Goal: Transaction & Acquisition: Purchase product/service

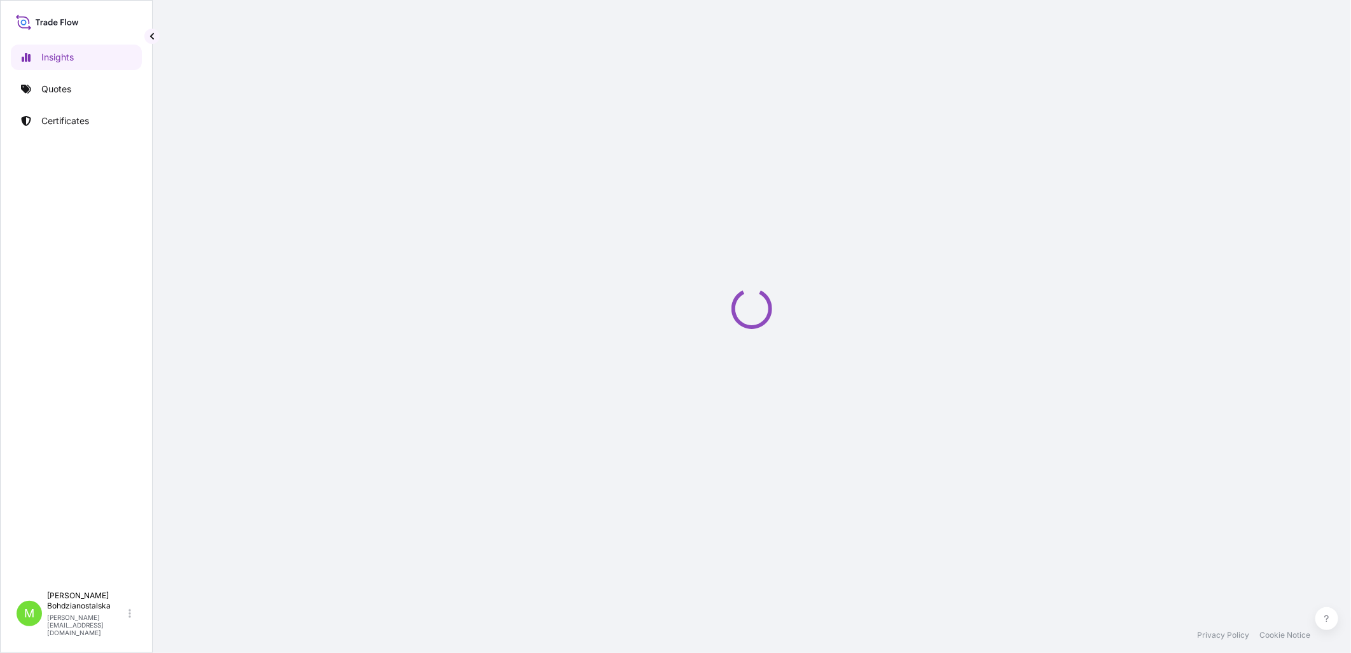
select select "2025"
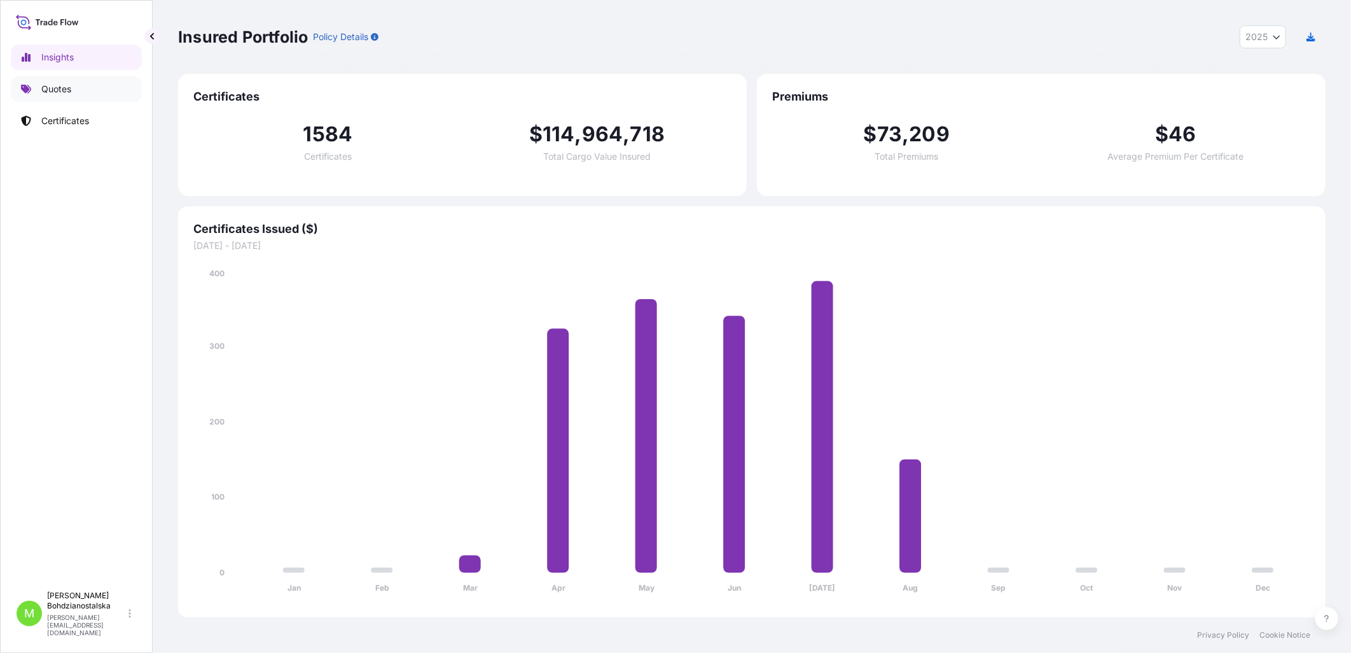
click at [54, 80] on link "Quotes" at bounding box center [76, 88] width 131 height 25
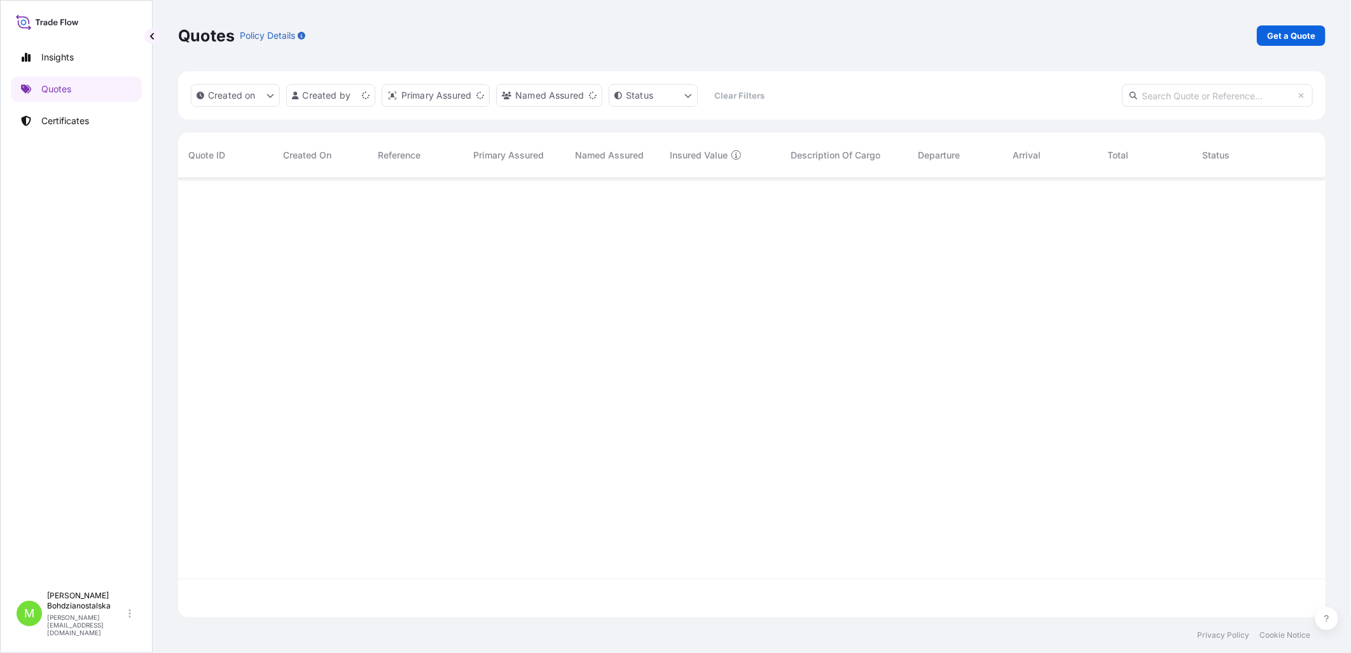
scroll to position [436, 1137]
click at [1283, 36] on p "Get a Quote" at bounding box center [1291, 35] width 48 height 13
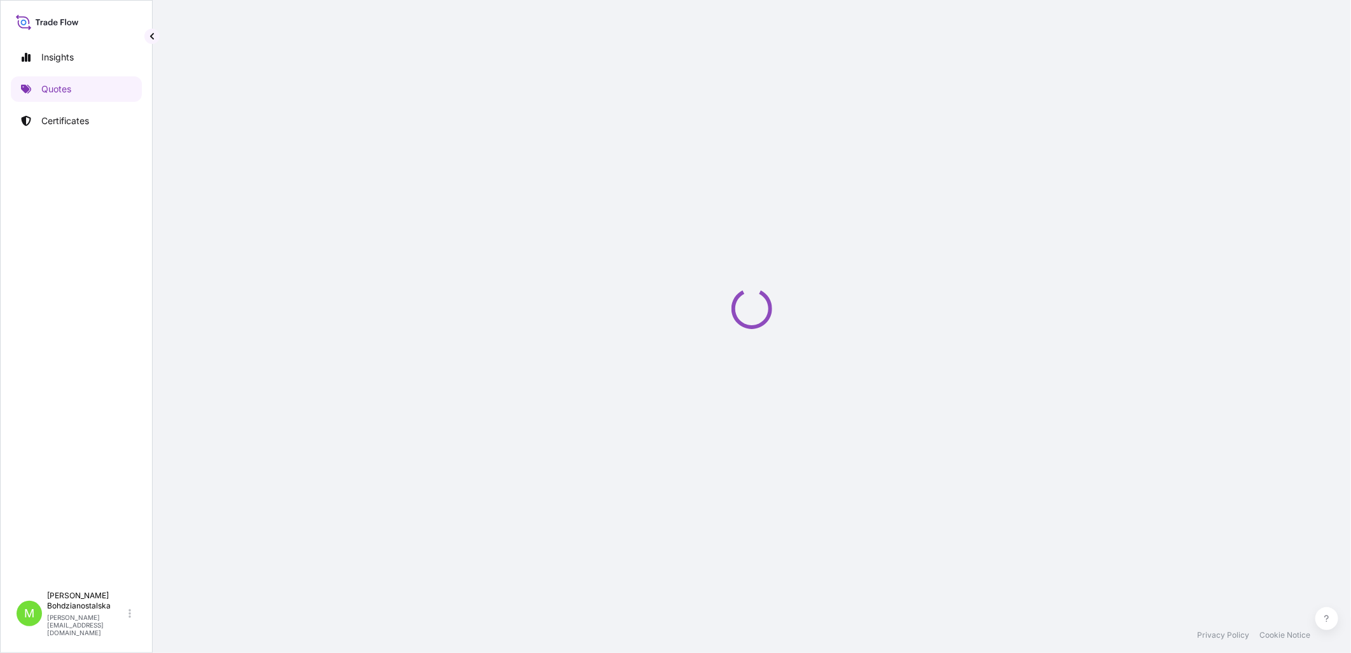
select select "Sea"
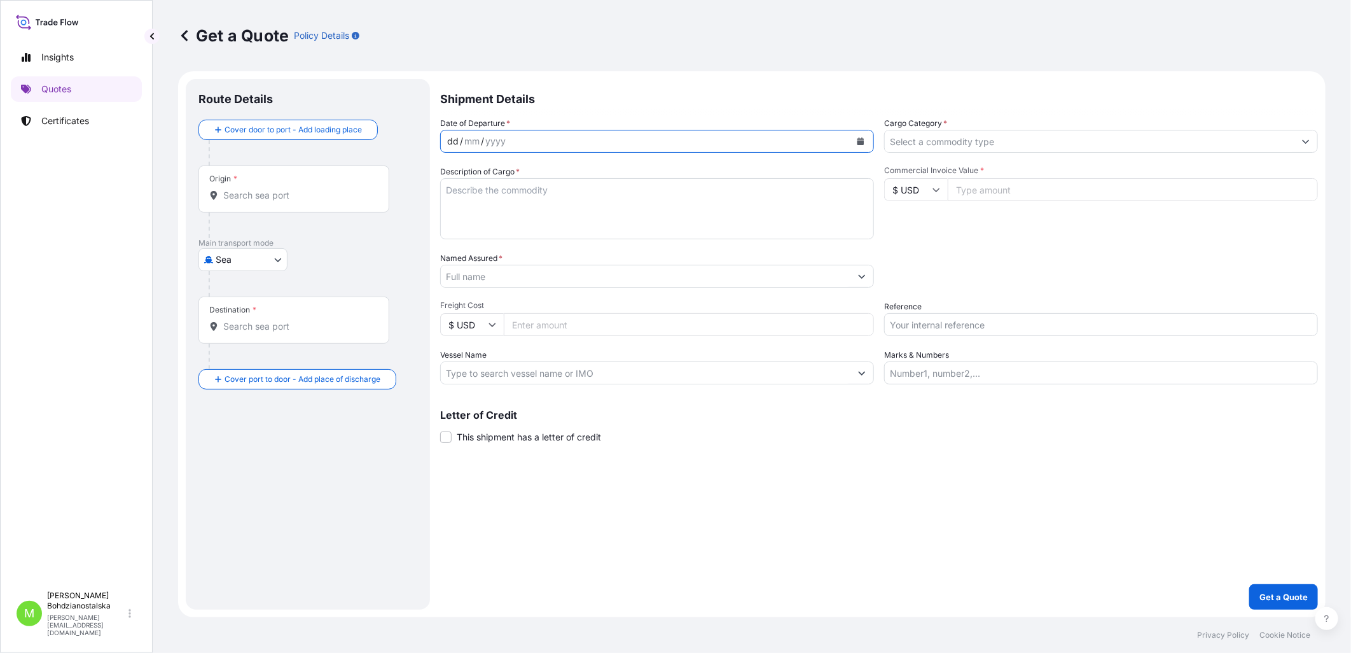
click at [448, 142] on div "dd" at bounding box center [453, 141] width 14 height 15
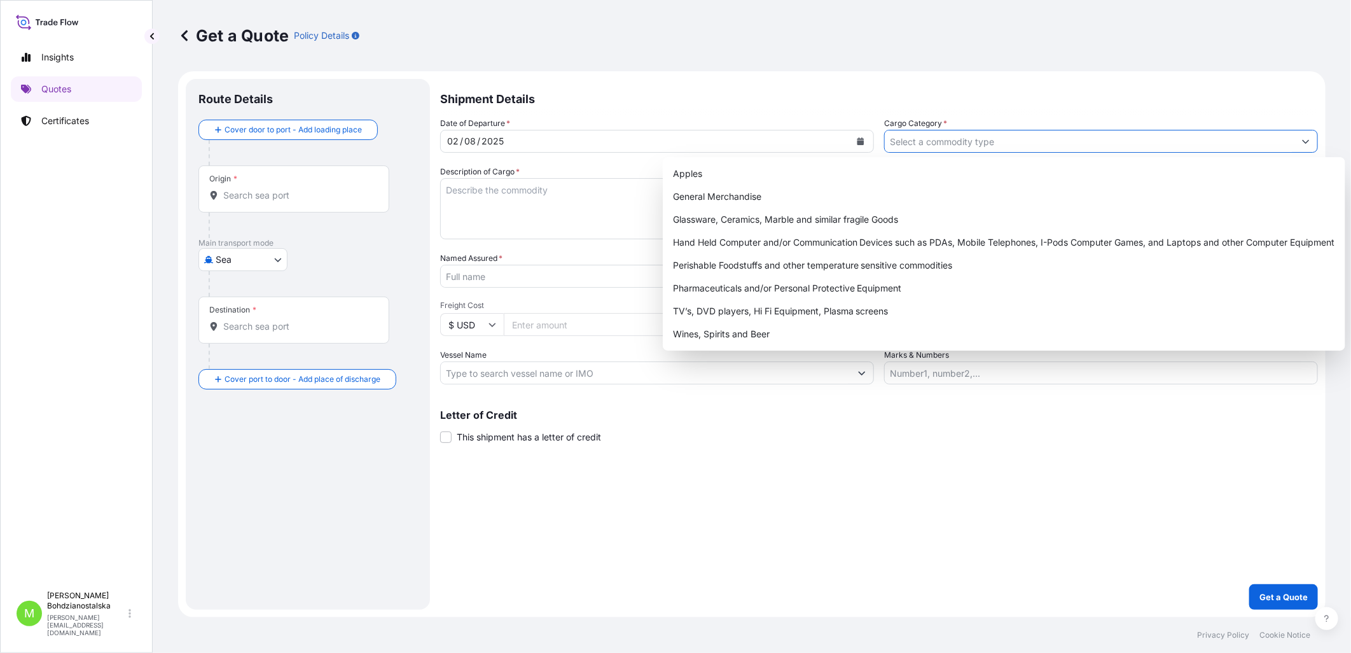
click at [918, 140] on input "Cargo Category *" at bounding box center [1090, 141] width 410 height 23
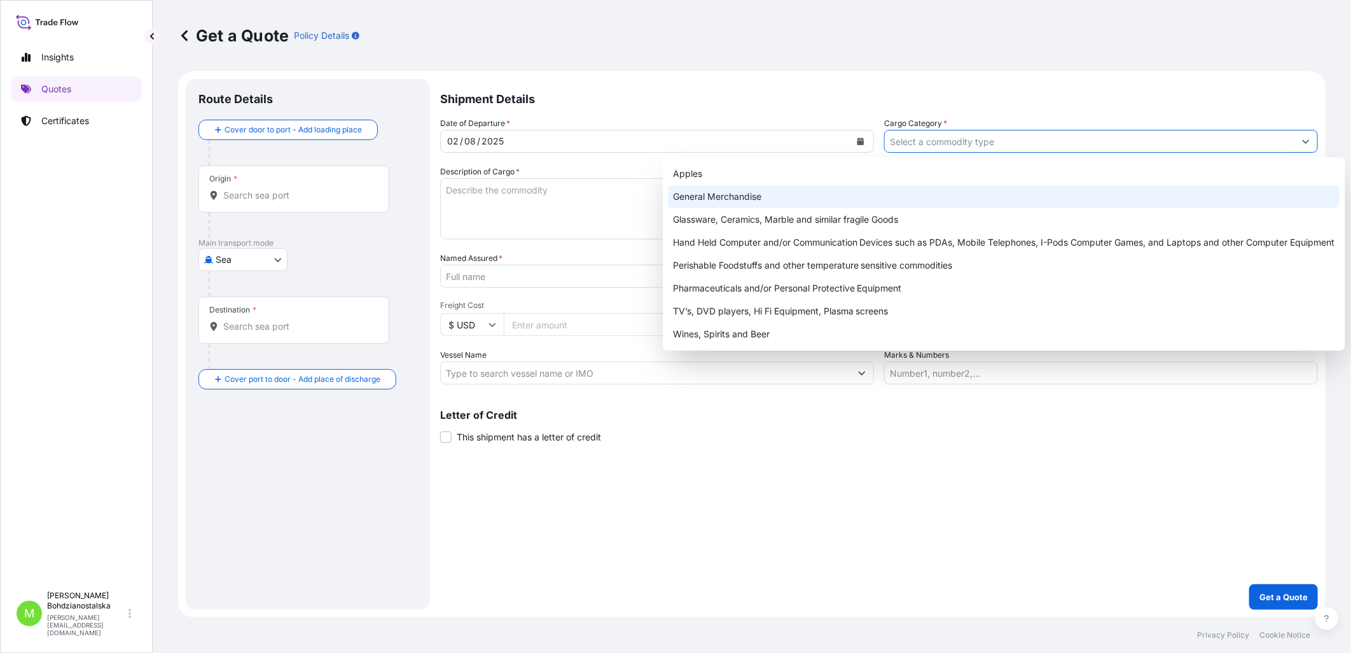
click at [775, 200] on div "General Merchandise" at bounding box center [1004, 196] width 672 height 23
type input "General Merchandise"
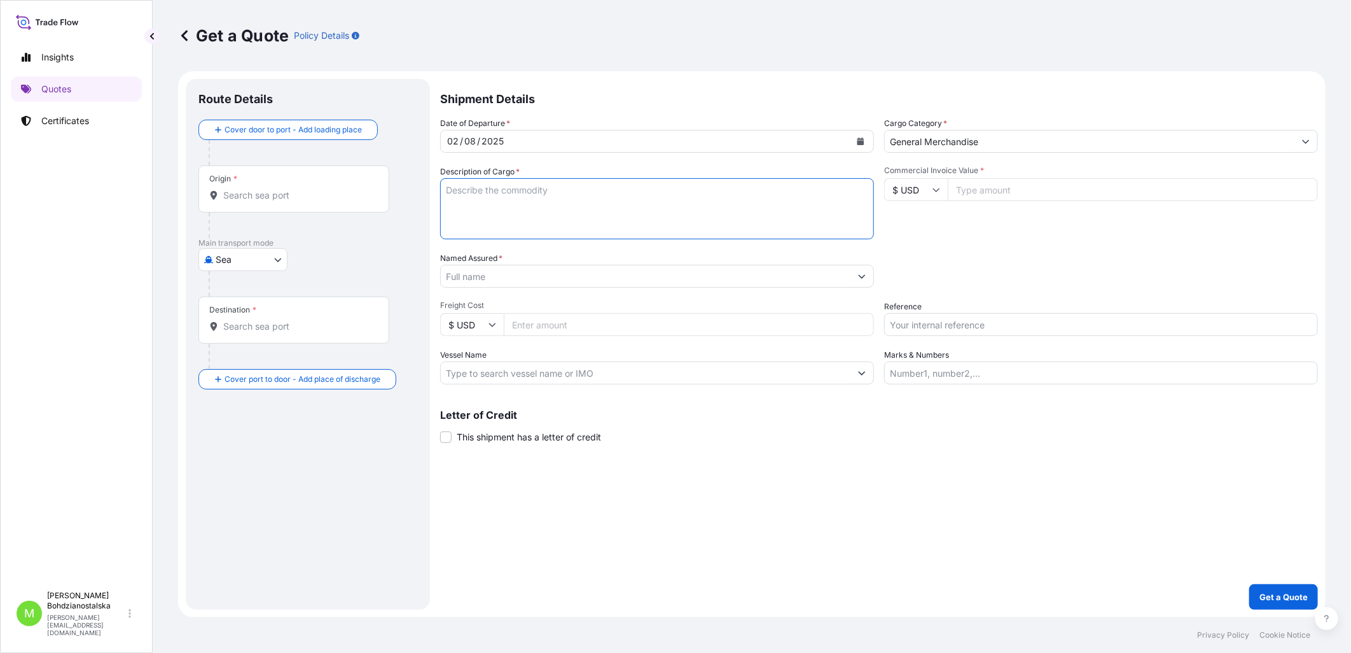
drag, startPoint x: 478, startPoint y: 210, endPoint x: 753, endPoint y: 211, distance: 275.4
click at [480, 209] on textarea "Description of Cargo *" at bounding box center [657, 208] width 434 height 61
click at [486, 195] on textarea "Description of Cargo *" at bounding box center [657, 208] width 434 height 61
paste textarea "REGULATOR"
click at [543, 199] on textarea "REGULATOR" at bounding box center [657, 208] width 434 height 61
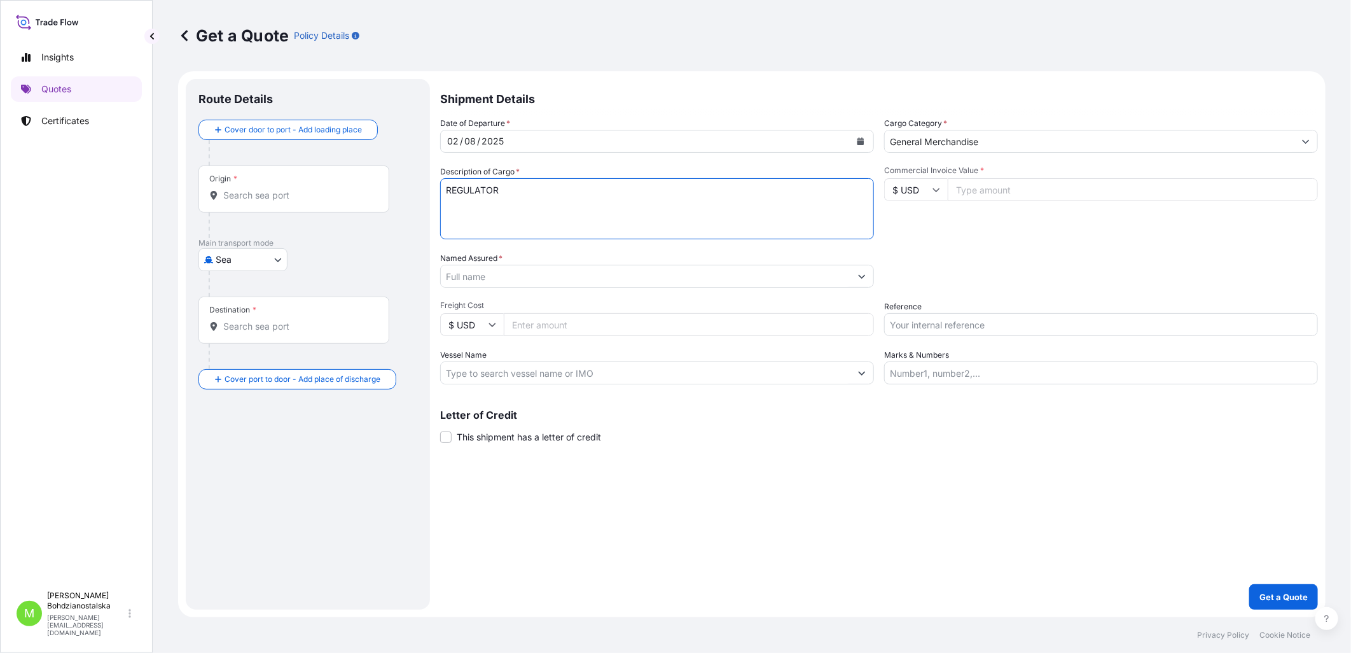
paste textarea "ECMU7306324"
drag, startPoint x: 592, startPoint y: 178, endPoint x: 592, endPoint y: 189, distance: 10.8
click at [592, 178] on textarea "REGULATOR ECMU7306324 40hc," at bounding box center [657, 208] width 434 height 61
click at [588, 207] on textarea "REGULATOR ECMU7306324 40hc," at bounding box center [657, 208] width 434 height 61
paste textarea "1156,000"
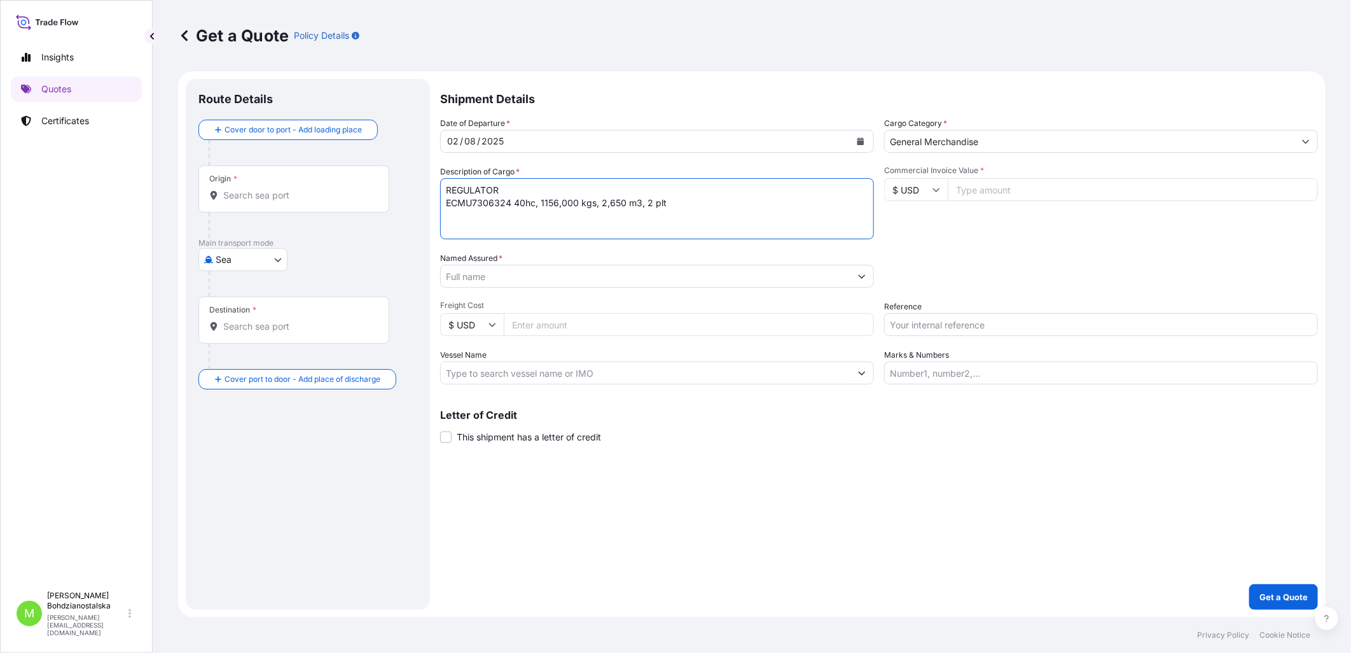
type textarea "REGULATOR ECMU7306324 40hc, 1156,000 kgs, 2,650 m3, 2 plt"
click at [975, 185] on input "Commercial Invoice Value *" at bounding box center [1133, 189] width 370 height 23
paste input "15925"
type input "15925.00"
click at [1002, 215] on div "Commercial Invoice Value * $ USD 15925.00" at bounding box center [1101, 202] width 434 height 74
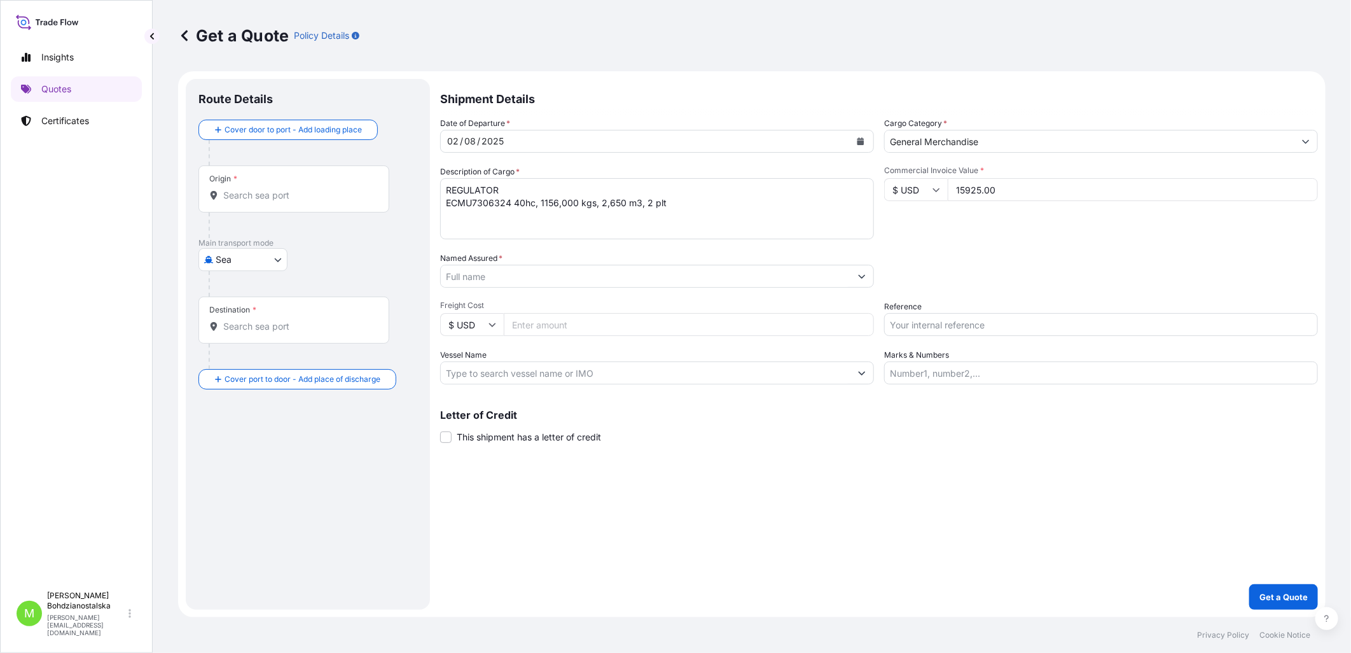
click at [492, 263] on label "Named Assured *" at bounding box center [471, 258] width 62 height 13
click at [492, 265] on input "Named Assured *" at bounding box center [646, 276] width 410 height 23
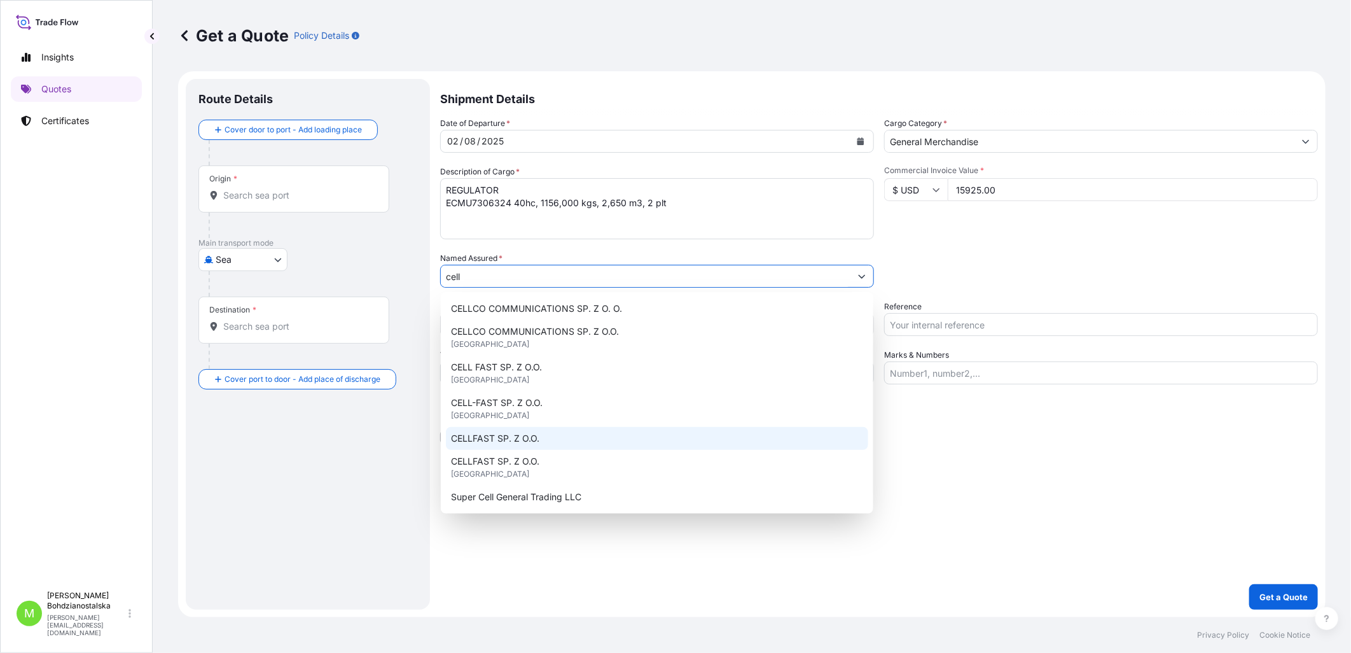
click at [550, 433] on div "CELLFAST SP. Z O.O." at bounding box center [657, 438] width 422 height 23
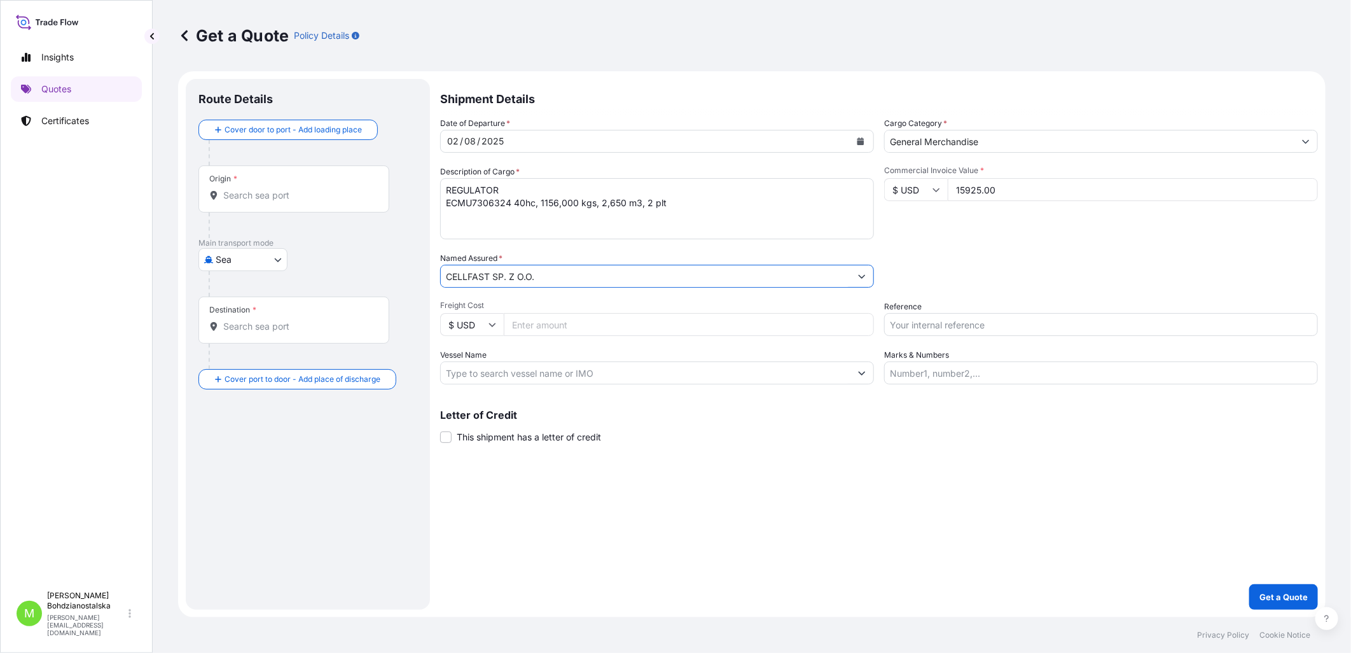
type input "CELLFAST SP. Z O.O."
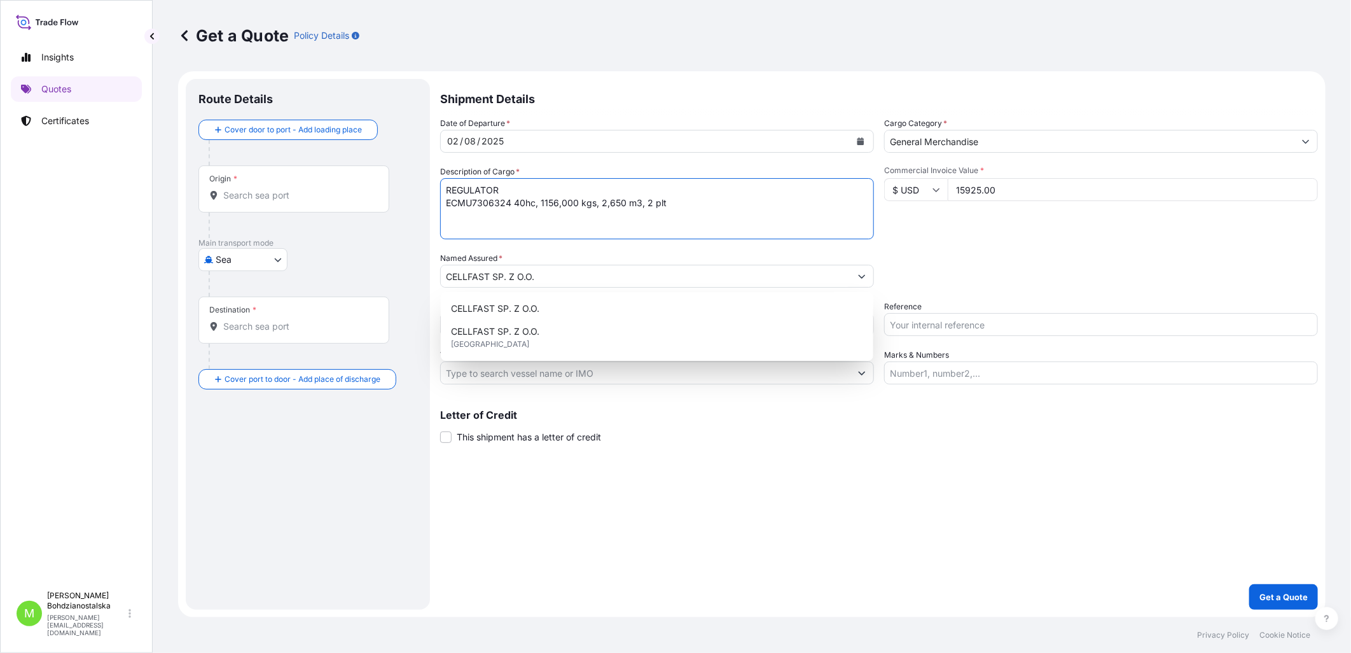
click at [446, 204] on textarea "REGULATOR ECMU7306324 40hc, 1156,000 kgs, 2,650 m3, 2 plt" at bounding box center [657, 208] width 434 height 61
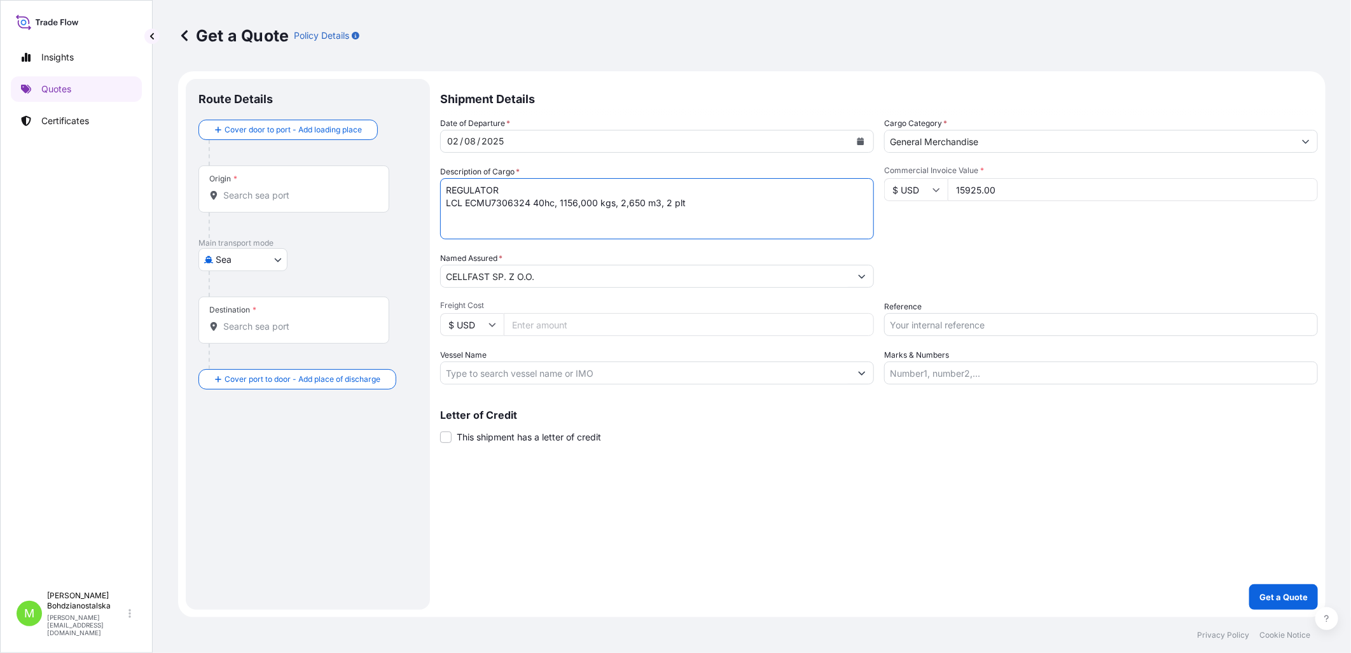
type textarea "REGULATOR LCL ECMU7306324 40hc, 1156,000 kgs, 2,650 m3, 2 plt"
click at [954, 322] on input "Reference" at bounding box center [1101, 324] width 434 height 23
paste input "S02002370"
paste input "LCL16315"
type input "S02002370, LCL16315"
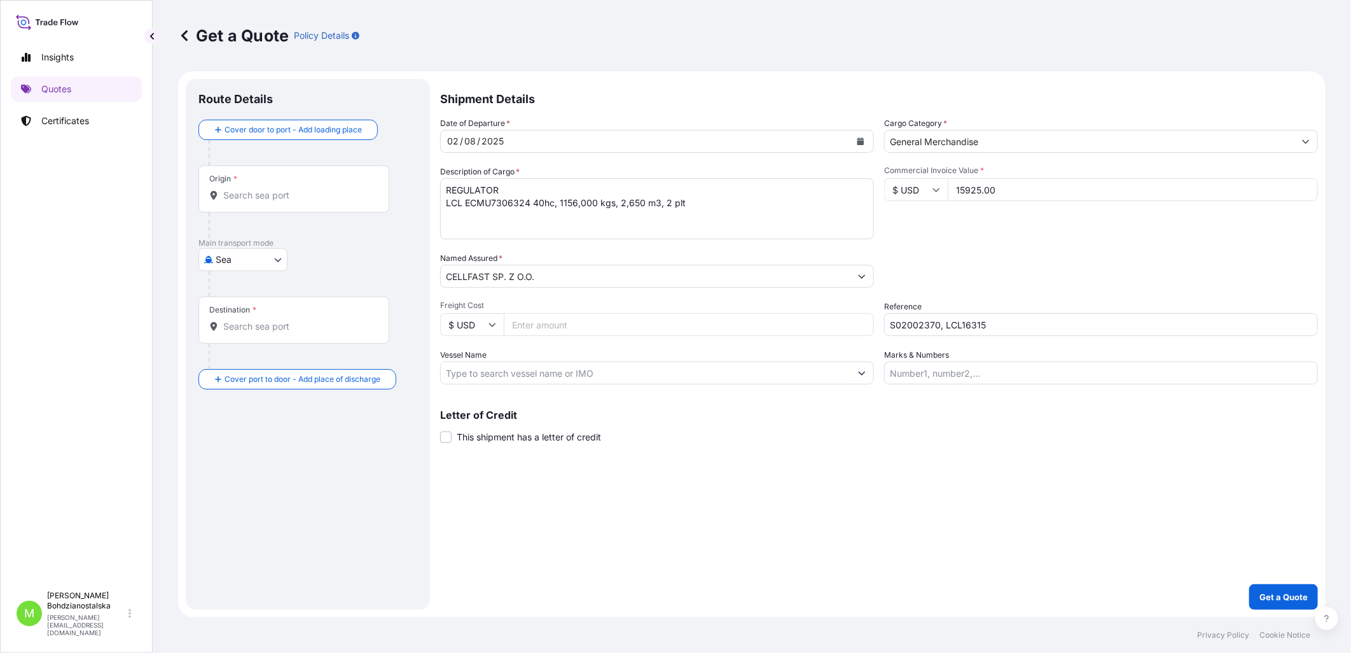
click at [261, 202] on div "Origin *" at bounding box center [293, 188] width 191 height 47
click at [261, 202] on input "Origin *" at bounding box center [298, 195] width 150 height 13
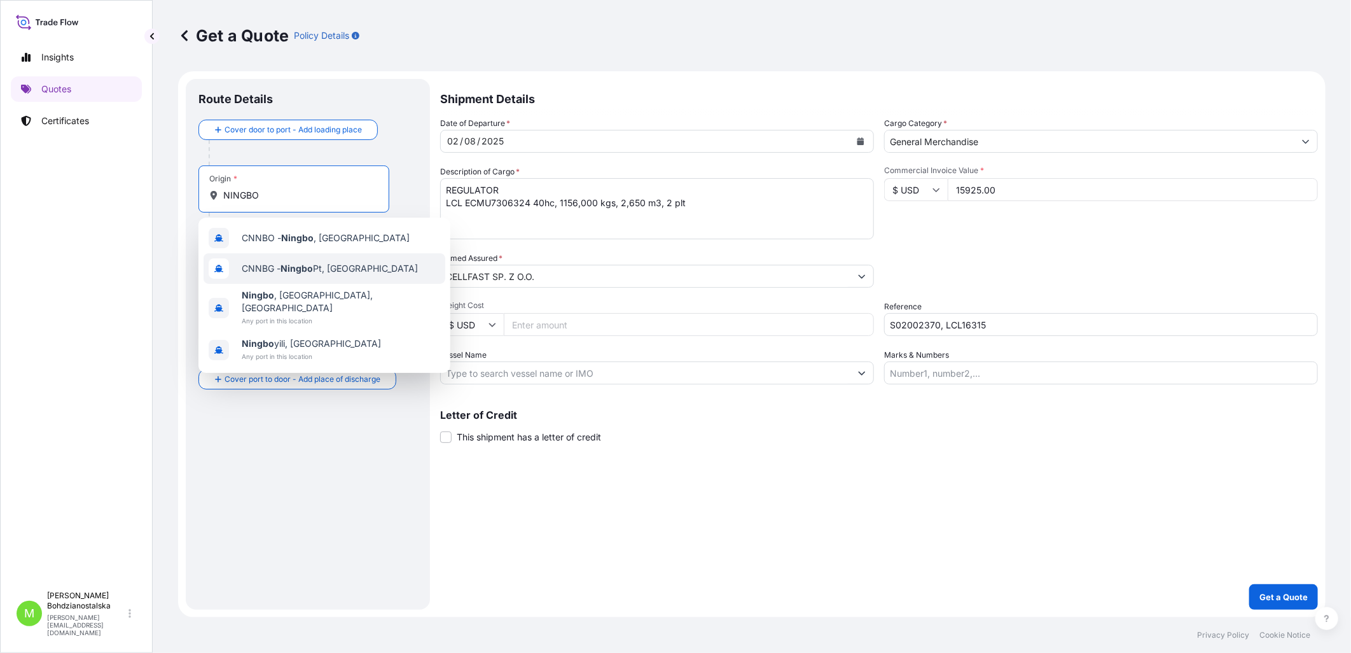
click at [334, 268] on span "CNNBG - Ningbo Pt, [GEOGRAPHIC_DATA]" at bounding box center [330, 268] width 176 height 13
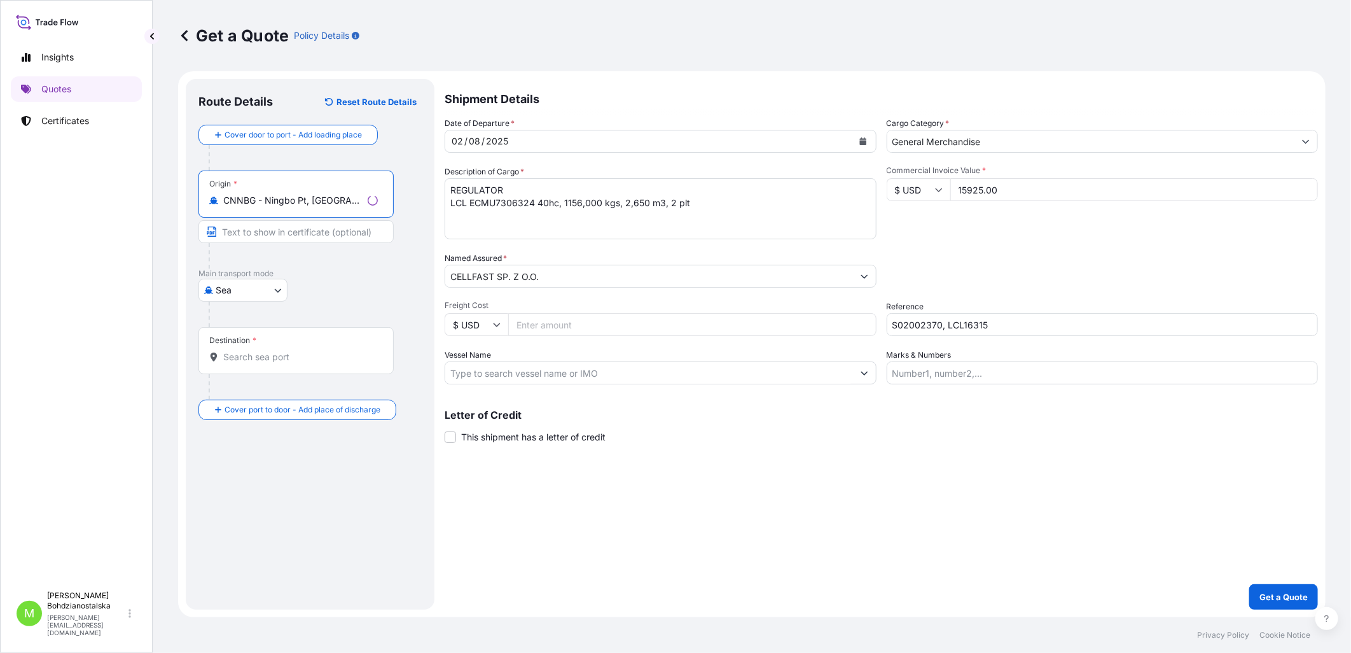
type input "CNNBG - Ningbo Pt, [GEOGRAPHIC_DATA]"
click at [266, 367] on div "Destination *" at bounding box center [295, 350] width 195 height 47
click at [266, 363] on input "Destination *" at bounding box center [300, 356] width 155 height 13
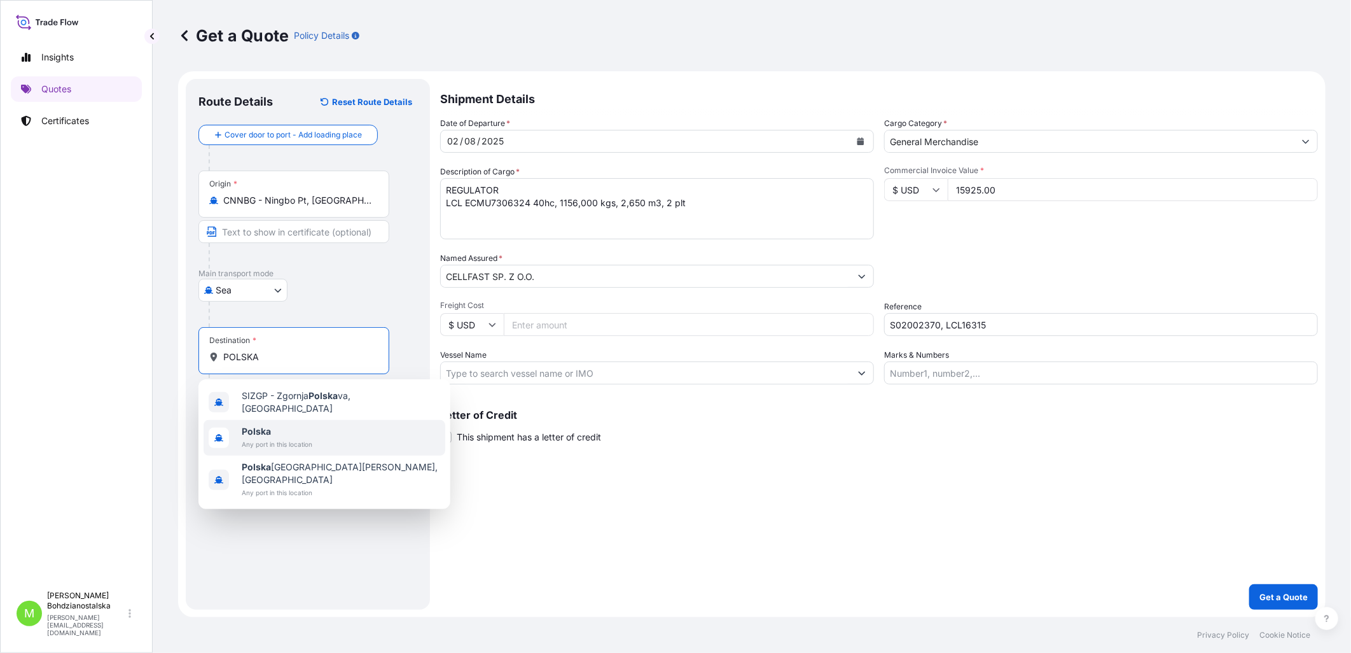
click at [272, 427] on span "Polska" at bounding box center [277, 431] width 71 height 13
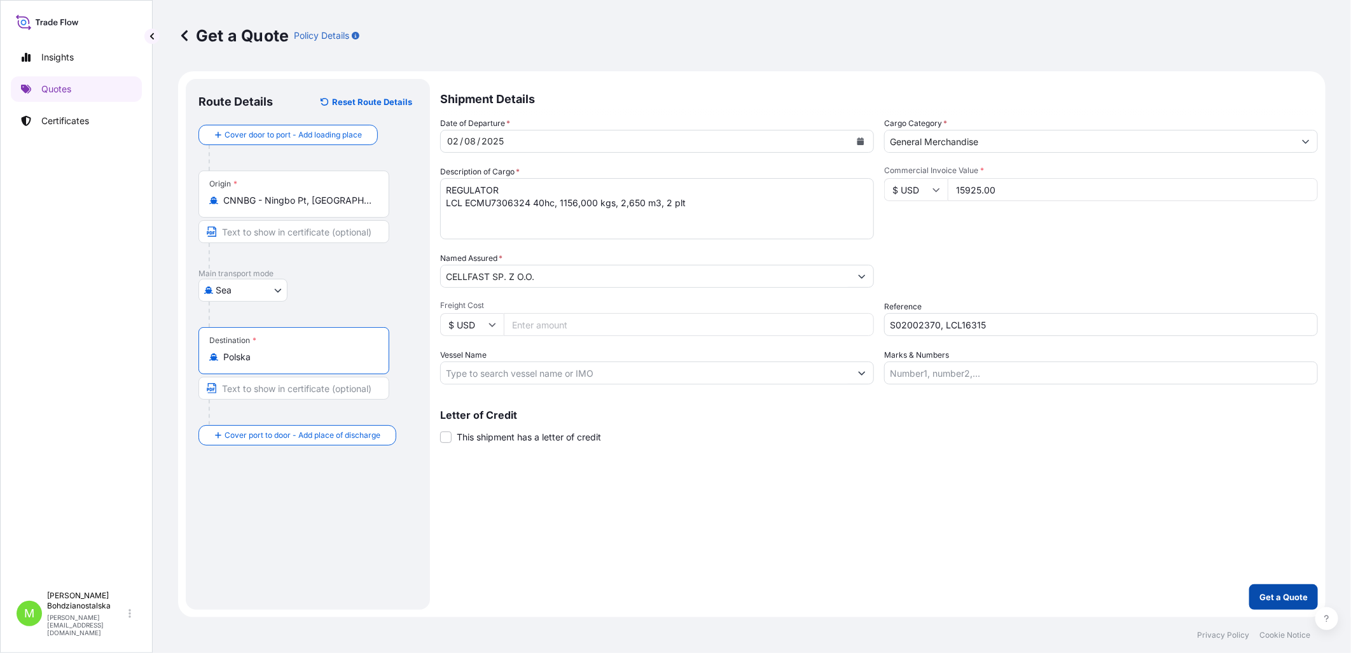
type input "Polska"
click at [1279, 599] on p "Get a Quote" at bounding box center [1283, 596] width 48 height 13
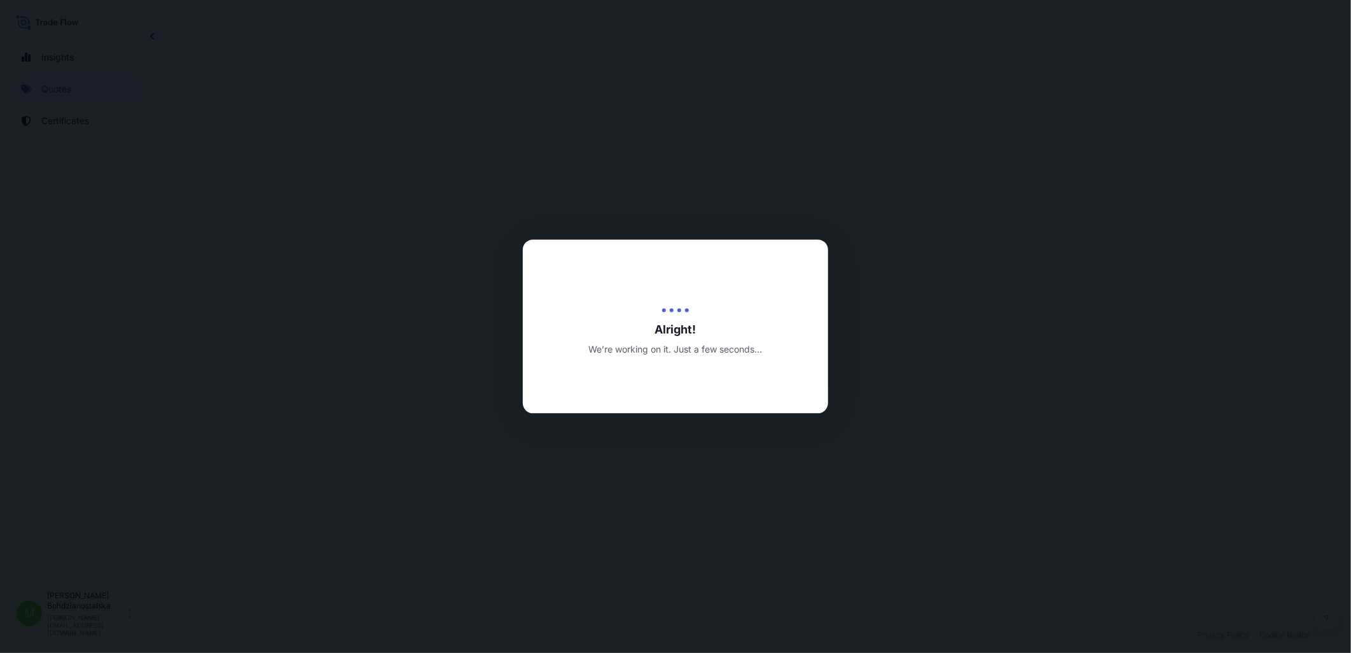
select select "Sea"
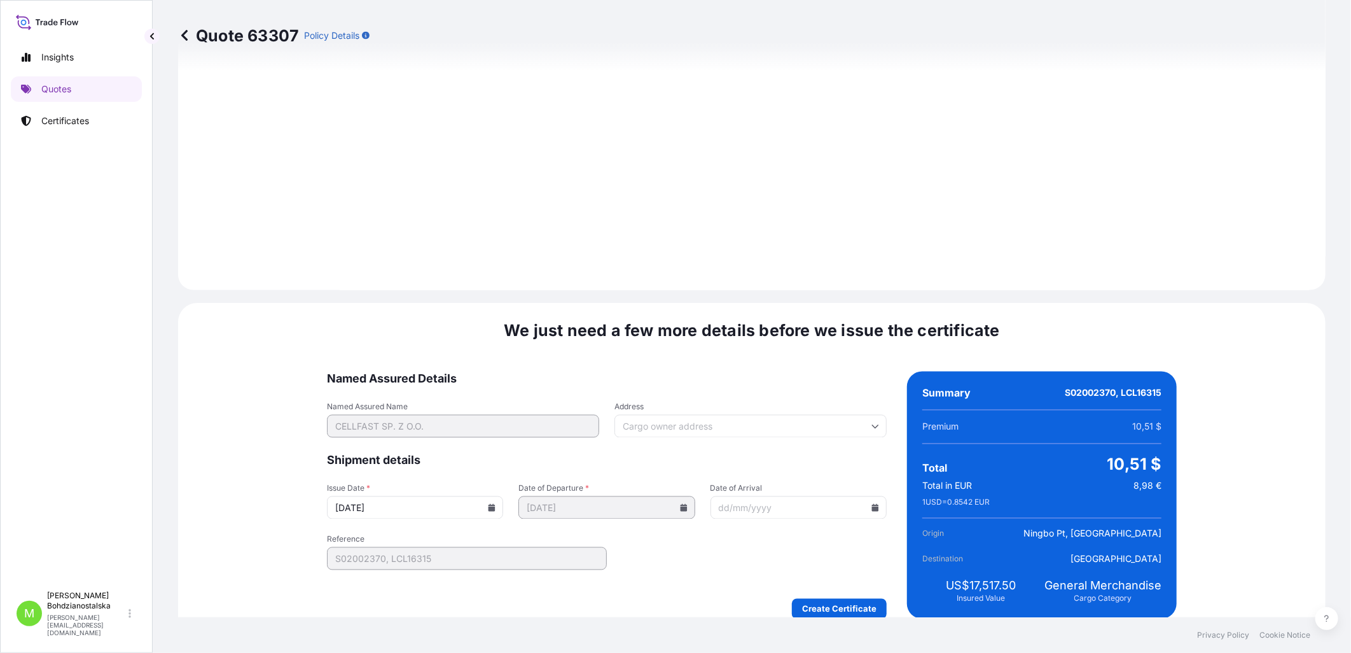
scroll to position [1288, 0]
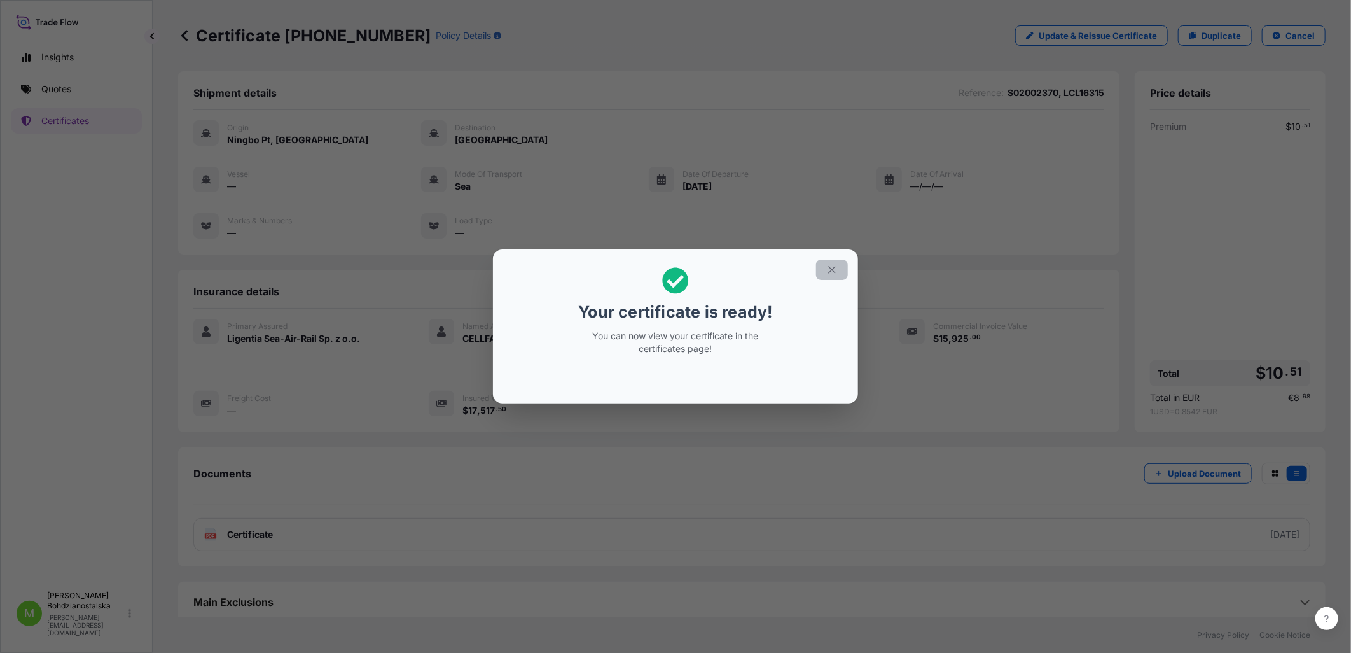
click at [823, 274] on button "button" at bounding box center [832, 270] width 32 height 20
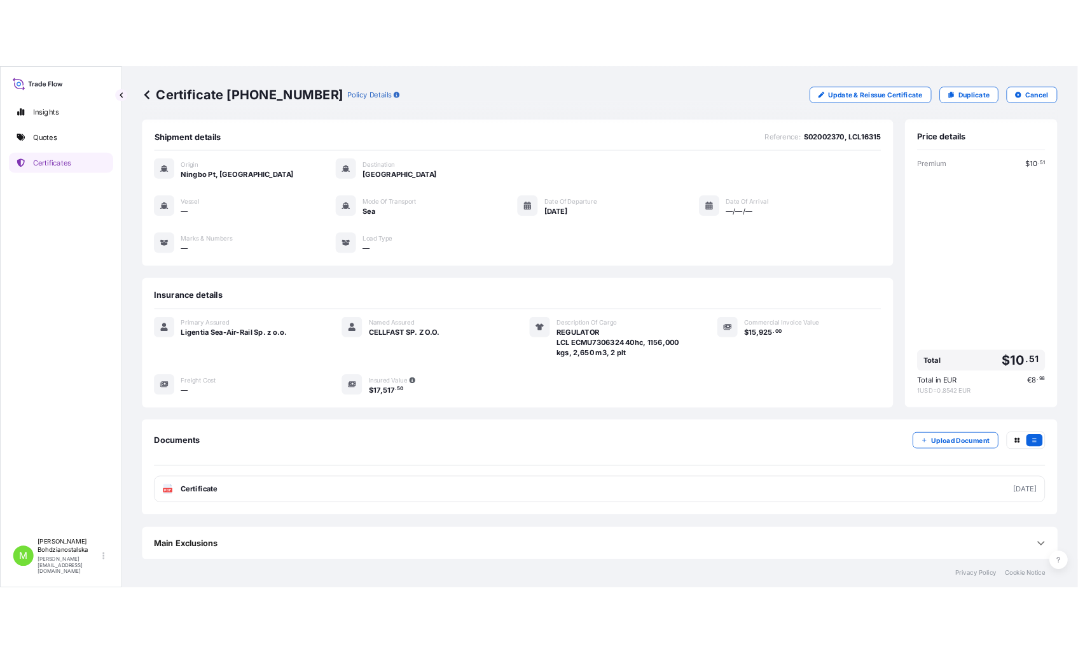
scroll to position [6, 0]
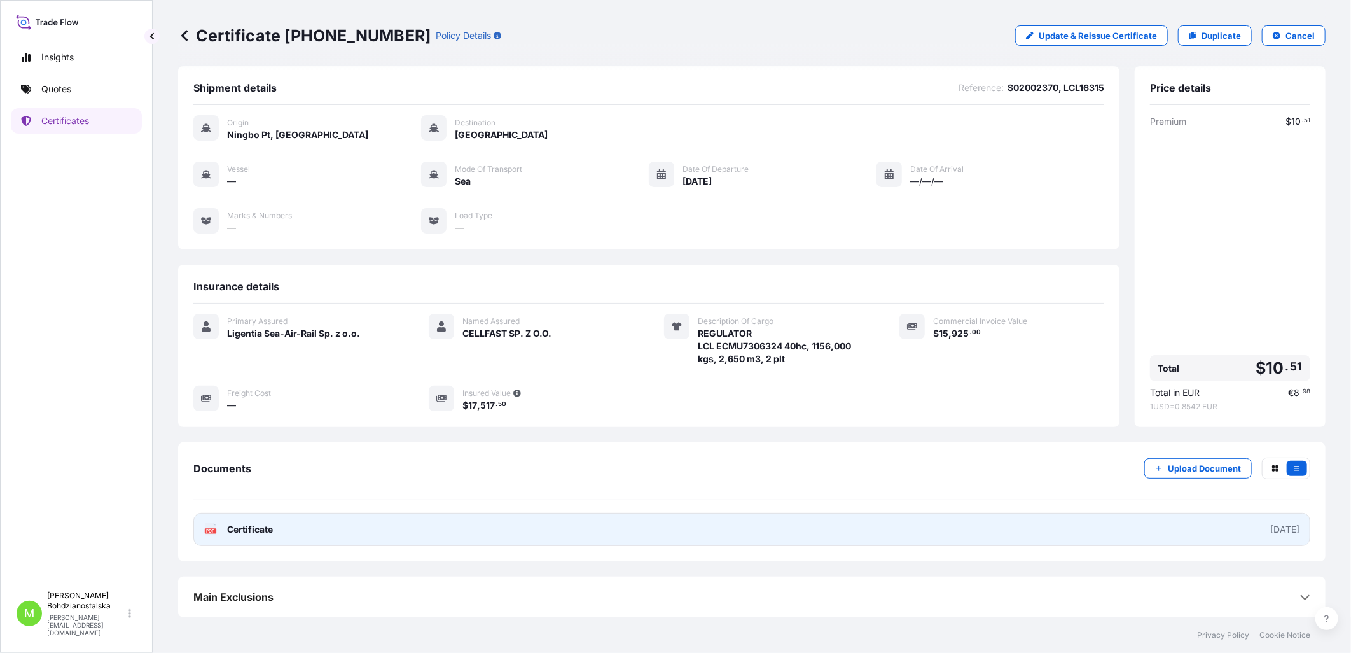
click at [232, 529] on span "Certificate" at bounding box center [250, 529] width 46 height 13
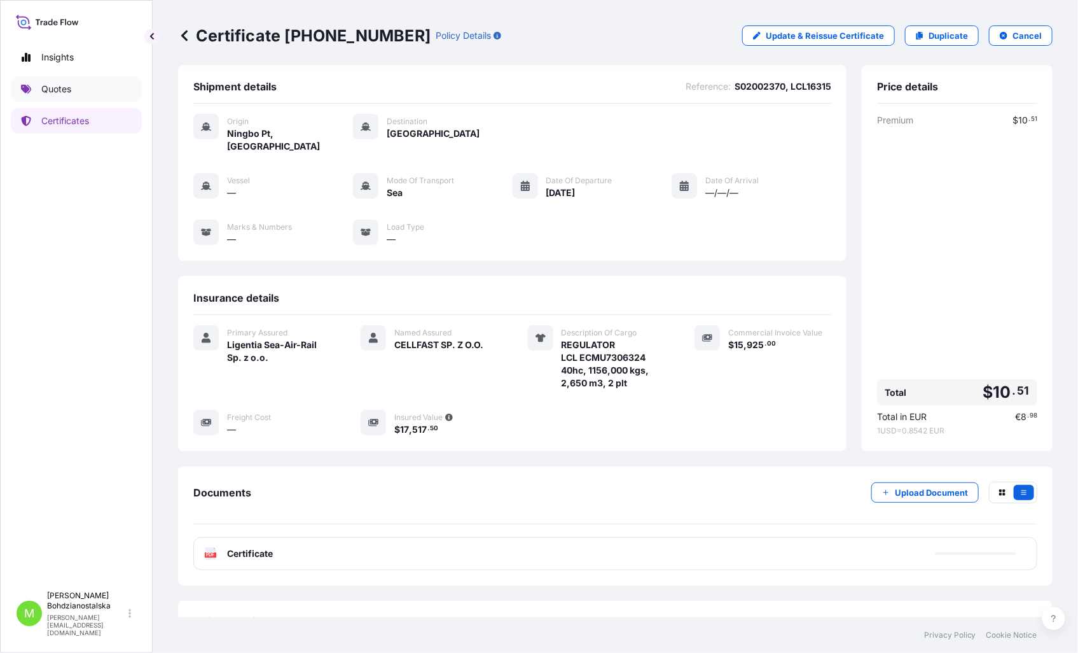
click at [53, 83] on p "Quotes" at bounding box center [56, 89] width 30 height 13
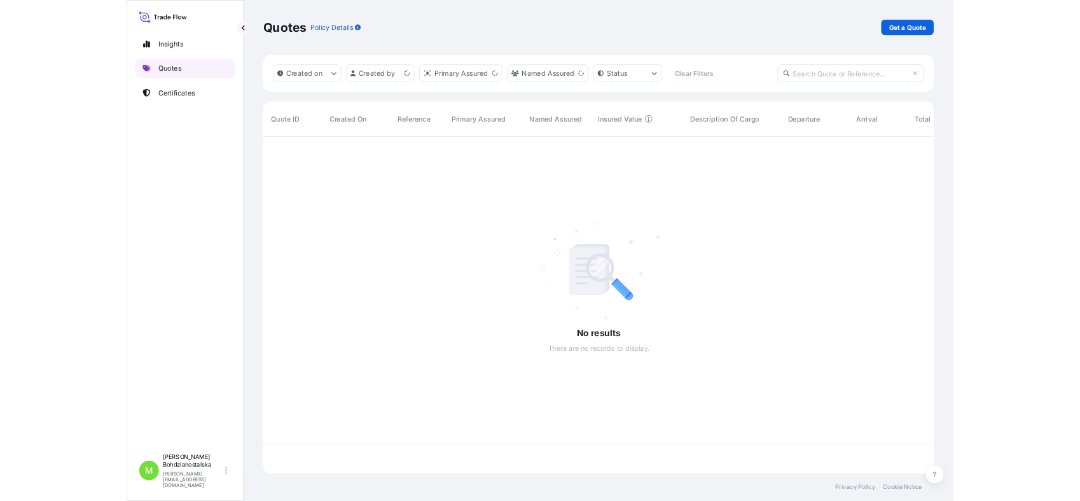
scroll to position [436, 864]
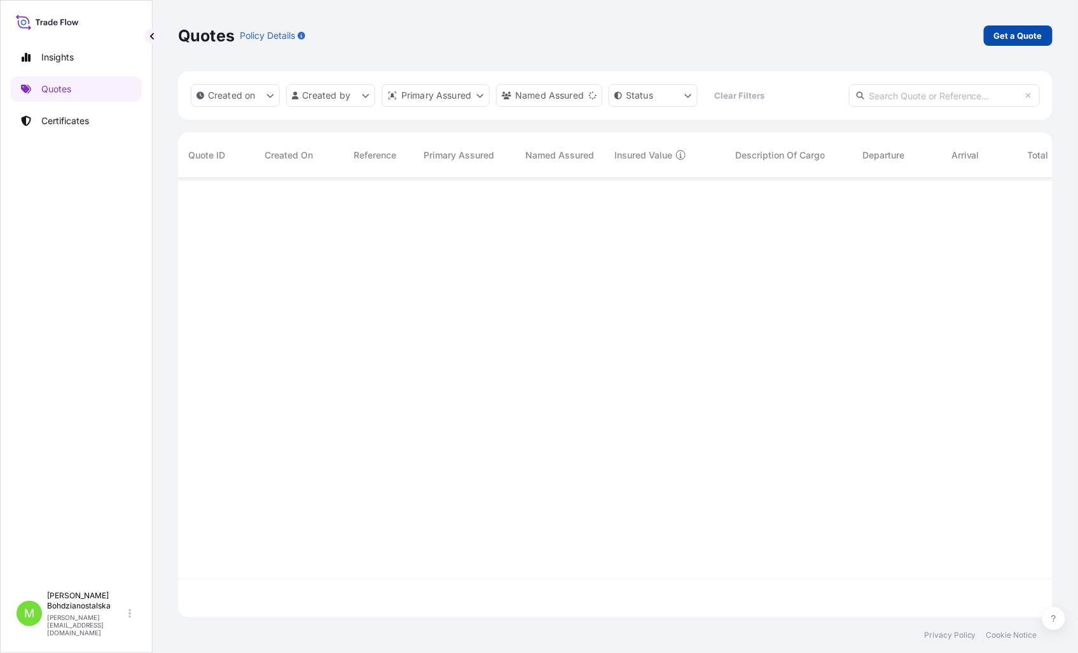
click at [1032, 34] on p "Get a Quote" at bounding box center [1018, 35] width 48 height 13
select select "Sea"
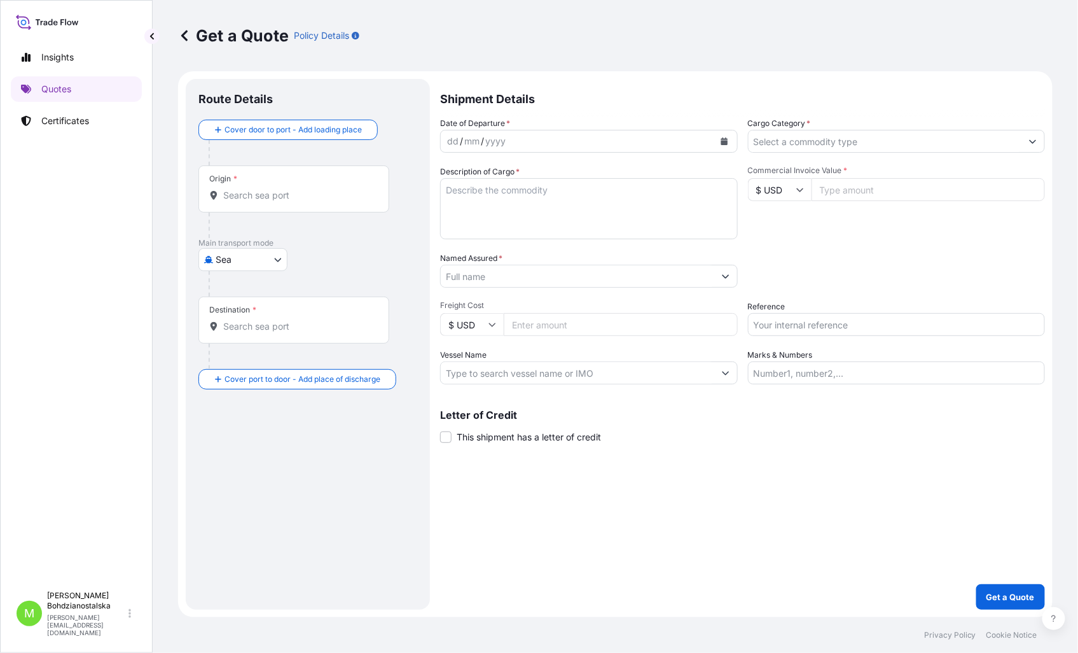
click at [462, 276] on input "Named Assured *" at bounding box center [577, 276] width 273 height 23
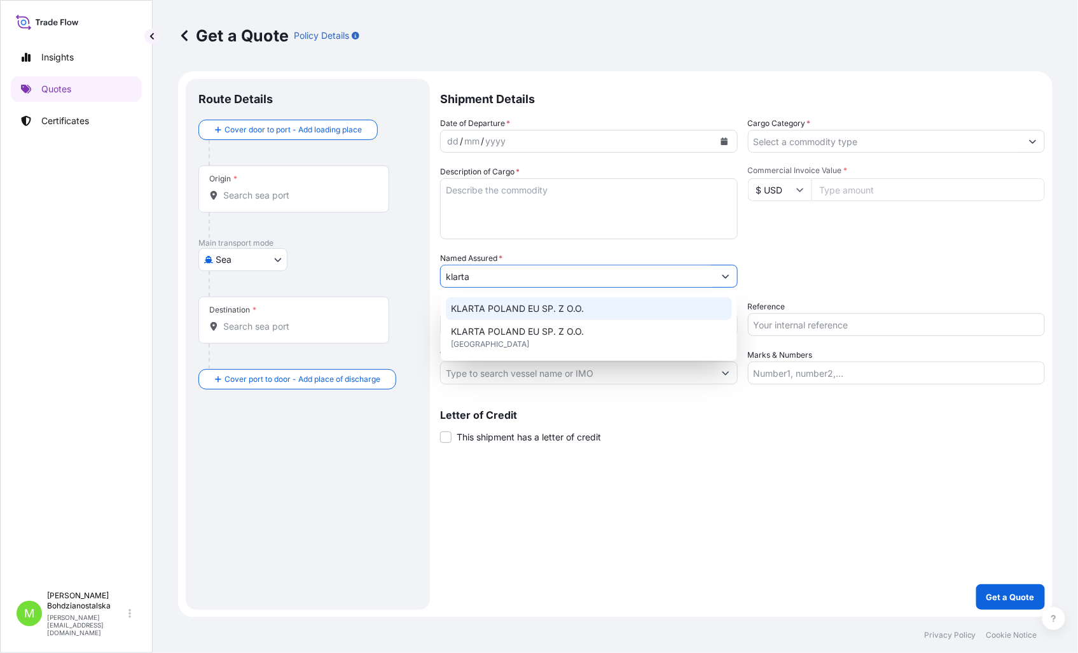
click at [568, 302] on span "KLARTA POLAND EU SP. Z O.O." at bounding box center [517, 308] width 133 height 13
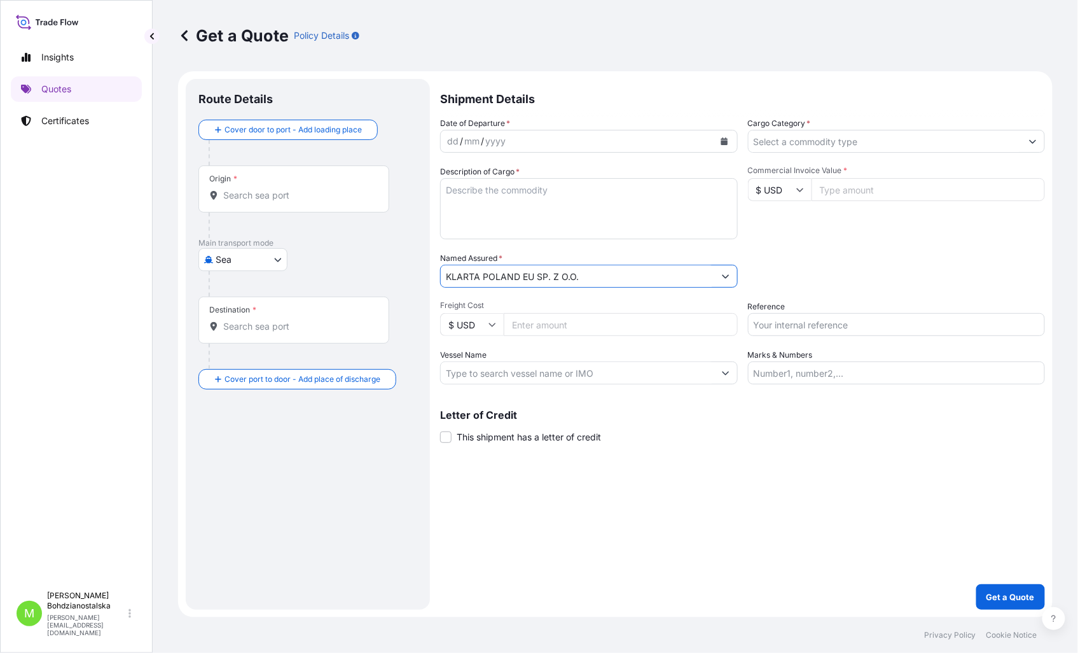
type input "KLARTA POLAND EU SP. Z O.O."
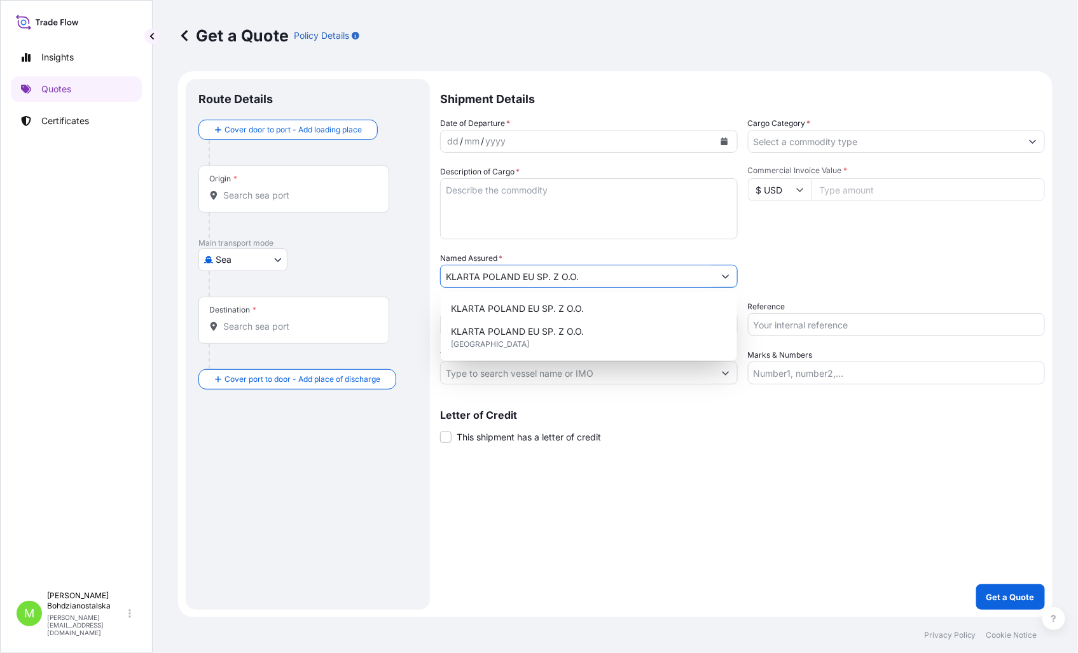
click at [840, 184] on input "Commercial Invoice Value *" at bounding box center [929, 189] width 234 height 23
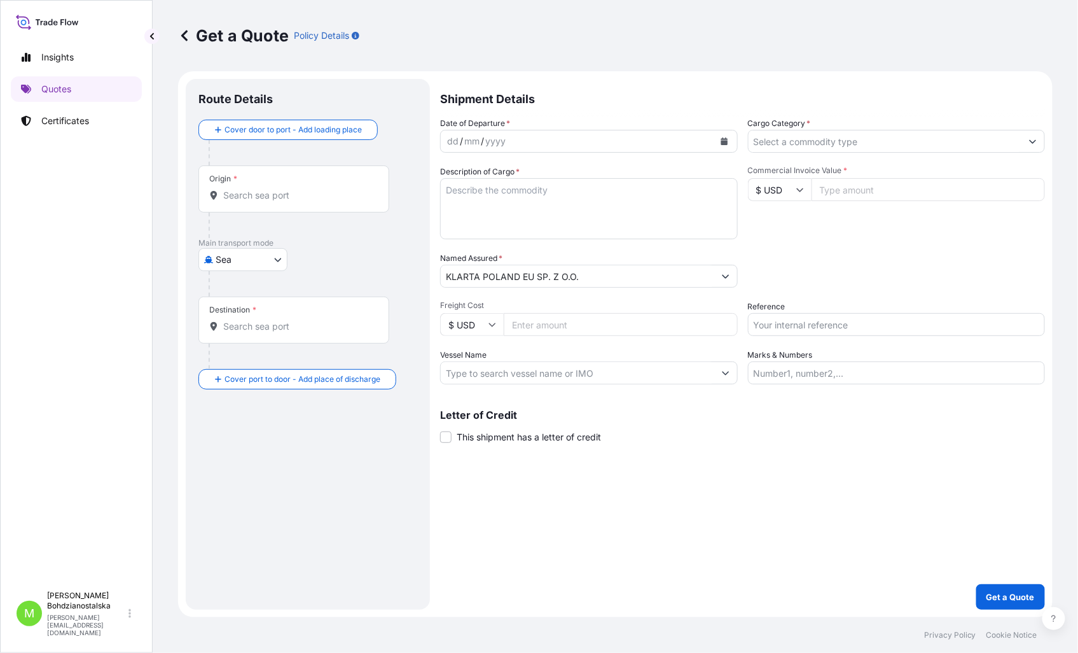
paste input "-37.42"
type input "-37.42"
drag, startPoint x: 879, startPoint y: 188, endPoint x: 607, endPoint y: 194, distance: 271.7
click at [607, 194] on div "Date of Departure * dd / mm / yyyy Cargo Category * Description of Cargo * Comm…" at bounding box center [742, 250] width 605 height 267
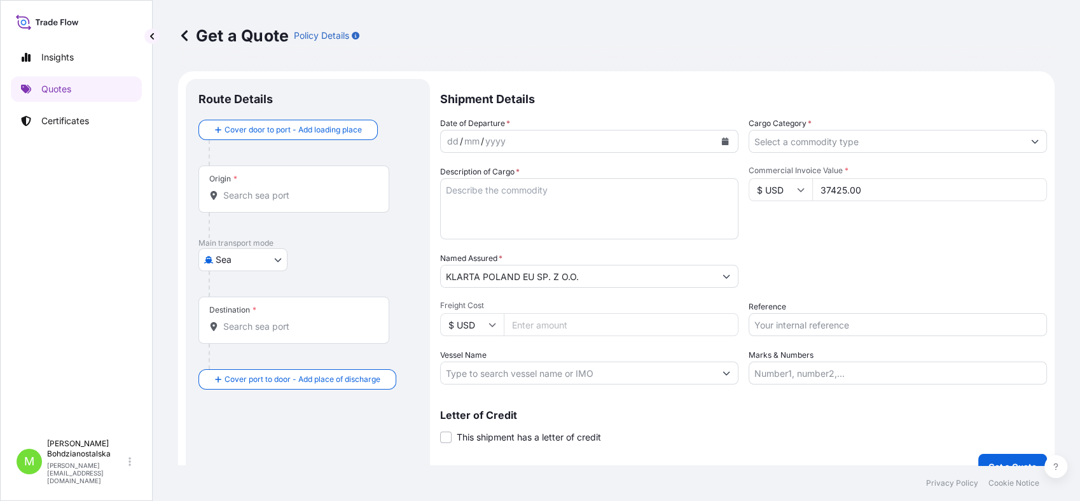
type input "37425.00"
click at [446, 139] on div "dd" at bounding box center [453, 141] width 14 height 15
click at [511, 198] on textarea "Description of Cargo *" at bounding box center [589, 208] width 298 height 61
click at [490, 214] on textarea "Description of Cargo *" at bounding box center [589, 208] width 298 height 61
paste textarea "CSNU1446933"
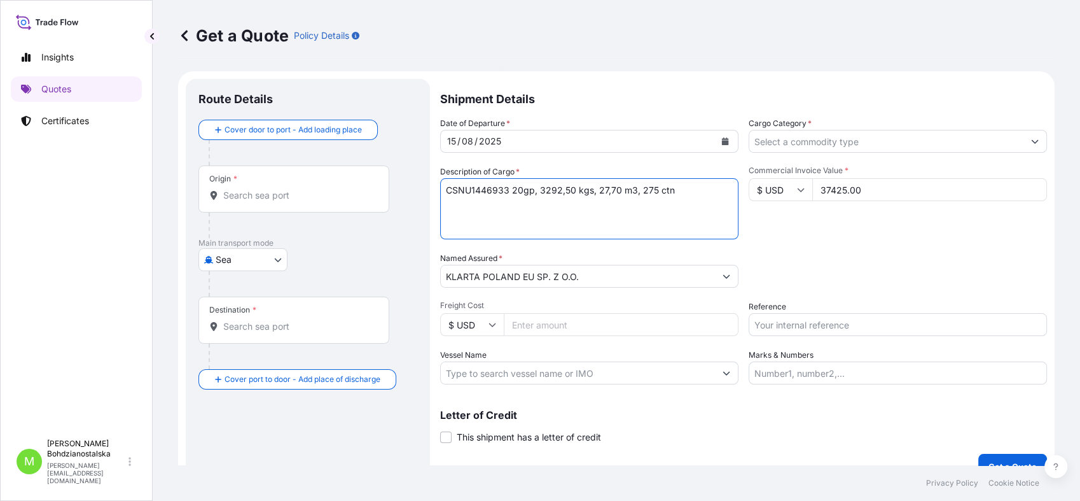
type textarea "CSNU1446933 20gp, 3292,50 kgs, 27,70 m3, 275 ctn"
click at [828, 144] on input "Cargo Category *" at bounding box center [886, 141] width 274 height 23
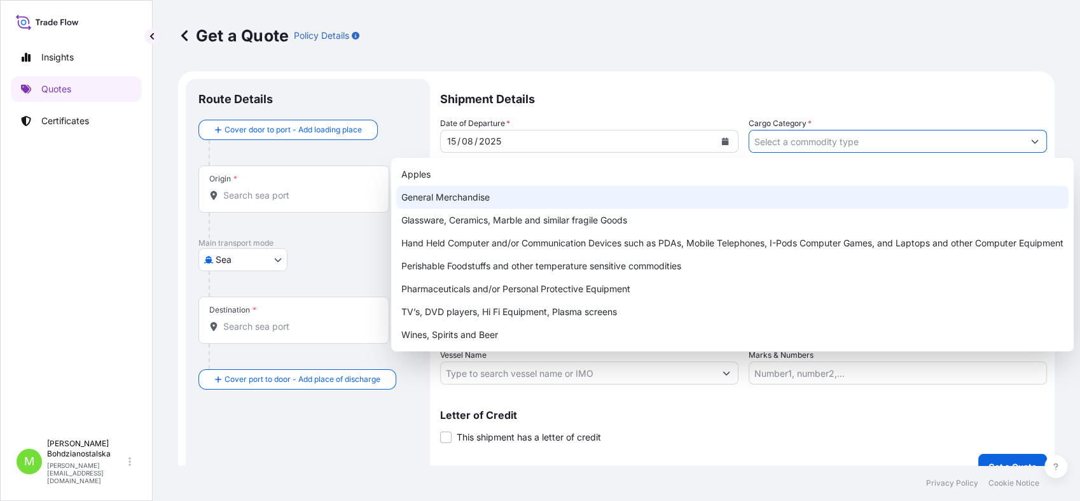
click at [497, 193] on div "General Merchandise" at bounding box center [732, 197] width 672 height 23
type input "General Merchandise"
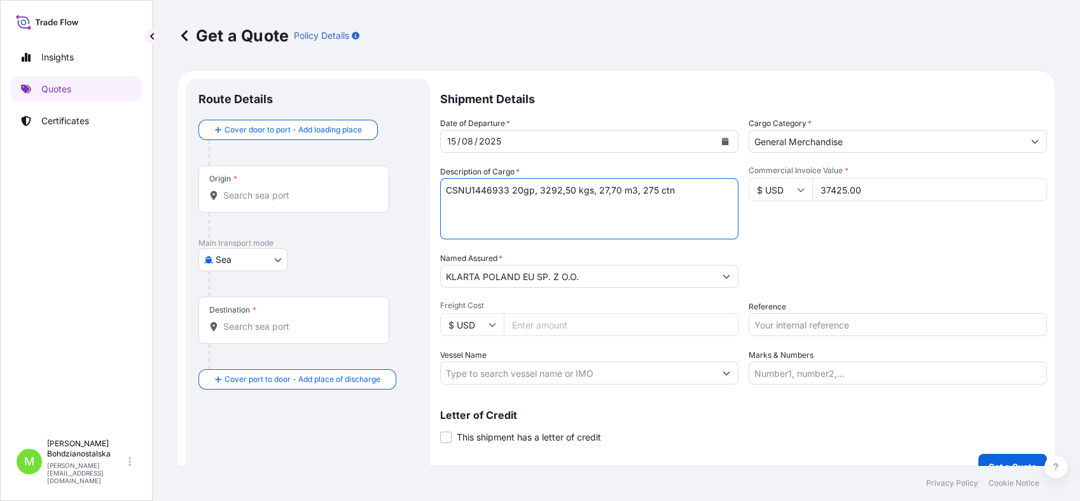
click at [448, 193] on textarea "CSNU1446933 20gp, 3292,50 kgs, 27,70 m3, 275 ctn" at bounding box center [589, 208] width 298 height 61
type textarea "CSNU1446933 20gp, 3292,50 kgs, 27,70 m3, 275 ctn"
click at [254, 195] on input "Origin *" at bounding box center [298, 195] width 150 height 13
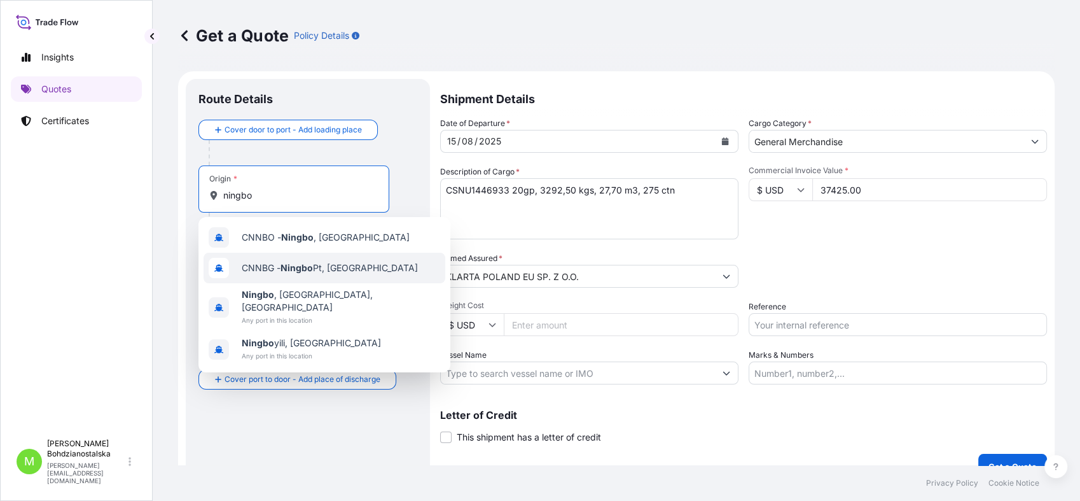
click at [336, 266] on span "CNNBG - Ningbo Pt, [GEOGRAPHIC_DATA]" at bounding box center [330, 267] width 176 height 13
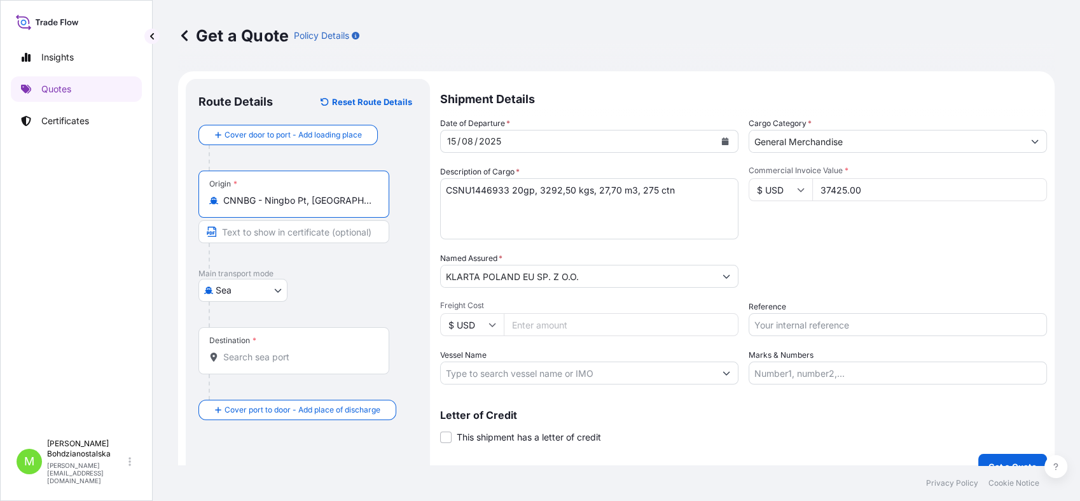
type input "CNNBG - Ningbo Pt, [GEOGRAPHIC_DATA]"
click at [260, 340] on div "Destination *" at bounding box center [293, 350] width 191 height 47
click at [260, 350] on input "Destination *" at bounding box center [298, 356] width 150 height 13
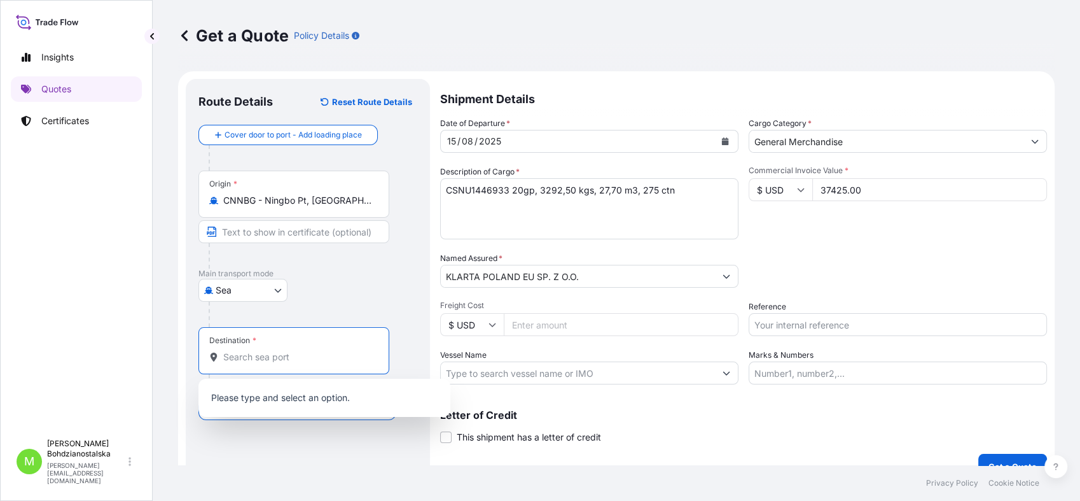
click at [270, 361] on input "Destination *" at bounding box center [298, 356] width 150 height 13
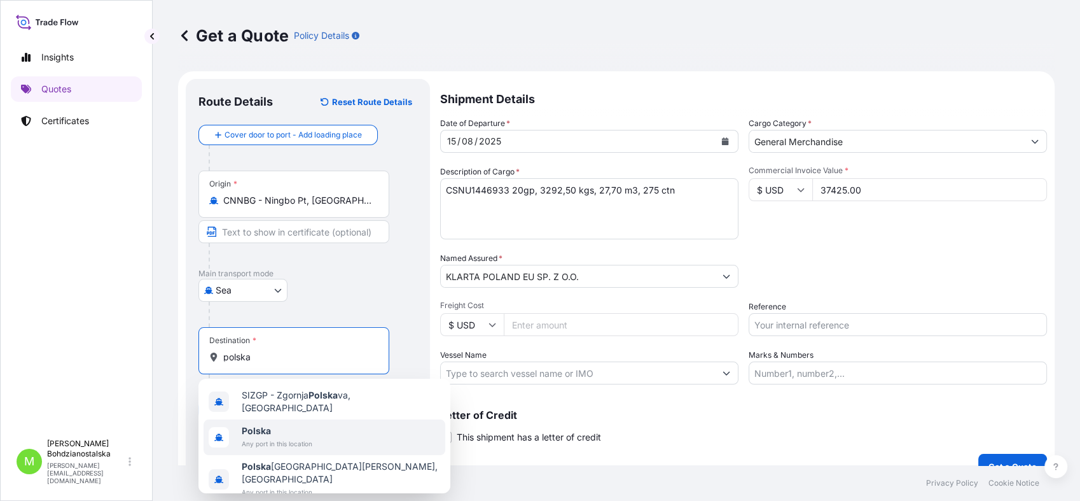
click at [254, 425] on b "Polska" at bounding box center [256, 430] width 29 height 11
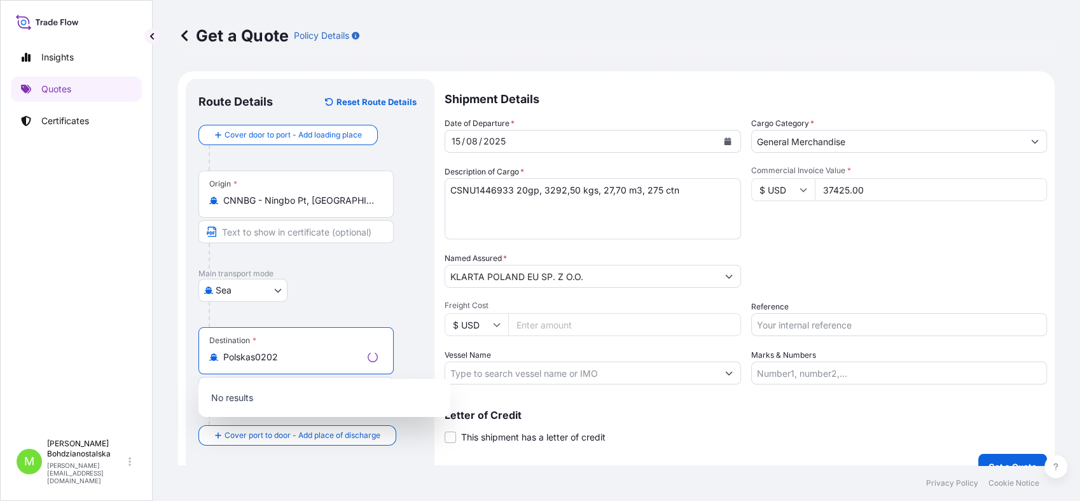
type input "Polska"
click at [777, 324] on input "Reference" at bounding box center [899, 324] width 296 height 23
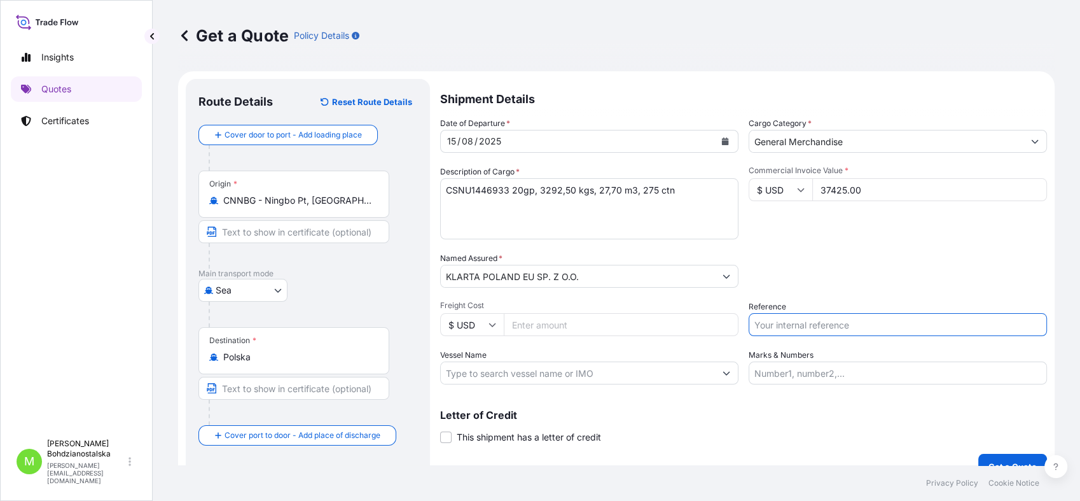
type input "2"
type input "s"
type input "S02024657"
click at [687, 427] on div "Letter of Credit This shipment has a letter of credit Letter of credit * Letter…" at bounding box center [743, 427] width 607 height 34
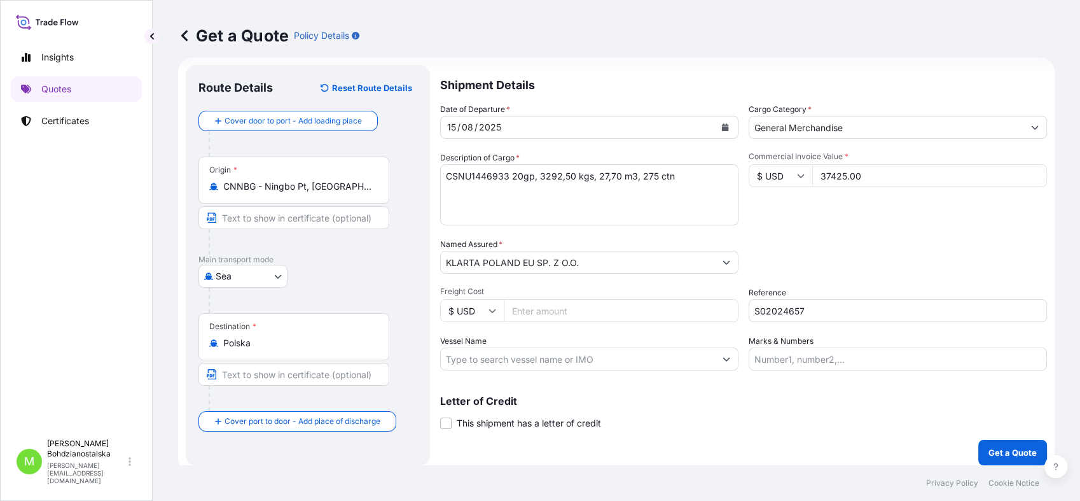
scroll to position [22, 0]
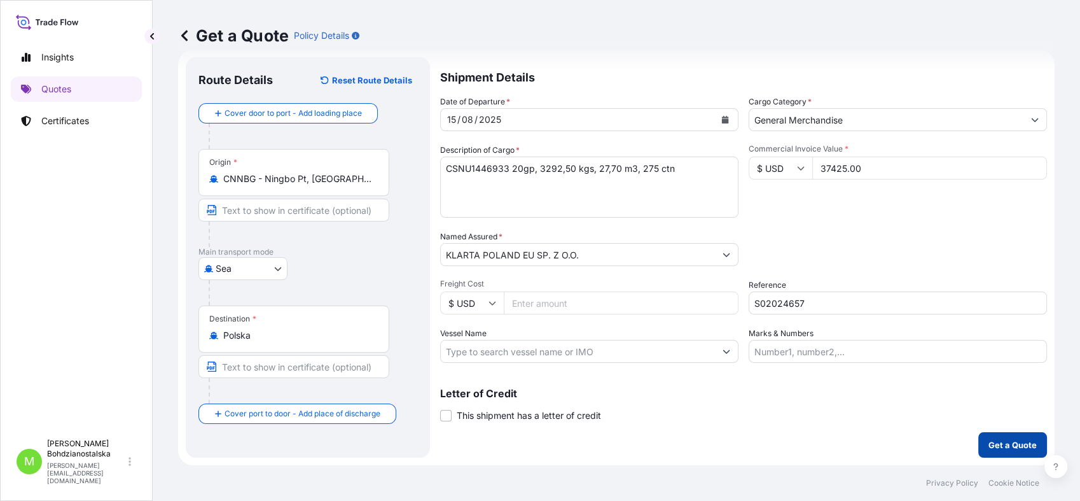
click at [988, 441] on p "Get a Quote" at bounding box center [1012, 444] width 48 height 13
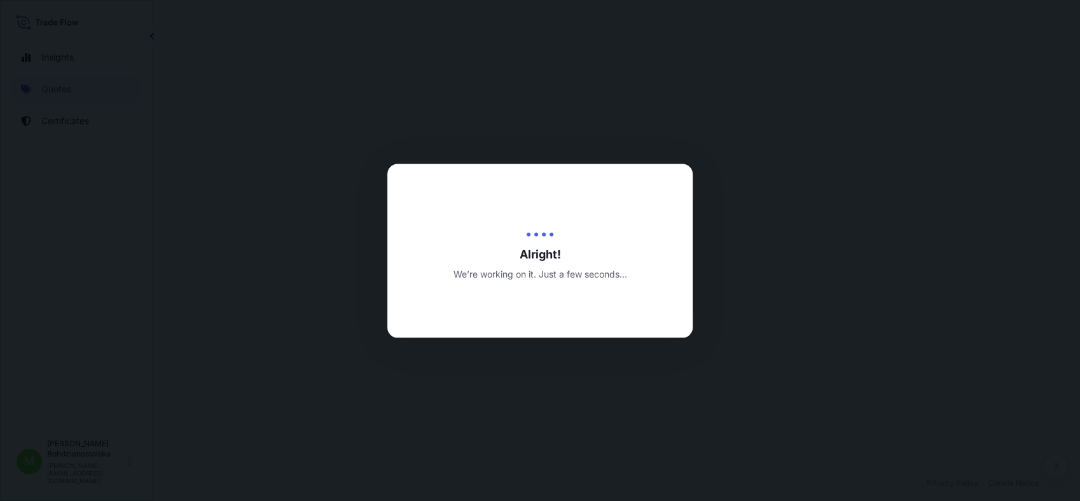
select select "Sea"
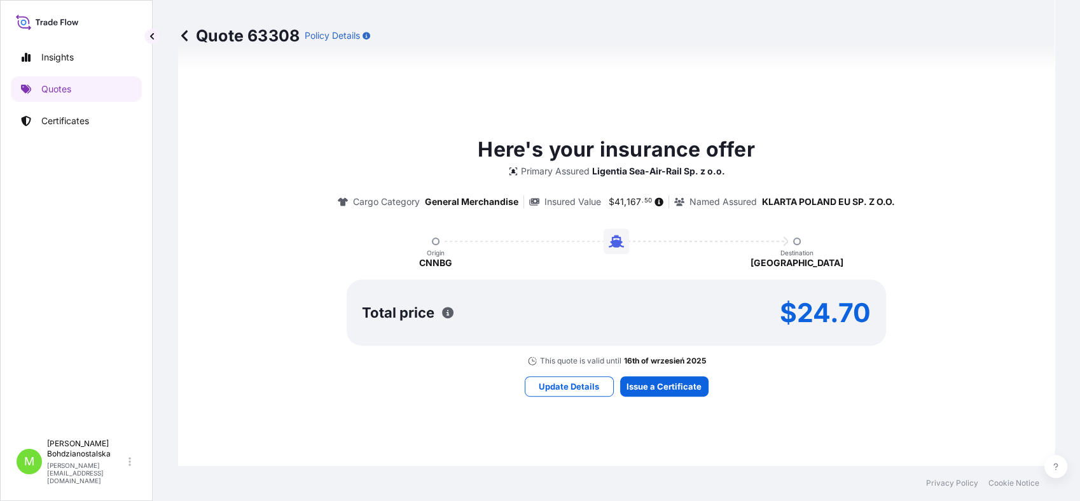
scroll to position [647, 0]
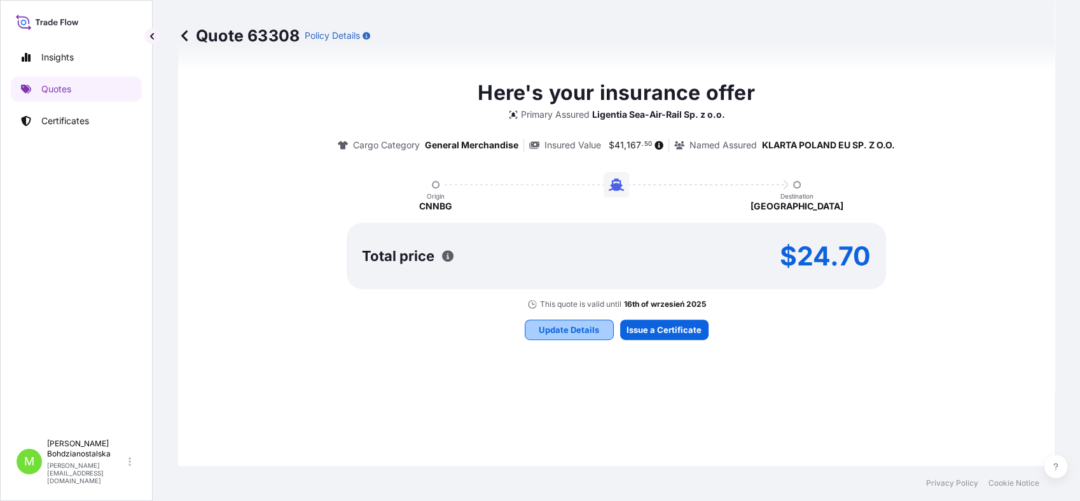
click at [570, 328] on p "Update Details" at bounding box center [569, 329] width 60 height 13
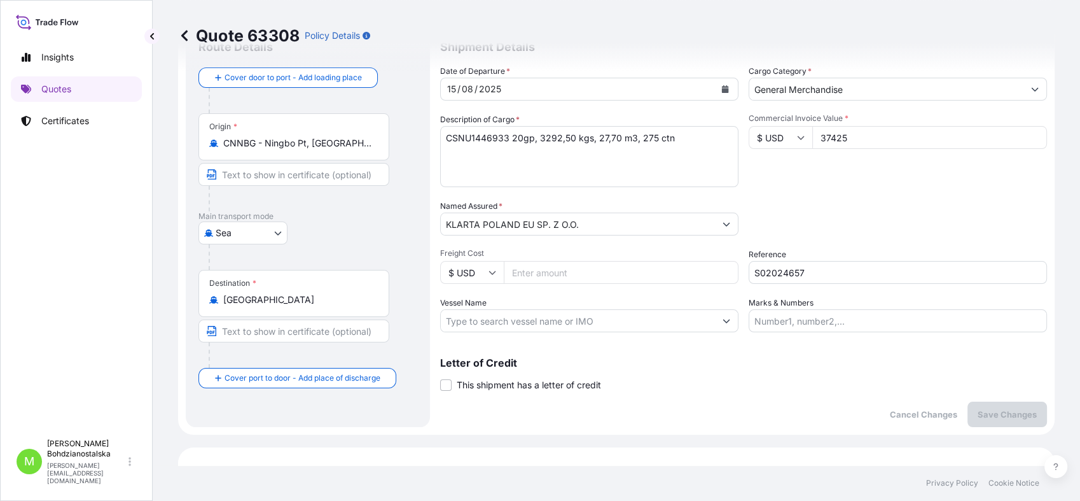
scroll to position [20, 0]
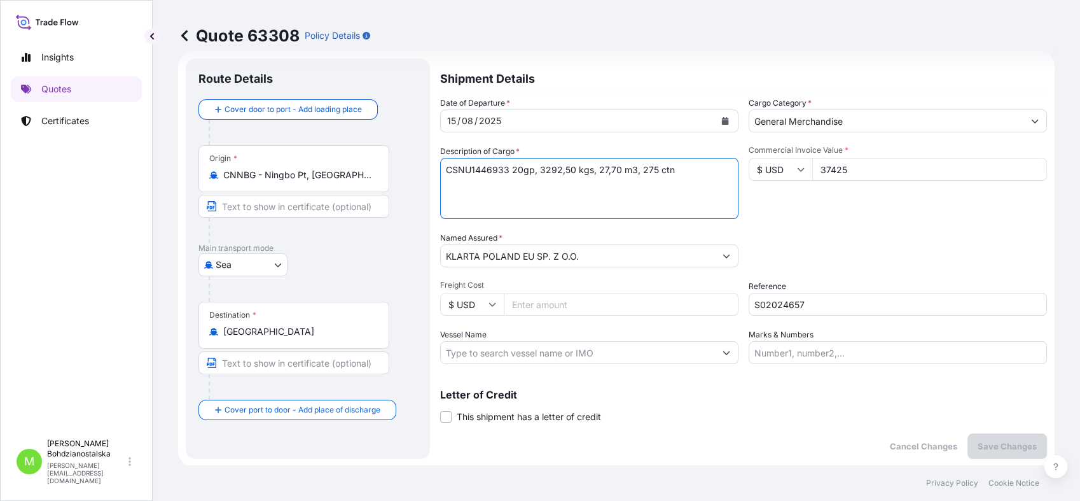
click at [444, 160] on textarea "CSNU1446933 20gp, 3292,50 kgs, 27,70 m3, 275 ctn" at bounding box center [589, 188] width 298 height 61
paste textarea "Air purifier,Air purifier parts HS"
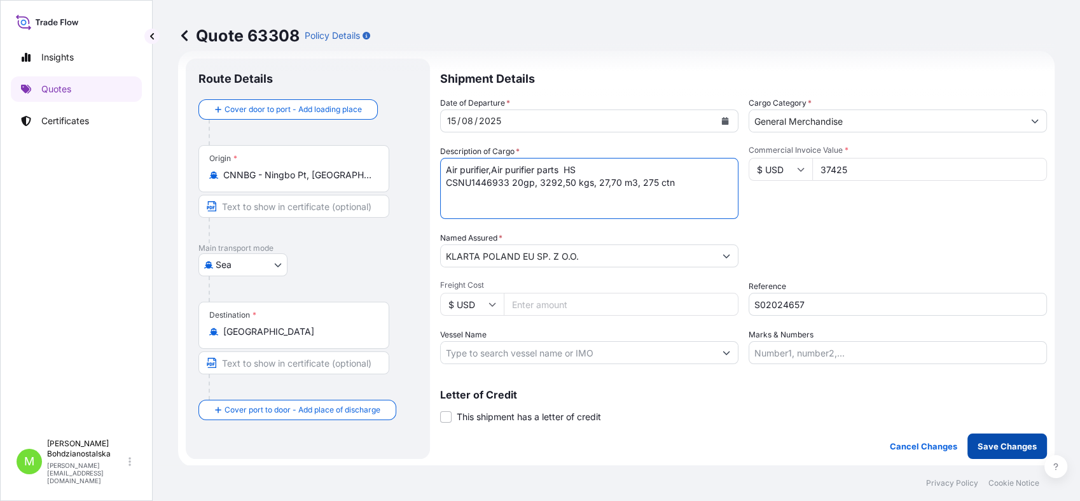
type textarea "Air purifier,Air purifier parts HS CSNU1446933 20gp, 3292,50 kgs, 27,70 m3, 275…"
click at [983, 443] on p "Save Changes" at bounding box center [1007, 446] width 59 height 13
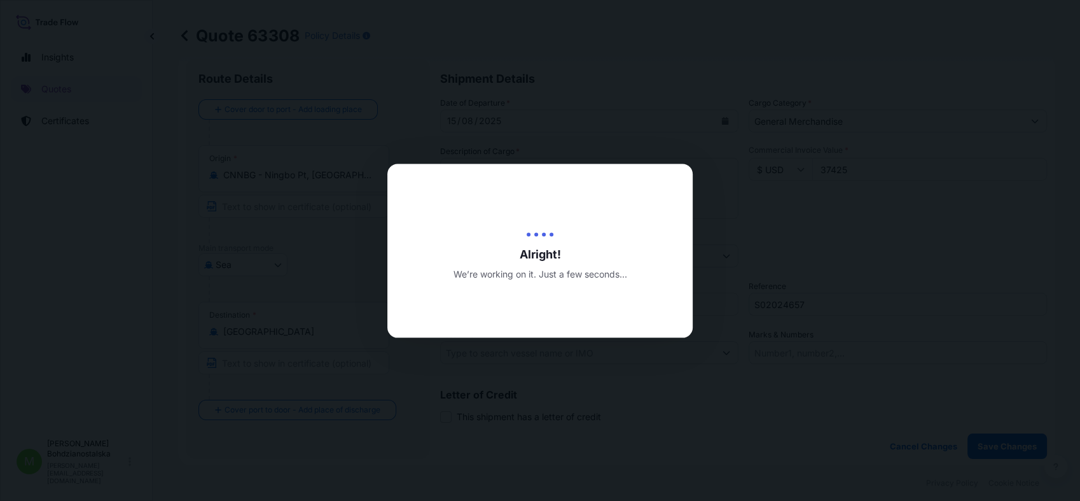
type input "[DATE]"
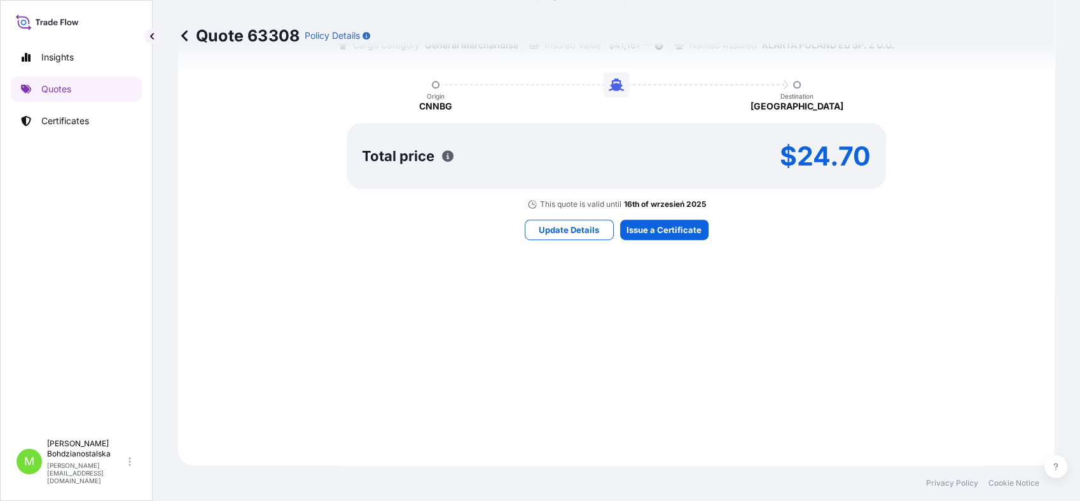
select select "Sea"
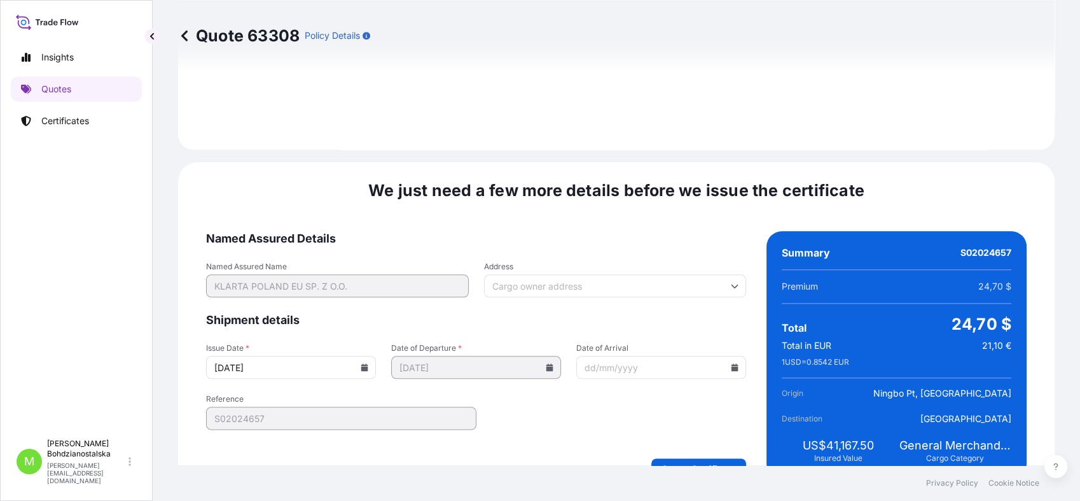
scroll to position [1440, 0]
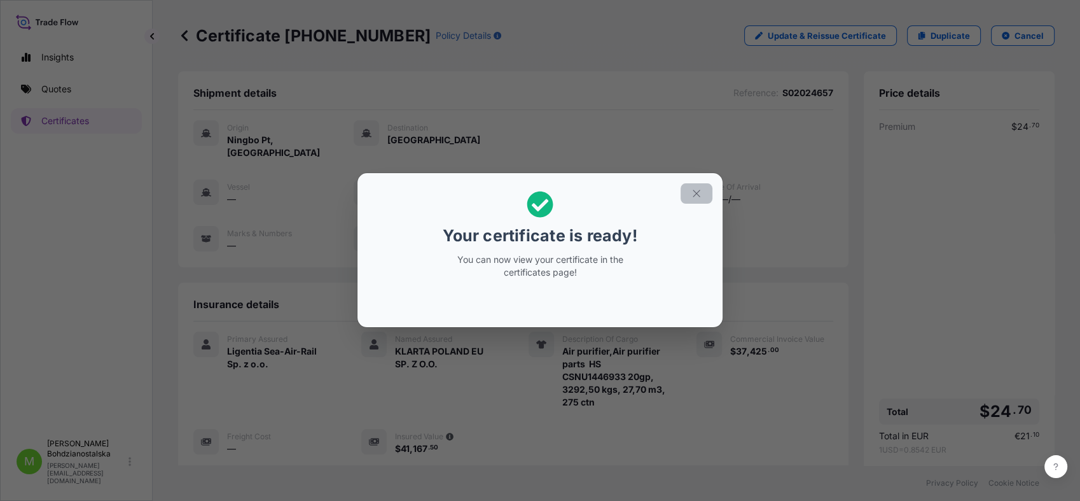
click at [697, 188] on icon "button" at bounding box center [696, 193] width 11 height 11
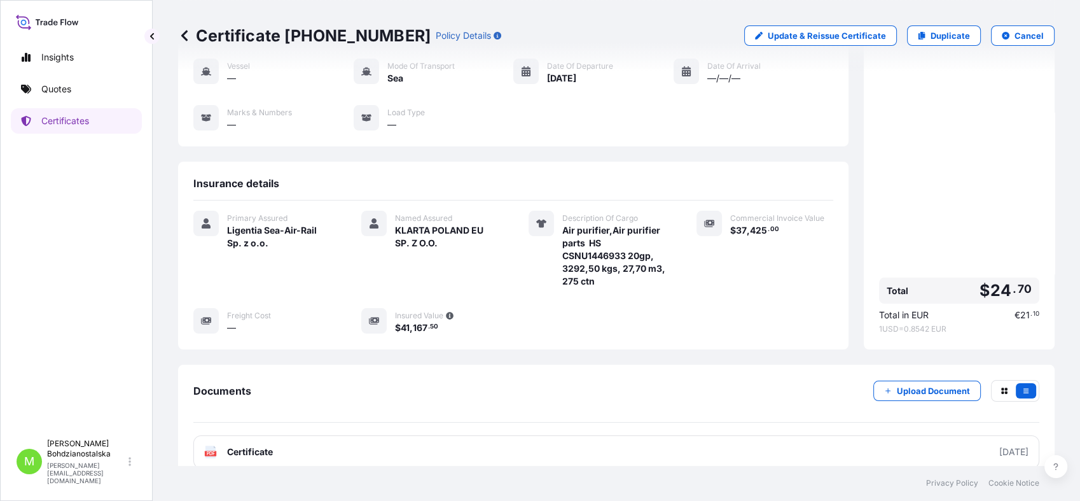
scroll to position [182, 0]
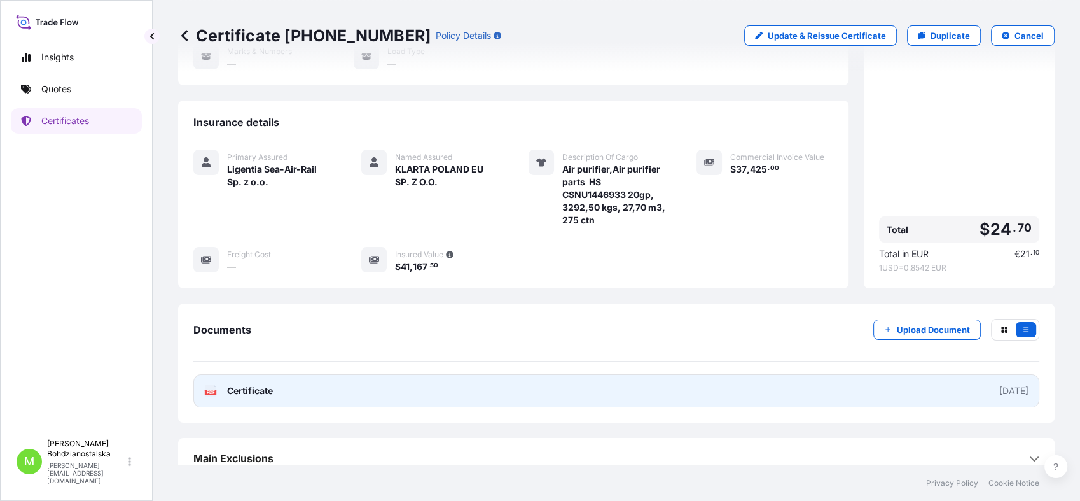
click at [311, 374] on link "PDF Certificate [DATE]" at bounding box center [616, 390] width 846 height 33
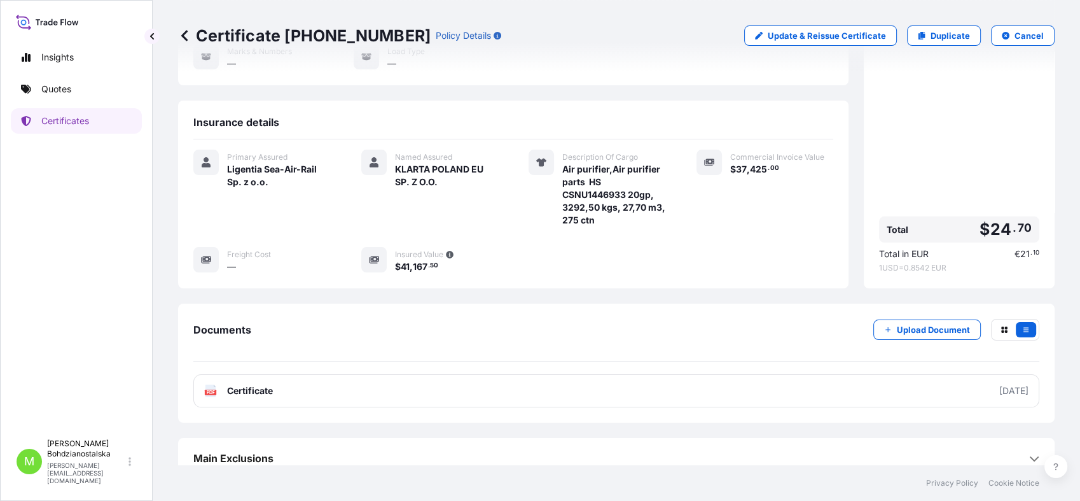
click at [34, 301] on div "Insights Quotes Certificates" at bounding box center [76, 232] width 131 height 399
click at [60, 88] on p "Quotes" at bounding box center [56, 89] width 30 height 13
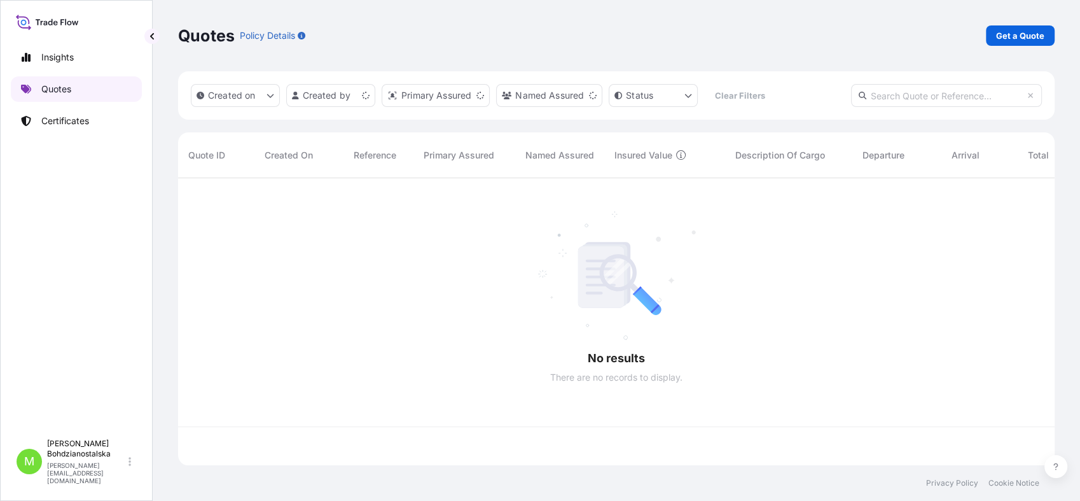
scroll to position [282, 865]
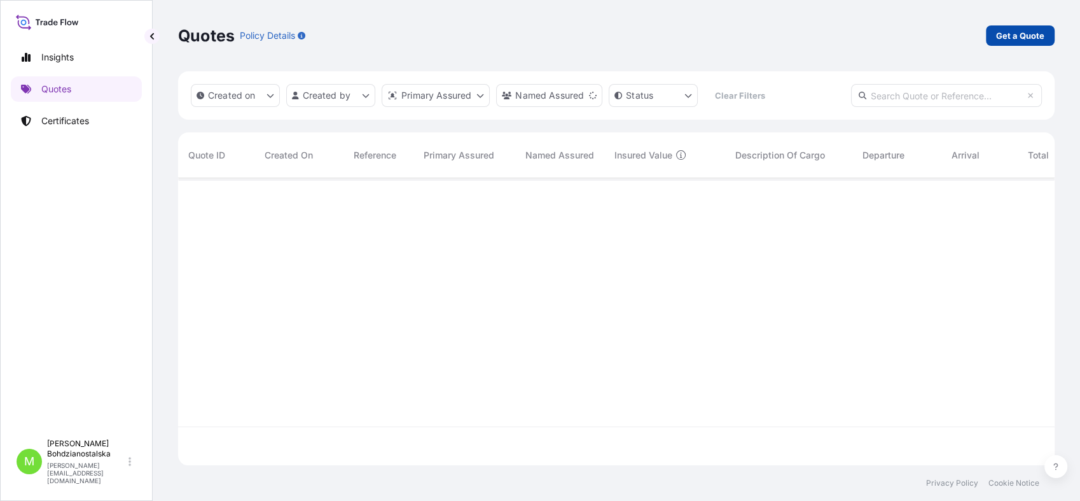
click at [1019, 32] on p "Get a Quote" at bounding box center [1020, 35] width 48 height 13
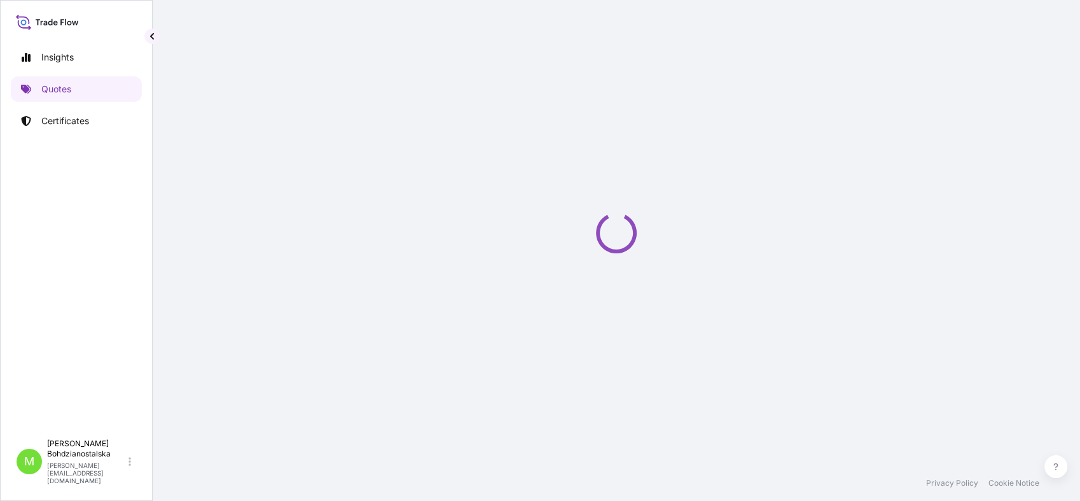
select select "Sea"
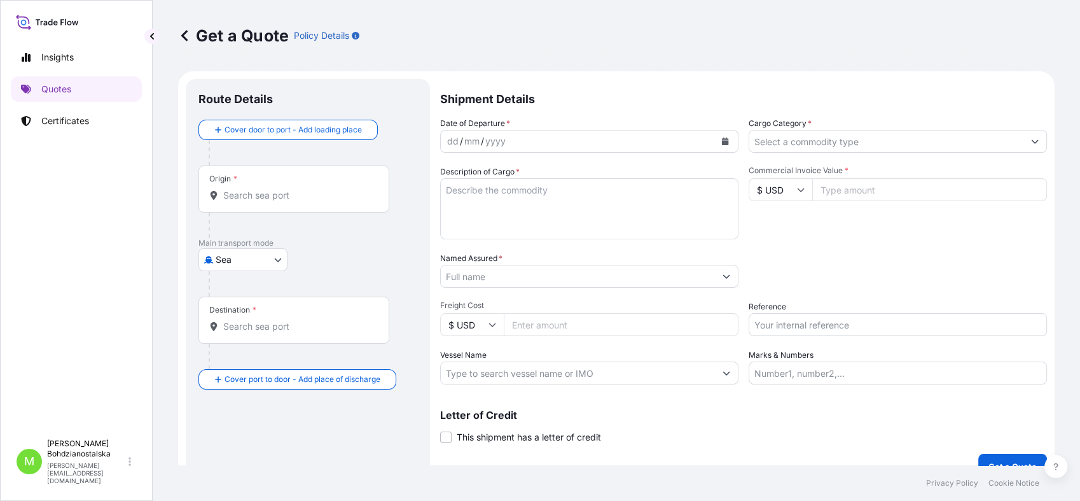
scroll to position [20, 0]
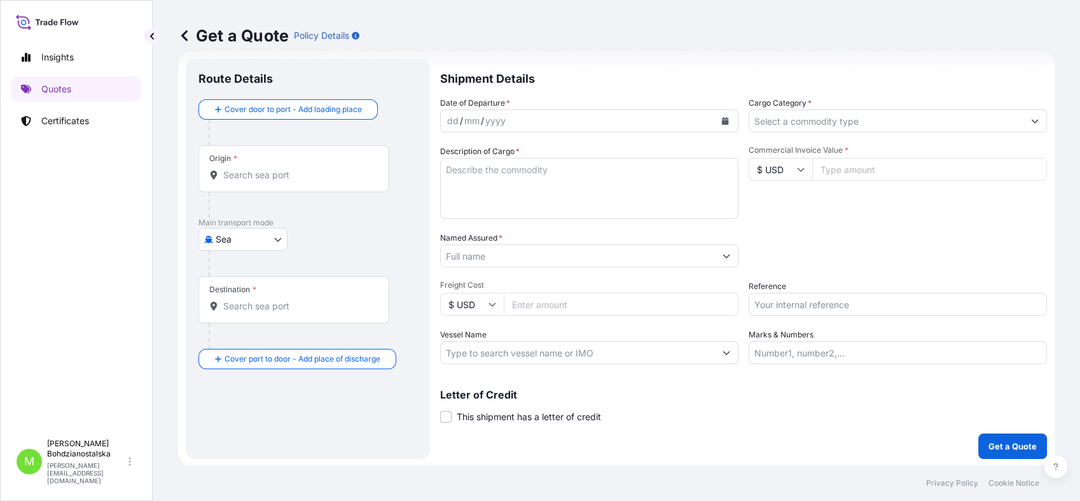
click at [235, 169] on input "Origin *" at bounding box center [298, 175] width 150 height 13
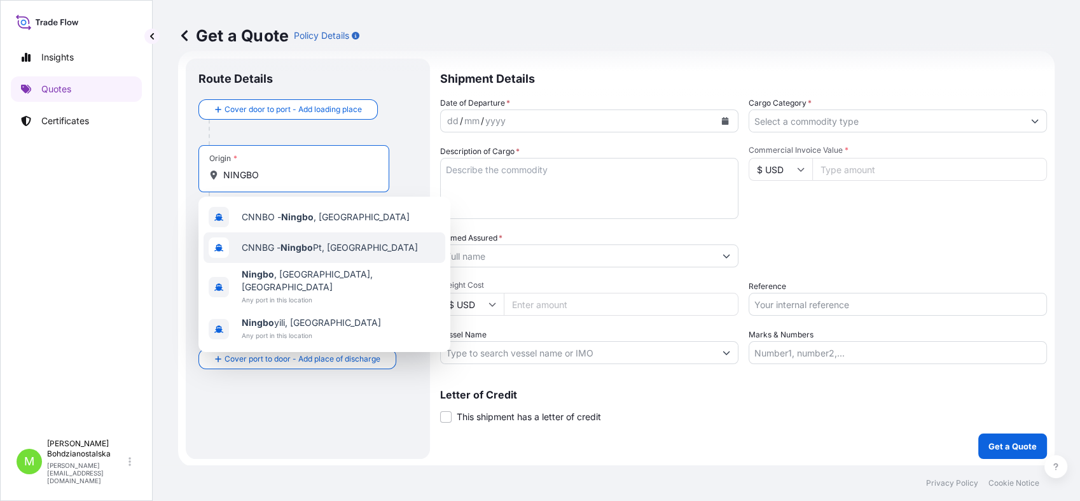
click at [368, 244] on div "CNNBG - Ningbo Pt, [GEOGRAPHIC_DATA]" at bounding box center [325, 247] width 242 height 31
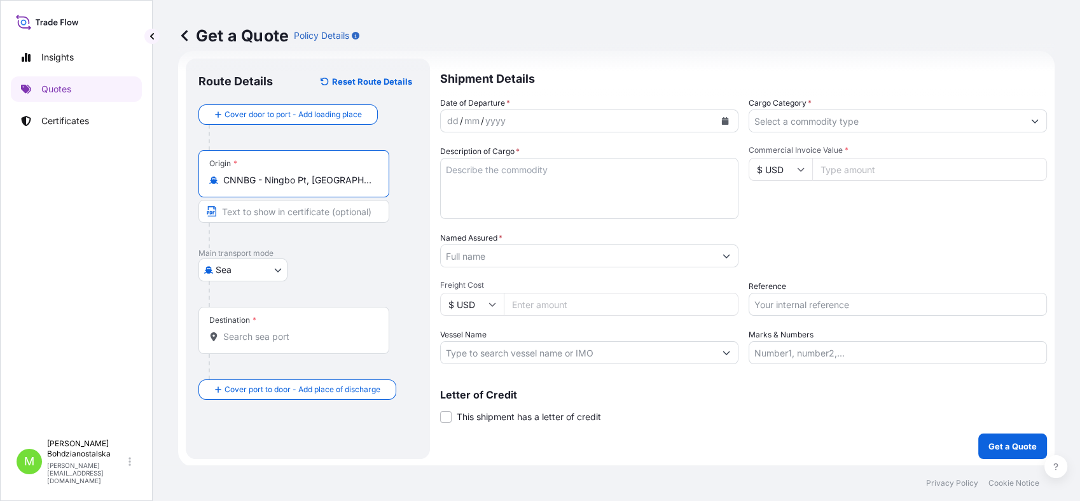
type input "CNNBG - Ningbo Pt, [GEOGRAPHIC_DATA]"
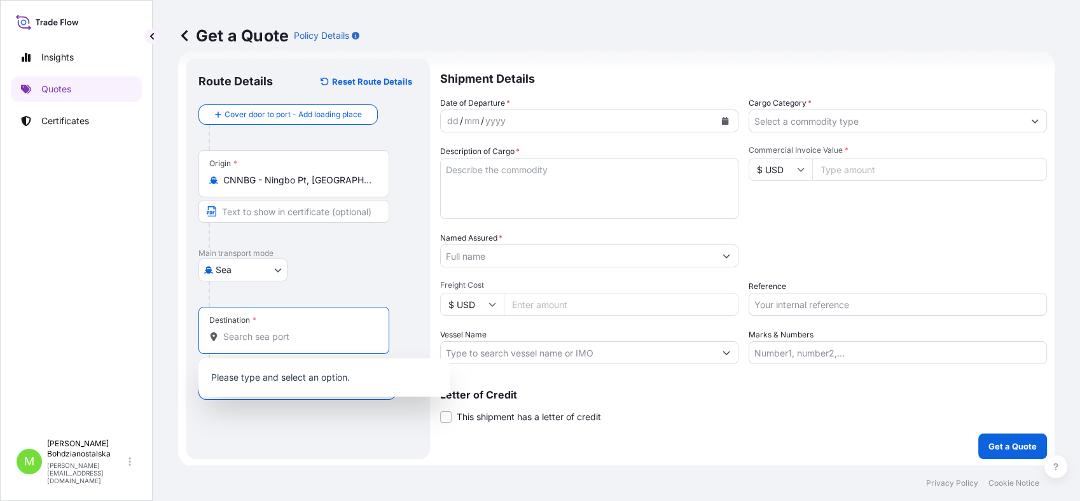
click at [251, 341] on input "Destination *" at bounding box center [298, 336] width 150 height 13
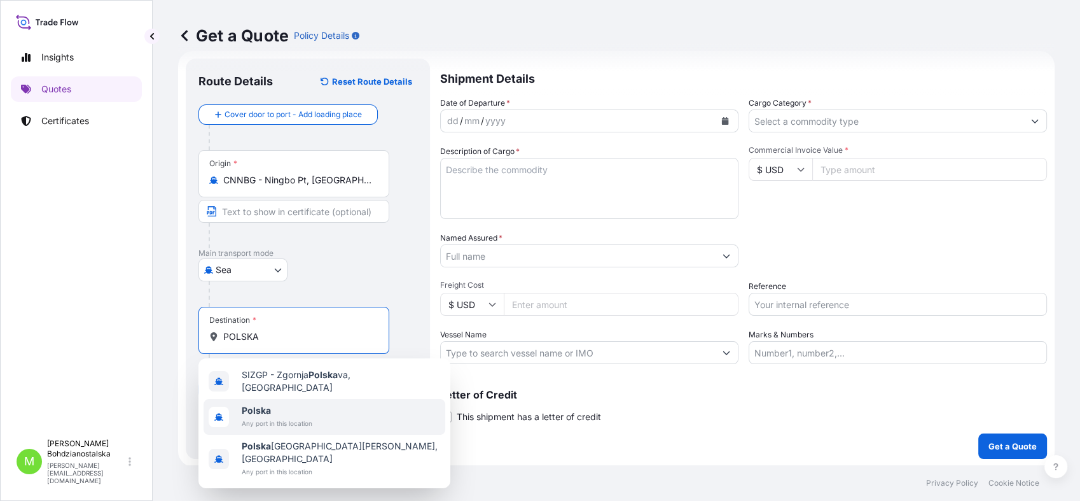
click at [298, 417] on span "Any port in this location" at bounding box center [277, 423] width 71 height 13
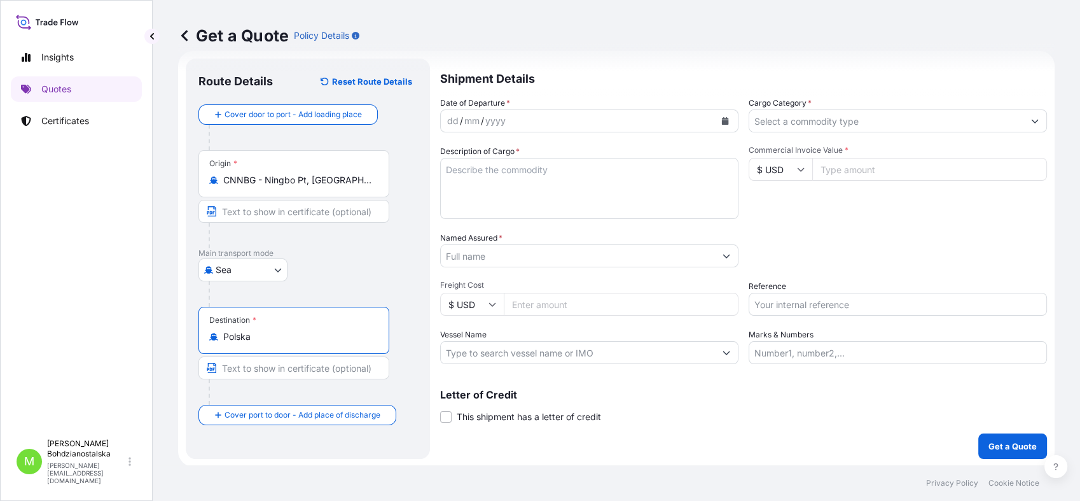
type input "Polska"
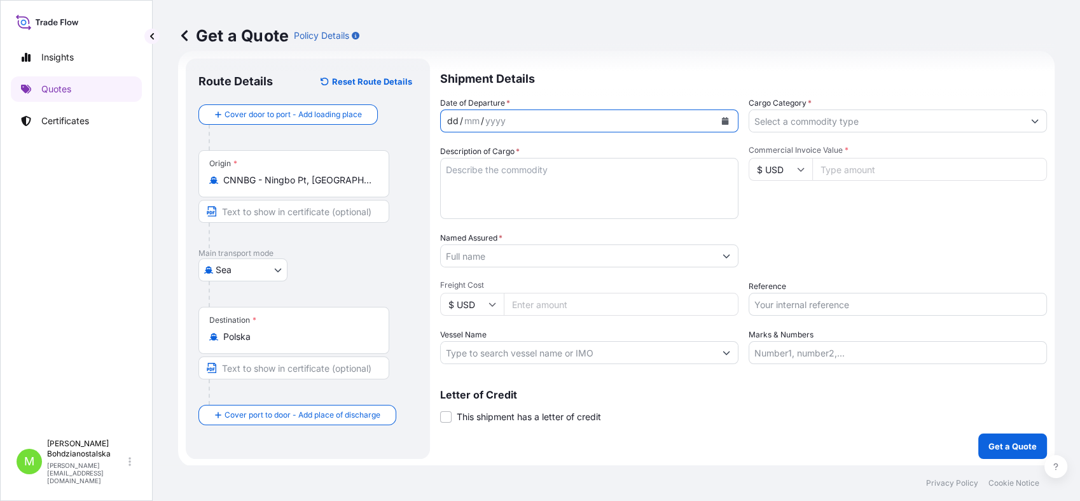
click at [448, 123] on div "dd" at bounding box center [453, 120] width 14 height 15
click at [820, 125] on input "Cargo Category *" at bounding box center [886, 120] width 274 height 23
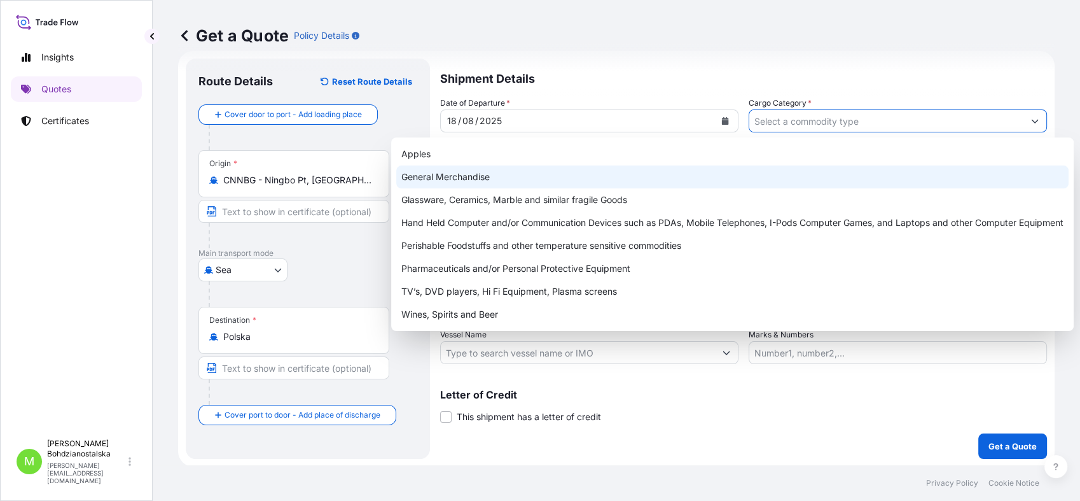
click at [513, 174] on div "General Merchandise" at bounding box center [732, 176] width 672 height 23
type input "General Merchandise"
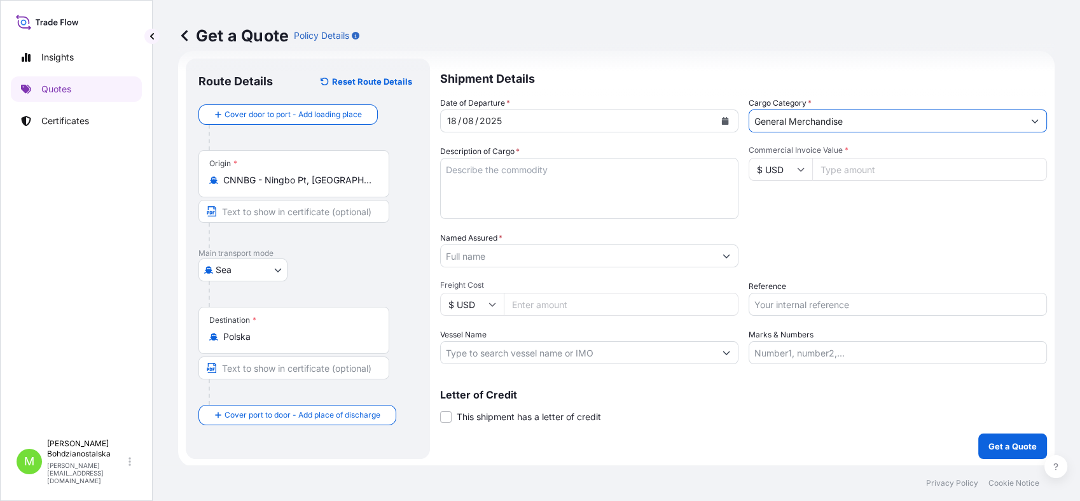
click at [497, 184] on textarea "Description of Cargo *" at bounding box center [589, 188] width 298 height 61
click at [458, 168] on textarea "Description of Cargo *" at bounding box center [589, 188] width 298 height 61
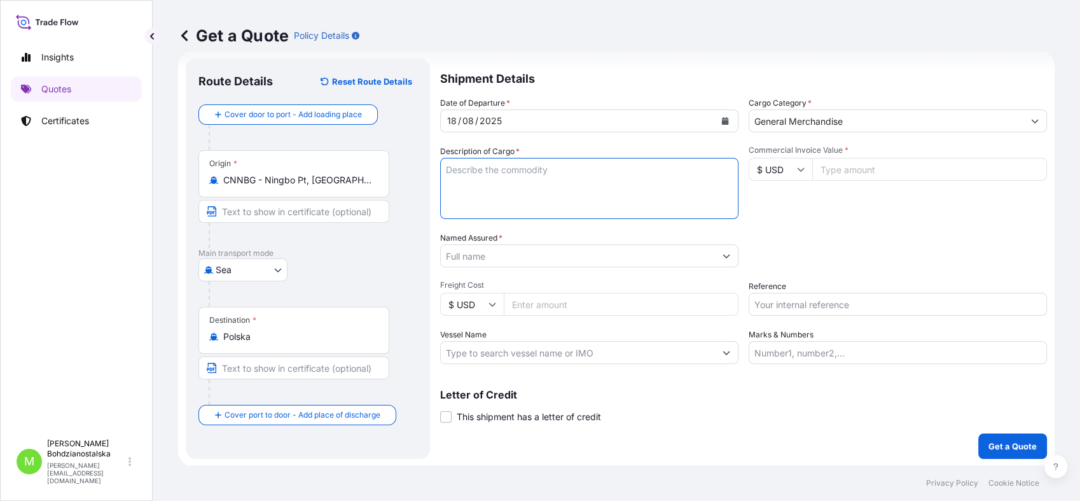
paste textarea "Air purifier,Air purifier parts"
click at [475, 193] on textarea "Air purifier,Air purifier parts" at bounding box center [589, 188] width 298 height 61
paste textarea "UETU7443960"
click at [550, 181] on textarea "Air purifier,Air purifier parts UETU7443960 40HC," at bounding box center [589, 188] width 298 height 61
paste textarea "BEAU4772334"
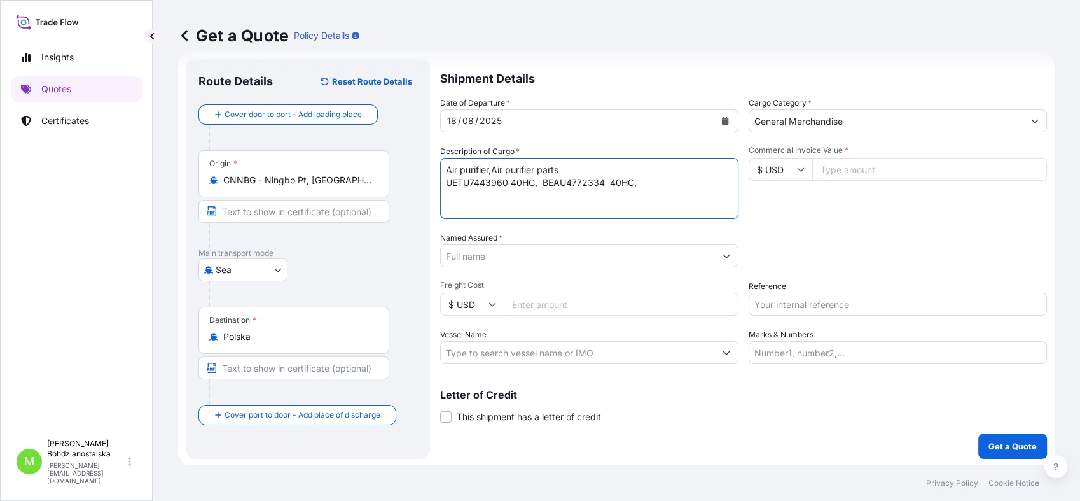
click at [641, 186] on textarea "Air purifier,Air purifier parts UETU7443960 40HC, BEAU4772334 40HC," at bounding box center [589, 188] width 298 height 61
paste textarea "TCNU7830387"
click at [482, 200] on textarea "Air purifier,Air purifier parts UETU7443960 40HC, BEAU4772334 40HC, TCNU7830387…" at bounding box center [589, 188] width 298 height 61
paste textarea "TRHU6105420"
click at [597, 196] on textarea "Air purifier,Air purifier parts UETU7443960 40HC, BEAU4772334 40HC, TCNU7830387…" at bounding box center [589, 188] width 298 height 61
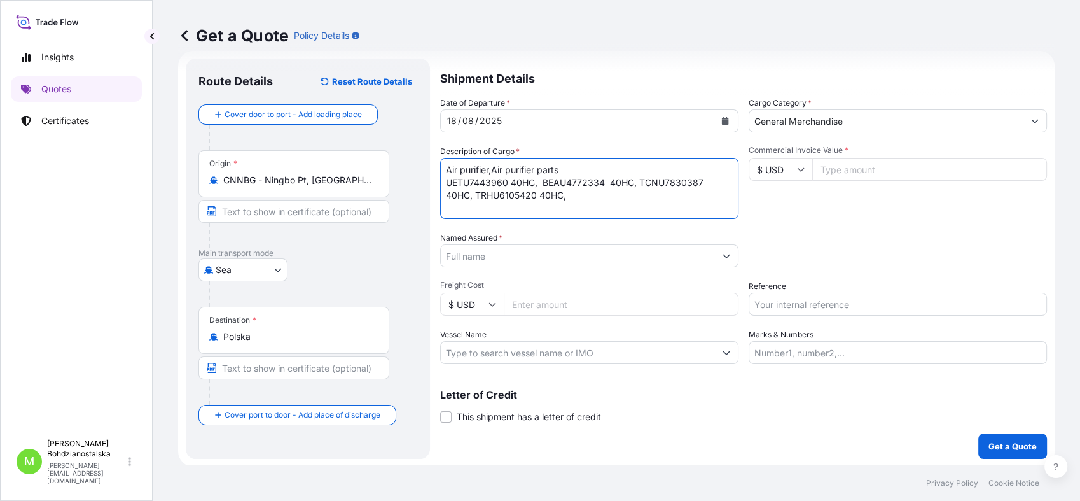
paste textarea "28 992,400"
type textarea "Air purifier,Air purifier parts UETU7443960 40HC, BEAU4772334 40HC, TCNU7830387…"
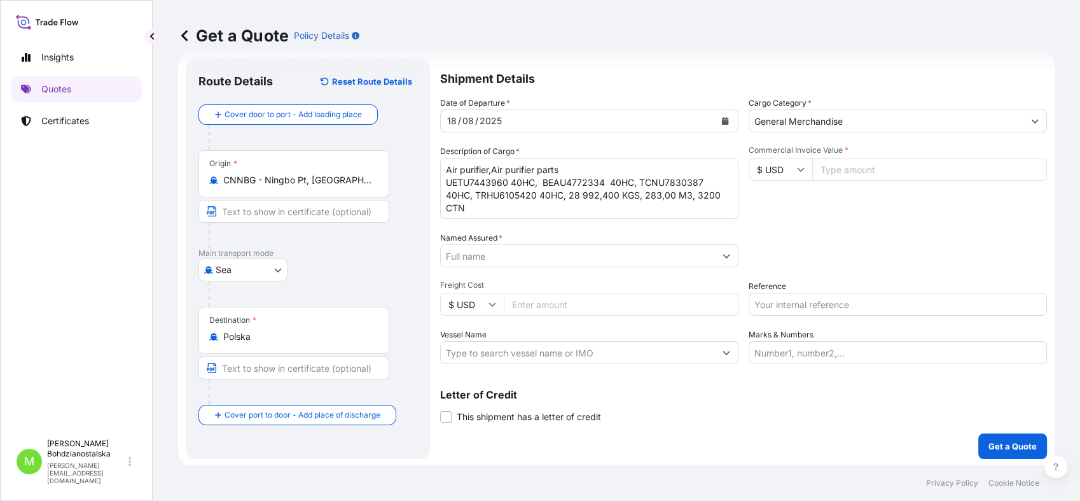
click at [595, 242] on div "Named Assured *" at bounding box center [589, 250] width 298 height 36
click at [481, 258] on input "Named Assured *" at bounding box center [575, 255] width 269 height 23
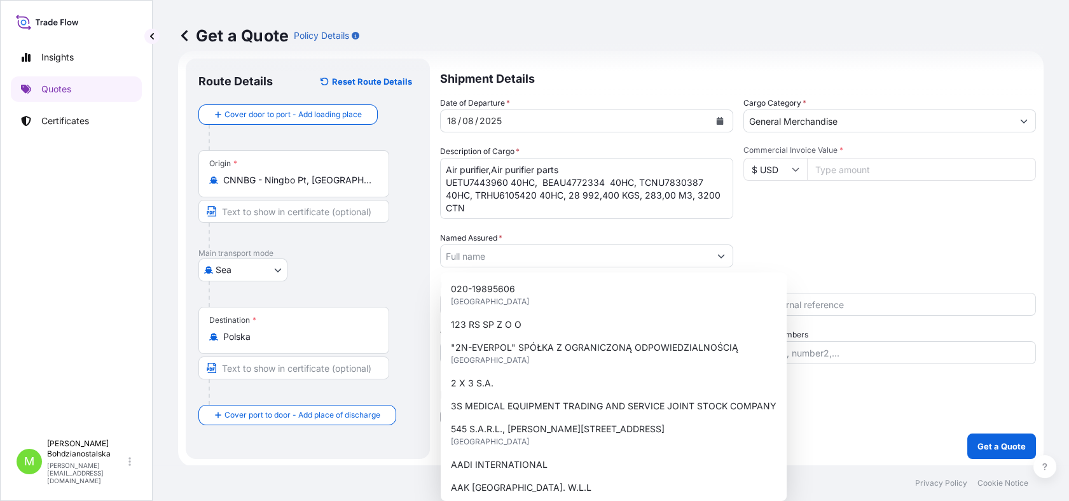
click at [488, 244] on label "Named Assured *" at bounding box center [471, 238] width 62 height 13
click at [488, 244] on input "Named Assured *" at bounding box center [575, 255] width 269 height 23
click at [479, 247] on input "Named Assured *" at bounding box center [575, 255] width 269 height 23
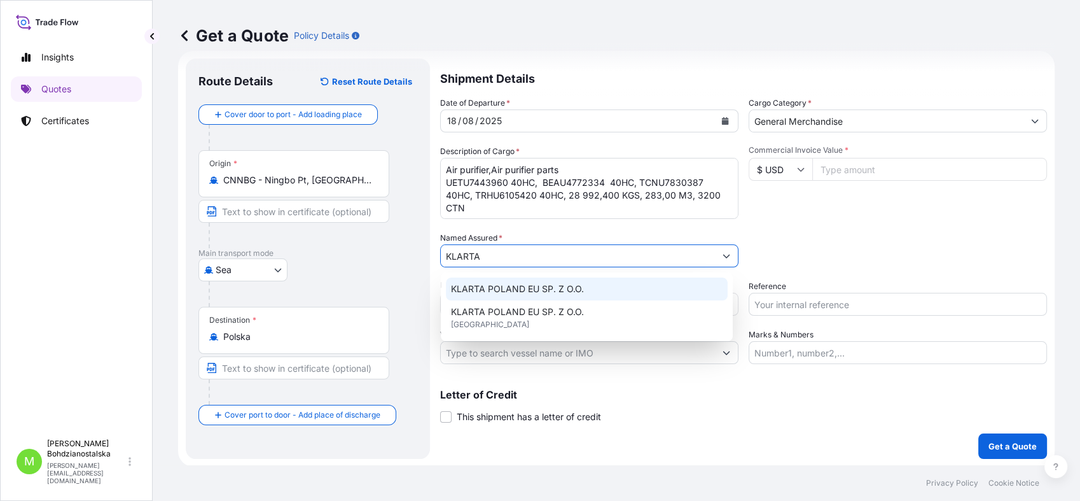
click at [540, 290] on span "KLARTA POLAND EU SP. Z O.O." at bounding box center [517, 288] width 133 height 13
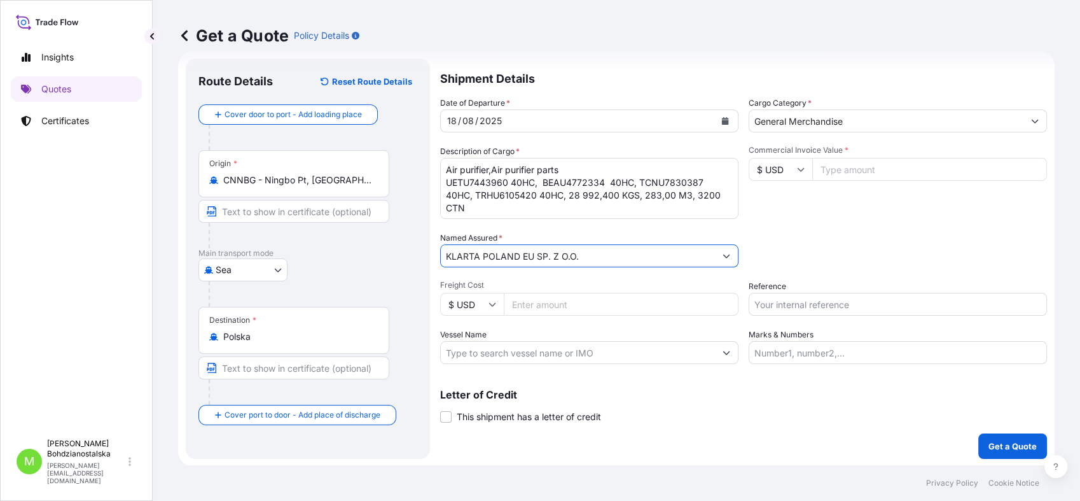
type input "KLARTA POLAND EU SP. Z O.O."
click at [783, 297] on input "Reference" at bounding box center [898, 304] width 298 height 23
type input "S02019137"
click at [820, 162] on input "Commercial Invoice Value *" at bounding box center [929, 169] width 235 height 23
click at [833, 173] on input "Commercial Invoice Value *" at bounding box center [929, 169] width 235 height 23
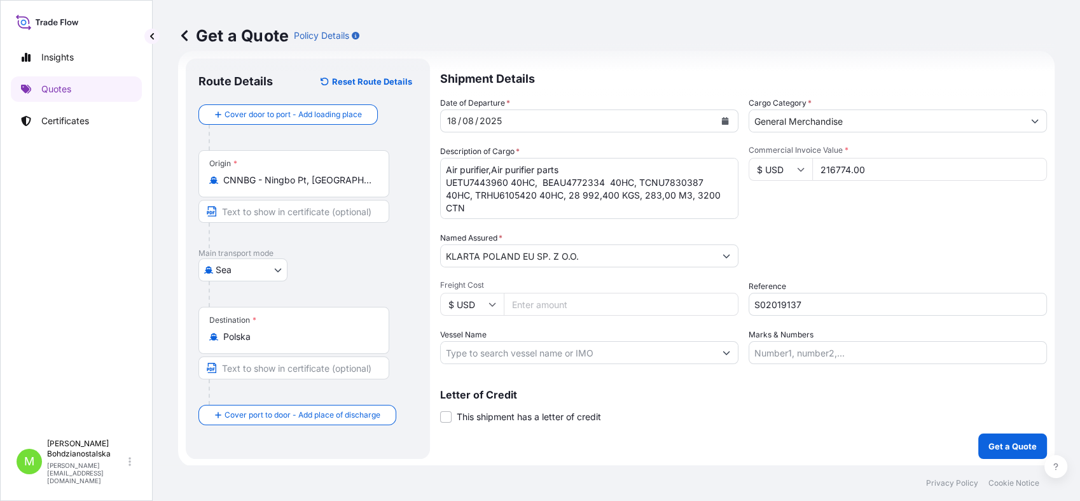
type input "216774.00"
click at [847, 216] on div "Commercial Invoice Value * $ USD 216774.00" at bounding box center [898, 182] width 298 height 74
click at [988, 440] on p "Get a Quote" at bounding box center [1012, 446] width 48 height 13
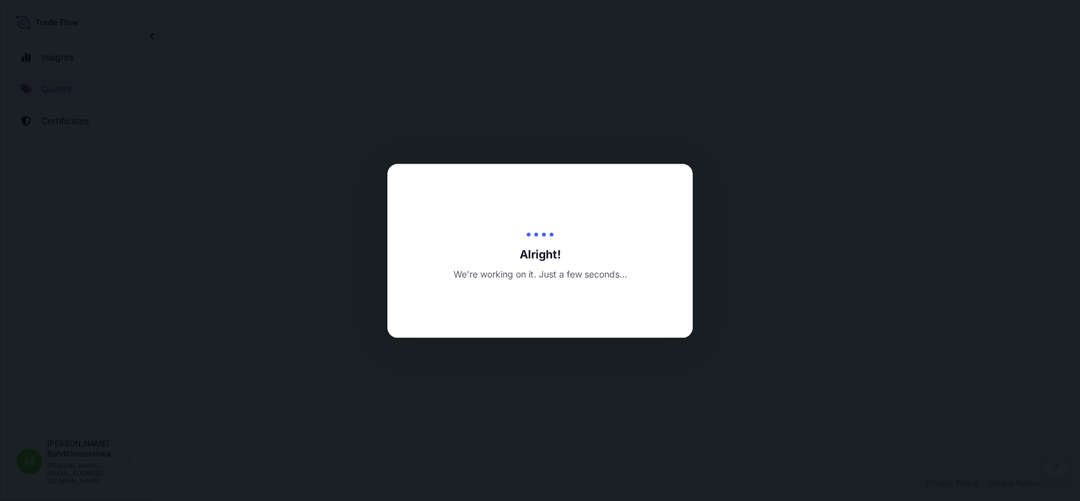
select select "Sea"
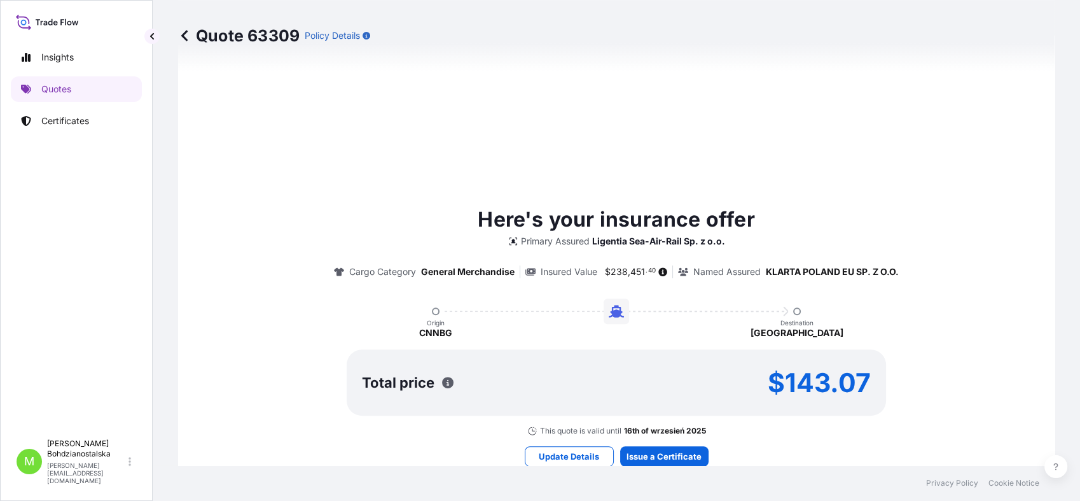
scroll to position [647, 0]
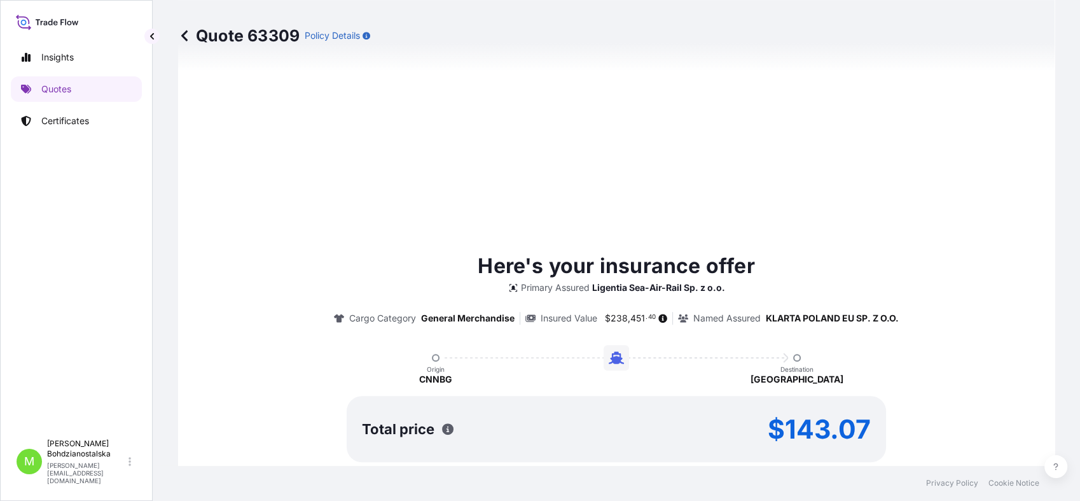
type input "[DATE]"
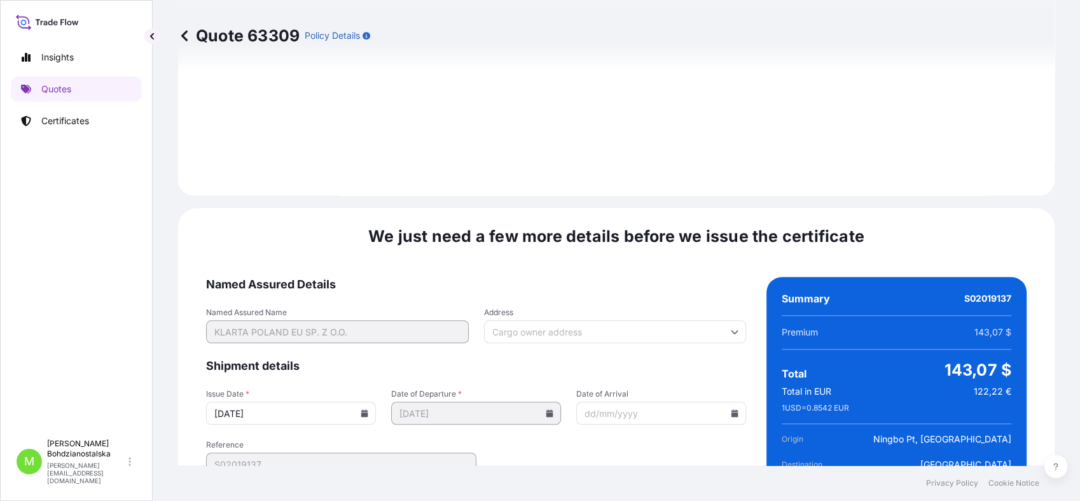
scroll to position [1440, 0]
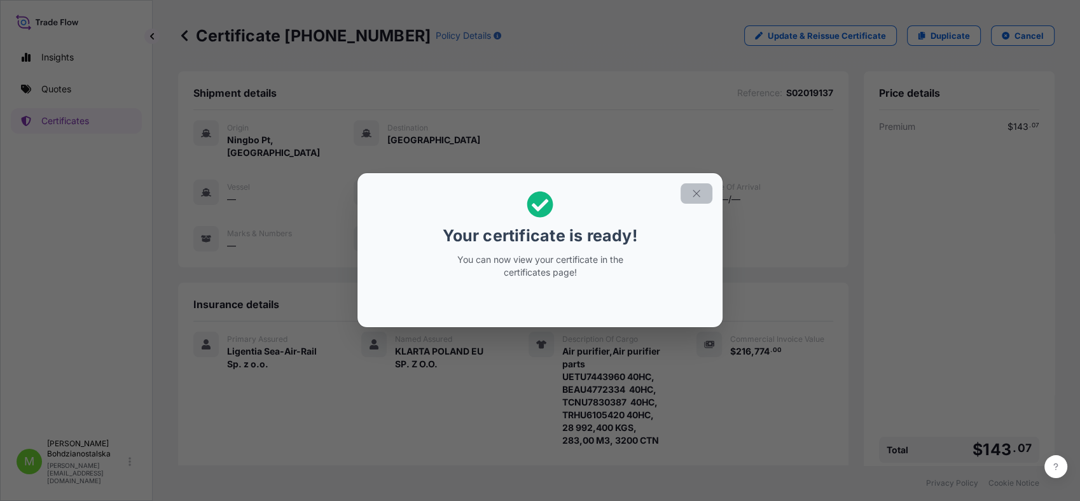
click at [693, 191] on icon "button" at bounding box center [696, 193] width 11 height 11
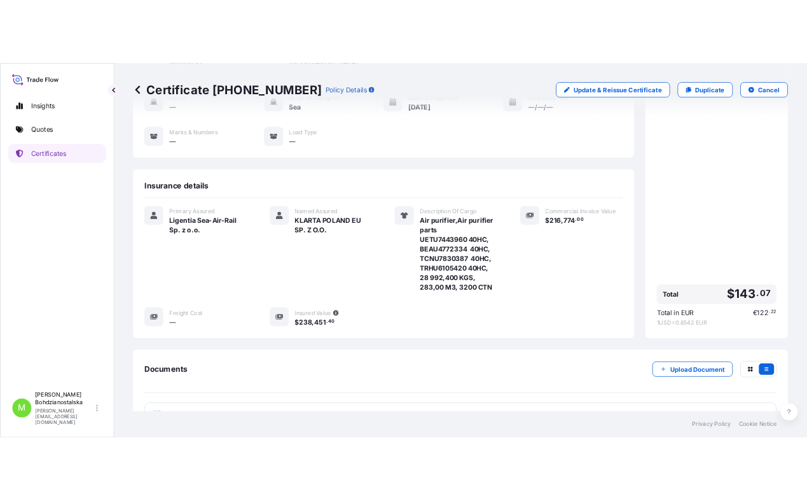
scroll to position [220, 0]
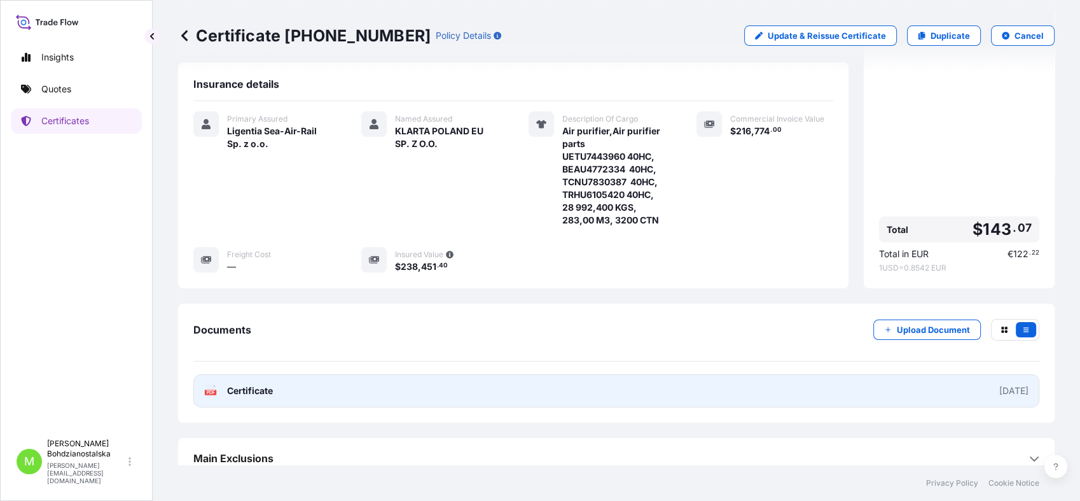
click at [251, 383] on link "PDF Certificate [DATE]" at bounding box center [616, 390] width 846 height 33
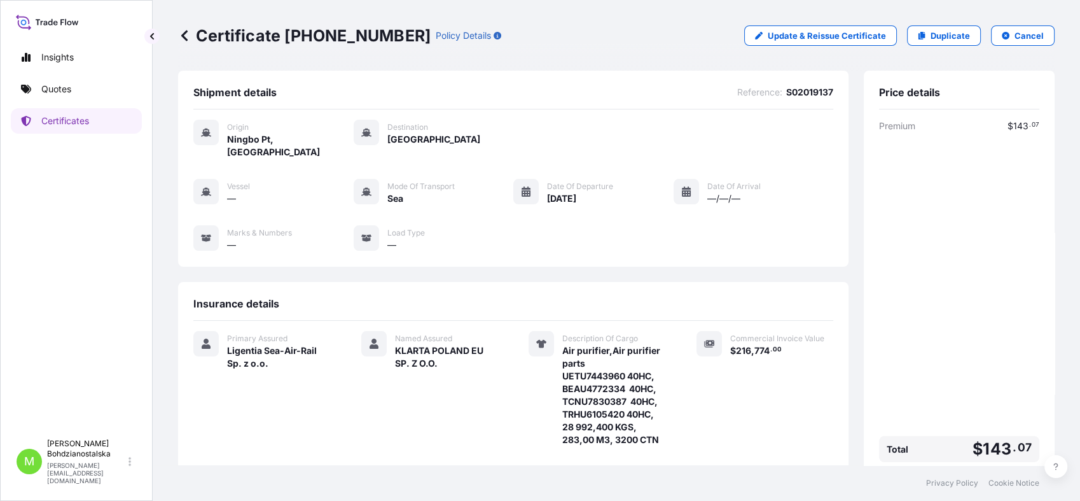
scroll to position [0, 0]
click at [53, 83] on p "Quotes" at bounding box center [56, 89] width 30 height 13
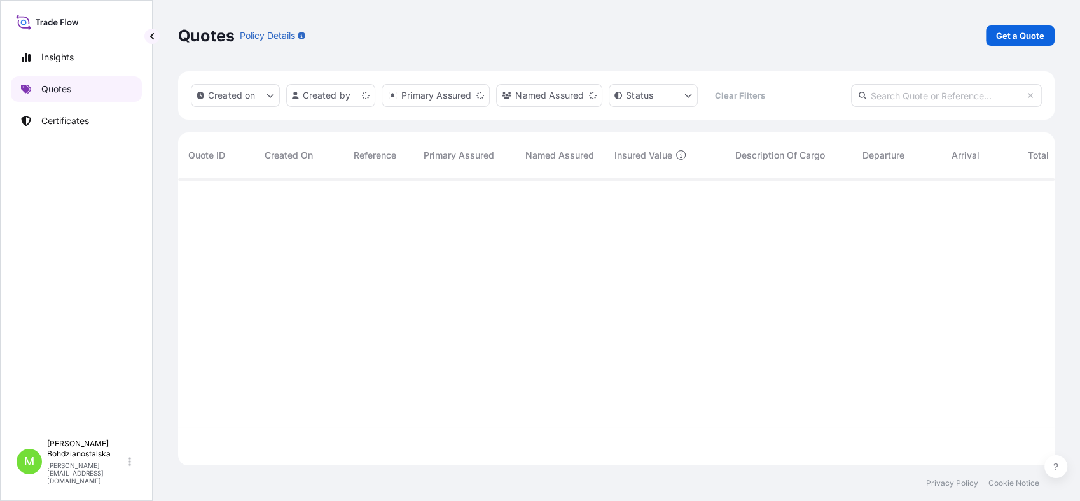
scroll to position [282, 865]
click at [1016, 35] on p "Get a Quote" at bounding box center [1020, 35] width 48 height 13
select select "Sea"
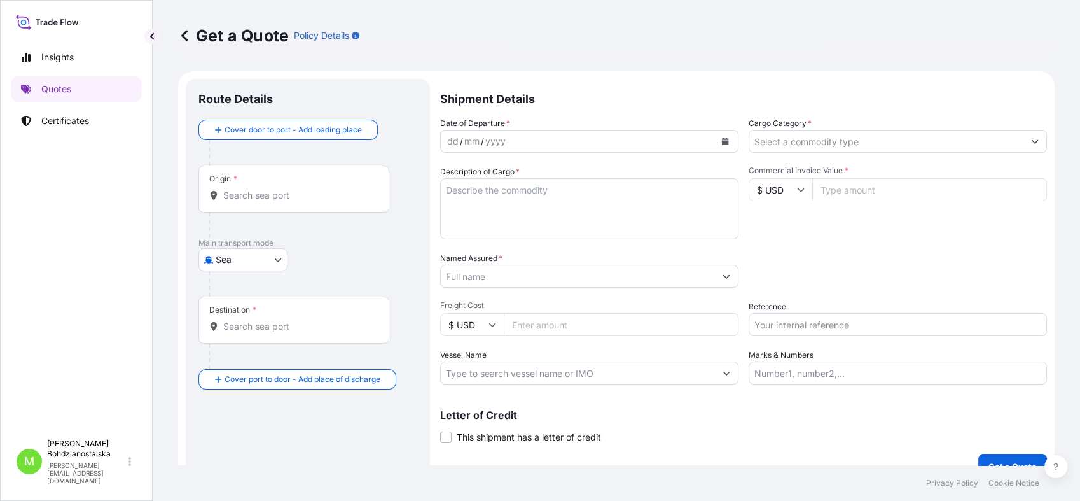
scroll to position [20, 0]
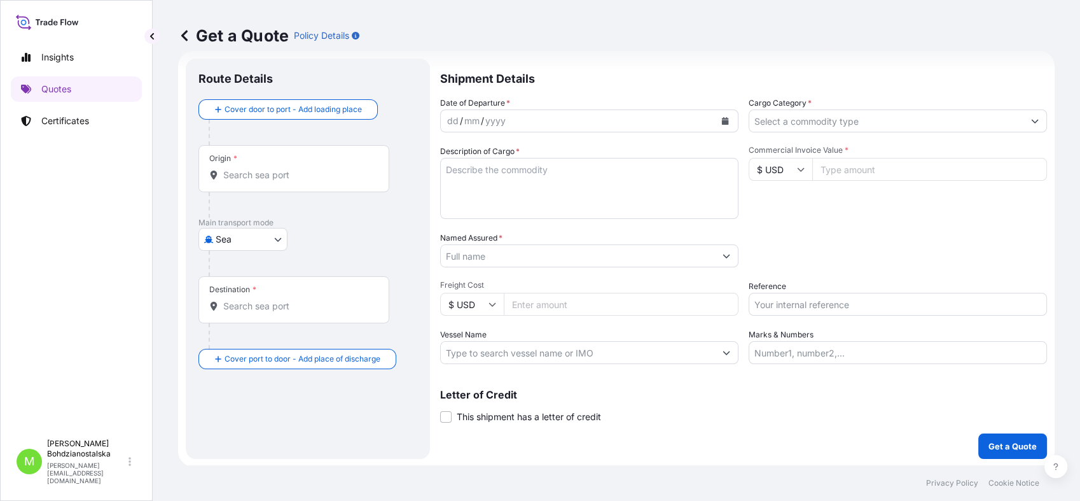
click at [815, 305] on input "Reference" at bounding box center [898, 304] width 298 height 23
paste input "S02018276"
click at [867, 315] on div "Date of Departure * dd / mm / yyyy Cargo Category * Description of Cargo * Comm…" at bounding box center [743, 230] width 607 height 267
click at [863, 315] on div "Date of Departure * dd / mm / yyyy Cargo Category * Description of Cargo * Comm…" at bounding box center [743, 230] width 607 height 267
click at [856, 311] on input "S02018276," at bounding box center [898, 304] width 298 height 23
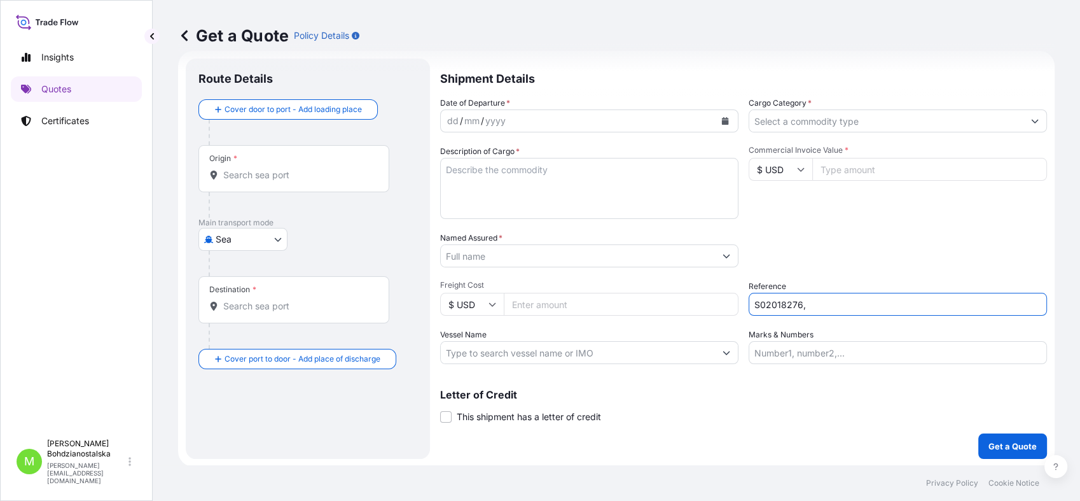
paste input "LCL16355"
type input "S02018276, LCL16355"
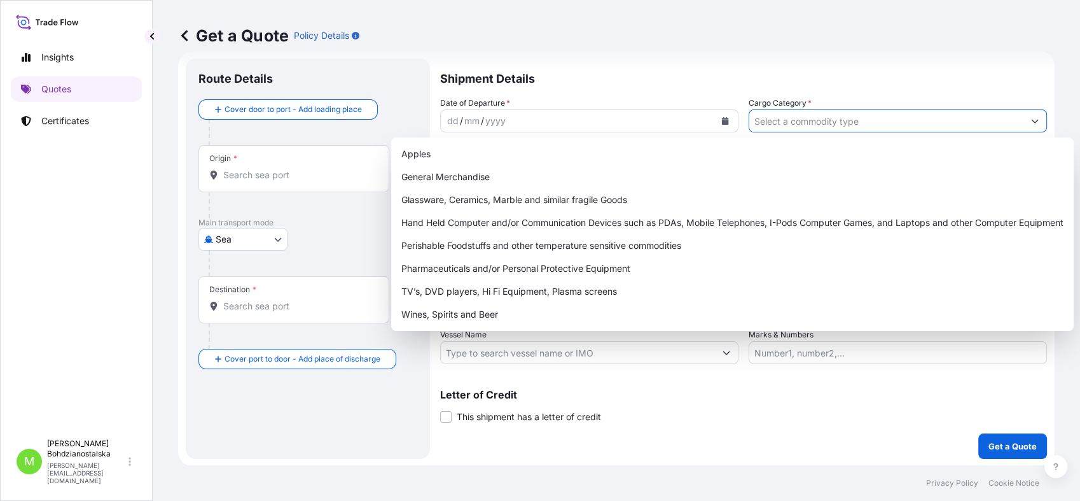
click at [889, 123] on input "Cargo Category *" at bounding box center [886, 120] width 274 height 23
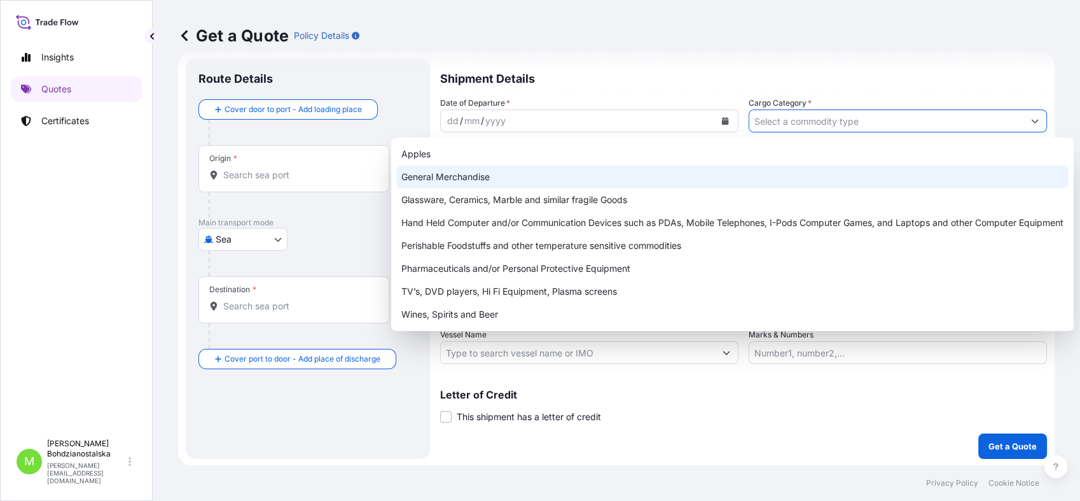
click at [485, 181] on div "General Merchandise" at bounding box center [732, 176] width 672 height 23
type input "General Merchandise"
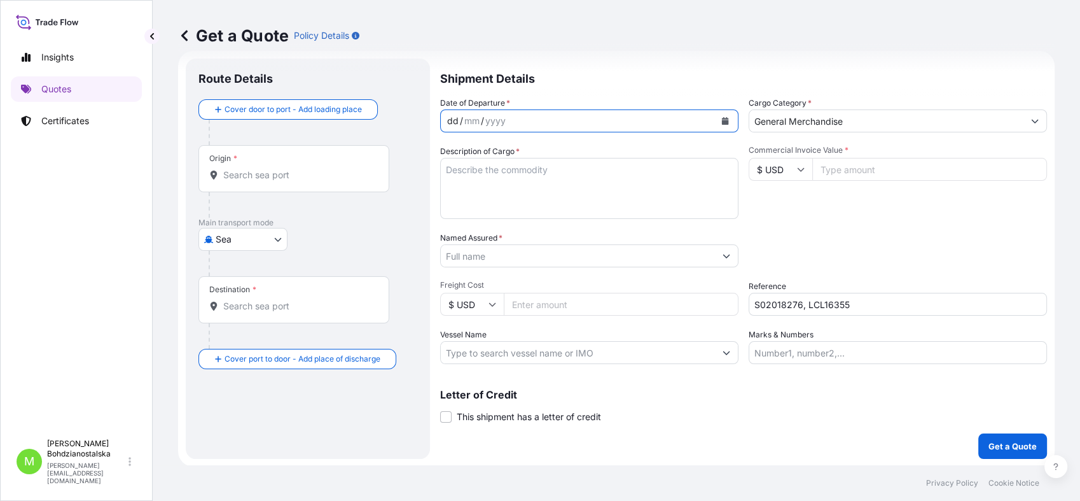
click at [446, 118] on div "dd" at bounding box center [453, 120] width 14 height 15
click at [448, 123] on div "30" at bounding box center [453, 120] width 14 height 15
click at [453, 117] on div "30" at bounding box center [453, 120] width 14 height 15
click at [443, 119] on div "01 / mm / yyyy" at bounding box center [578, 120] width 274 height 23
click at [490, 121] on div "01 / mm / yyyy" at bounding box center [578, 120] width 274 height 23
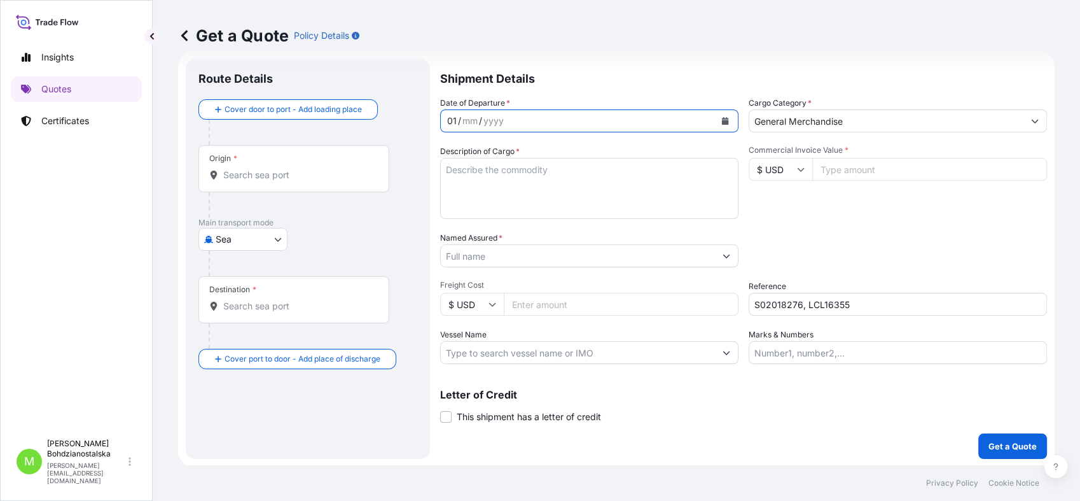
click at [448, 121] on div "01" at bounding box center [452, 120] width 12 height 15
click at [478, 180] on textarea "Description of Cargo *" at bounding box center [589, 188] width 298 height 61
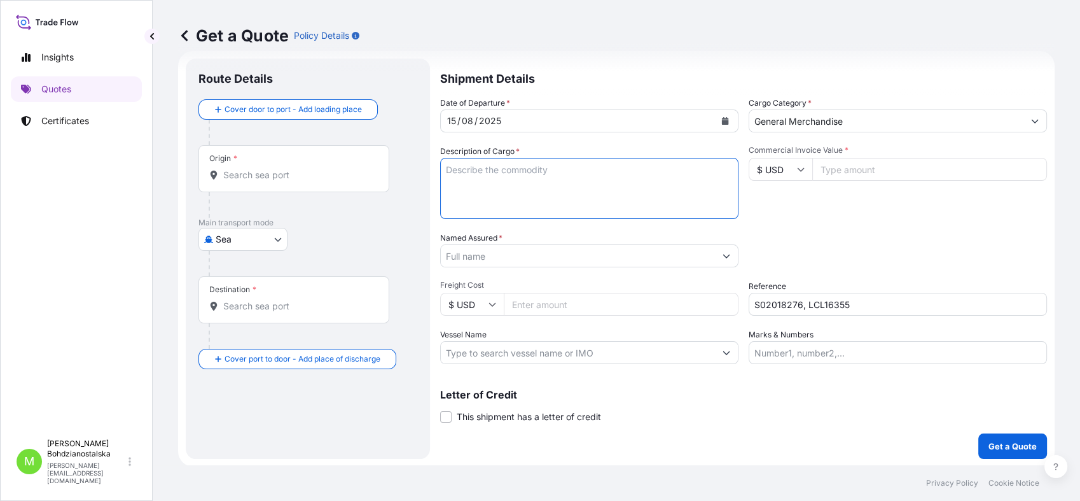
paste textarea "CSNU8810836"
click at [443, 168] on textarea "CSNU8810836" at bounding box center [589, 188] width 298 height 61
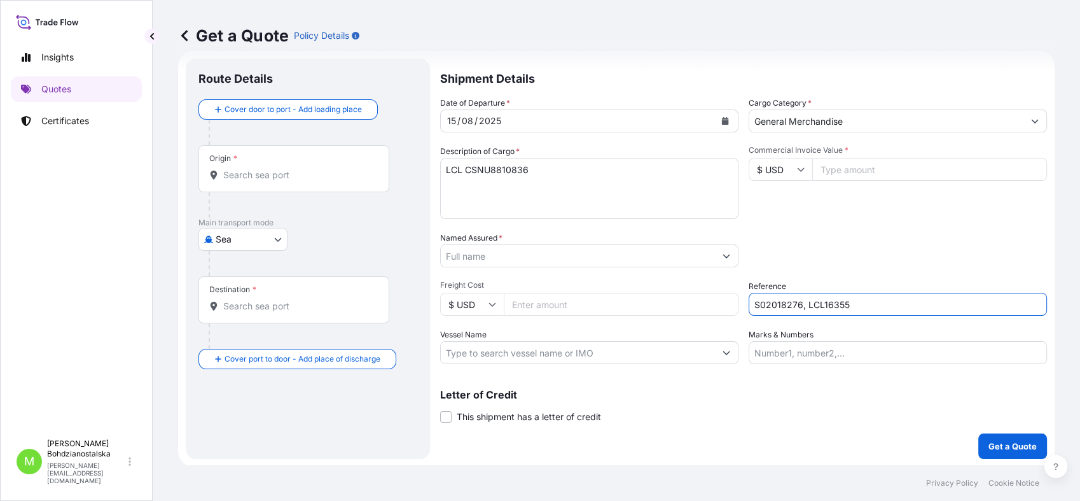
click at [784, 303] on input "S02018276, LCL16355" at bounding box center [898, 304] width 298 height 23
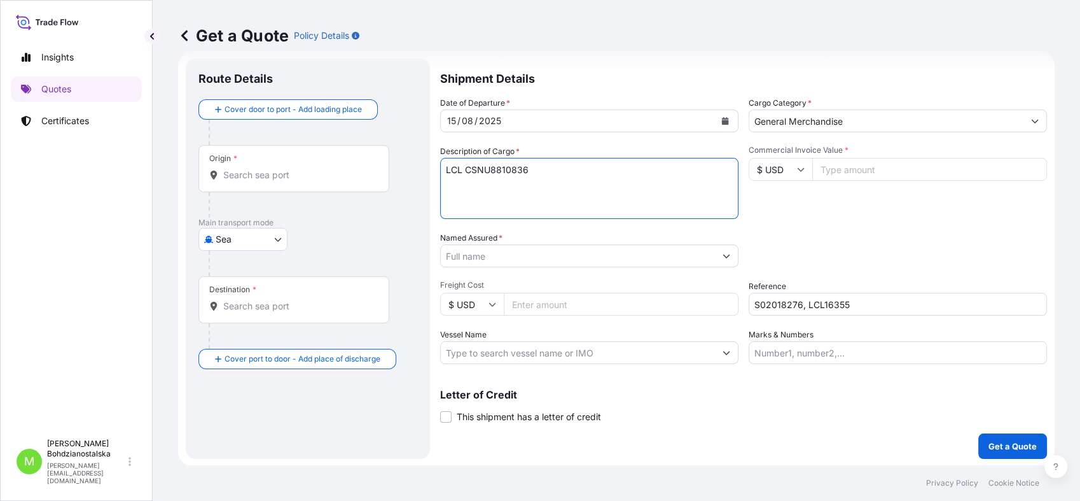
click at [445, 172] on textarea "LCL CSNU8810836" at bounding box center [589, 188] width 298 height 61
type textarea "LCL CSNU8810836"
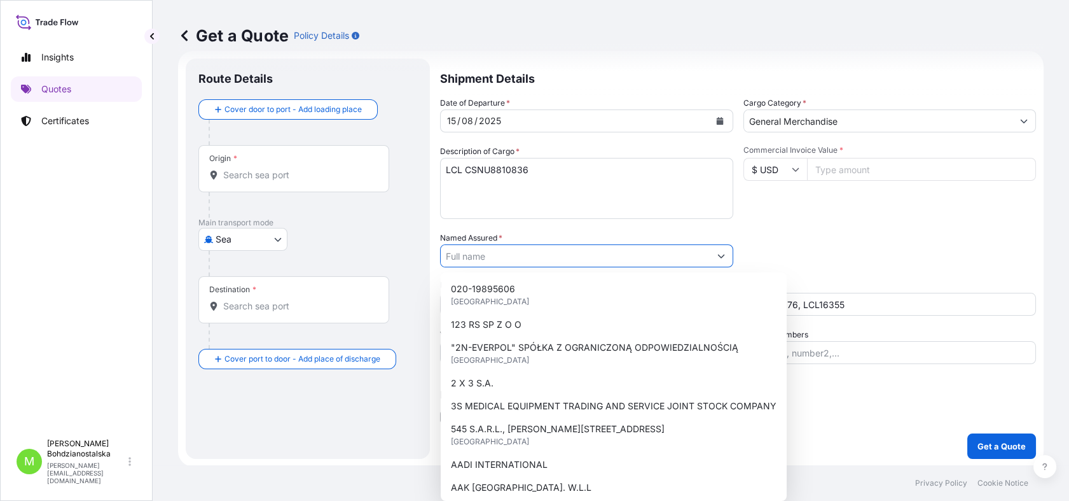
click at [499, 253] on input "Named Assured *" at bounding box center [575, 255] width 269 height 23
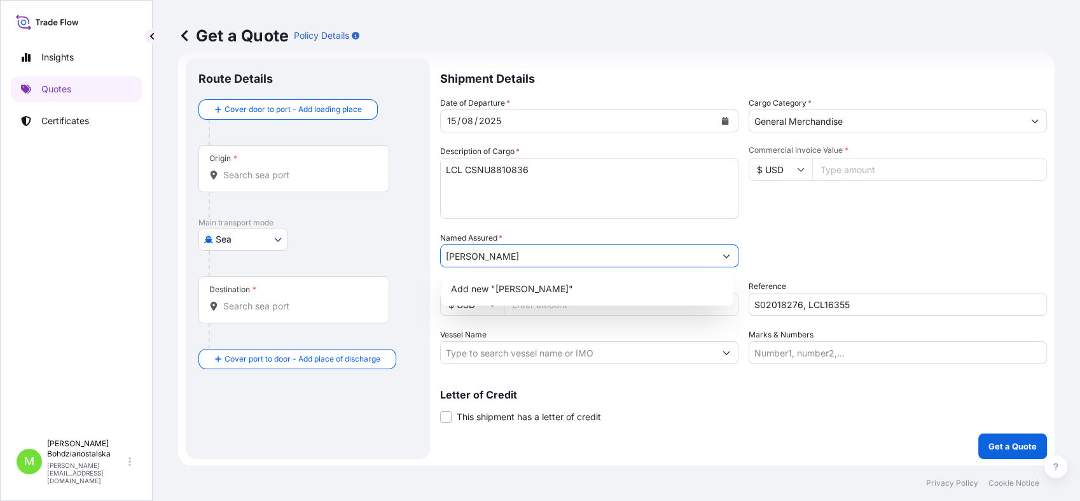
drag, startPoint x: 572, startPoint y: 263, endPoint x: 258, endPoint y: 272, distance: 314.3
click at [258, 272] on form "Route Details Cover door to port - Add loading place Place of loading Road / In…" at bounding box center [616, 258] width 876 height 415
click at [448, 256] on input "[PERSON_NAME]" at bounding box center [578, 255] width 274 height 23
click at [457, 259] on input "[PERSON_NAME]" at bounding box center [578, 255] width 274 height 23
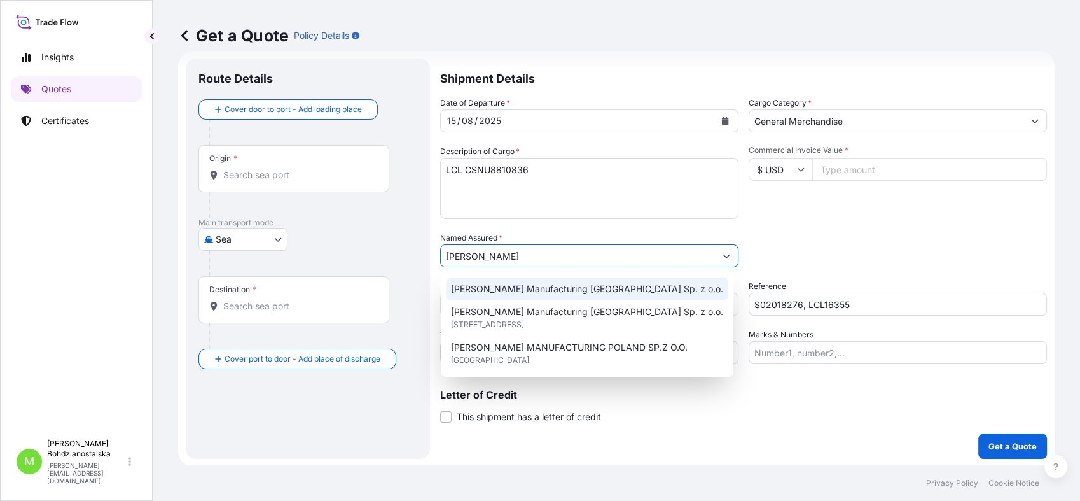
click at [557, 291] on span "[PERSON_NAME] Manufacturing [GEOGRAPHIC_DATA] Sp. z o.o." at bounding box center [587, 288] width 272 height 13
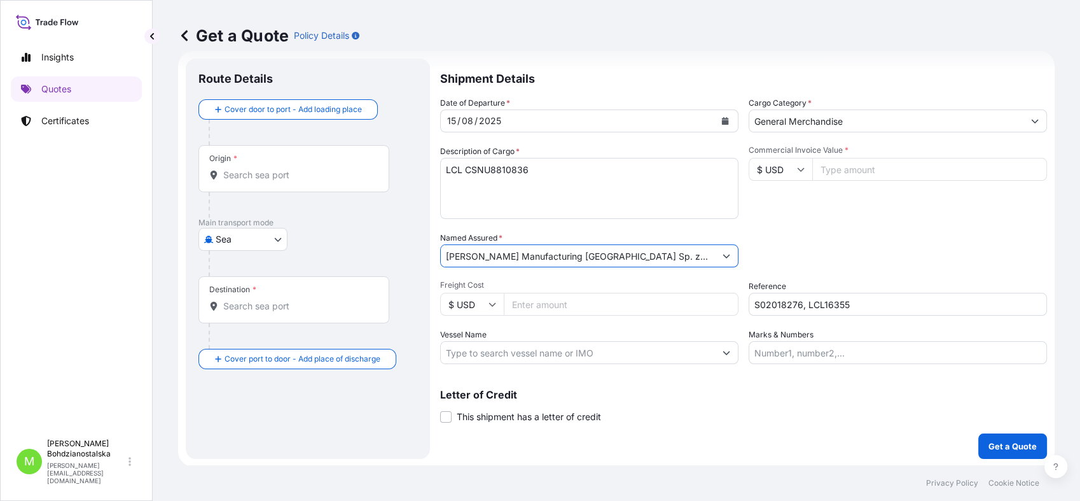
type input "[PERSON_NAME] Manufacturing [GEOGRAPHIC_DATA] Sp. z o.o."
click at [452, 167] on textarea "LCL CSNU8810836" at bounding box center [589, 188] width 298 height 61
paste textarea "CAR AIR CONDITIONING PARTS"
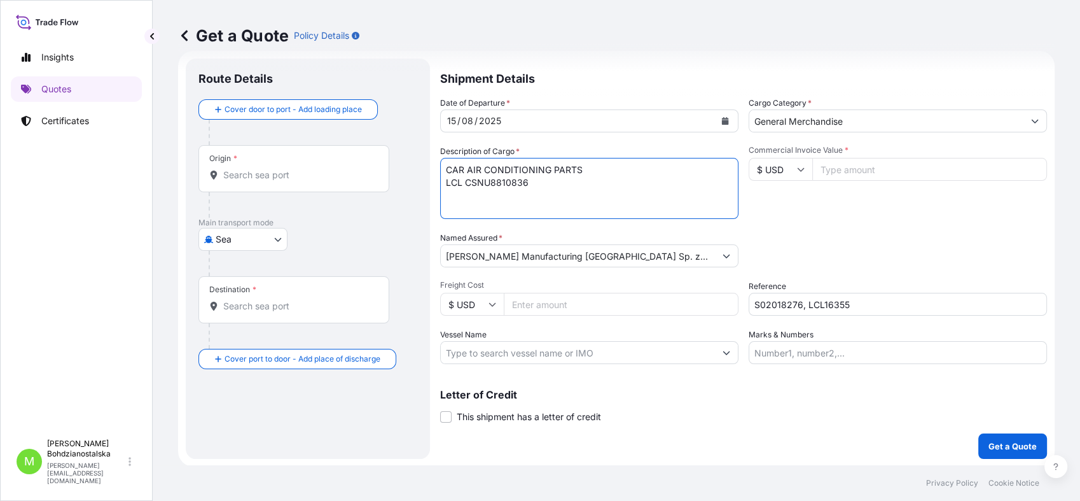
click at [569, 195] on textarea "CAR AIR CONDITIONING PARTS LCL CSNU8810836" at bounding box center [589, 188] width 298 height 61
paste textarea "1620,000"
type textarea "CAR AIR CONDITIONING PARTS LCL CSNU8810836 , 1620,000 KGS, 2,450 M3, 3 PLT"
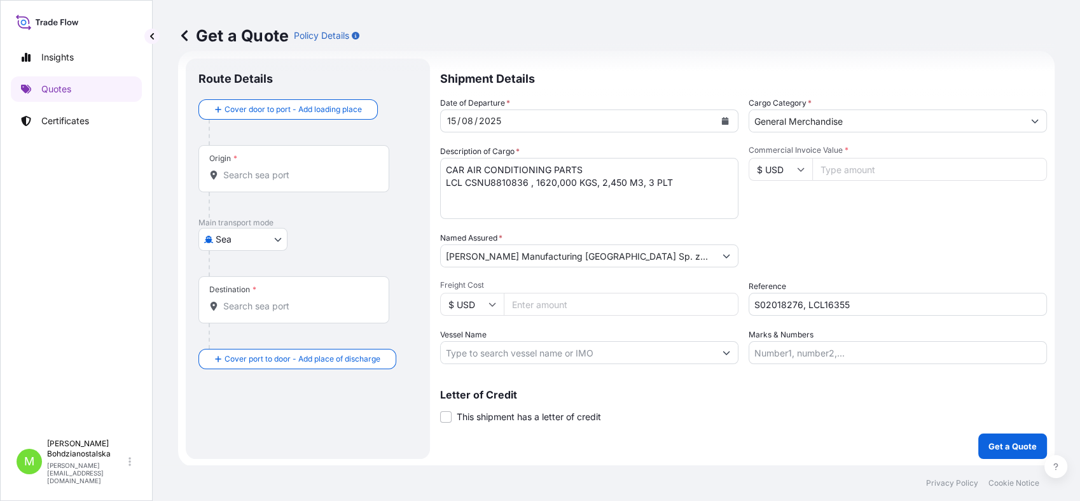
click at [791, 162] on input "$ USD" at bounding box center [781, 169] width 64 height 23
click at [772, 199] on div "€ EUR" at bounding box center [774, 204] width 53 height 24
type input "€ EUR"
click at [847, 168] on input "Commercial Invoice Value *" at bounding box center [929, 169] width 235 height 23
type input "3"
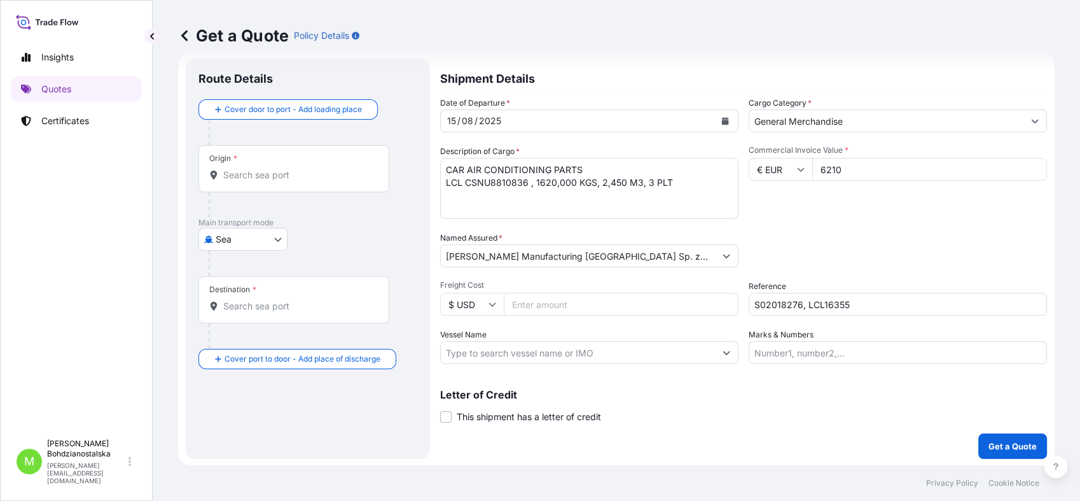
type input "6210"
click at [0, 230] on div "Insights Quotes Certificates M [PERSON_NAME] [PERSON_NAME][EMAIL_ADDRESS][DOMAI…" at bounding box center [76, 250] width 153 height 501
click at [244, 181] on input "Origin *" at bounding box center [298, 175] width 150 height 13
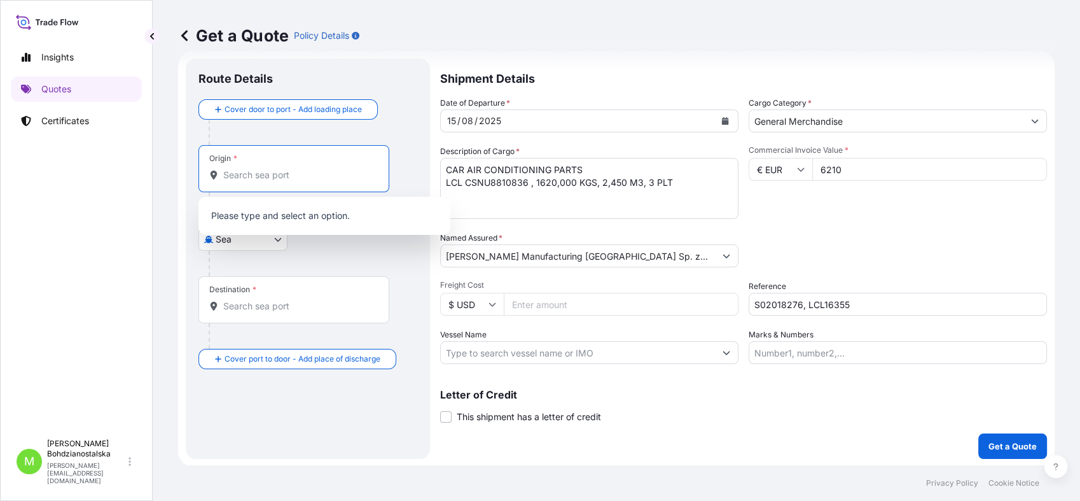
paste input "[GEOGRAPHIC_DATA]"
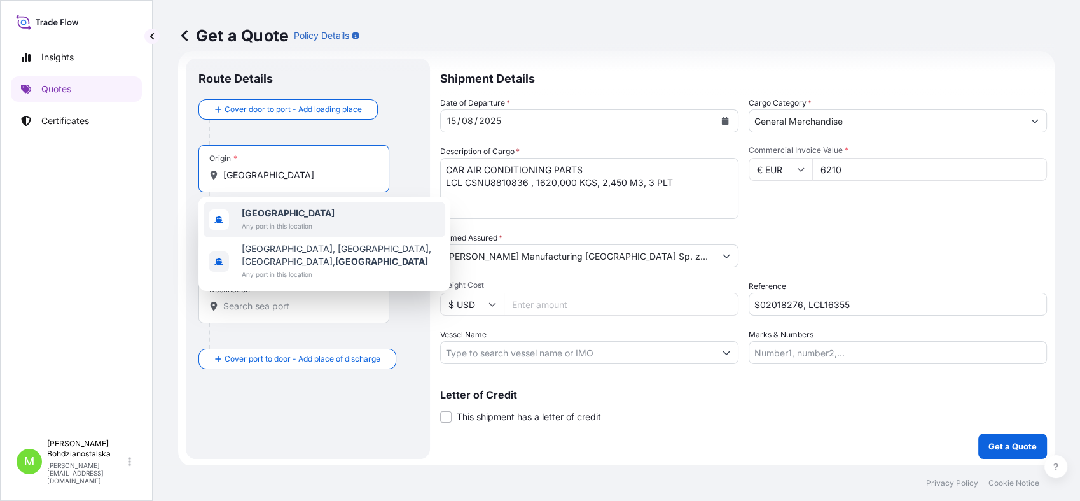
click at [266, 205] on div "[GEOGRAPHIC_DATA] Any port in this location" at bounding box center [325, 220] width 242 height 36
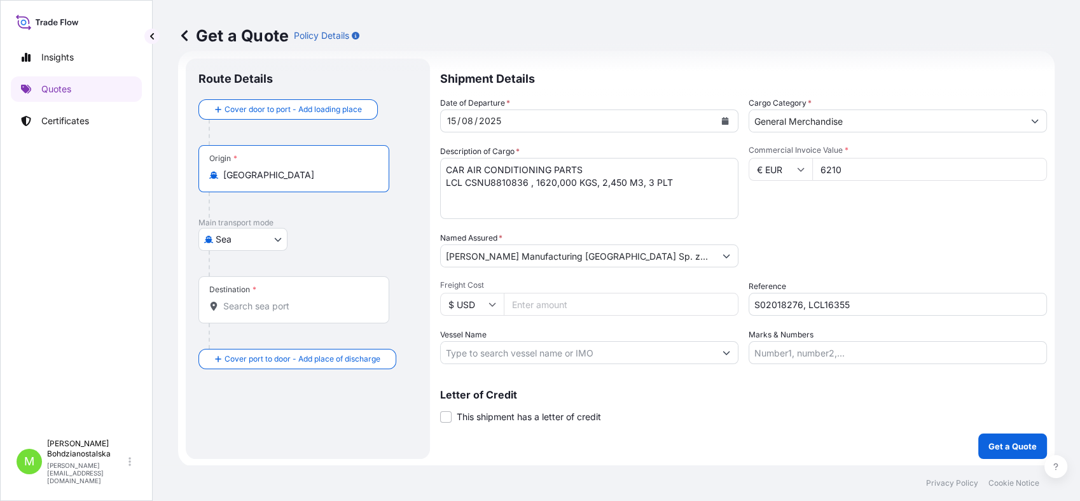
type input "[GEOGRAPHIC_DATA]"
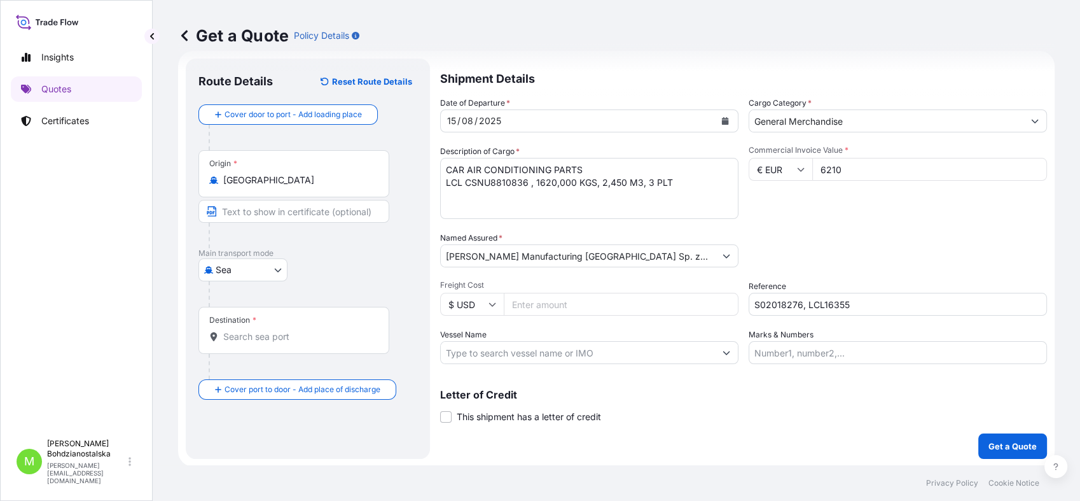
click at [253, 292] on div "Cover door to port - Add loading place Place of loading Road / [GEOGRAPHIC_DATA…" at bounding box center [307, 251] width 219 height 295
click at [247, 335] on input "Destination *" at bounding box center [298, 336] width 150 height 13
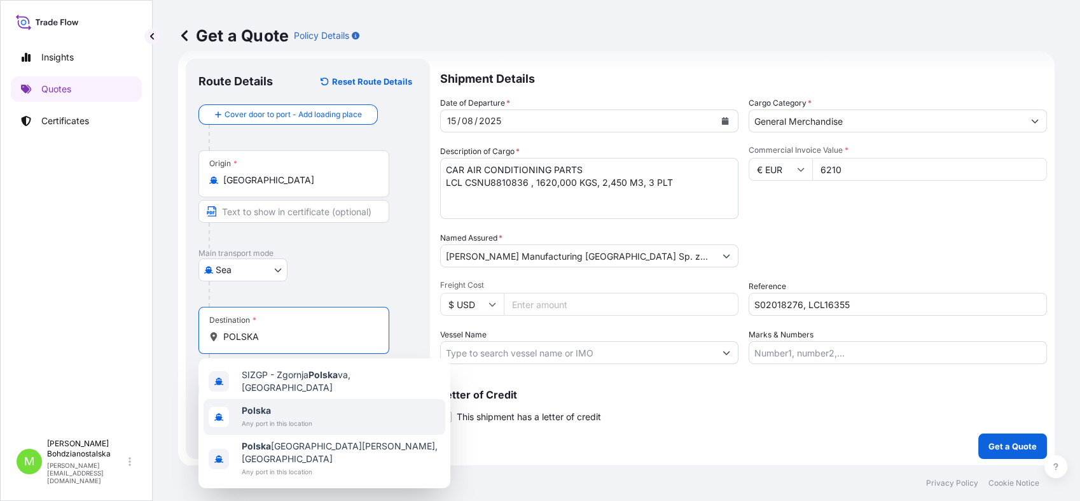
click at [279, 417] on span "Any port in this location" at bounding box center [277, 423] width 71 height 13
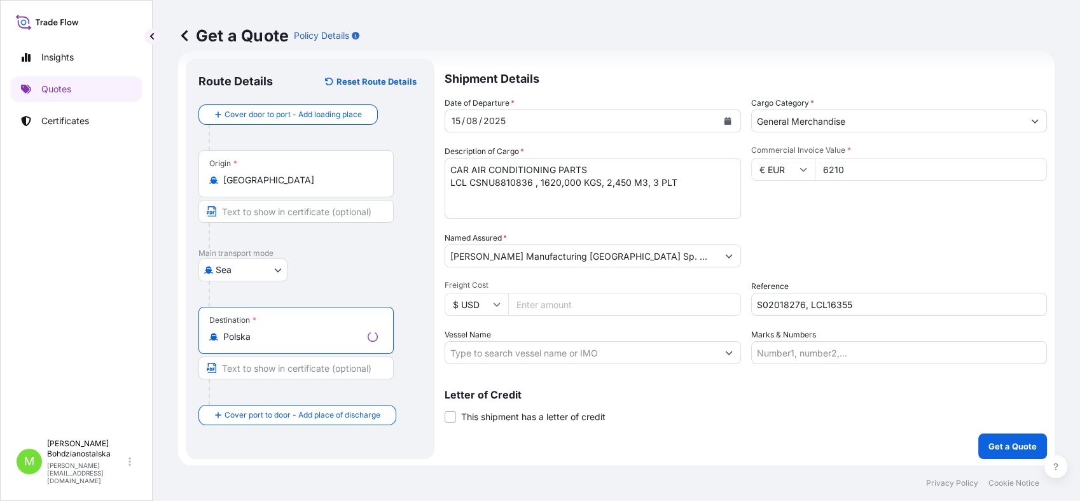
type input "Polska"
click at [730, 438] on div "Shipment Details Date of Departure * [DATE] Cargo Category * General Merchandis…" at bounding box center [746, 259] width 602 height 400
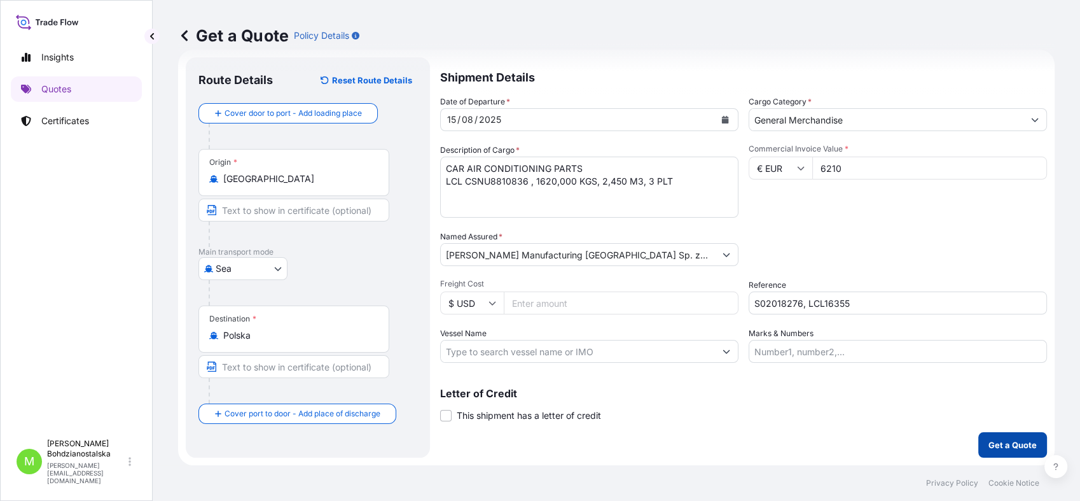
click at [1013, 440] on p "Get a Quote" at bounding box center [1012, 444] width 48 height 13
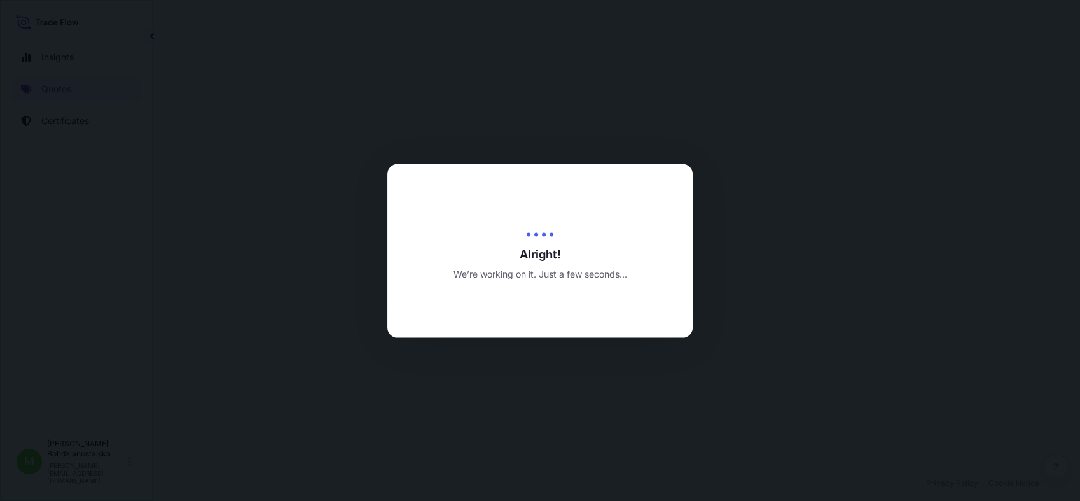
select select "Sea"
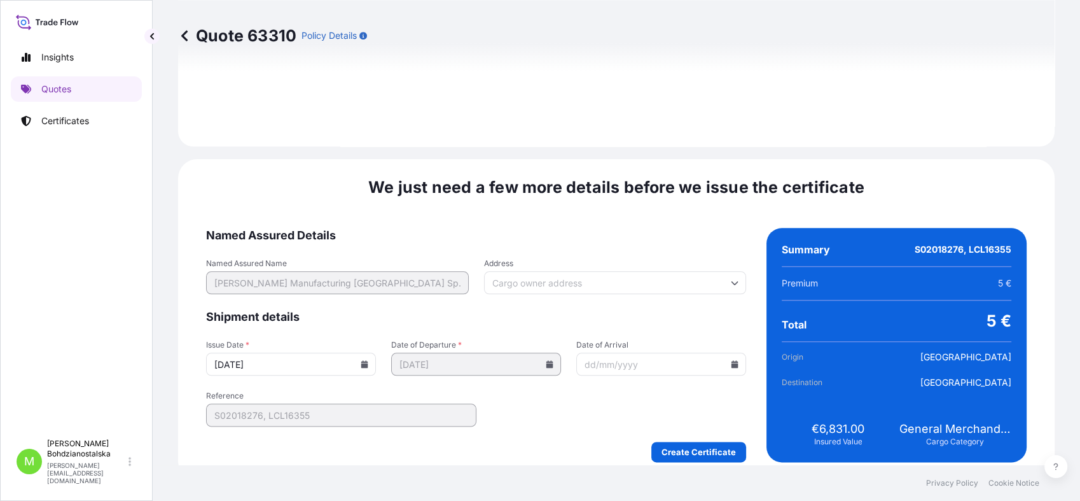
scroll to position [1414, 0]
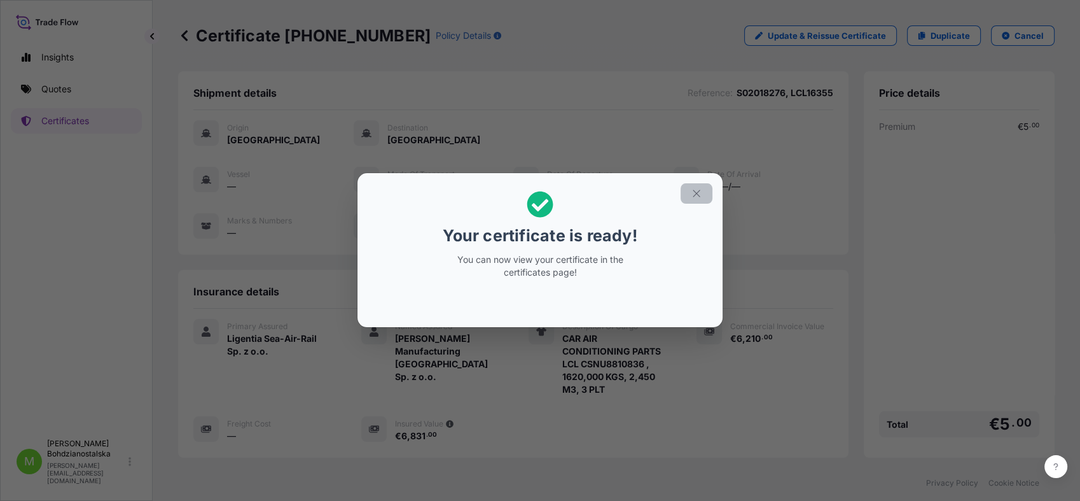
click at [696, 198] on icon "button" at bounding box center [696, 193] width 11 height 11
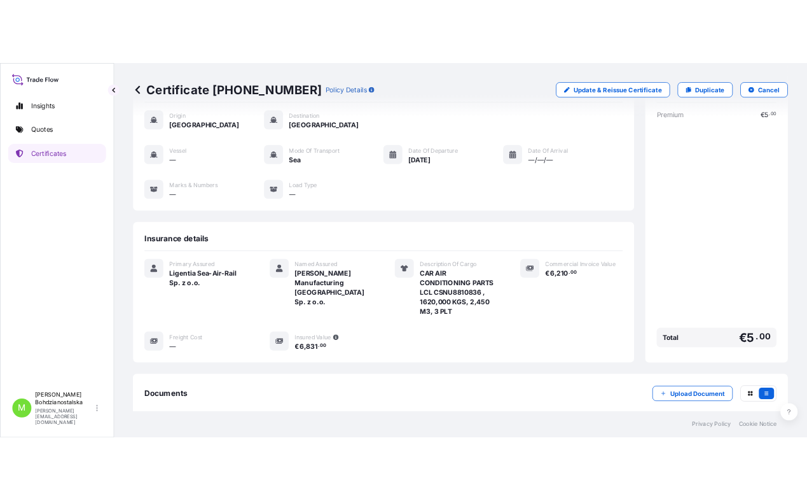
scroll to position [182, 0]
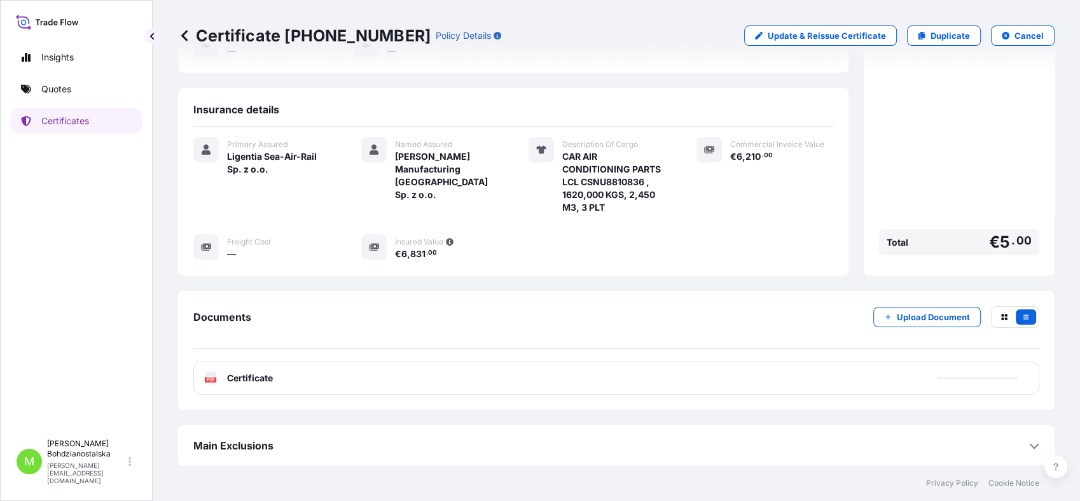
click at [266, 377] on span "Certificate" at bounding box center [250, 377] width 46 height 13
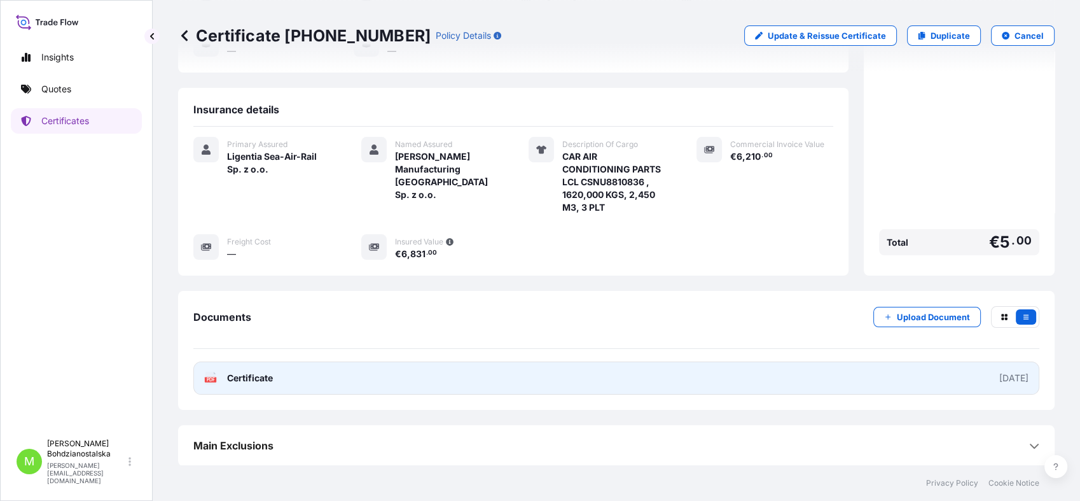
click at [257, 377] on span "Certificate" at bounding box center [250, 377] width 46 height 13
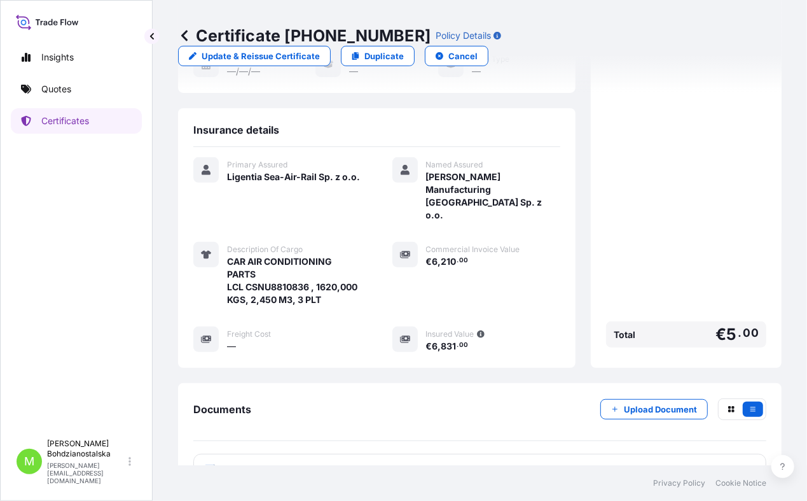
scroll to position [202, 0]
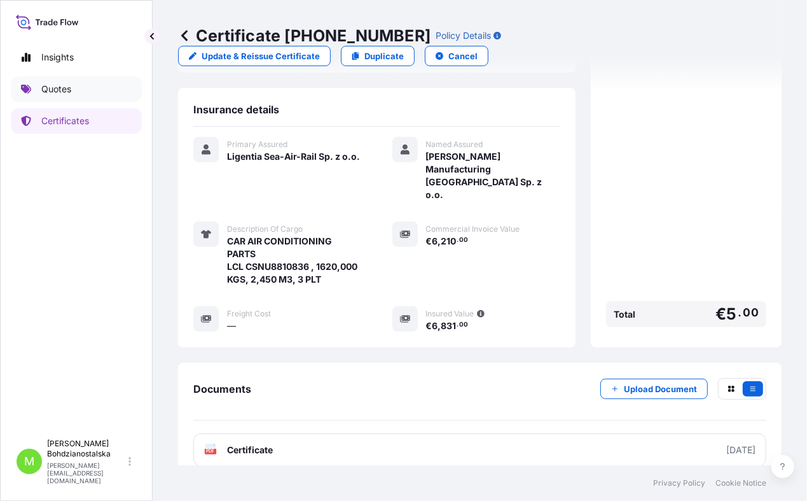
click at [57, 91] on p "Quotes" at bounding box center [56, 89] width 30 height 13
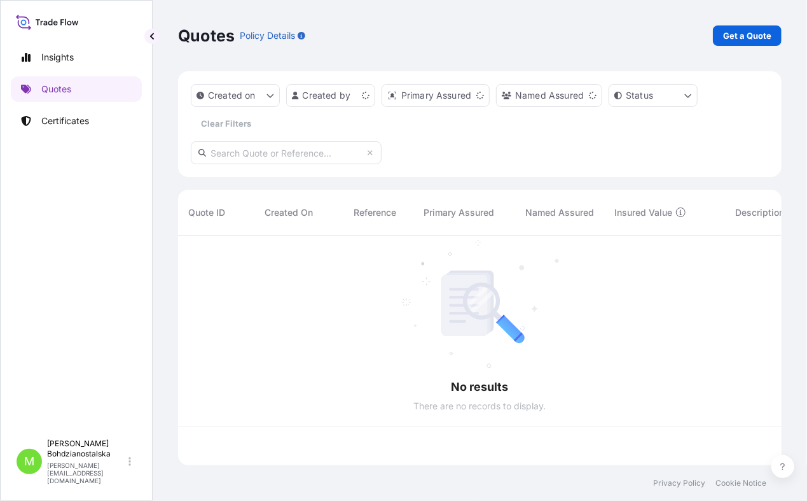
scroll to position [226, 593]
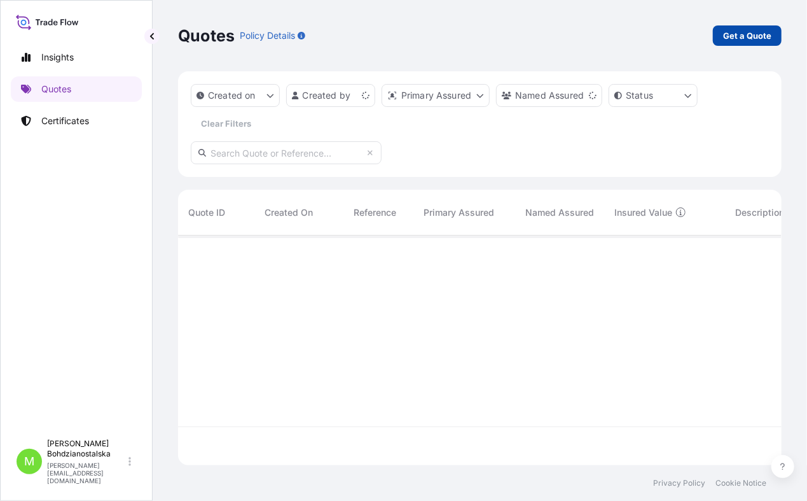
click at [753, 34] on p "Get a Quote" at bounding box center [747, 35] width 48 height 13
select select "Sea"
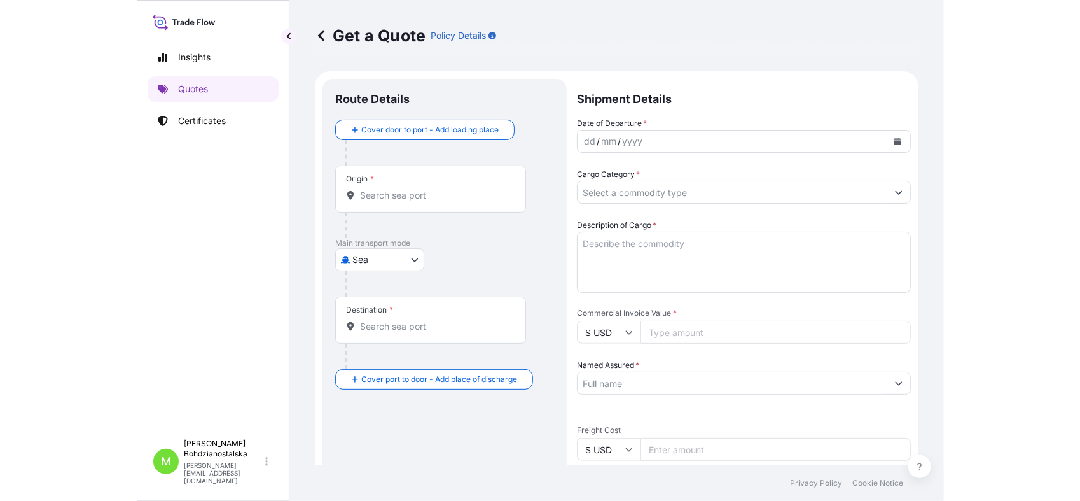
scroll to position [20, 0]
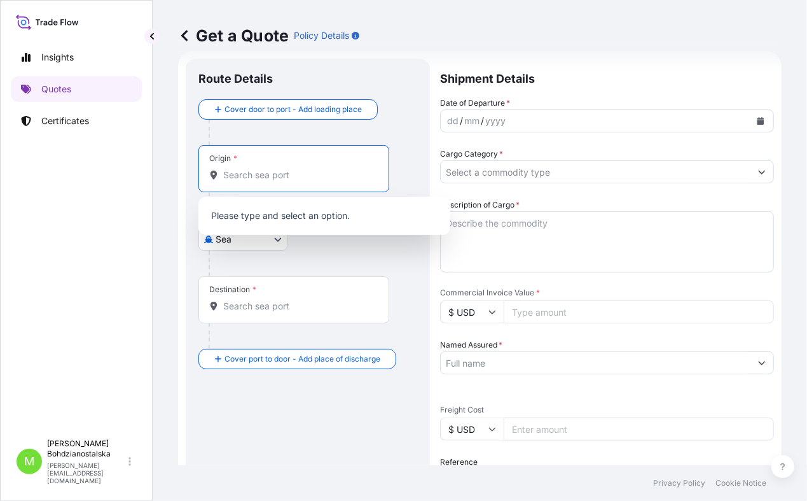
click at [240, 170] on input "Origin *" at bounding box center [298, 175] width 150 height 13
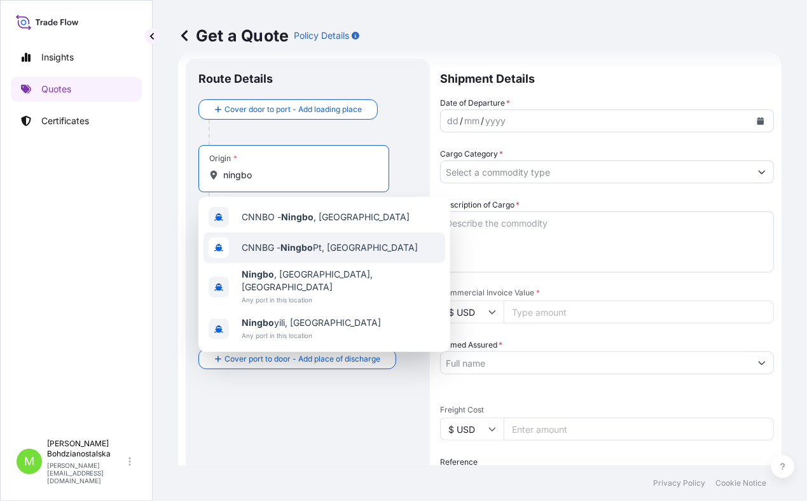
click at [342, 246] on span "CNNBG - Ningbo Pt, [GEOGRAPHIC_DATA]" at bounding box center [330, 247] width 176 height 13
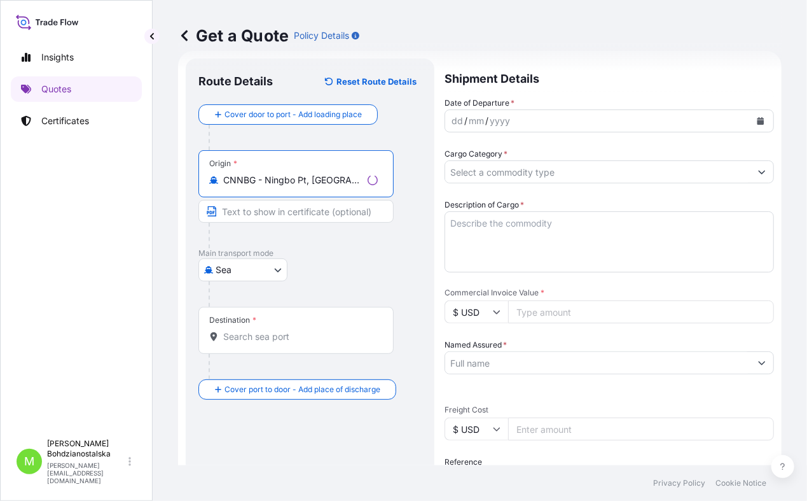
type input "CNNBG - Ningbo Pt, [GEOGRAPHIC_DATA]"
click at [265, 345] on div "Destination *" at bounding box center [295, 330] width 195 height 47
click at [265, 343] on input "Destination *" at bounding box center [300, 336] width 155 height 13
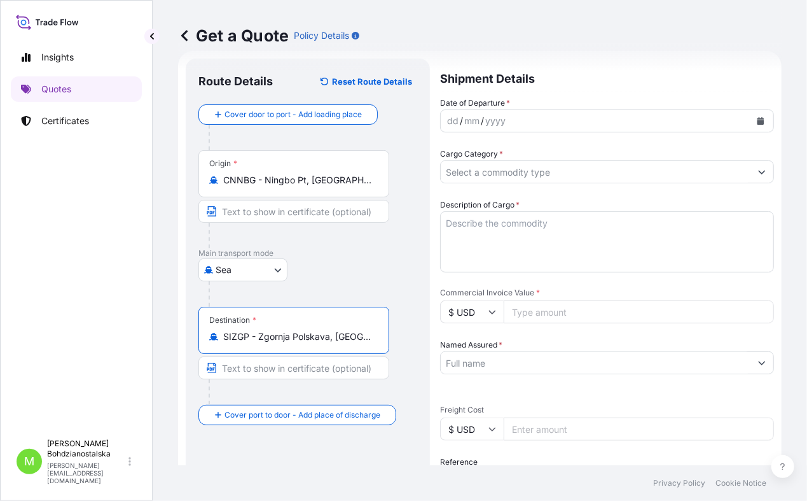
type input "SIZGP - Zgornja Polskava, [GEOGRAPHIC_DATA]"
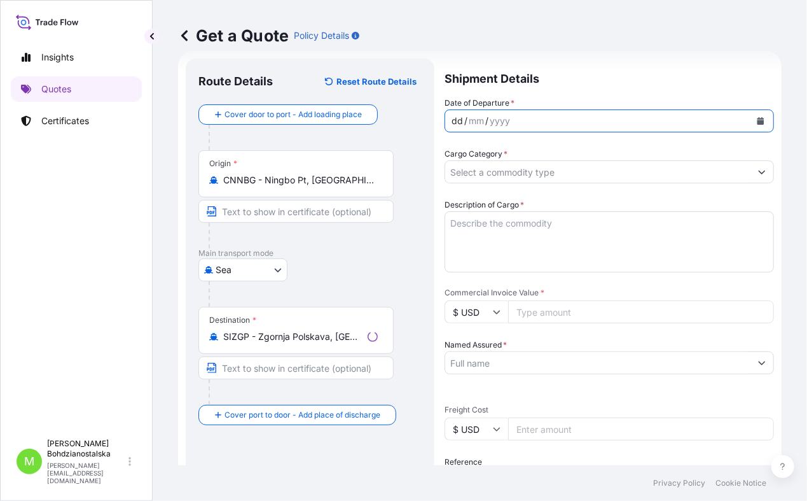
click at [464, 120] on div "/" at bounding box center [465, 120] width 3 height 15
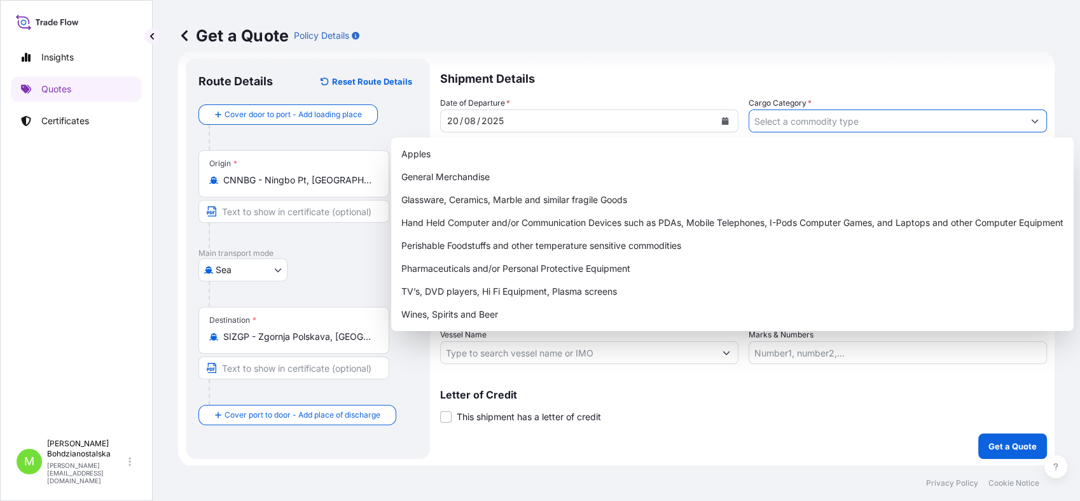
click at [831, 121] on input "Cargo Category *" at bounding box center [886, 120] width 274 height 23
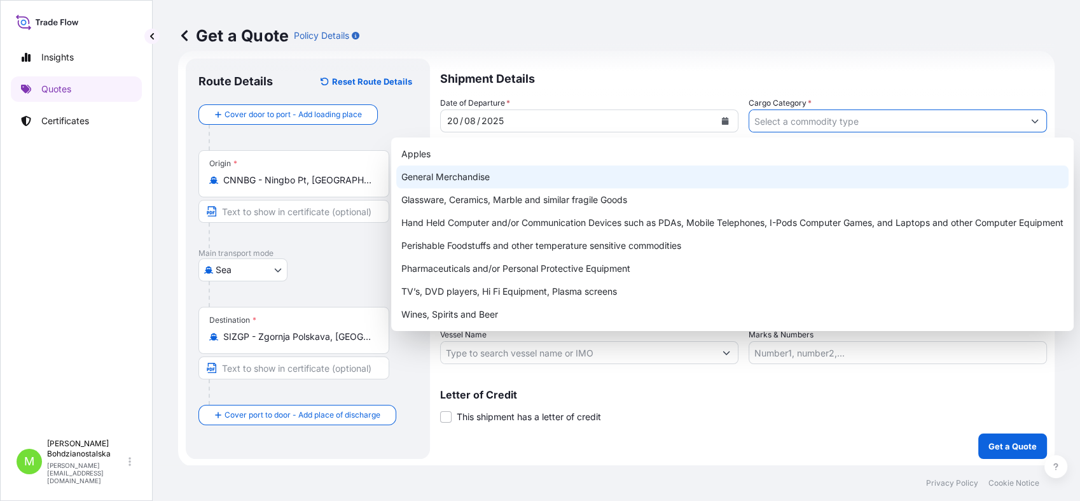
click at [499, 173] on div "General Merchandise" at bounding box center [732, 176] width 672 height 23
type input "General Merchandise"
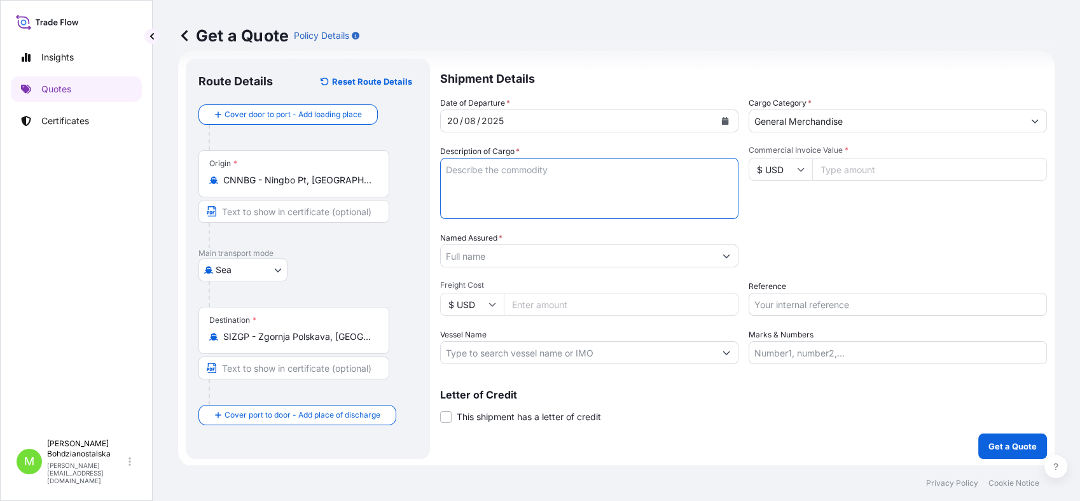
drag, startPoint x: 506, startPoint y: 187, endPoint x: 17, endPoint y: 152, distance: 490.4
click at [505, 186] on textarea "Description of Cargo *" at bounding box center [589, 188] width 298 height 61
click at [508, 172] on textarea "Description of Cargo *" at bounding box center [589, 188] width 298 height 61
paste textarea "SPORTING GOODS"
type textarea "SPORTING GOODS"
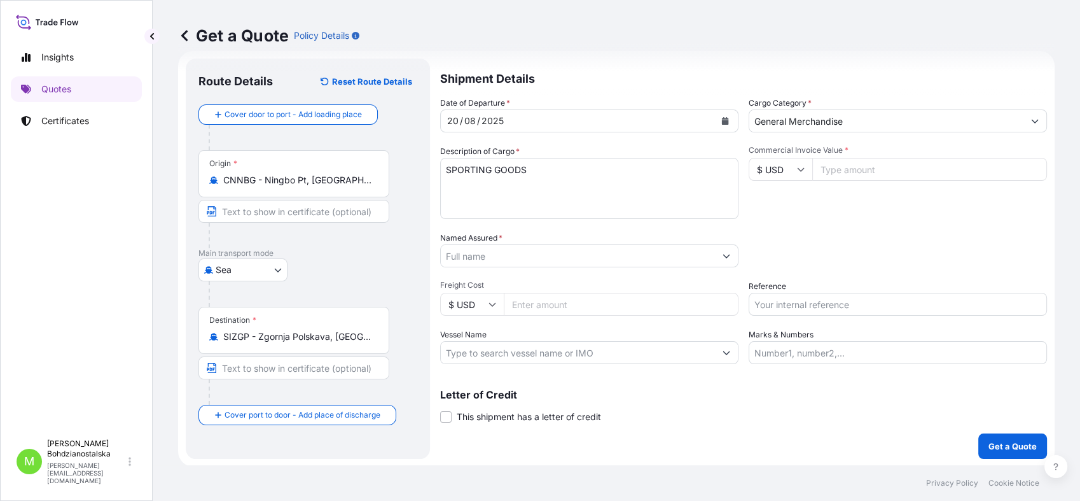
click at [844, 173] on input "Commercial Invoice Value *" at bounding box center [929, 169] width 235 height 23
type input "24727.00"
click at [831, 244] on div "Packing Category Type to search a container mode Please select a primary mode o…" at bounding box center [898, 250] width 298 height 36
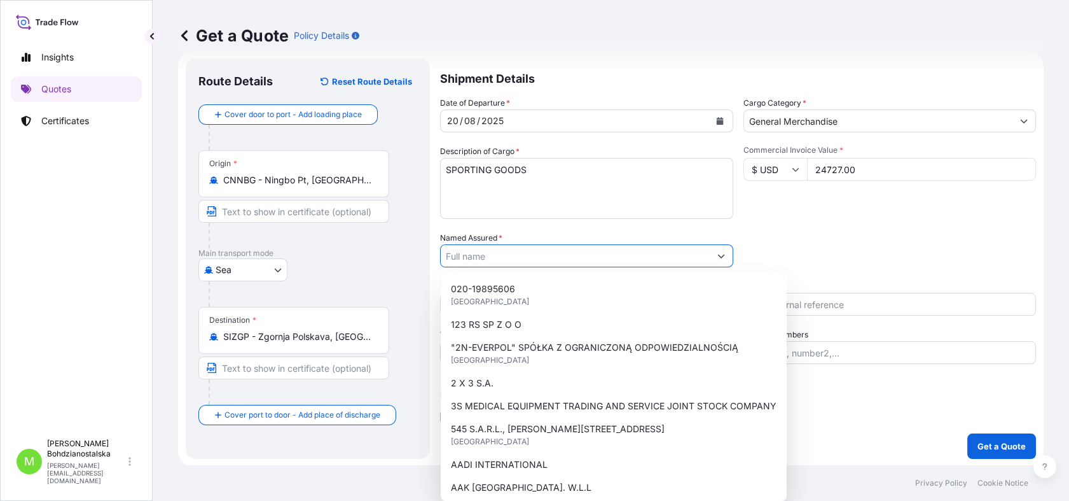
click at [509, 259] on input "Named Assured *" at bounding box center [575, 255] width 269 height 23
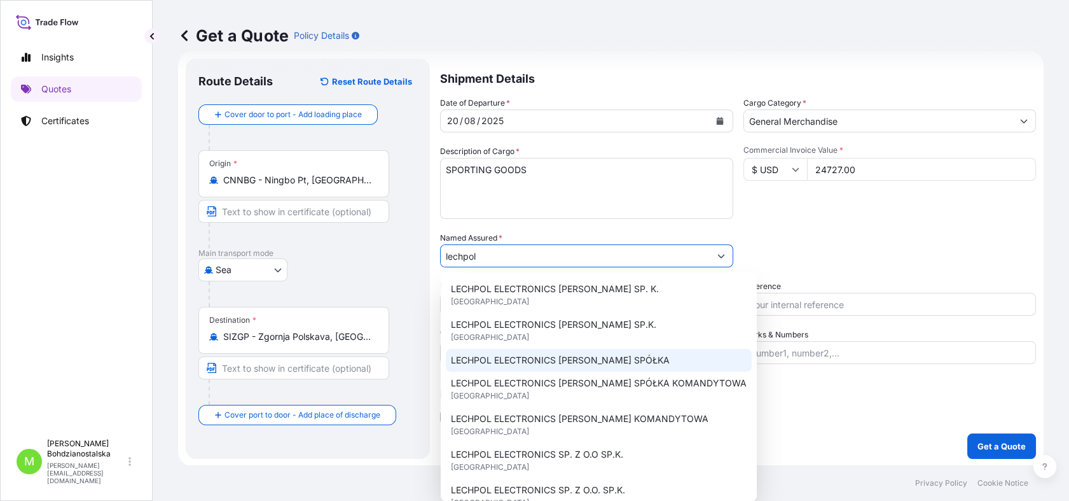
click at [585, 359] on span "LECHPOL ELECTRONICS [PERSON_NAME] SPÓŁKA" at bounding box center [560, 360] width 219 height 13
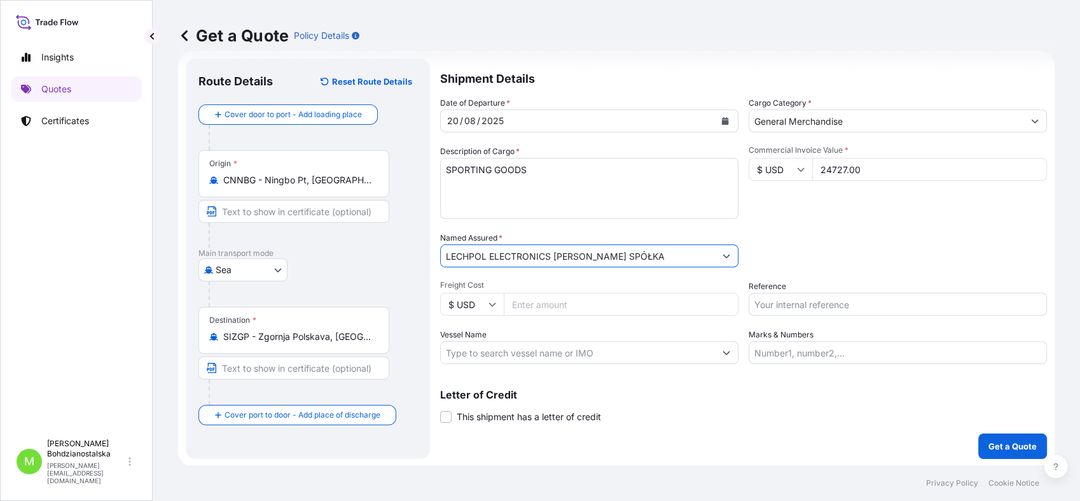
type input "LECHPOL ELECTRONICS [PERSON_NAME] SPÓŁKA"
click at [790, 310] on input "Reference" at bounding box center [898, 304] width 298 height 23
click at [785, 306] on input "Reference" at bounding box center [898, 304] width 298 height 23
paste input "S02019136"
type input "S02019136"
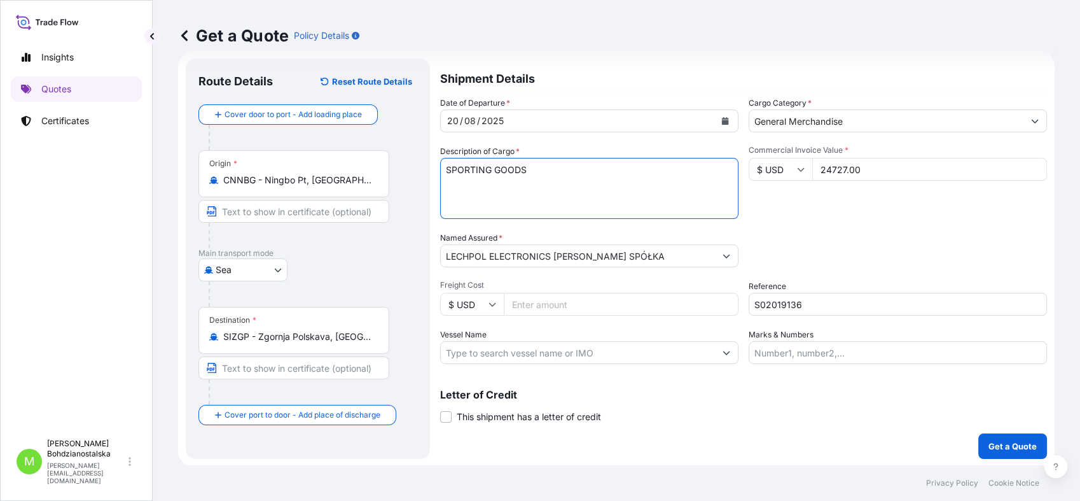
click at [481, 177] on textarea "SPORTING GOODS" at bounding box center [589, 188] width 298 height 61
click at [453, 185] on textarea "SPORTING GOODS" at bounding box center [589, 188] width 298 height 61
click at [626, 164] on textarea "SPORTING GOODS" at bounding box center [589, 188] width 298 height 61
paste textarea "FSCU8825223"
type textarea "SPORTING GOODS FSCU8825223 40hc, 5012,30 kgs, 62,430 m3, 361 ctn"
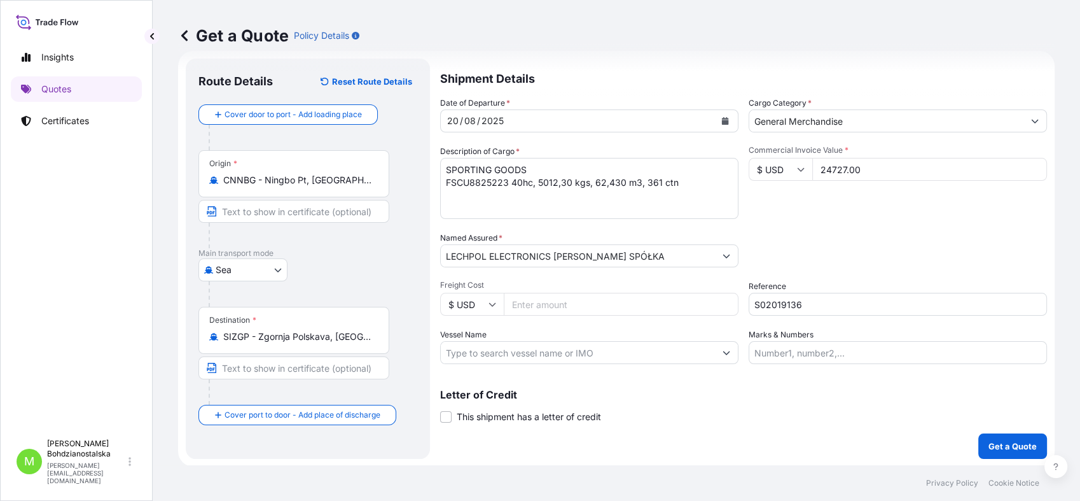
click at [294, 338] on input "SIZGP - Zgornja Polskava, [GEOGRAPHIC_DATA]" at bounding box center [298, 336] width 150 height 13
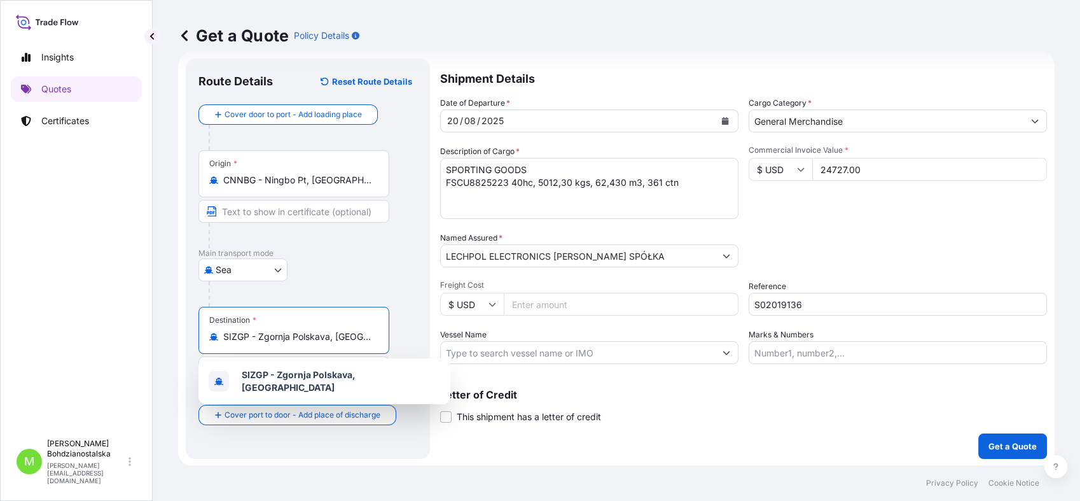
drag, startPoint x: 370, startPoint y: 336, endPoint x: 89, endPoint y: 329, distance: 281.2
click at [89, 329] on div "Insights Quotes Certificates M [PERSON_NAME] [PERSON_NAME][EMAIL_ADDRESS][DOMAI…" at bounding box center [540, 250] width 1080 height 501
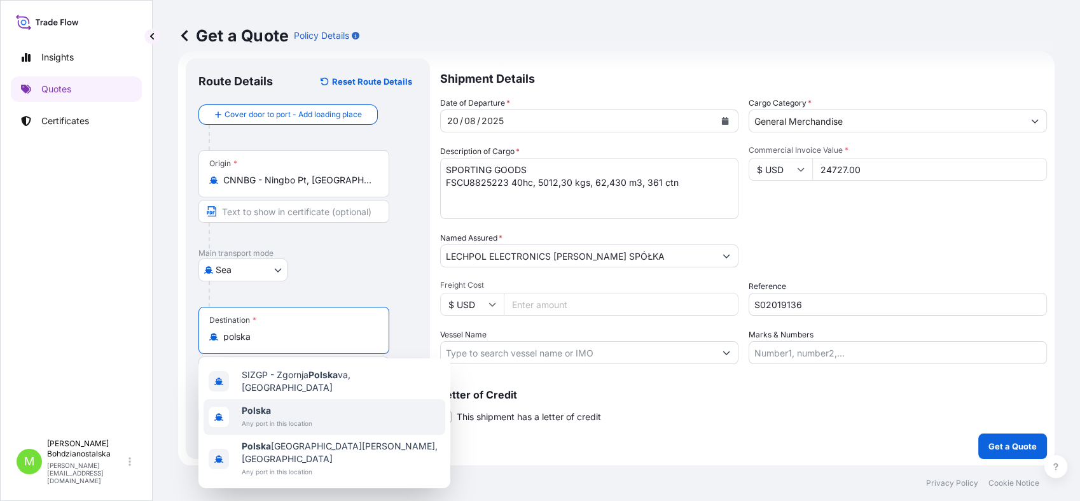
click at [287, 410] on span "Polska" at bounding box center [277, 410] width 71 height 13
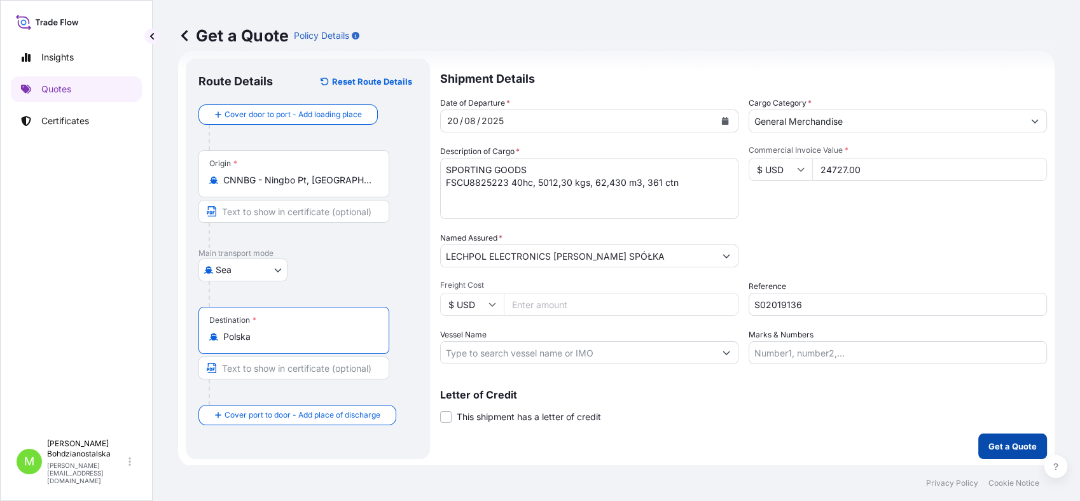
type input "Polska"
click at [1009, 440] on p "Get a Quote" at bounding box center [1012, 446] width 48 height 13
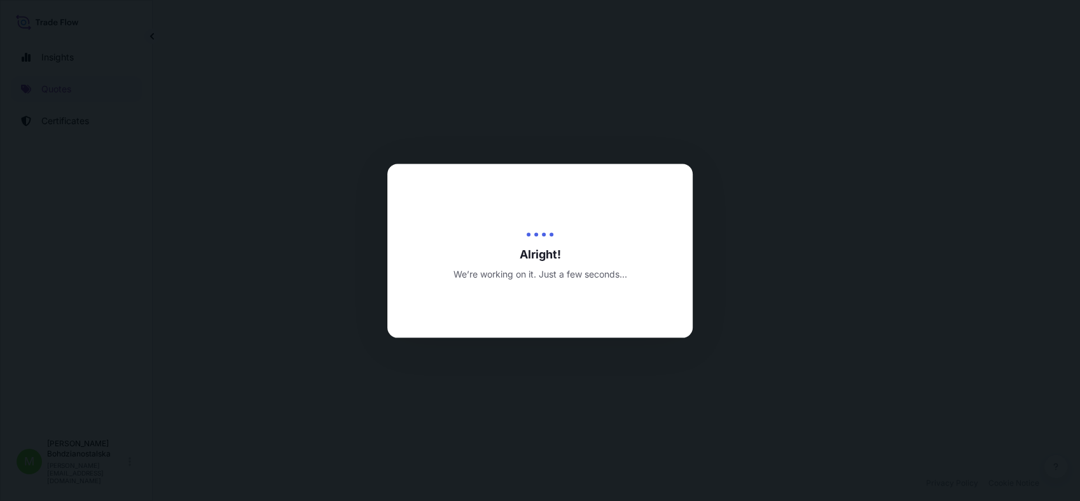
select select "Sea"
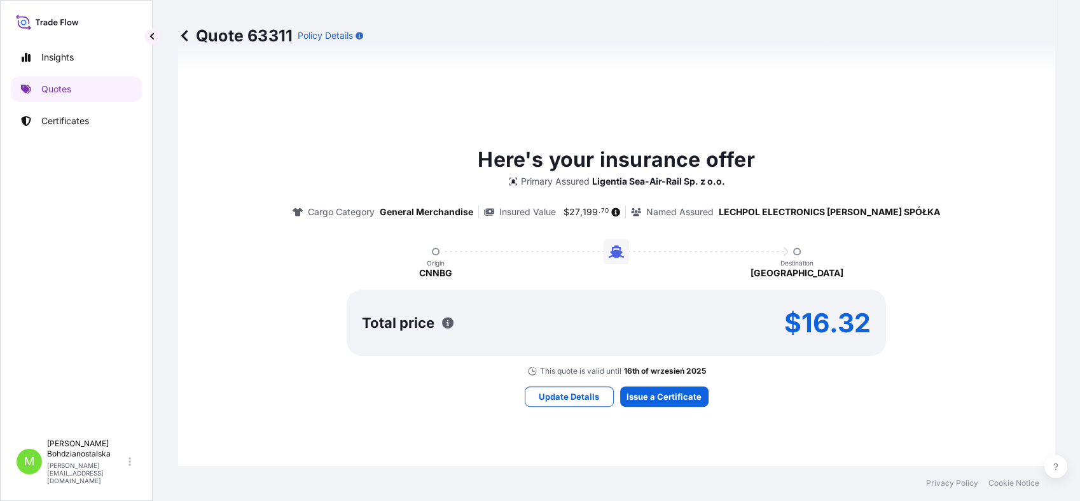
scroll to position [718, 0]
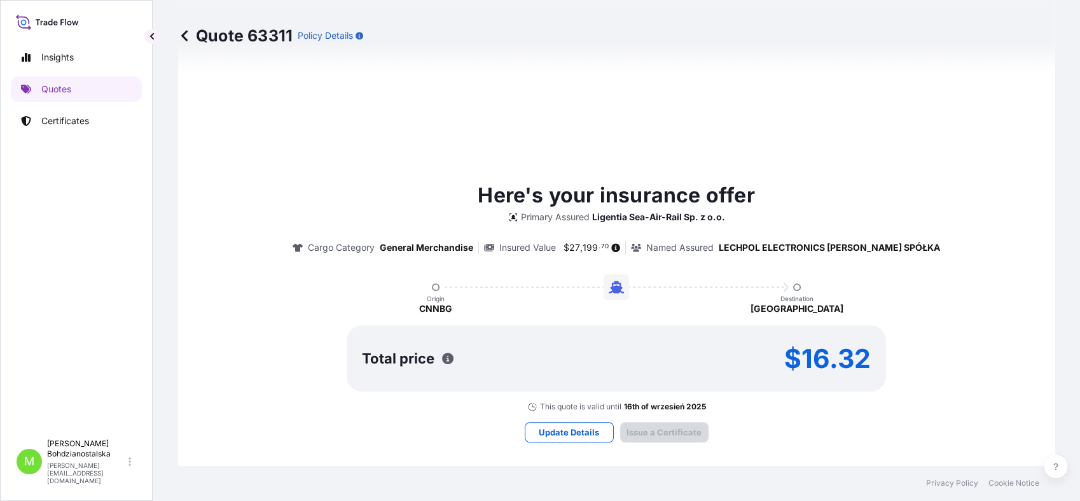
type input "[DATE]"
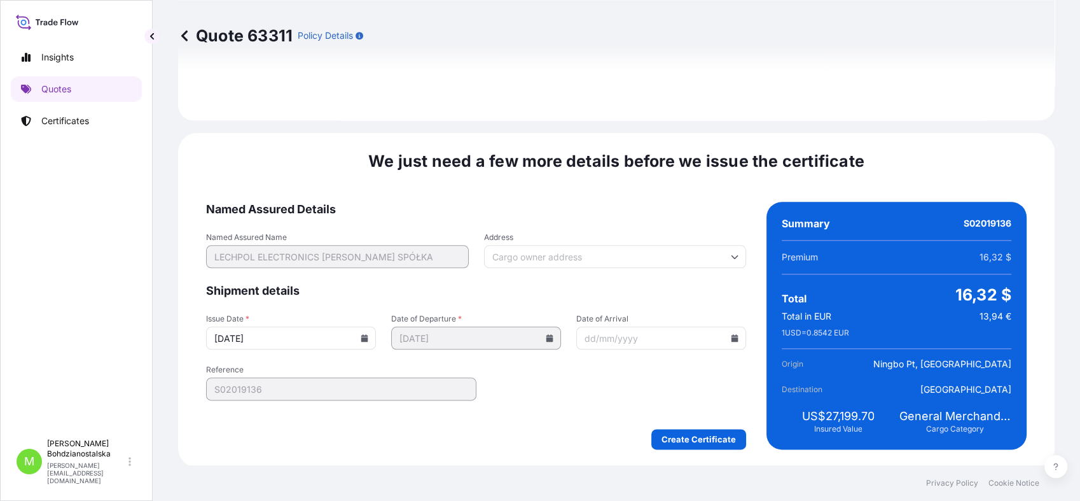
scroll to position [1440, 0]
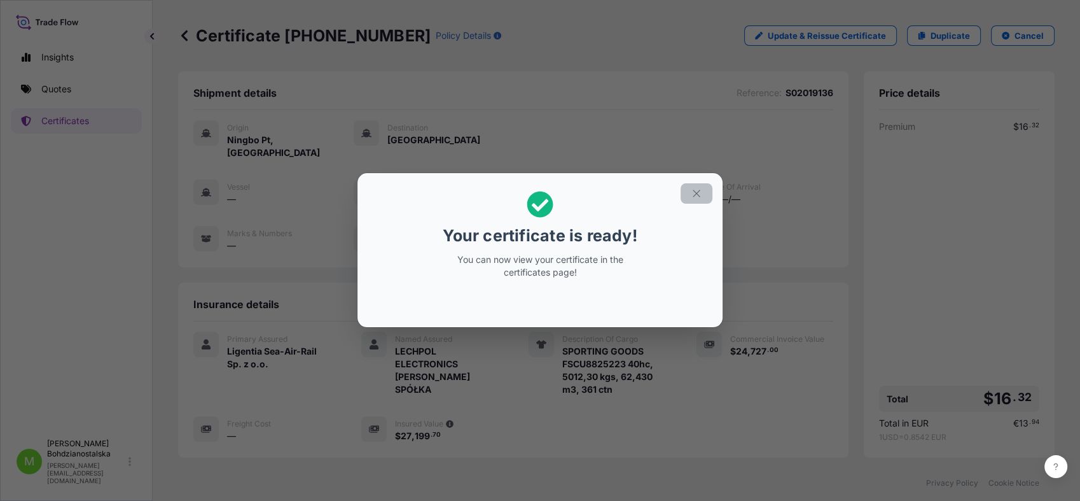
click at [699, 193] on icon "button" at bounding box center [696, 193] width 11 height 11
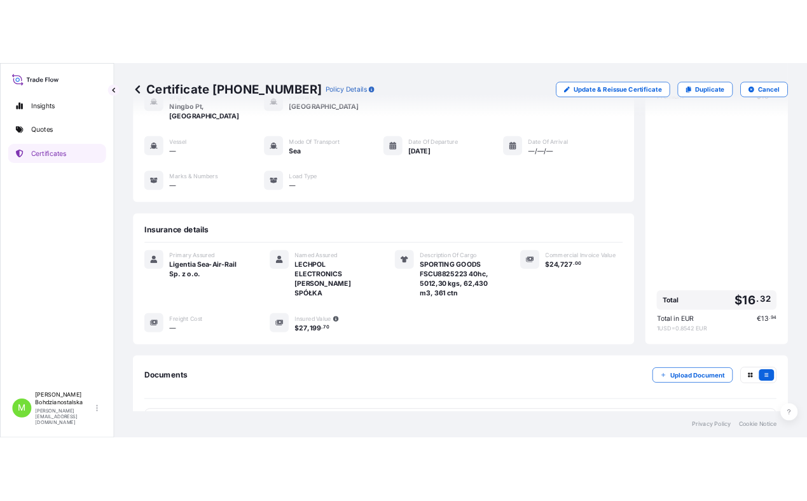
scroll to position [169, 0]
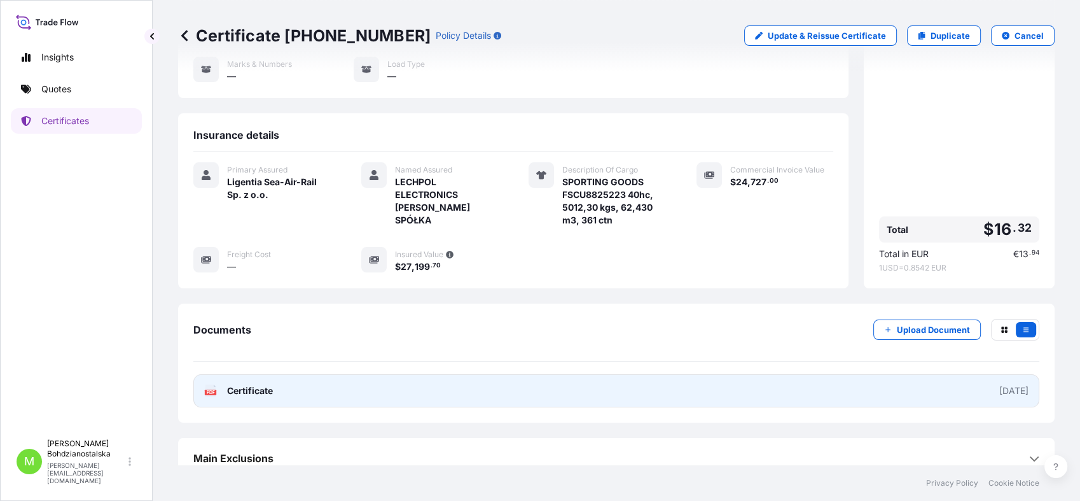
click at [260, 384] on span "Certificate" at bounding box center [250, 390] width 46 height 13
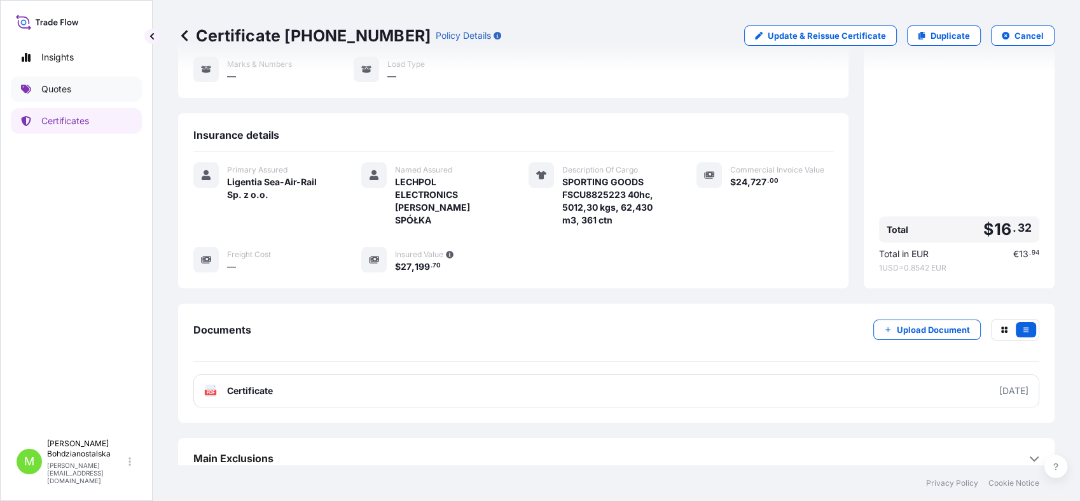
click at [58, 83] on p "Quotes" at bounding box center [56, 89] width 30 height 13
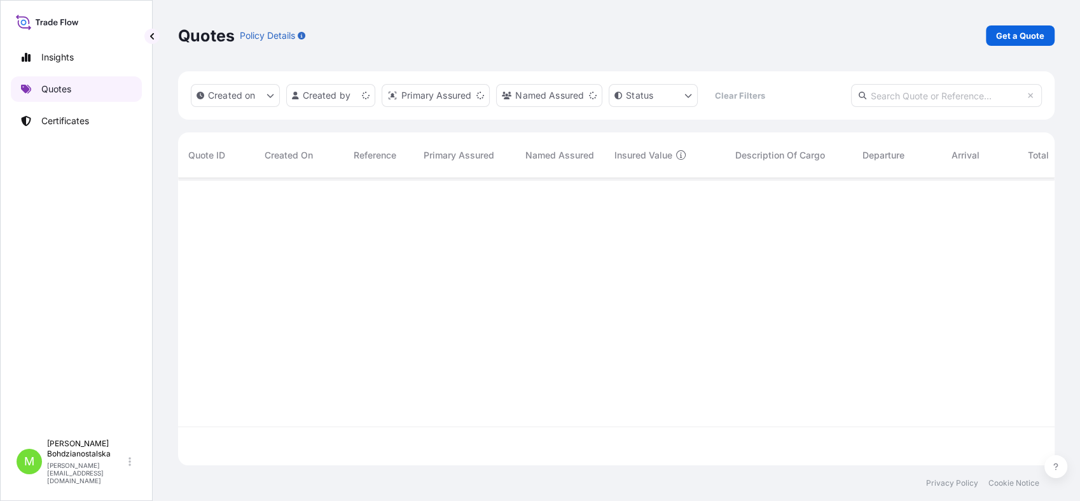
scroll to position [282, 865]
click at [1018, 29] on p "Get a Quote" at bounding box center [1020, 35] width 48 height 13
select select "Sea"
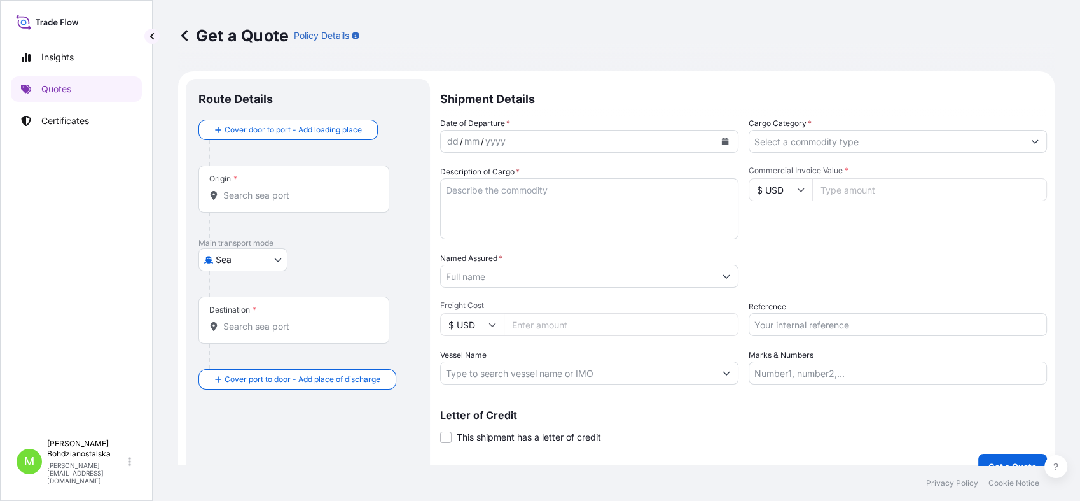
scroll to position [20, 0]
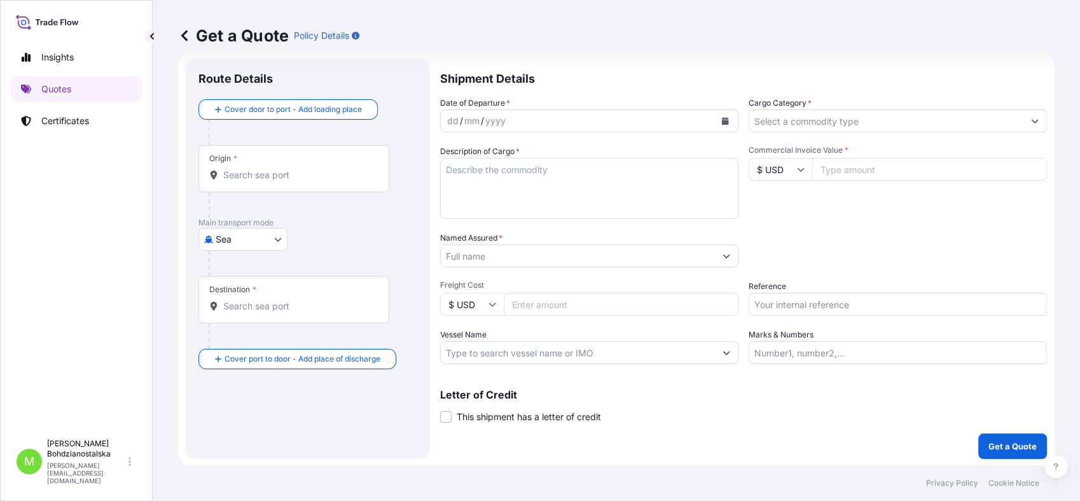
click at [294, 185] on div "Origin *" at bounding box center [293, 168] width 191 height 47
click at [294, 181] on input "Origin *" at bounding box center [298, 175] width 150 height 13
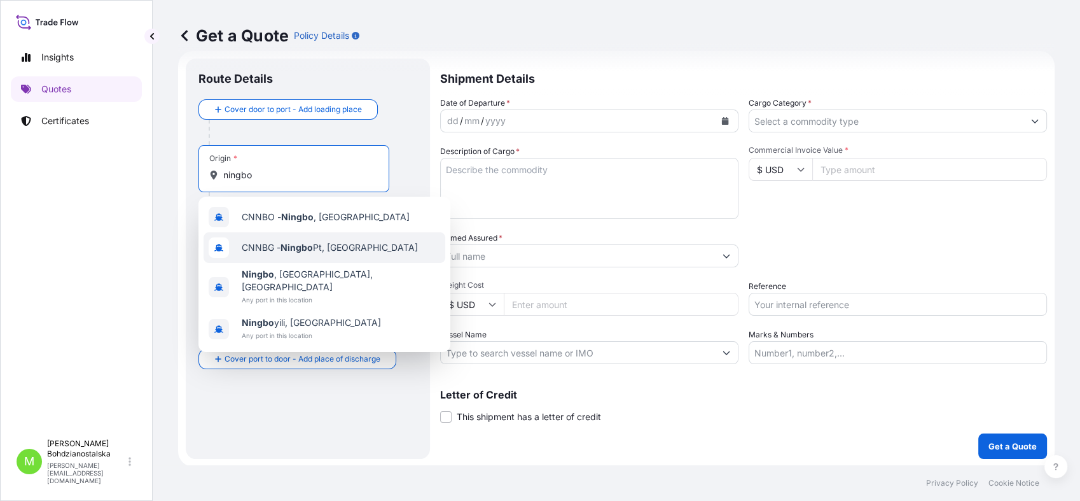
click at [324, 242] on span "CNNBG - Ningbo Pt, [GEOGRAPHIC_DATA]" at bounding box center [330, 247] width 176 height 13
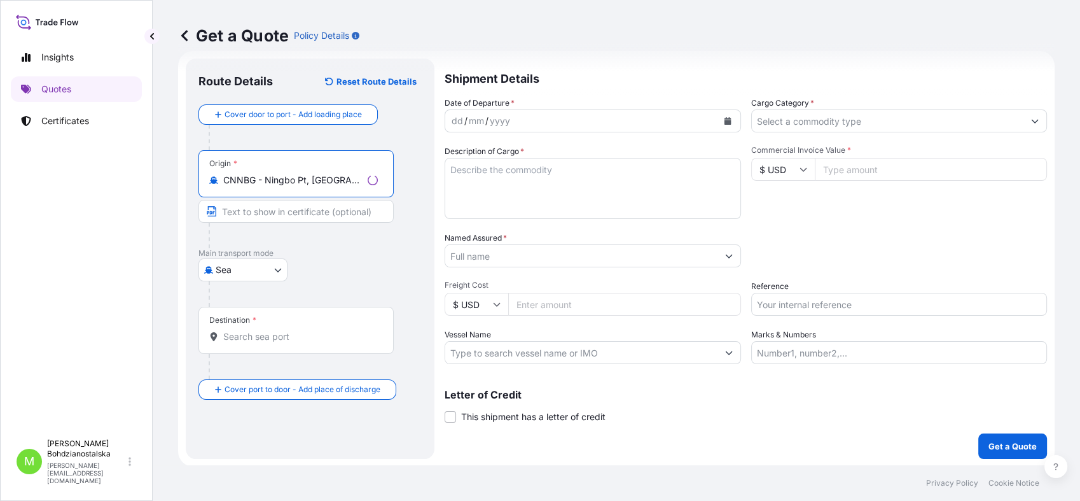
type input "CNNBG - Ningbo Pt, [GEOGRAPHIC_DATA]"
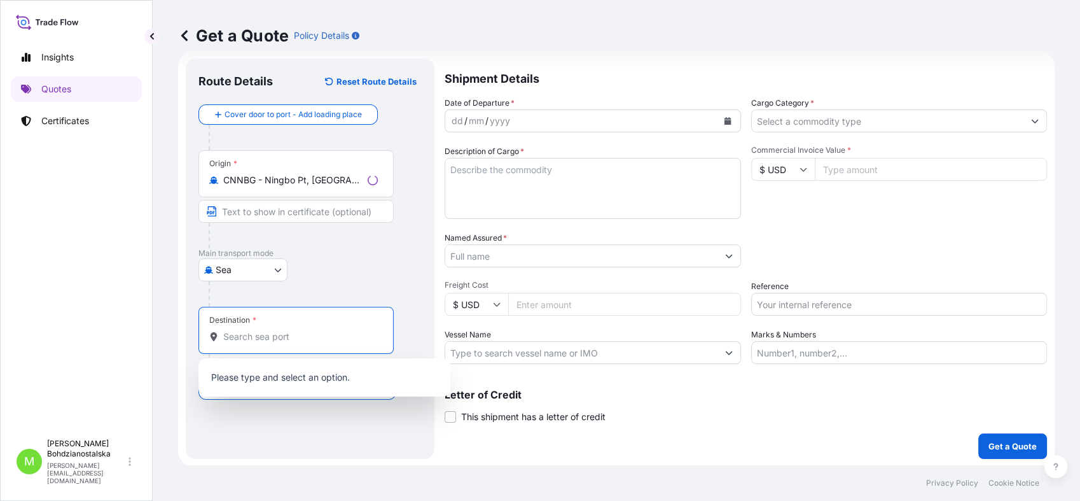
click at [246, 335] on input "Destination *" at bounding box center [300, 336] width 155 height 13
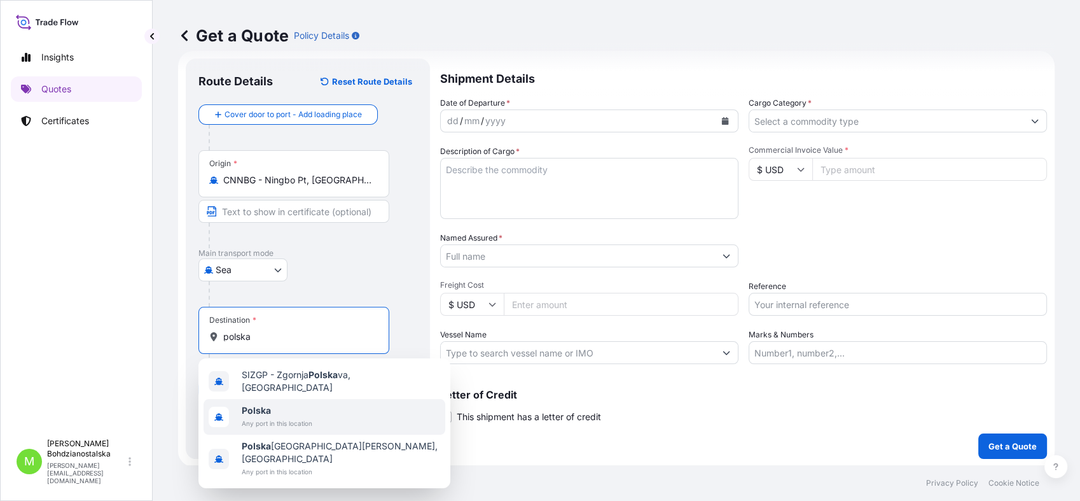
click at [263, 406] on b "Polska" at bounding box center [256, 410] width 29 height 11
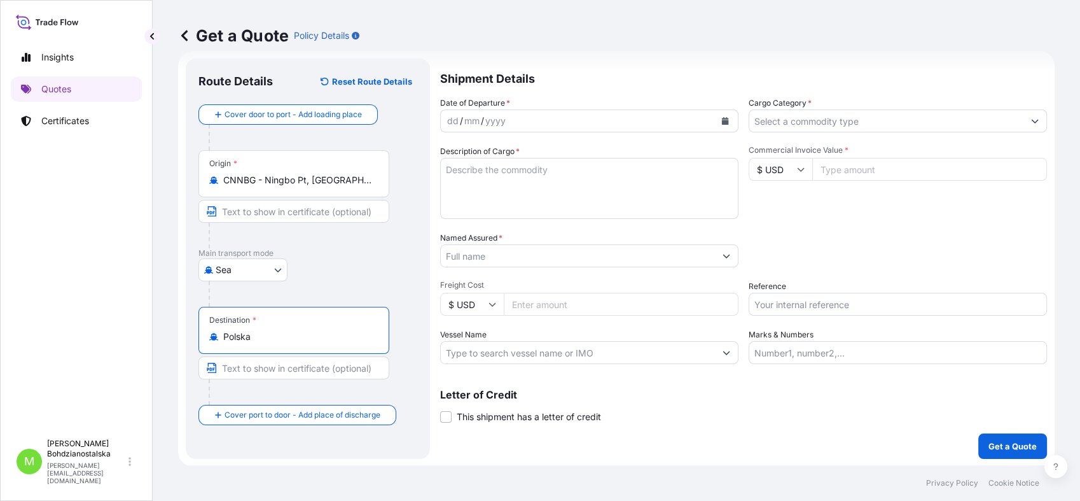
type input "Polska"
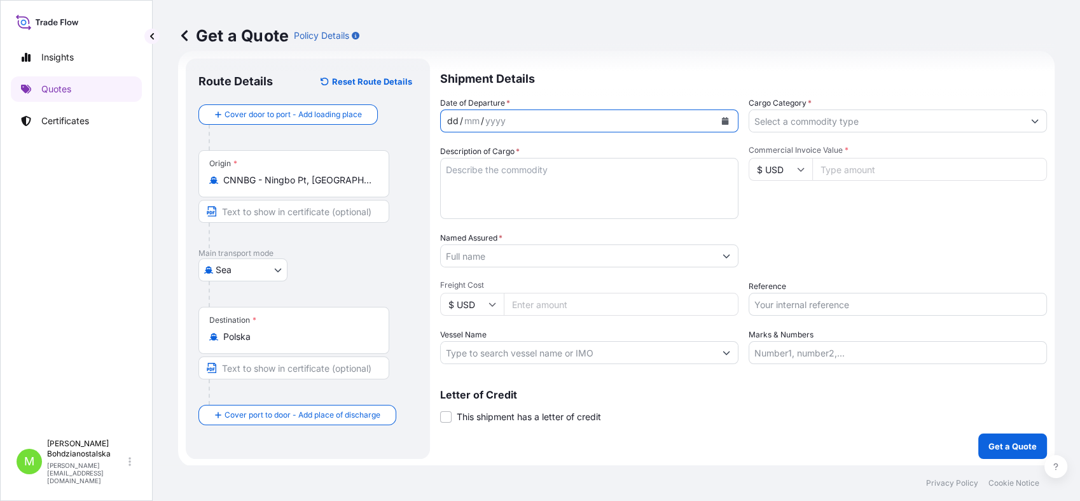
click at [453, 122] on div "dd" at bounding box center [453, 120] width 14 height 15
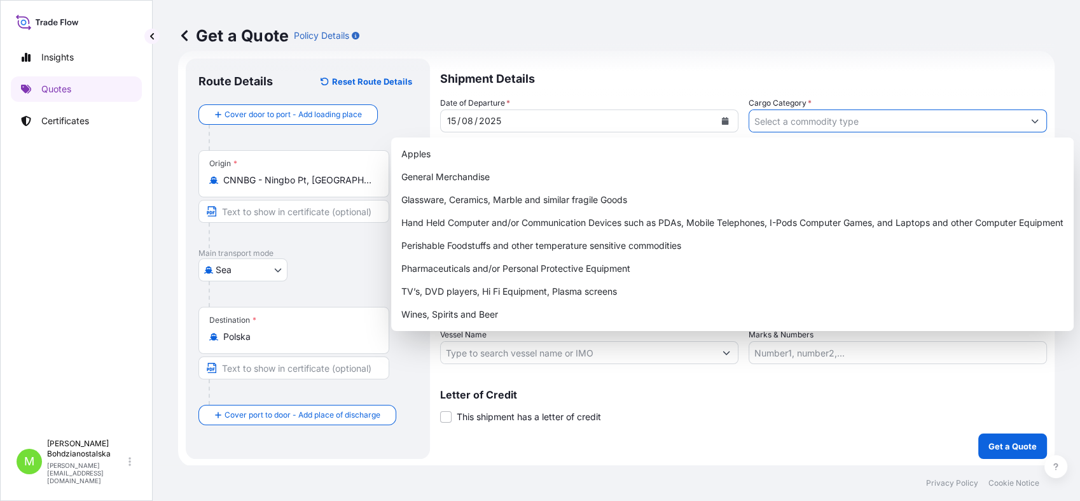
click at [798, 116] on input "Cargo Category *" at bounding box center [886, 120] width 274 height 23
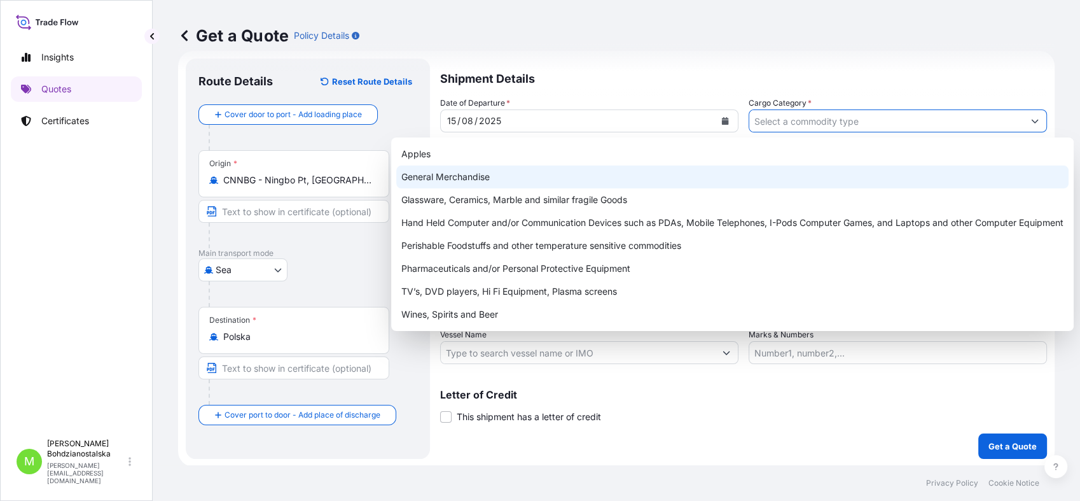
click at [509, 176] on div "General Merchandise" at bounding box center [732, 176] width 672 height 23
type input "General Merchandise"
click at [499, 181] on div "General Merchandise" at bounding box center [732, 176] width 672 height 23
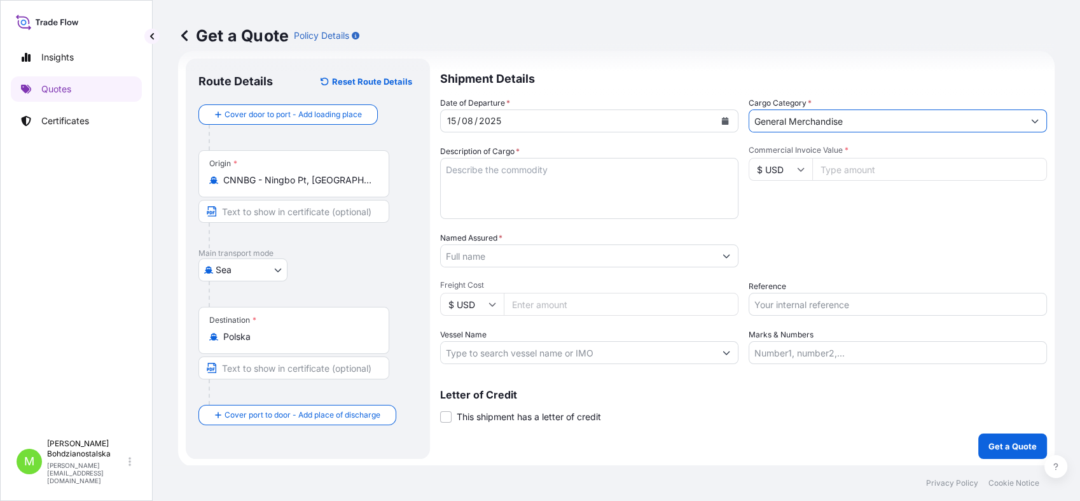
click at [470, 170] on textarea "Description of Cargo *" at bounding box center [589, 188] width 298 height 61
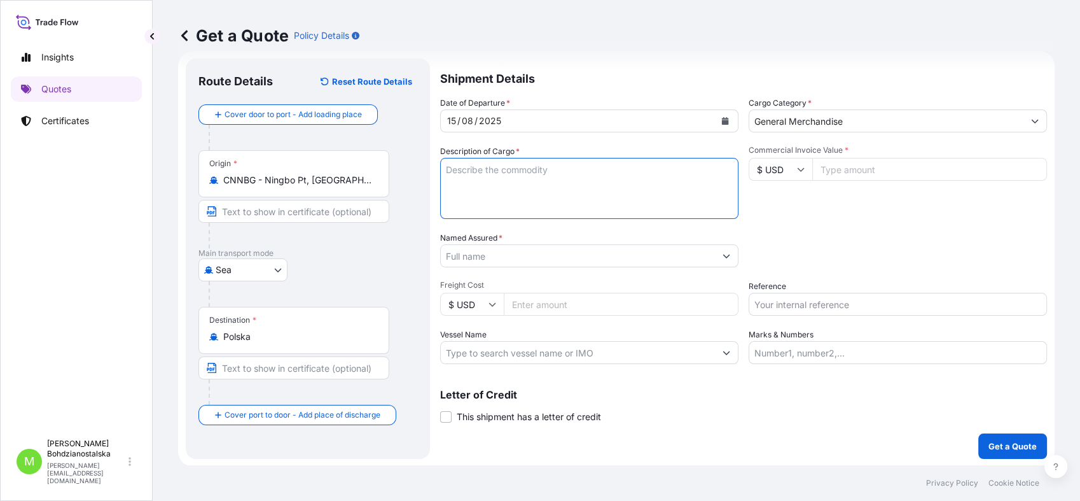
paste textarea "ICE CUBE TRAY WI SPOON"
drag, startPoint x: 551, startPoint y: 201, endPoint x: 562, endPoint y: 176, distance: 27.6
click at [554, 197] on textarea "ICE CUBE TRAY WI SPOON" at bounding box center [589, 188] width 298 height 61
paste textarea "EGSU6096963"
click at [543, 188] on textarea "ICE CUBE TRAY WI SPOON EGSU6096963 HC," at bounding box center [589, 188] width 298 height 61
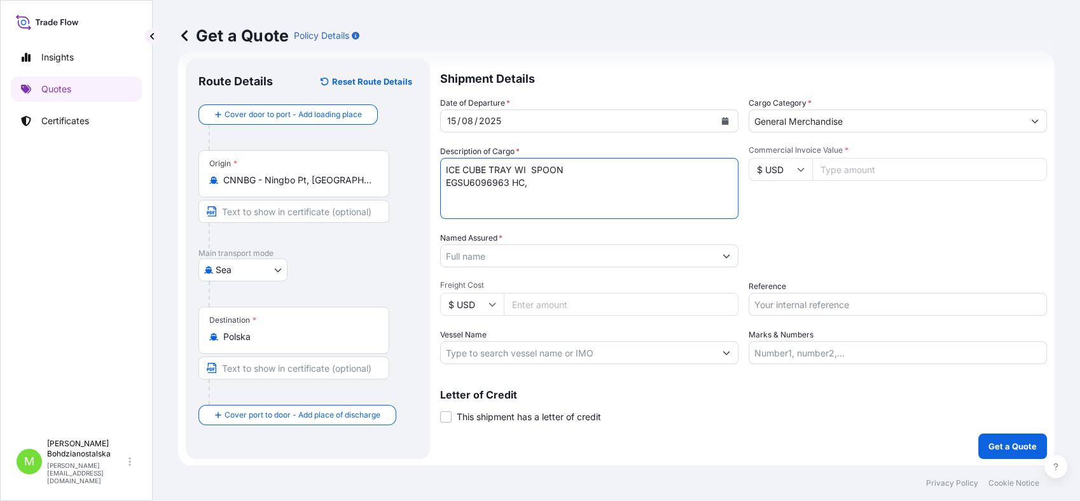
paste textarea "EITU9397058"
click at [656, 185] on textarea "ICE CUBE TRAY WI SPOON EGSU6096963 HC, EITU9397058 40HC," at bounding box center [589, 188] width 298 height 61
paste textarea "TIIU5743580"
type textarea "ICE CUBE TRAY WI SPOON EGSU6096963 HC, EITU9397058 40HC, TIIU5743580 40HC"
click at [857, 168] on input "Commercial Invoice Value *" at bounding box center [929, 169] width 235 height 23
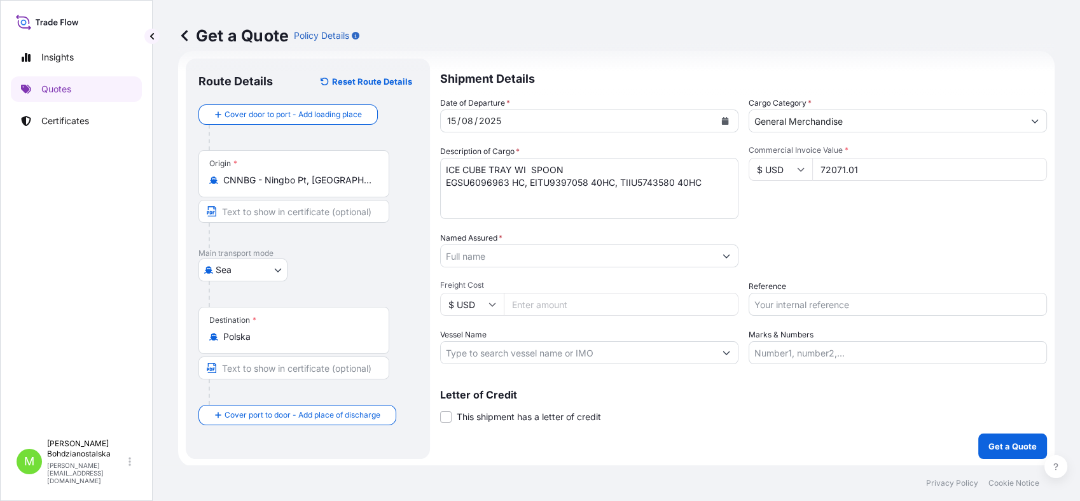
type input "72071.01"
click at [550, 267] on div "Date of Departure * [DATE] Cargo Category * General Merchandise Description of …" at bounding box center [743, 230] width 607 height 267
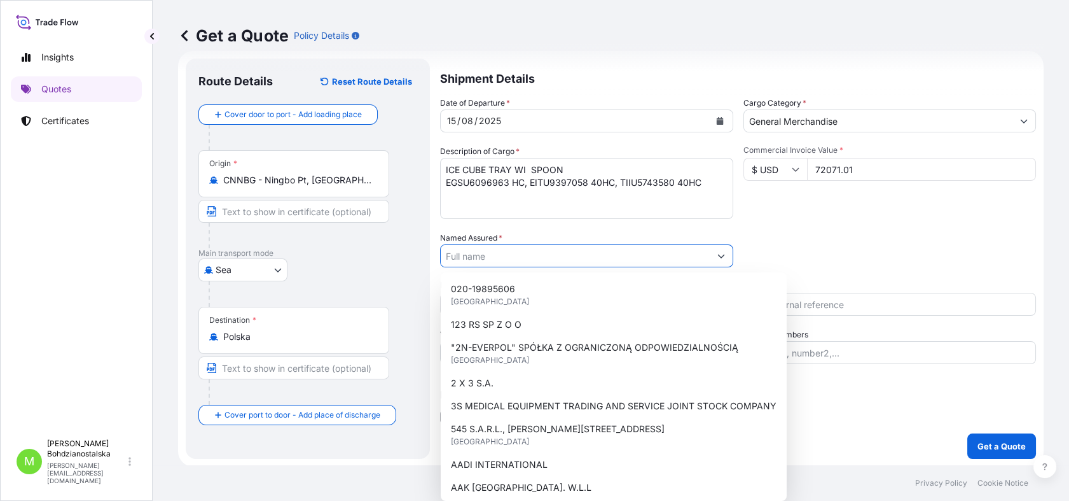
click at [499, 256] on input "Named Assured *" at bounding box center [575, 255] width 269 height 23
click at [507, 253] on input "Named Assured *" at bounding box center [578, 255] width 274 height 23
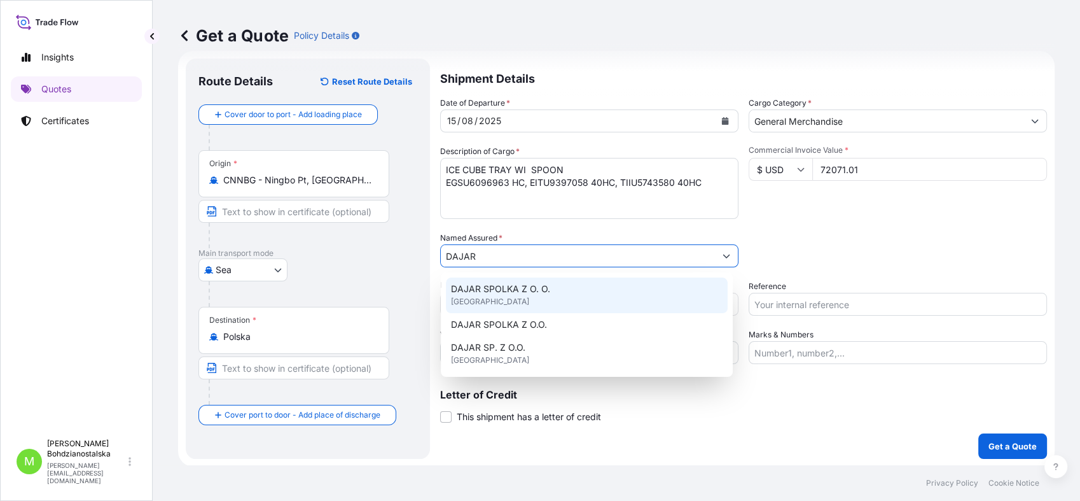
click at [539, 295] on div "DAJAR SPOLKA Z O. O. [GEOGRAPHIC_DATA]" at bounding box center [587, 295] width 282 height 36
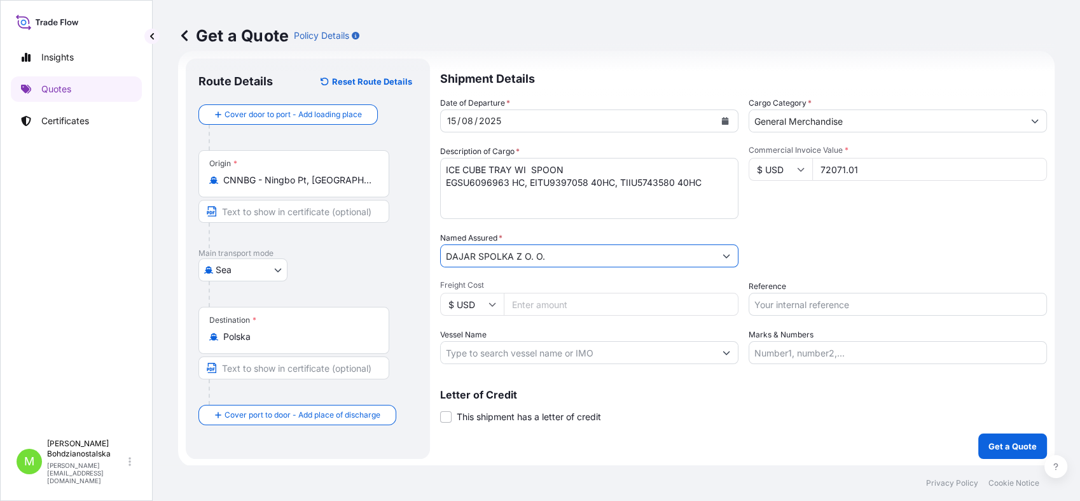
type input "DAJAR SPOLKA Z O. O."
click at [770, 312] on input "Reference" at bounding box center [898, 304] width 298 height 23
type input "S02024648"
click at [541, 300] on input "Freight Cost" at bounding box center [621, 304] width 235 height 23
click at [552, 305] on input "Freight Cost" at bounding box center [621, 304] width 235 height 23
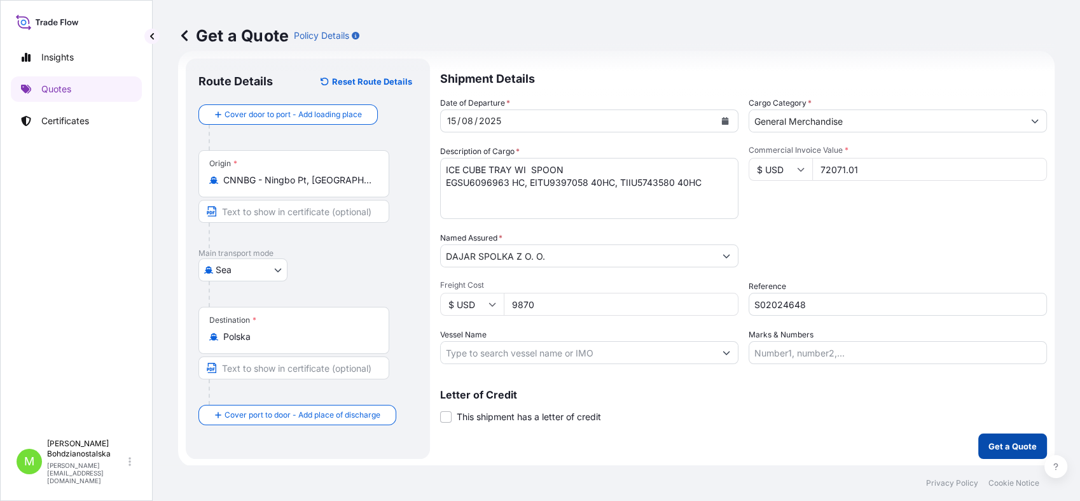
type input "9870"
click at [993, 440] on p "Get a Quote" at bounding box center [1012, 446] width 48 height 13
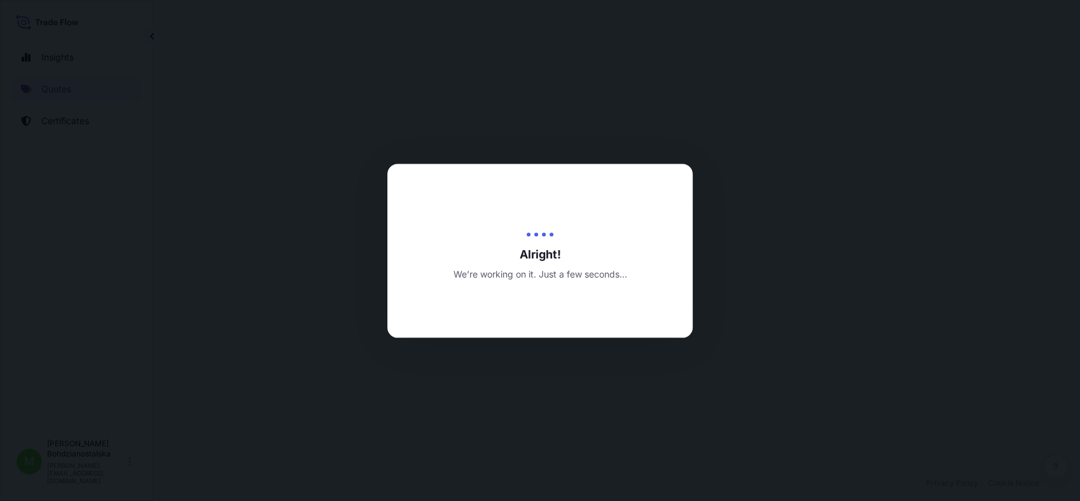
select select "Sea"
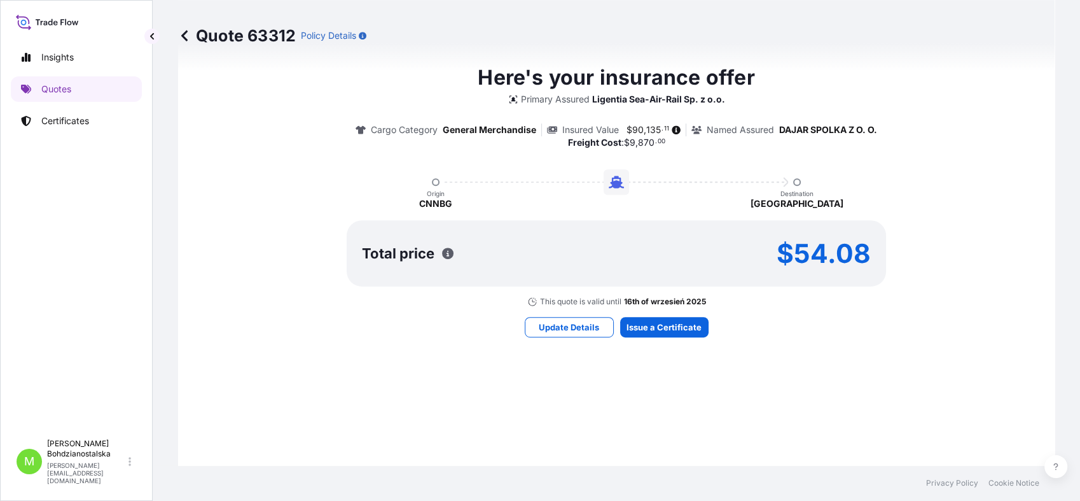
scroll to position [718, 0]
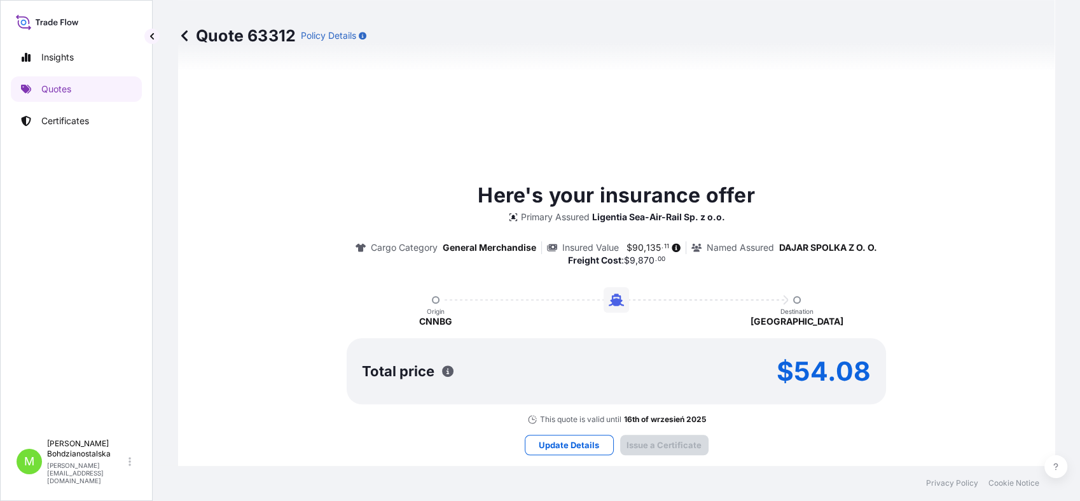
type input "[DATE]"
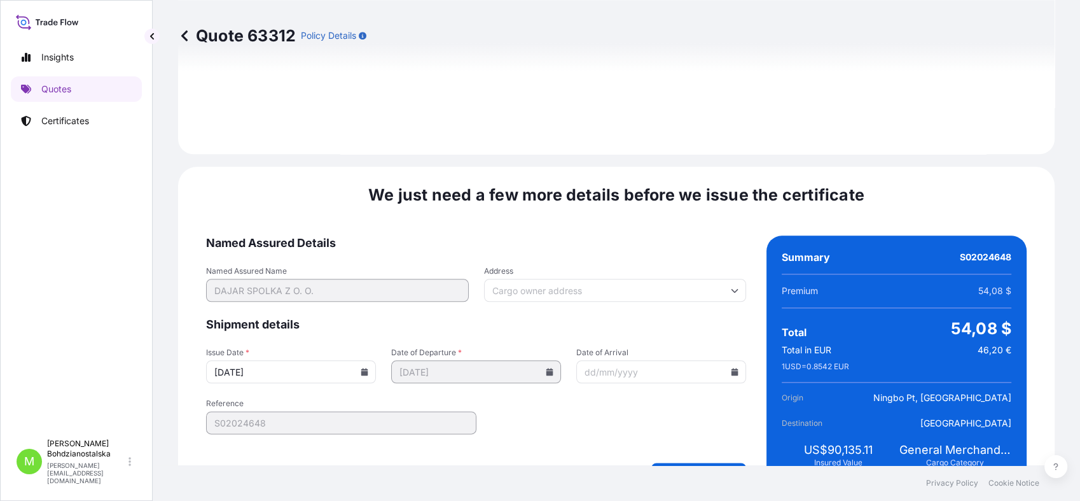
scroll to position [1453, 0]
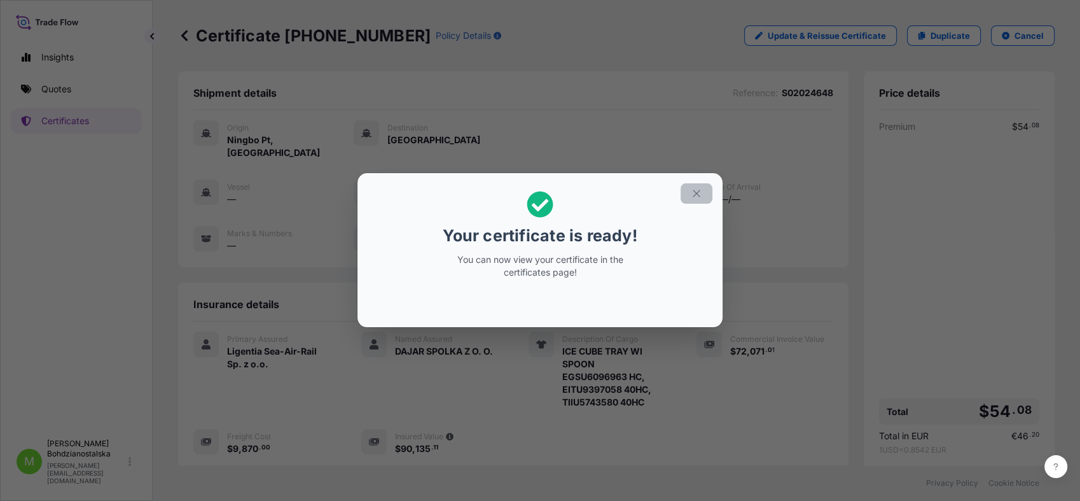
click at [699, 186] on button "button" at bounding box center [697, 193] width 32 height 20
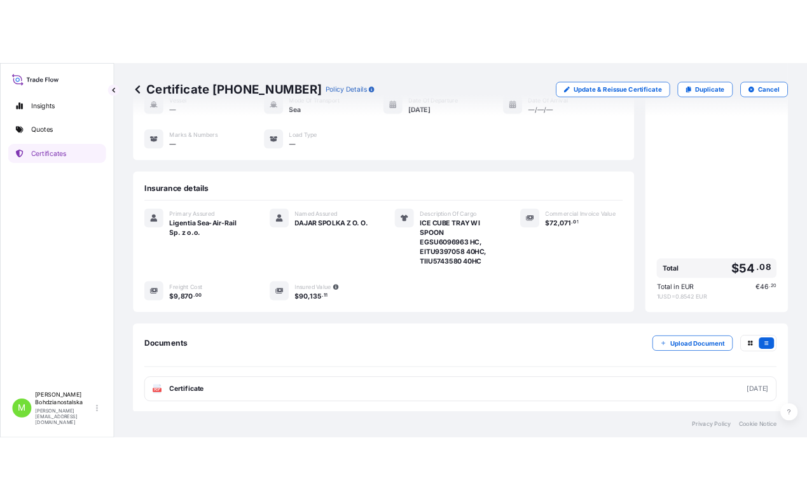
scroll to position [182, 0]
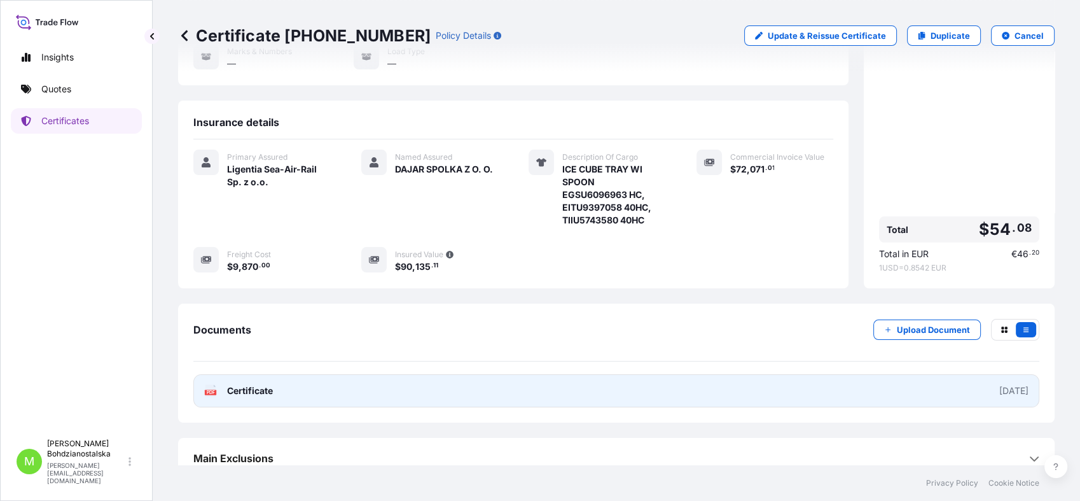
click at [246, 384] on span "Certificate" at bounding box center [250, 390] width 46 height 13
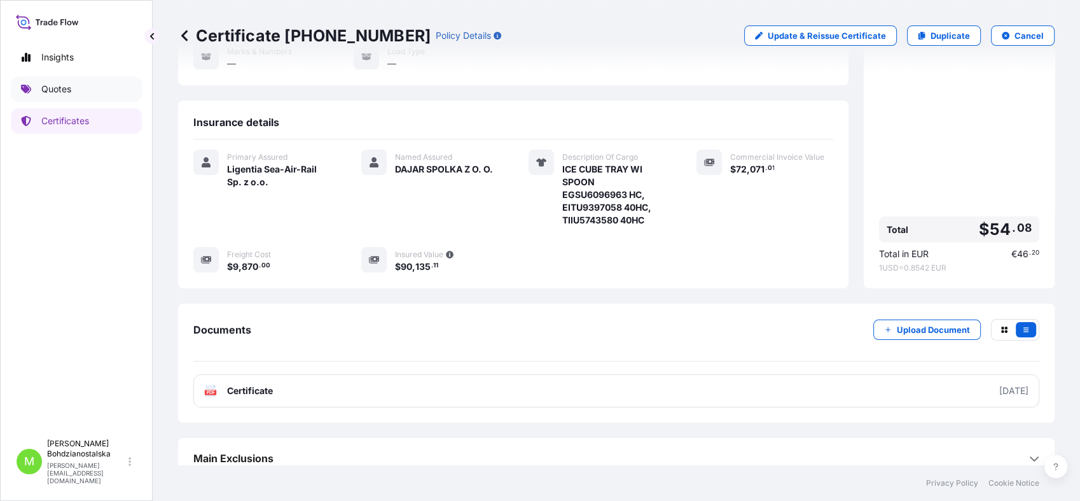
click at [64, 83] on p "Quotes" at bounding box center [56, 89] width 30 height 13
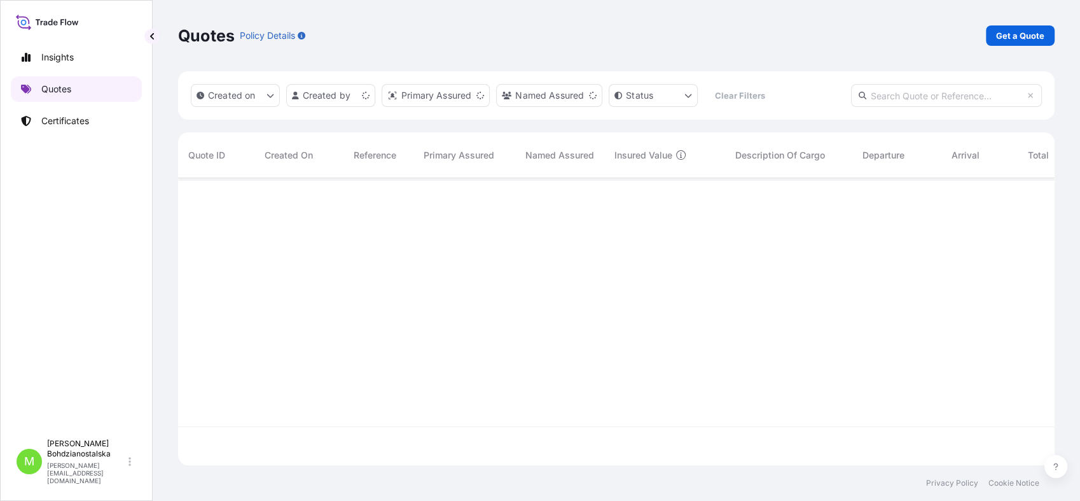
scroll to position [282, 865]
click at [1032, 34] on p "Get a Quote" at bounding box center [1020, 35] width 48 height 13
select select "Sea"
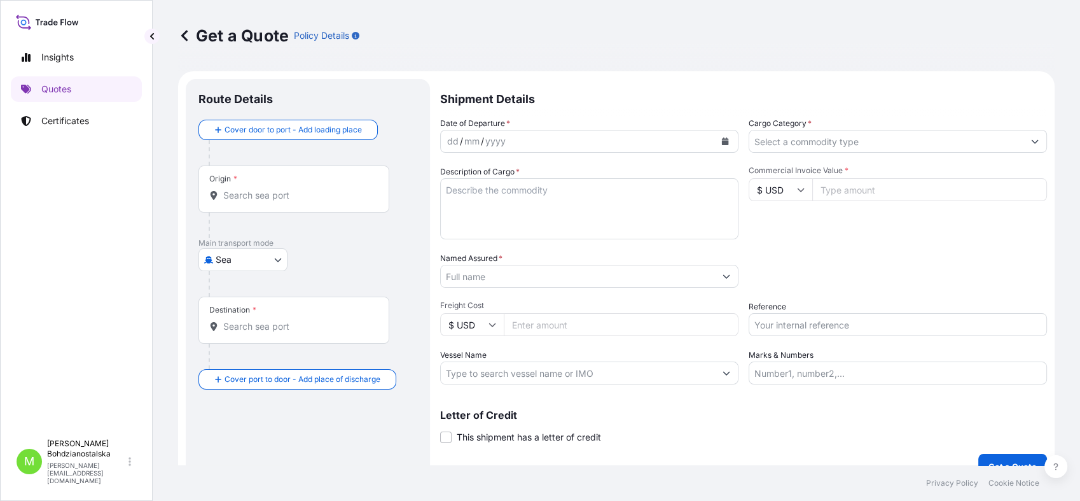
scroll to position [20, 0]
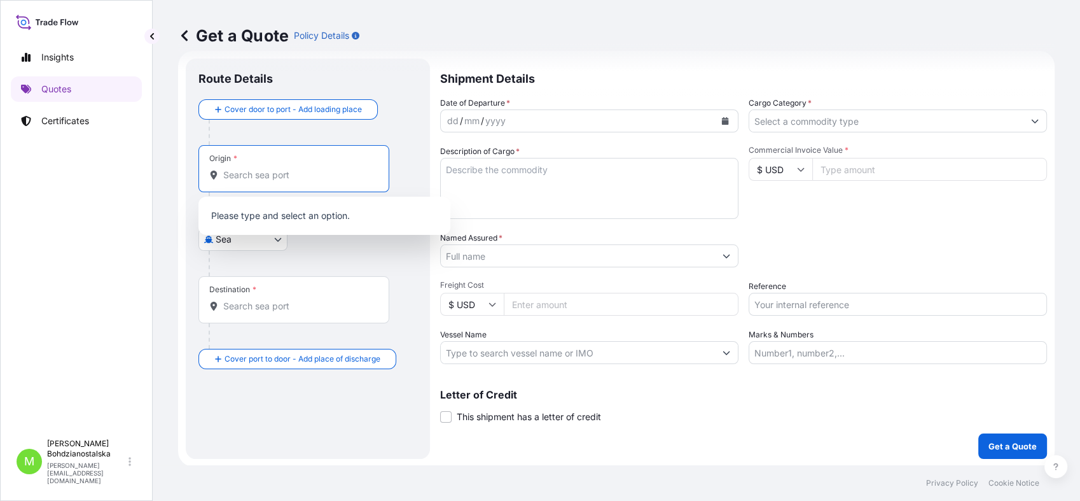
click at [286, 176] on input "Origin *" at bounding box center [298, 175] width 150 height 13
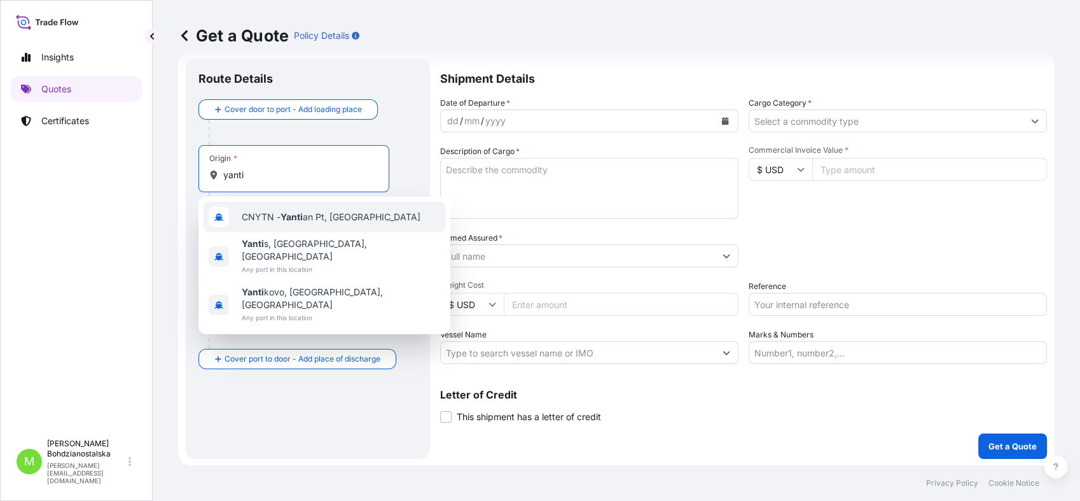
click at [315, 219] on span "CNYTN - Yanti an Pt, [GEOGRAPHIC_DATA]" at bounding box center [331, 217] width 179 height 13
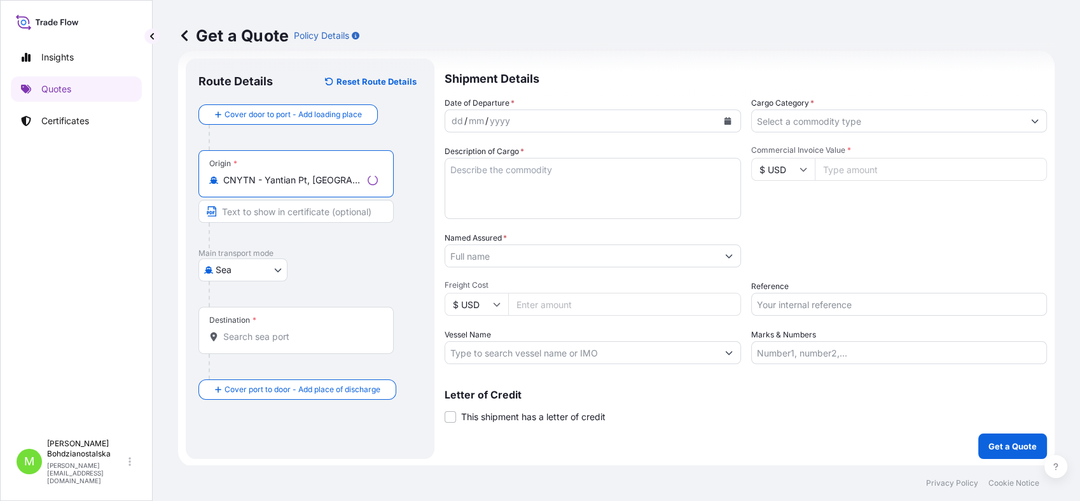
type input "CNYTN - Yantian Pt, [GEOGRAPHIC_DATA]"
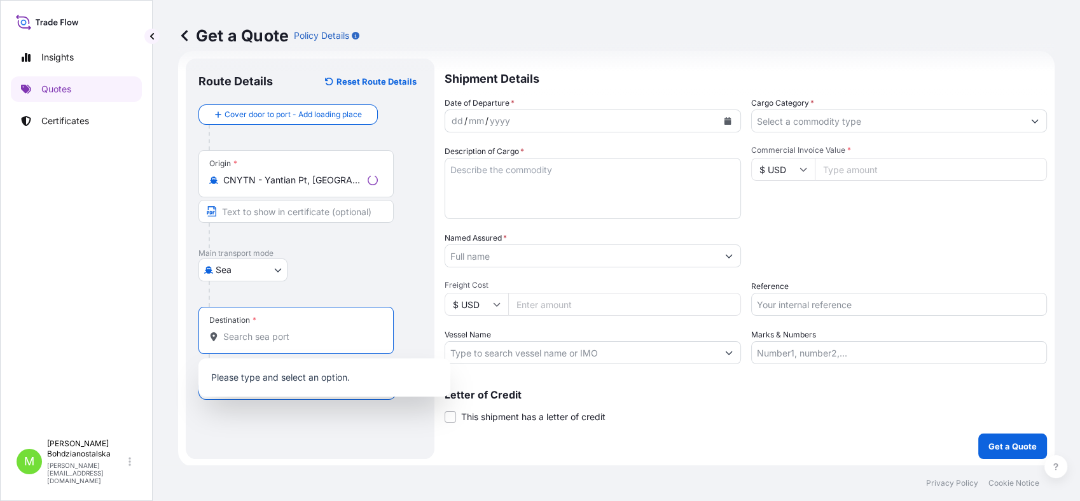
click at [243, 340] on input "Destination *" at bounding box center [300, 336] width 155 height 13
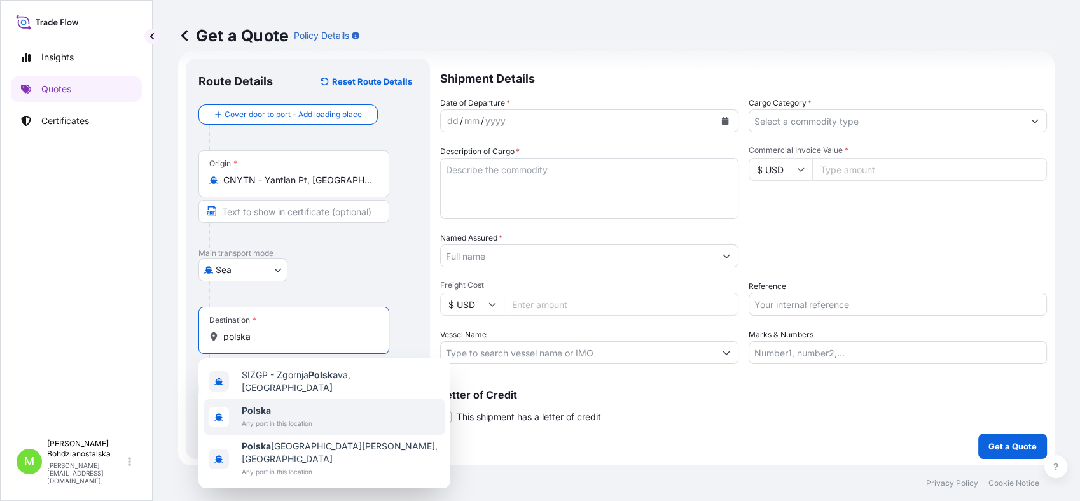
click at [268, 417] on span "Any port in this location" at bounding box center [277, 423] width 71 height 13
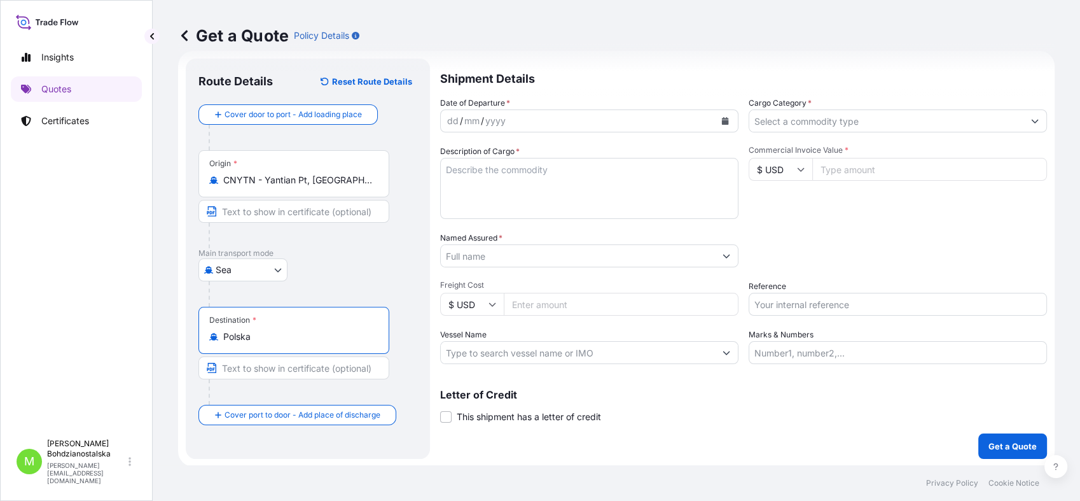
type input "Polska"
click at [451, 123] on div "dd" at bounding box center [453, 120] width 14 height 15
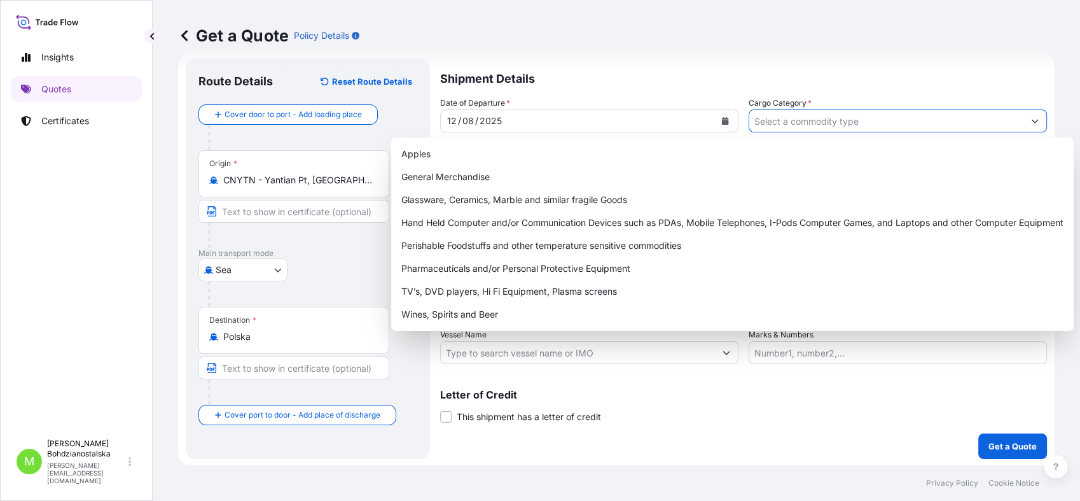
click at [827, 123] on input "Cargo Category *" at bounding box center [886, 120] width 274 height 23
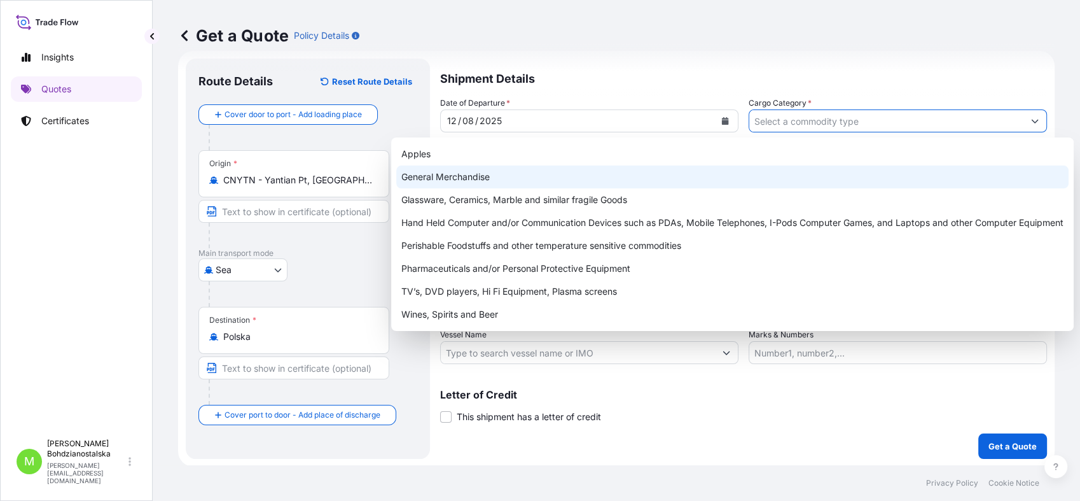
click at [490, 179] on div "General Merchandise" at bounding box center [732, 176] width 672 height 23
type input "General Merchandise"
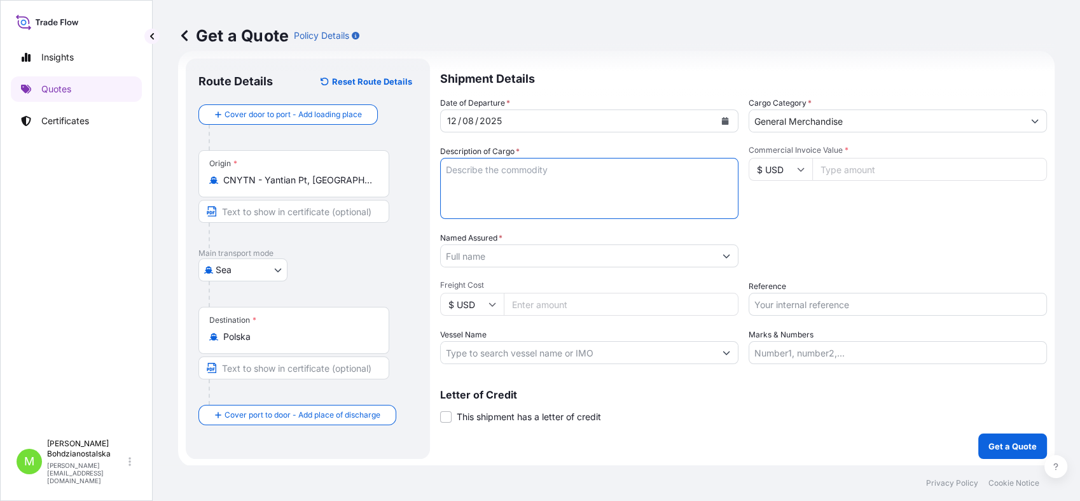
click at [492, 177] on textarea "Description of Cargo *" at bounding box center [589, 188] width 298 height 61
click at [481, 173] on textarea "Description of Cargo *" at bounding box center [589, 188] width 298 height 61
paste textarea "NEW BONE CHINA"
drag, startPoint x: 455, startPoint y: 201, endPoint x: 461, endPoint y: 193, distance: 9.5
click at [455, 200] on textarea "NEW BONE CHINA" at bounding box center [589, 188] width 298 height 61
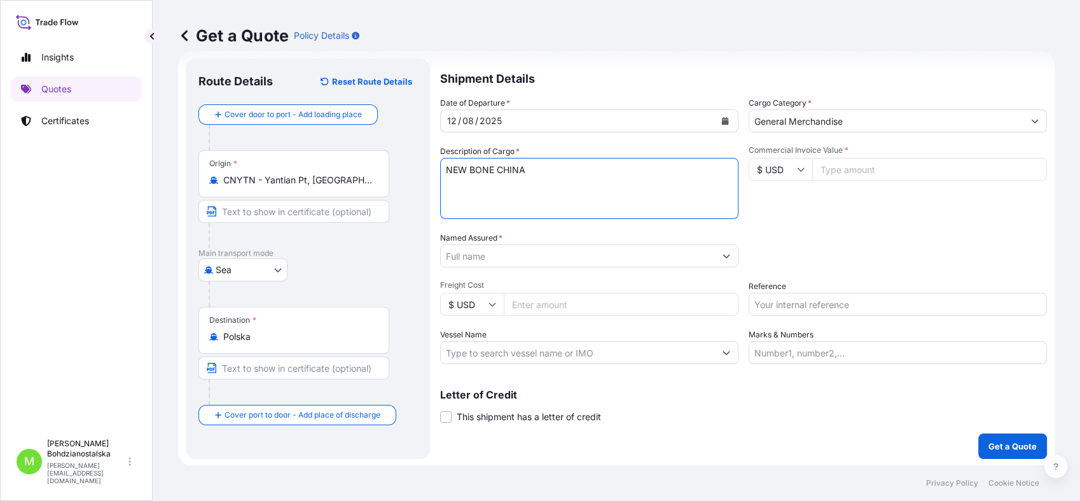
paste textarea "TIIU7107269"
click at [518, 183] on textarea "NEW BONE CHINA TIIU7107269." at bounding box center [589, 188] width 298 height 61
paste textarea "TIIU7107280"
click at [498, 186] on textarea "NEW BONE CHINA TIIU7107269, TIIU7107280" at bounding box center [589, 188] width 298 height 61
click at [600, 188] on textarea "NEW BONE CHINA TIIU7107269 40hc, TIIU7107280" at bounding box center [589, 188] width 298 height 61
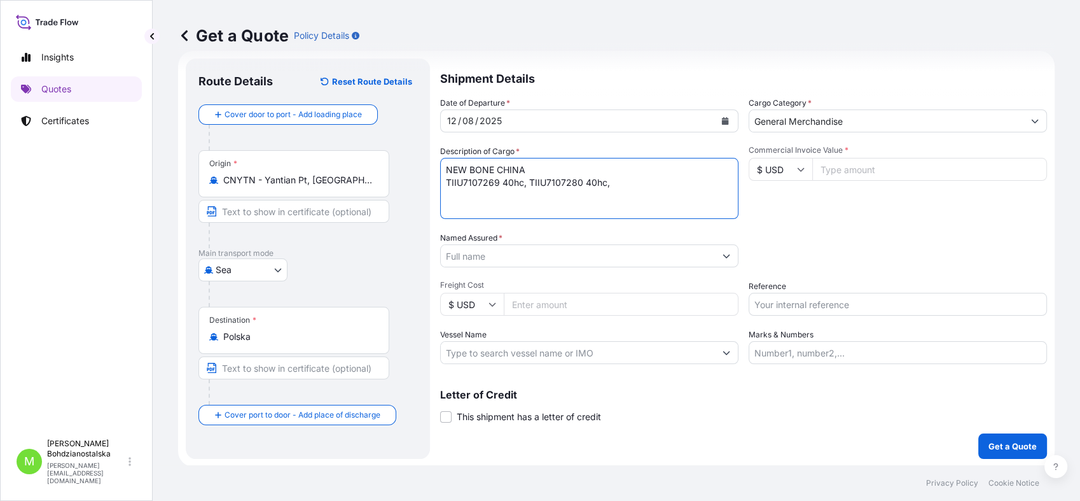
type textarea "NEW BONE CHINA TIIU7107269 40hc, TIIU7107280 40hc,"
click at [838, 165] on input "Commercial Invoice Value *" at bounding box center [929, 169] width 235 height 23
paste input "65840.40"
type input "65840.40"
click at [532, 316] on div "Date of Departure * [DATE] Cargo Category * General Merchandise Description of …" at bounding box center [743, 230] width 607 height 267
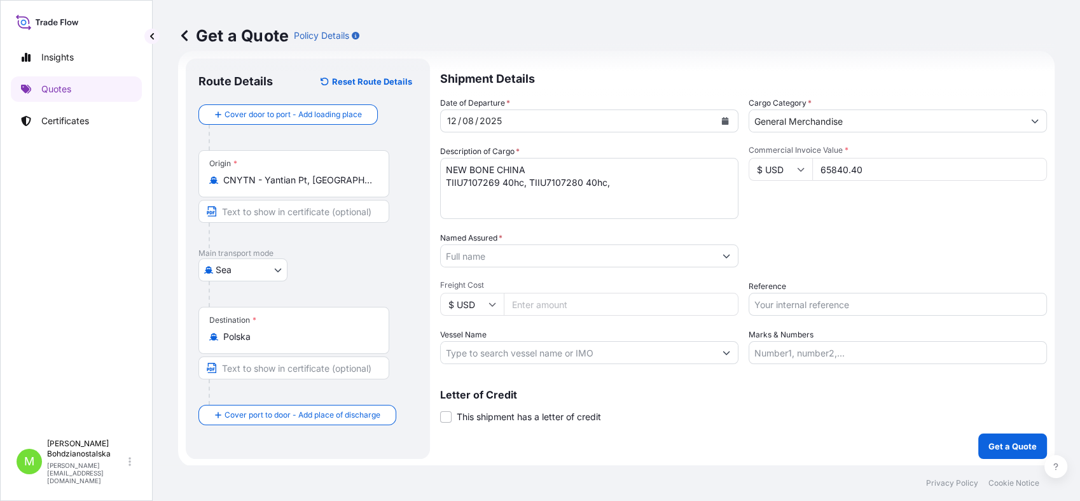
click at [539, 303] on input "Freight Cost" at bounding box center [621, 304] width 235 height 23
type input "6050"
click at [920, 239] on div "Packing Category Type to search a container mode Please select a primary mode o…" at bounding box center [898, 250] width 298 height 36
click at [766, 305] on input "Reference" at bounding box center [898, 304] width 298 height 23
type input "s"
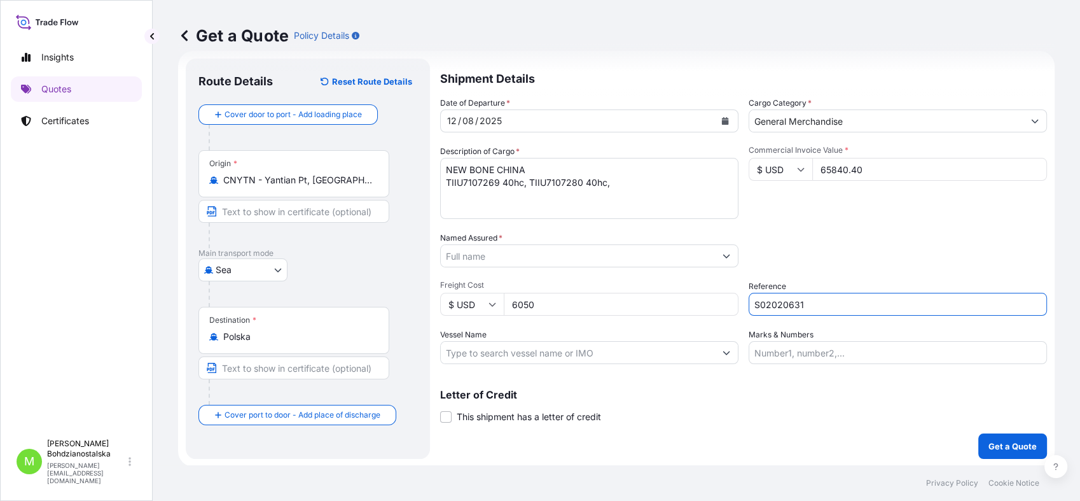
type input "S02020631"
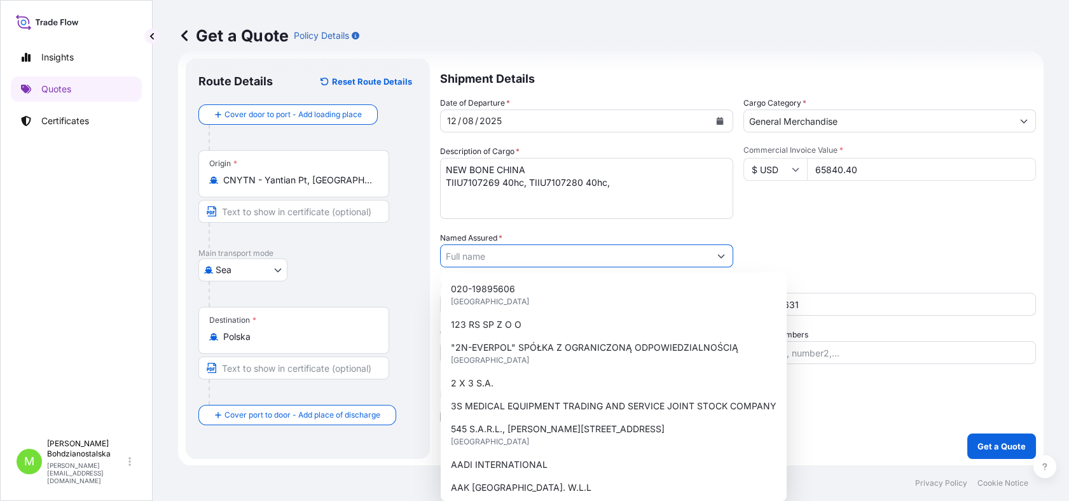
click at [476, 254] on input "Named Assured *" at bounding box center [575, 255] width 269 height 23
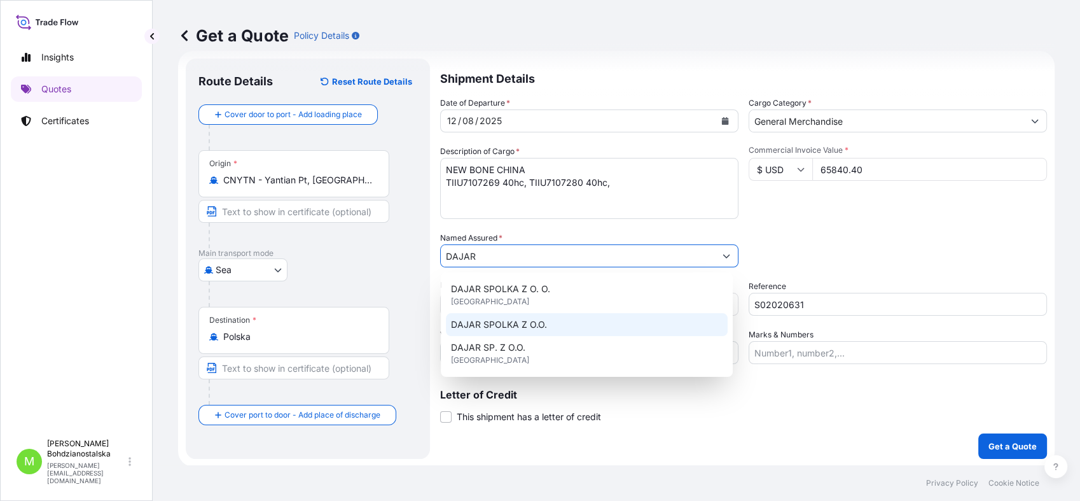
click at [550, 329] on div "DAJAR SPOLKA Z O.O." at bounding box center [587, 324] width 282 height 23
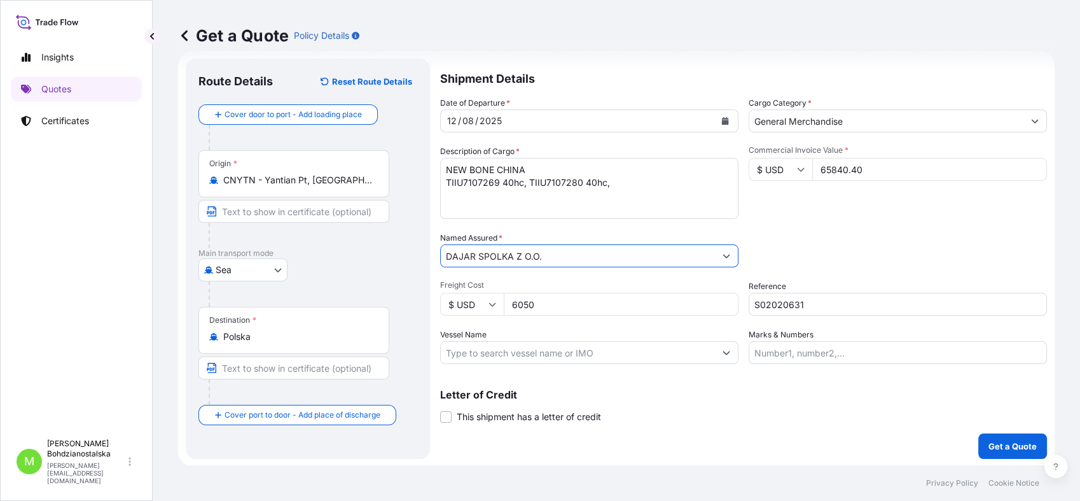
type input "DAJAR SPOLKA Z O.O."
click at [679, 451] on div "Shipment Details Date of Departure * [DATE] Cargo Category * General Merchandis…" at bounding box center [743, 259] width 607 height 400
click at [695, 193] on textarea "NEW BONE CHINA TIIU7107269 40hc, TIIU7107280 40hc," at bounding box center [589, 188] width 298 height 61
paste textarea "27 062,400"
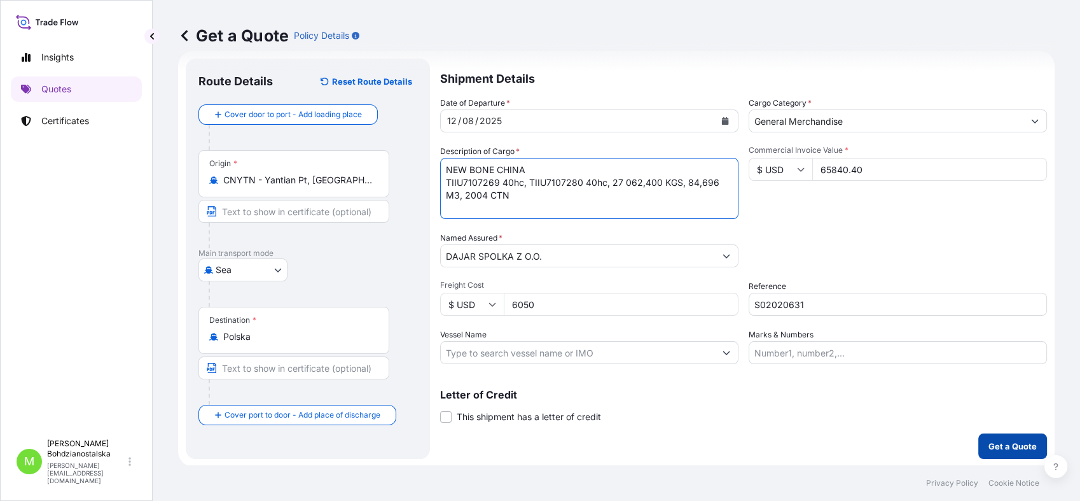
type textarea "NEW BONE CHINA TIIU7107269 40hc, TIIU7107280 40hc, 27 062,400 KGS, 84,696 M3, 2…"
click at [1011, 440] on p "Get a Quote" at bounding box center [1012, 446] width 48 height 13
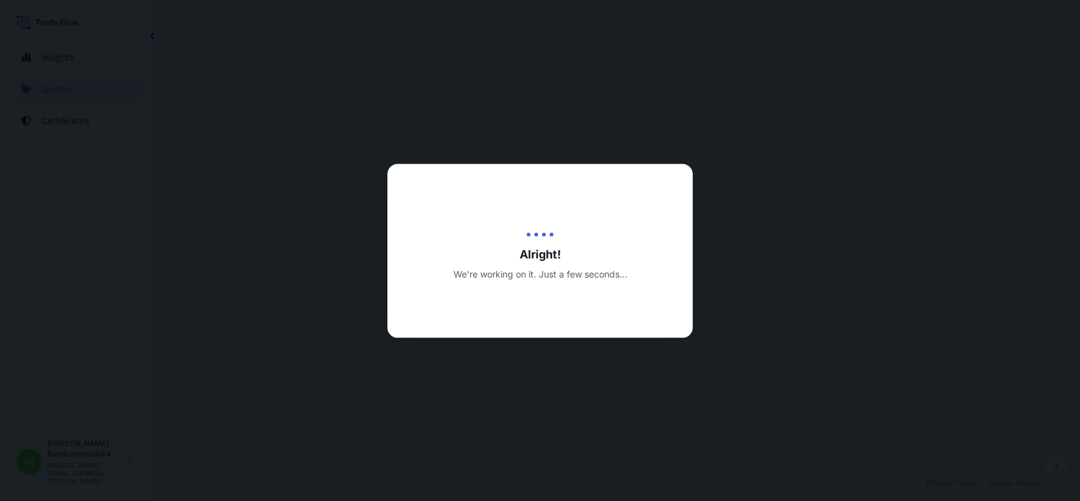
select select "Sea"
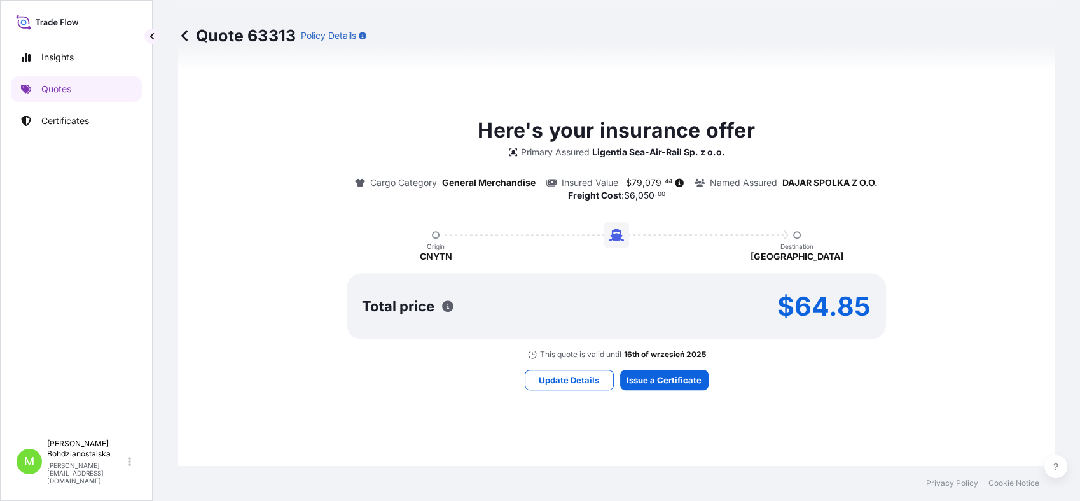
scroll to position [718, 0]
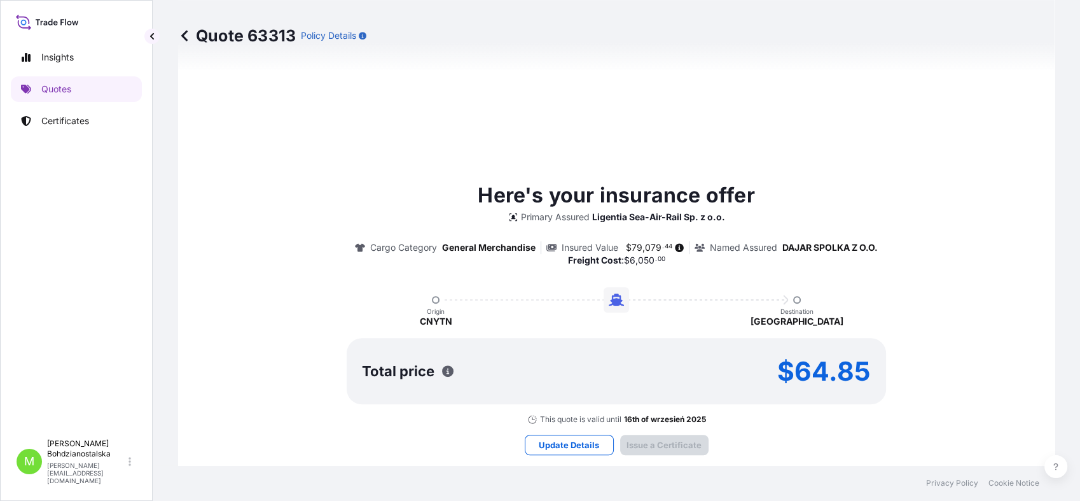
type input "[DATE]"
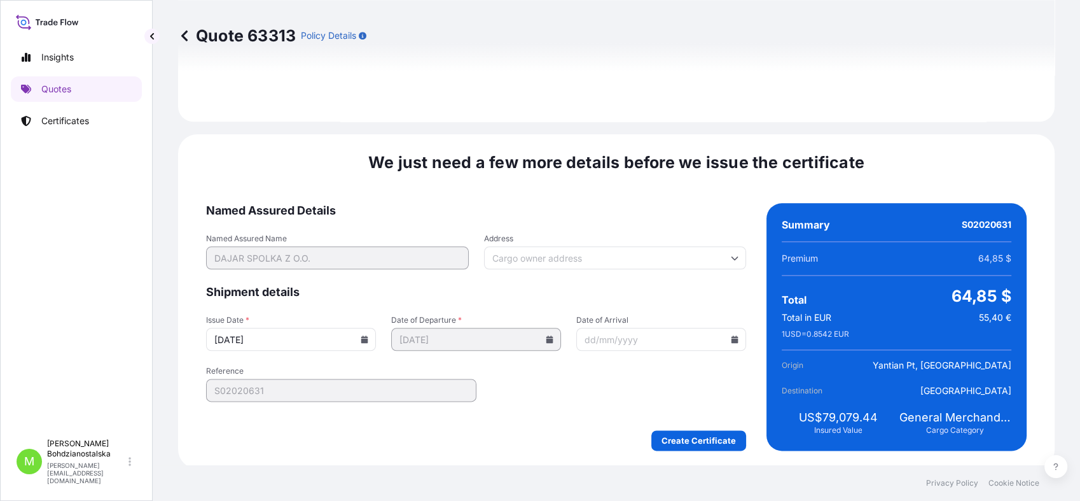
scroll to position [1453, 0]
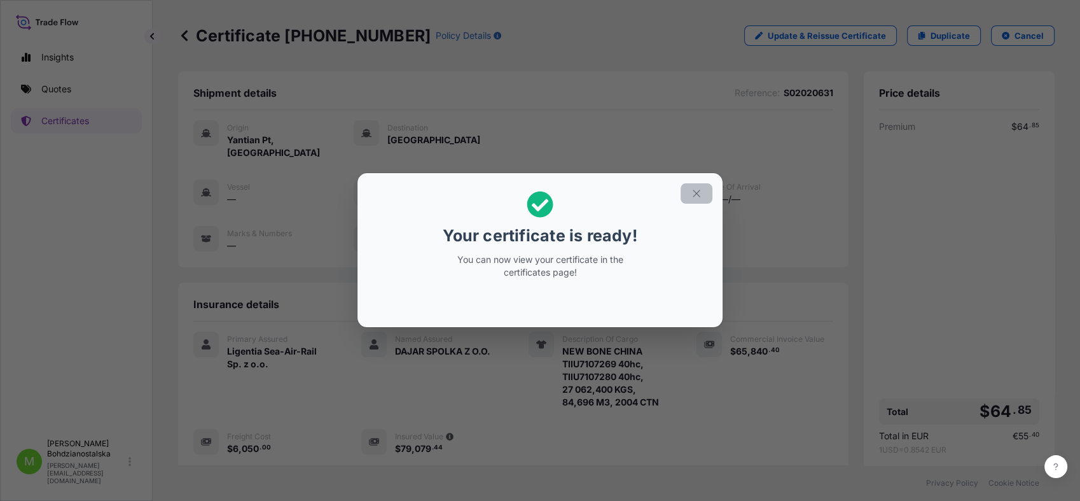
click at [703, 186] on button "button" at bounding box center [697, 193] width 32 height 20
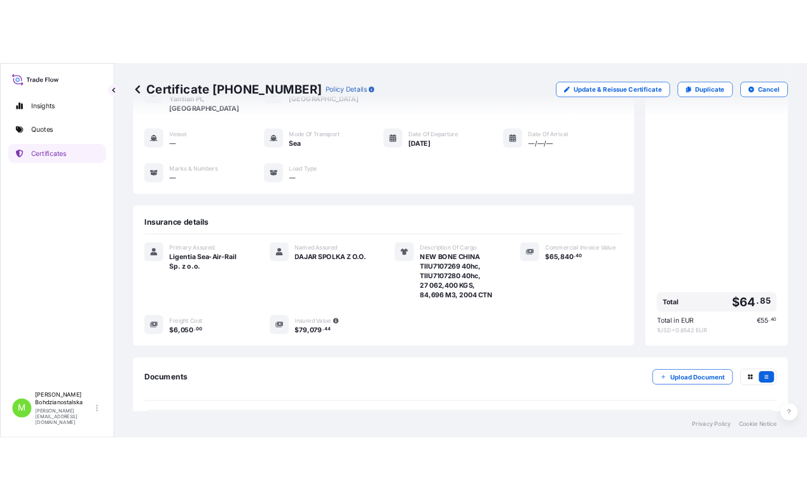
scroll to position [182, 0]
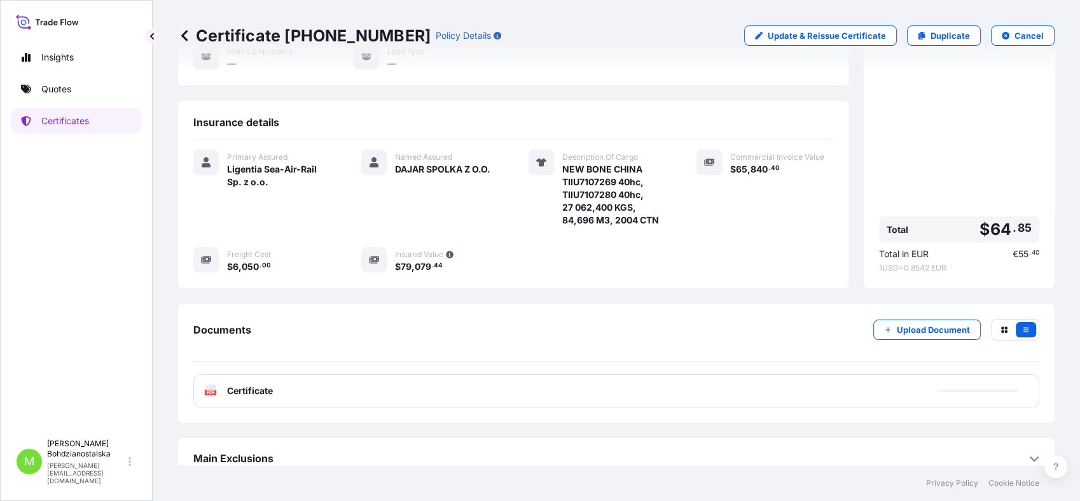
click at [275, 378] on div "PDF Certificate" at bounding box center [616, 390] width 846 height 33
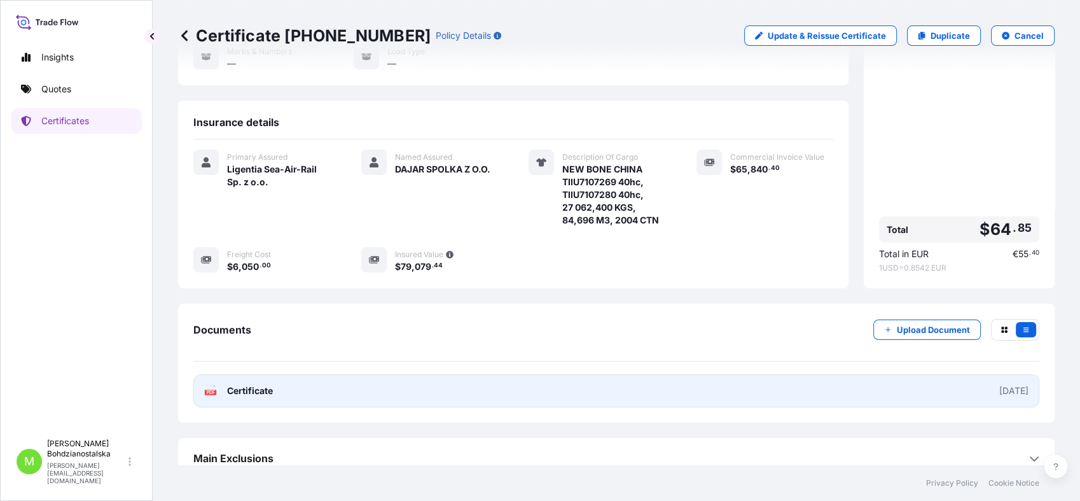
click at [244, 384] on span "Certificate" at bounding box center [250, 390] width 46 height 13
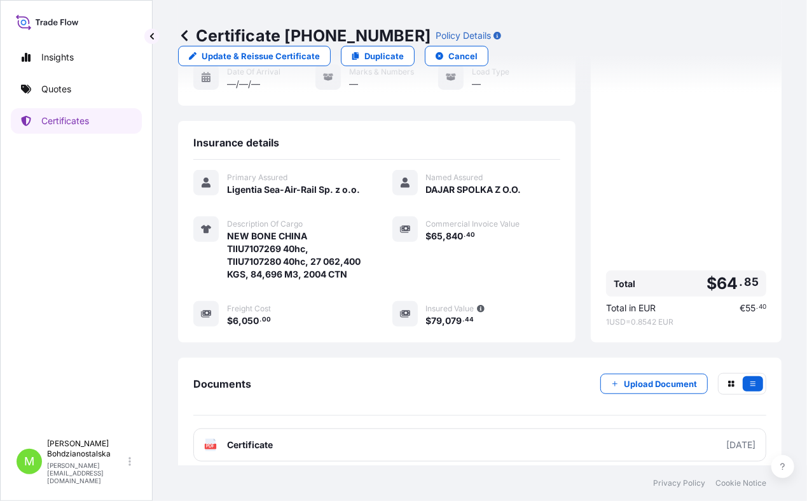
scroll to position [202, 0]
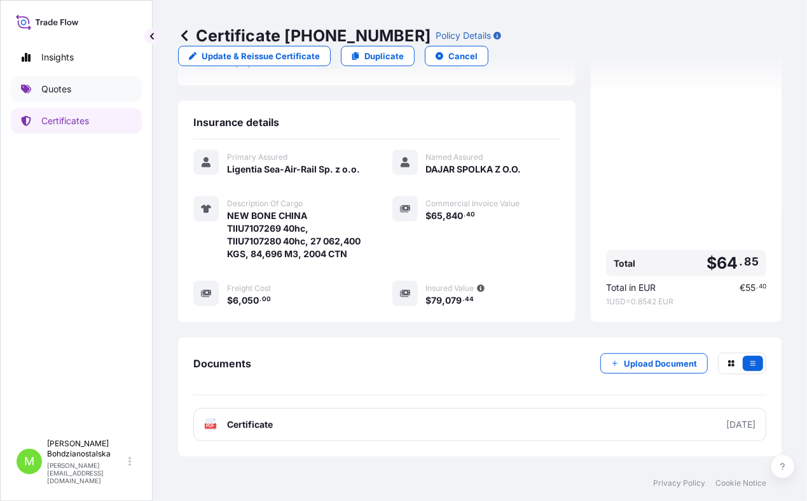
click at [61, 87] on p "Quotes" at bounding box center [56, 89] width 30 height 13
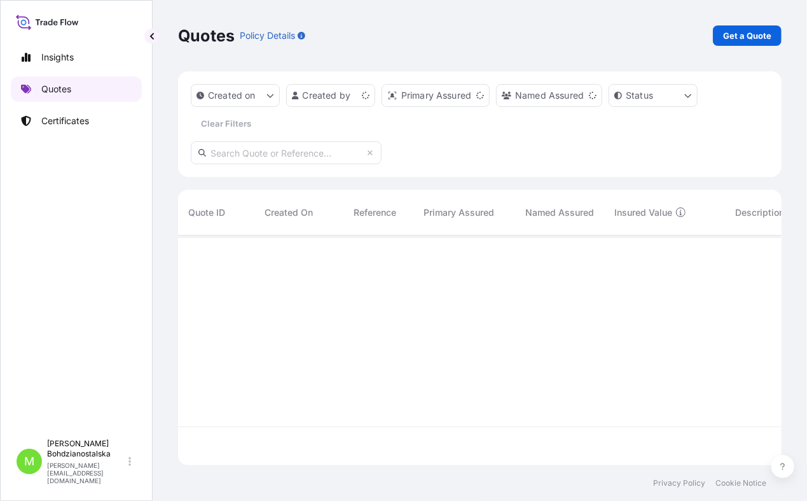
scroll to position [226, 593]
click at [746, 31] on p "Get a Quote" at bounding box center [747, 35] width 48 height 13
select select "Sea"
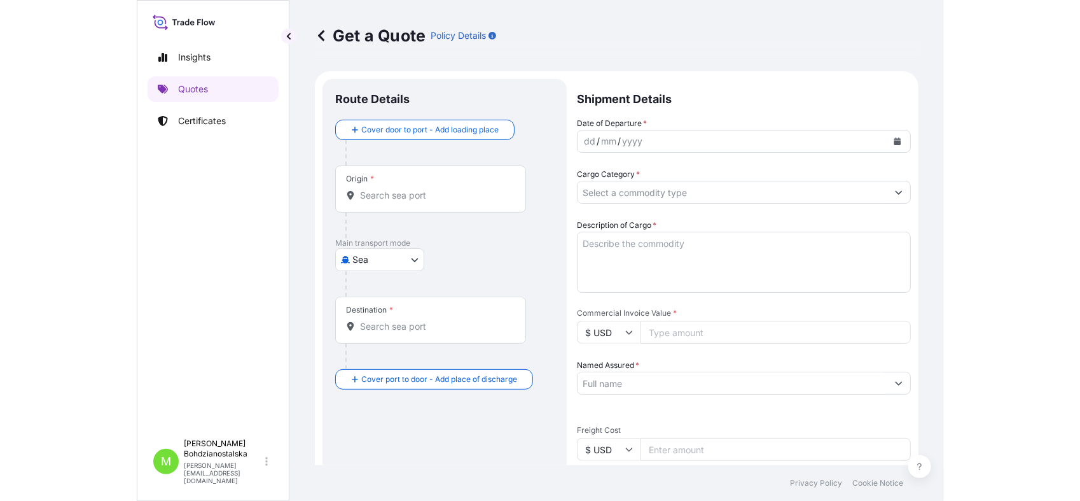
scroll to position [20, 0]
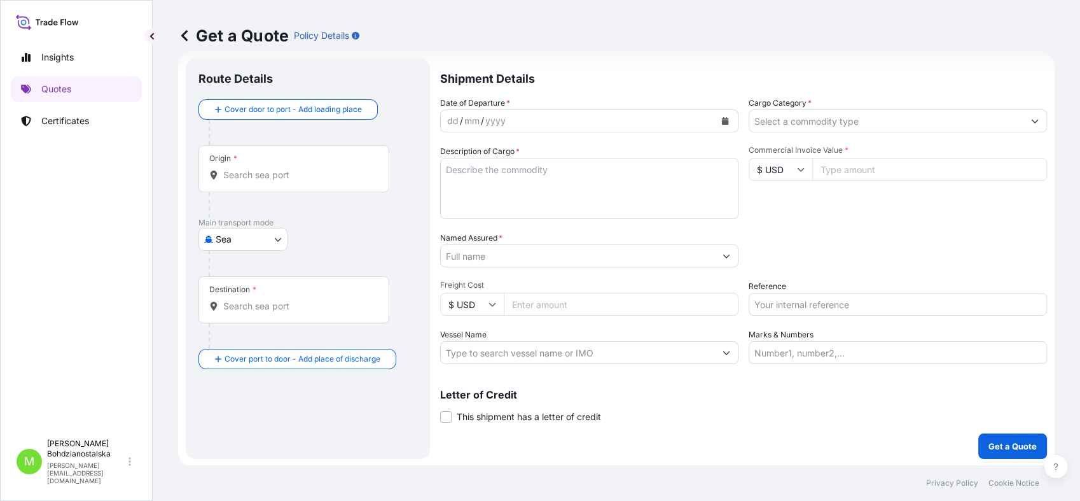
click at [254, 194] on div at bounding box center [299, 204] width 181 height 25
click at [248, 173] on input "Origin *" at bounding box center [298, 175] width 150 height 13
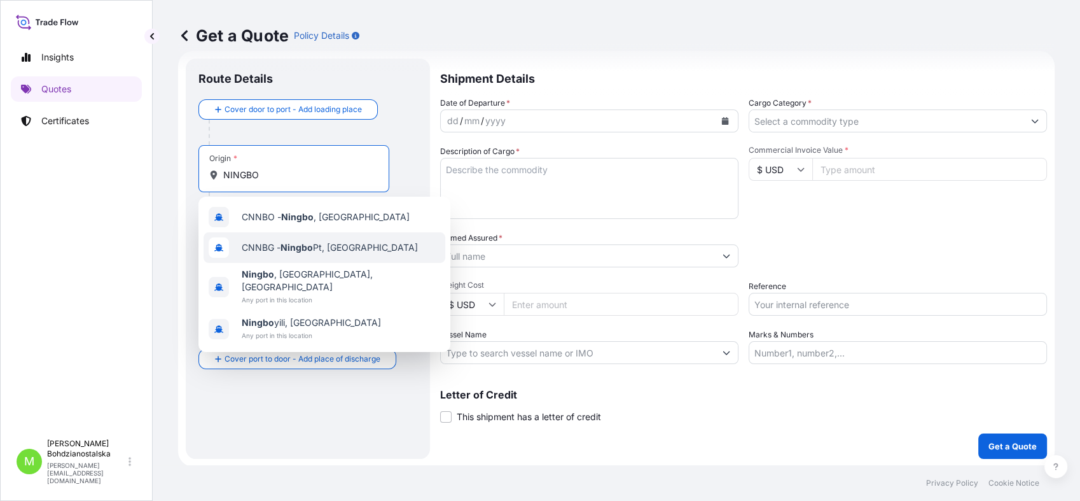
click at [290, 254] on div "CNNBG - Ningbo Pt, [GEOGRAPHIC_DATA]" at bounding box center [325, 247] width 242 height 31
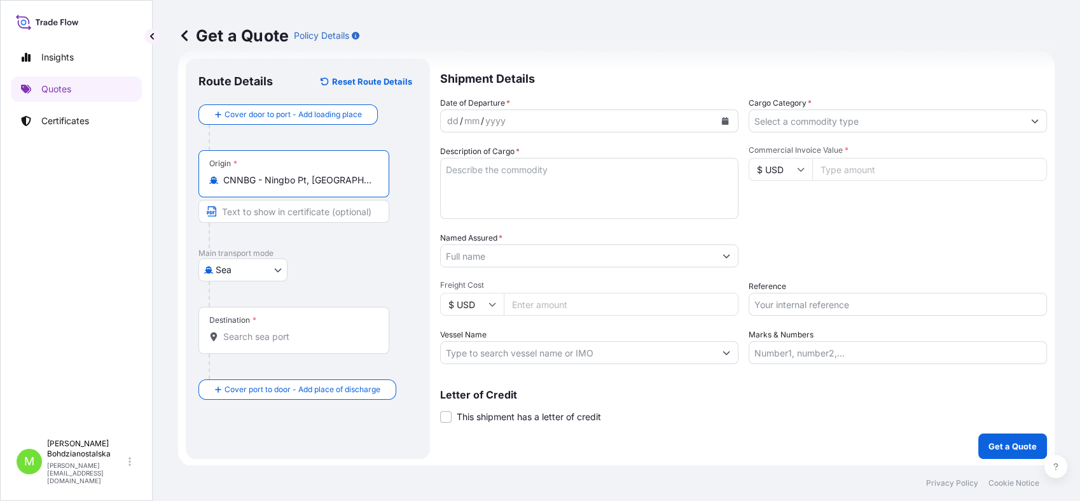
type input "CNNBG - Ningbo Pt, [GEOGRAPHIC_DATA]"
click at [256, 346] on div "Destination *" at bounding box center [295, 330] width 195 height 47
click at [256, 343] on input "Destination *" at bounding box center [300, 336] width 155 height 13
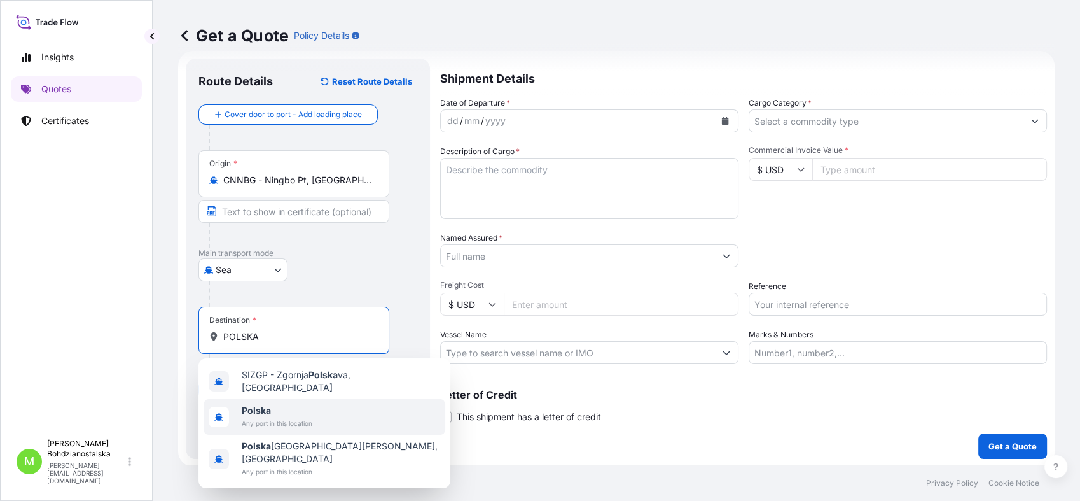
click at [266, 417] on span "Any port in this location" at bounding box center [277, 423] width 71 height 13
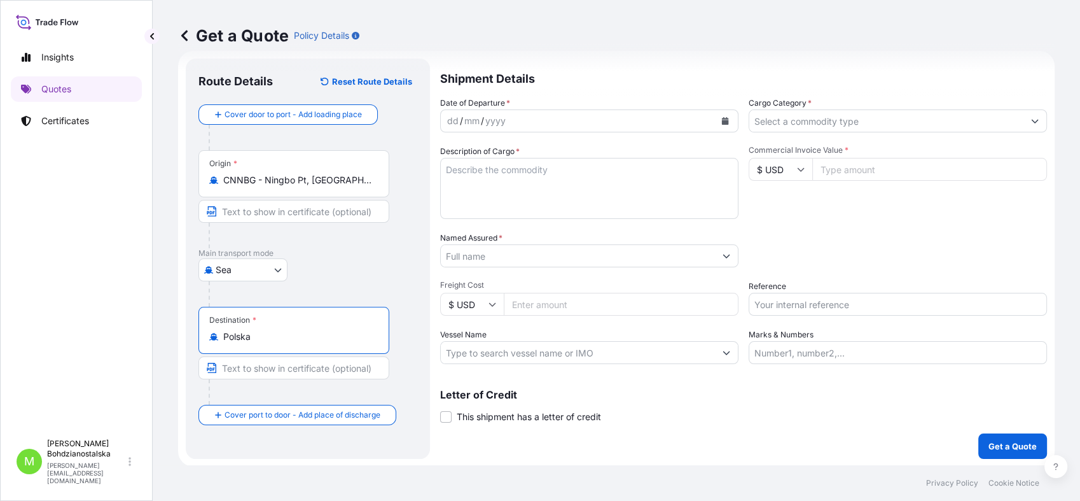
type input "Polska"
click at [768, 301] on input "Reference" at bounding box center [898, 304] width 298 height 23
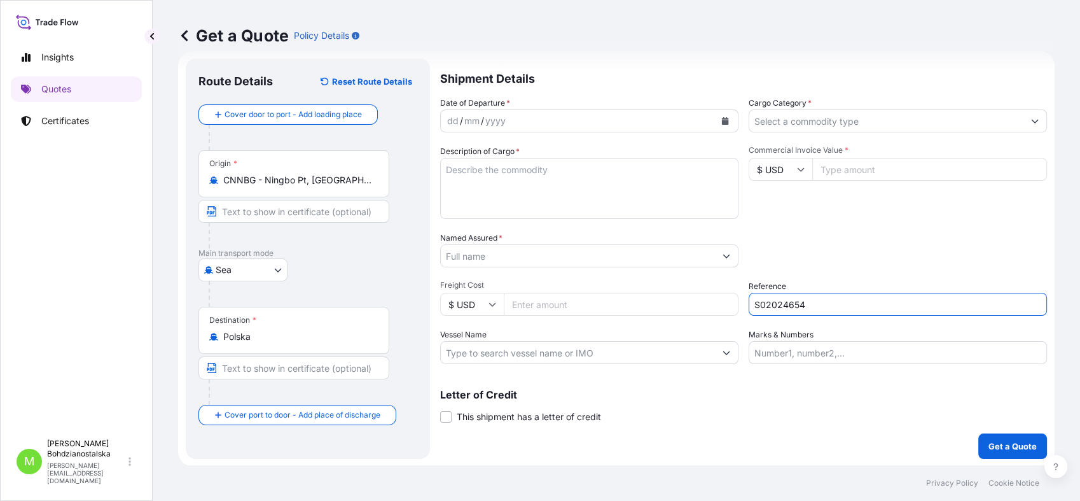
type input "S02024654"
click at [448, 123] on div "dd" at bounding box center [453, 120] width 14 height 15
click at [827, 127] on input "Cargo Category *" at bounding box center [886, 120] width 274 height 23
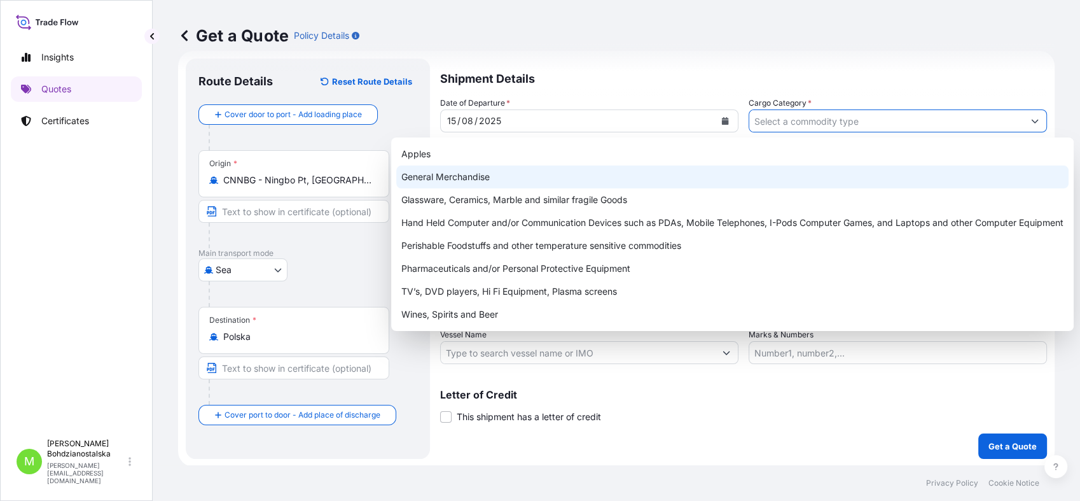
click at [415, 174] on div "General Merchandise" at bounding box center [732, 176] width 672 height 23
type input "General Merchandise"
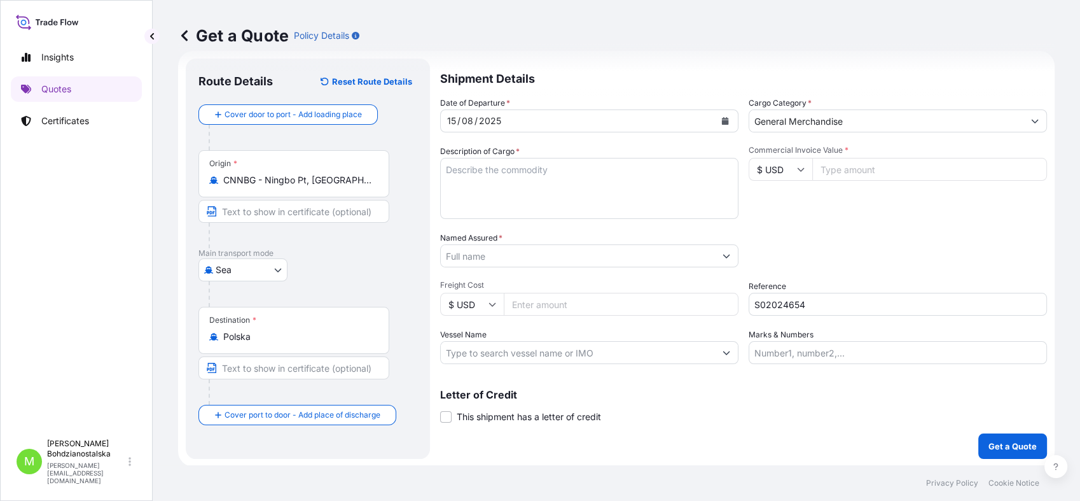
drag, startPoint x: 464, startPoint y: 173, endPoint x: 442, endPoint y: 172, distance: 21.7
click at [442, 172] on textarea "Description of Cargo *" at bounding box center [589, 188] width 298 height 61
paste textarea "100% Polyester fabric"
click at [508, 201] on textarea "100% Polyester fabric" at bounding box center [589, 188] width 298 height 61
paste textarea "CMAU7796872"
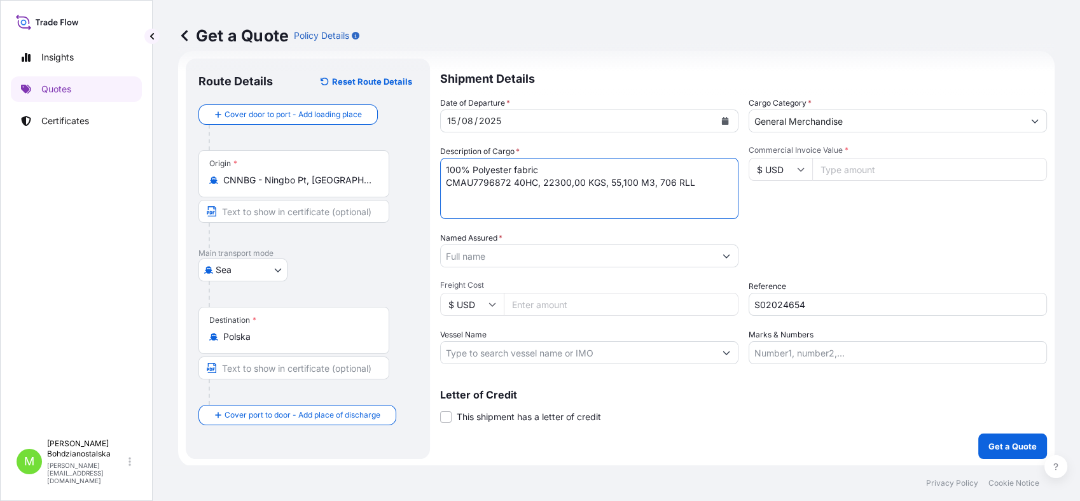
type textarea "100% Polyester fabric CMAU7796872 40HC, 22300,00 KGS, 55,100 M3, 706 RLL"
click at [841, 168] on input "Commercial Invoice Value *" at bounding box center [929, 169] width 235 height 23
paste input "127627.93"
type input "127627.93"
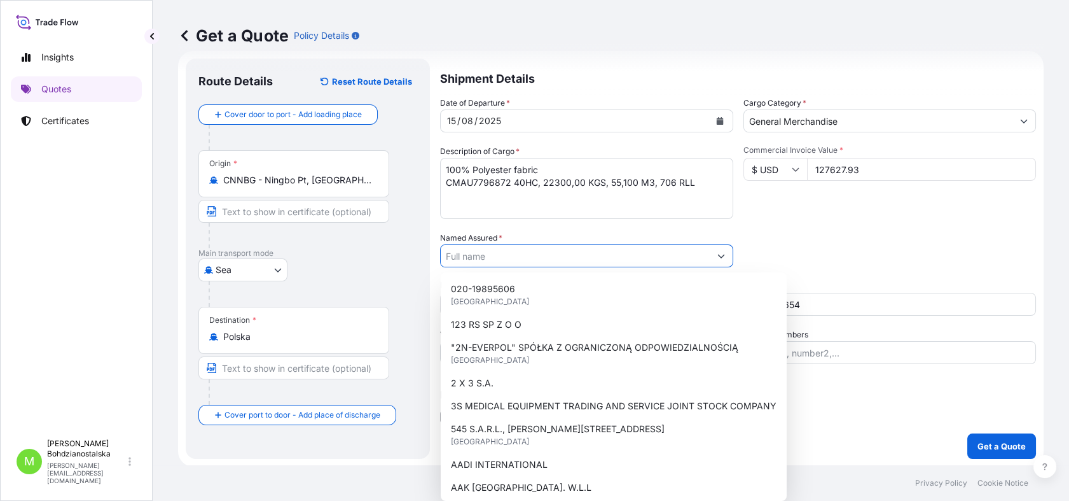
click at [499, 260] on input "Named Assured *" at bounding box center [575, 255] width 269 height 23
drag, startPoint x: 520, startPoint y: 237, endPoint x: 520, endPoint y: 249, distance: 12.1
click at [520, 246] on div "Named Assured *" at bounding box center [586, 250] width 293 height 36
click at [523, 263] on input "Named Assured *" at bounding box center [575, 255] width 269 height 23
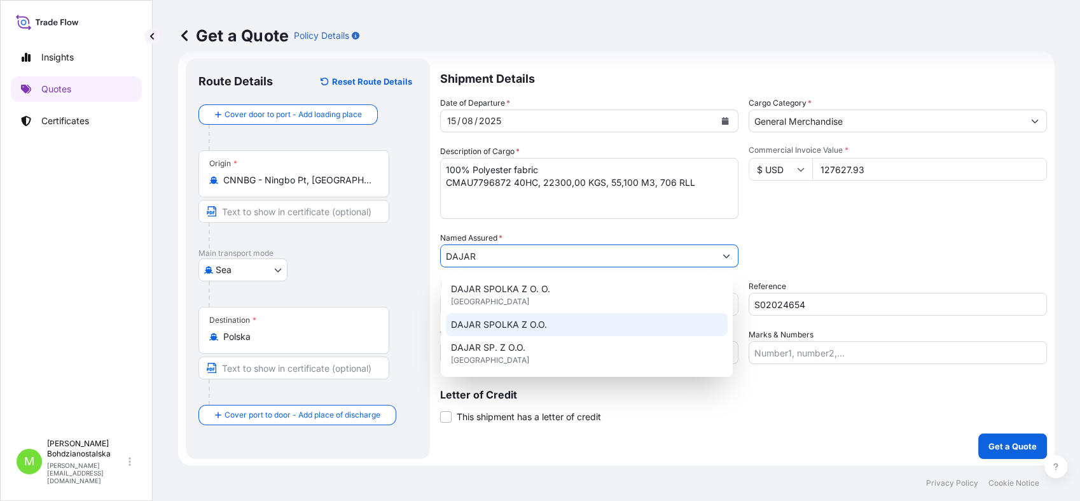
click at [553, 335] on div "DAJAR SPOLKA Z O.O." at bounding box center [587, 324] width 282 height 23
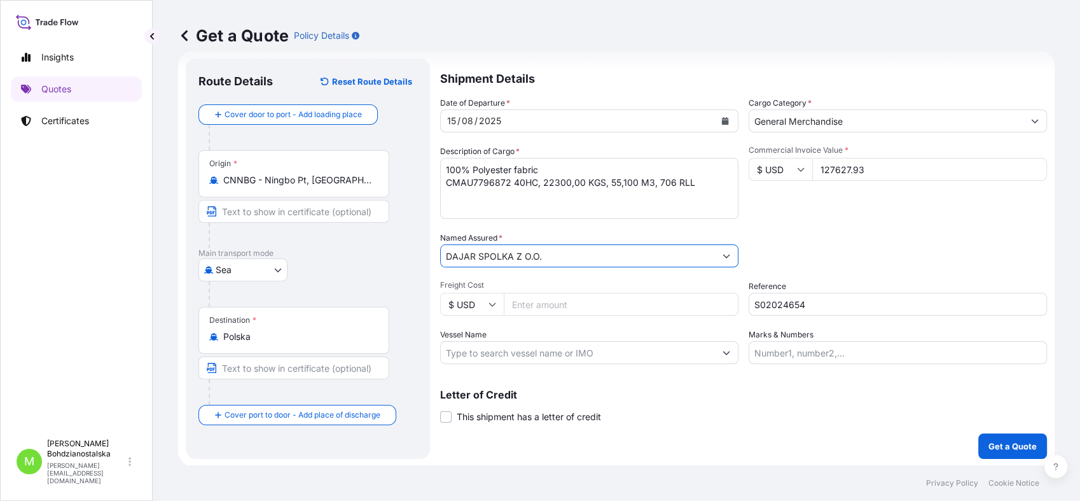
type input "DAJAR SPOLKA Z O.O."
click at [535, 306] on input "Freight Cost" at bounding box center [621, 304] width 235 height 23
type input "3025"
click at [840, 406] on div "Letter of Credit This shipment has a letter of credit Letter of credit * Letter…" at bounding box center [743, 406] width 607 height 34
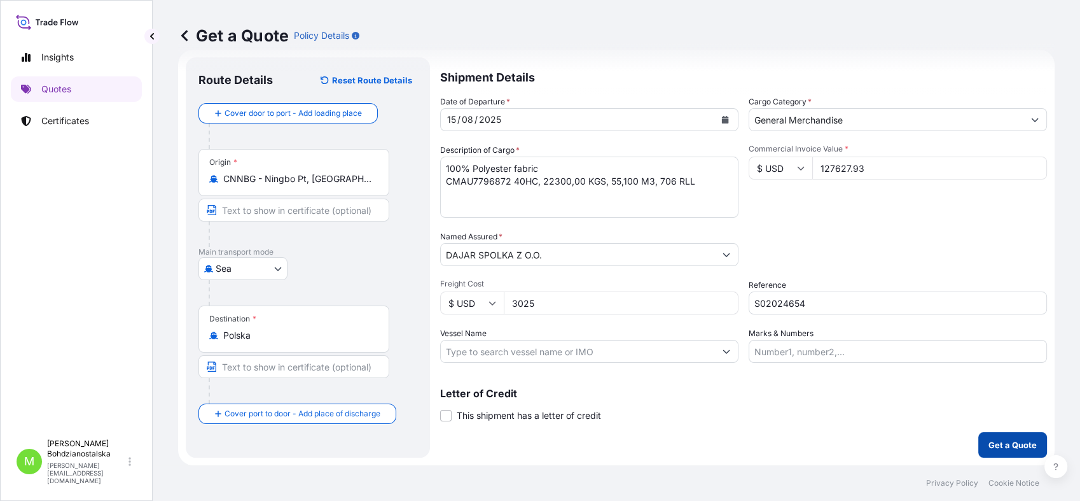
click at [1006, 448] on p "Get a Quote" at bounding box center [1012, 444] width 48 height 13
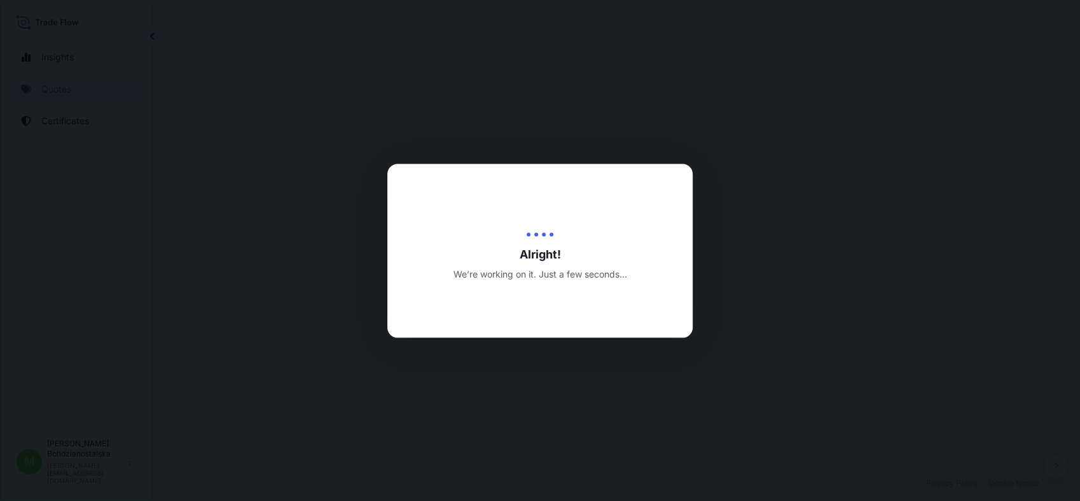
select select "Sea"
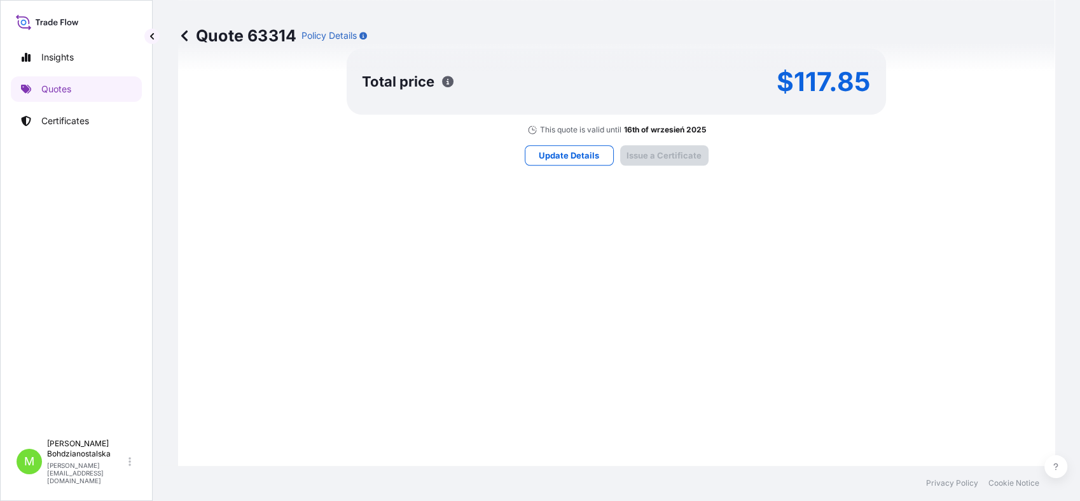
scroll to position [1028, 0]
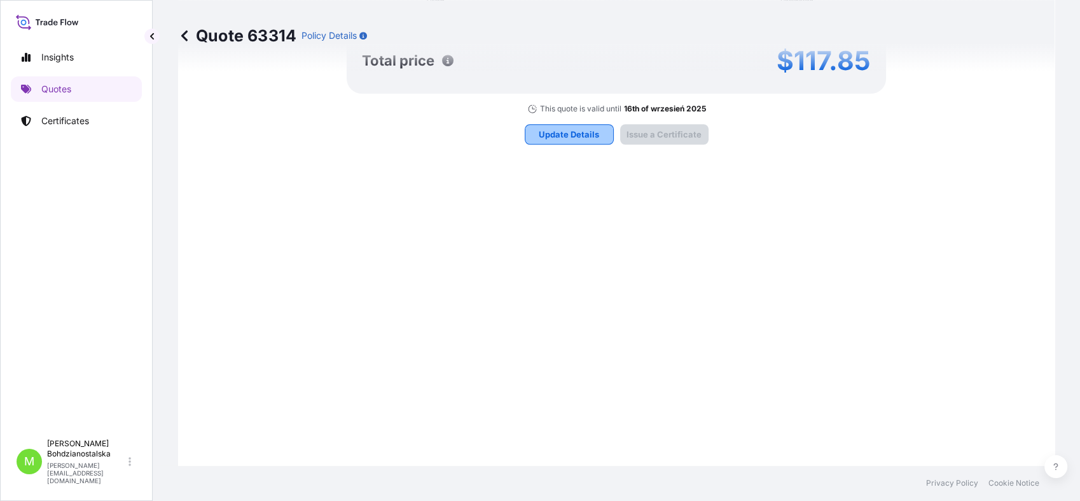
click at [562, 133] on p "Update Details" at bounding box center [569, 134] width 60 height 13
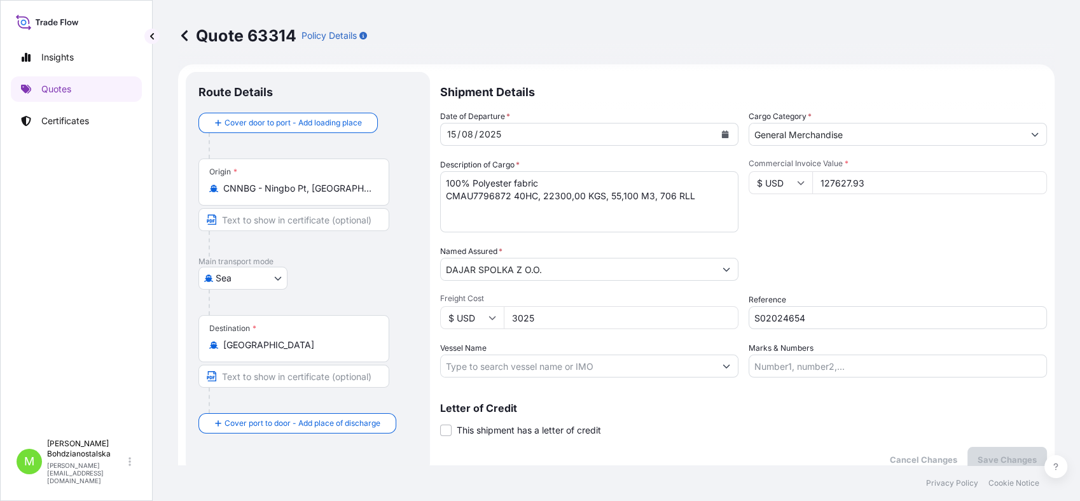
scroll to position [0, 0]
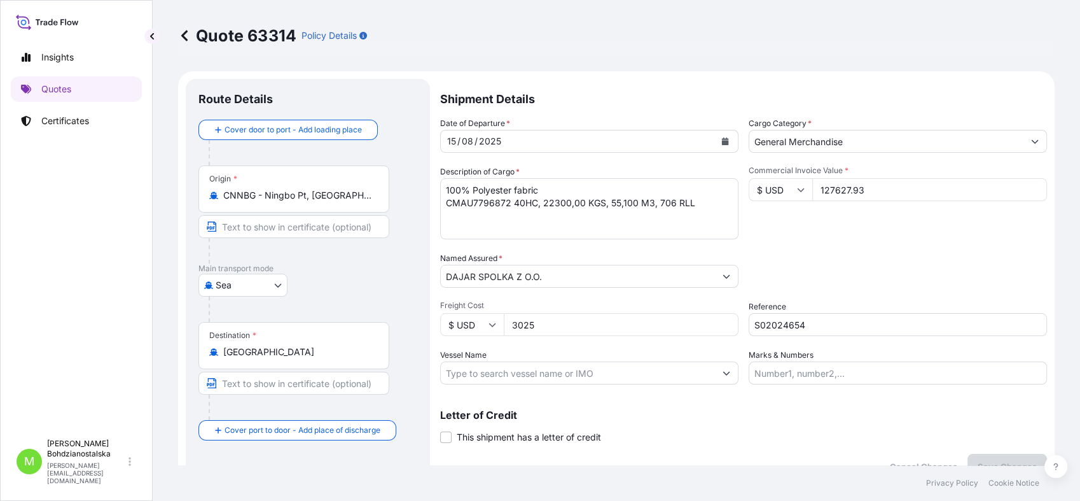
click at [354, 34] on p "Policy Details" at bounding box center [328, 35] width 55 height 13
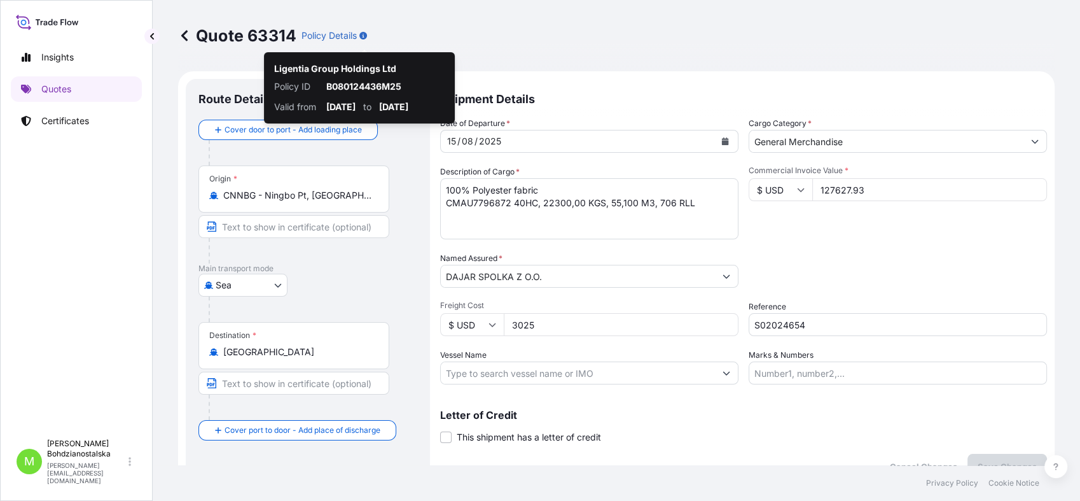
drag, startPoint x: 918, startPoint y: 246, endPoint x: 933, endPoint y: 241, distance: 16.1
click at [921, 246] on div "Date of Departure * [DATE] Cargo Category * General Merchandise Description of …" at bounding box center [743, 250] width 607 height 267
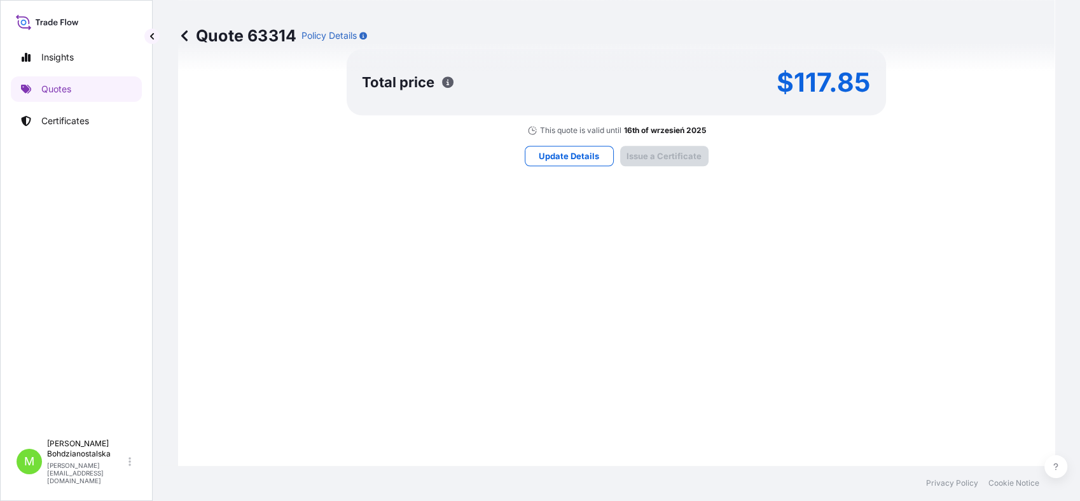
scroll to position [1060, 0]
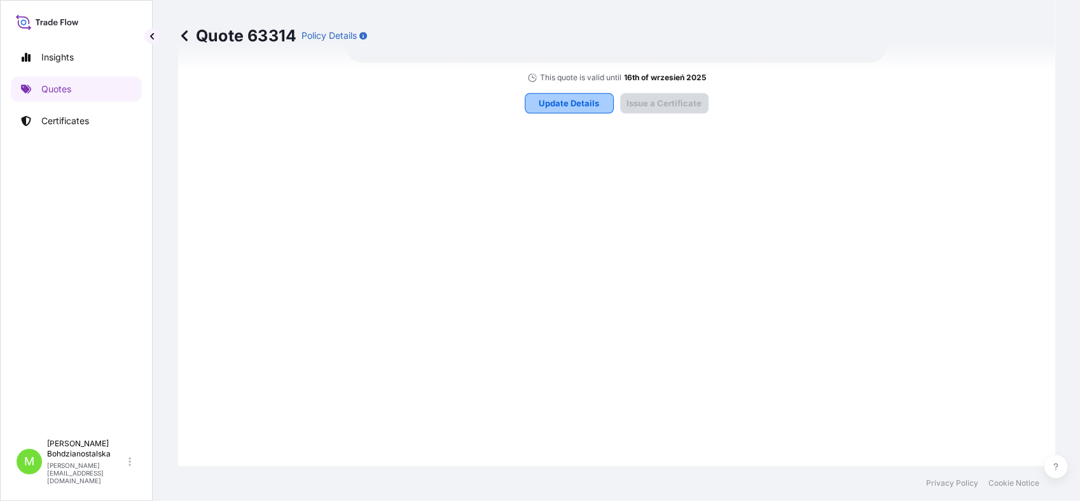
click at [584, 102] on p "Update Details" at bounding box center [569, 103] width 60 height 13
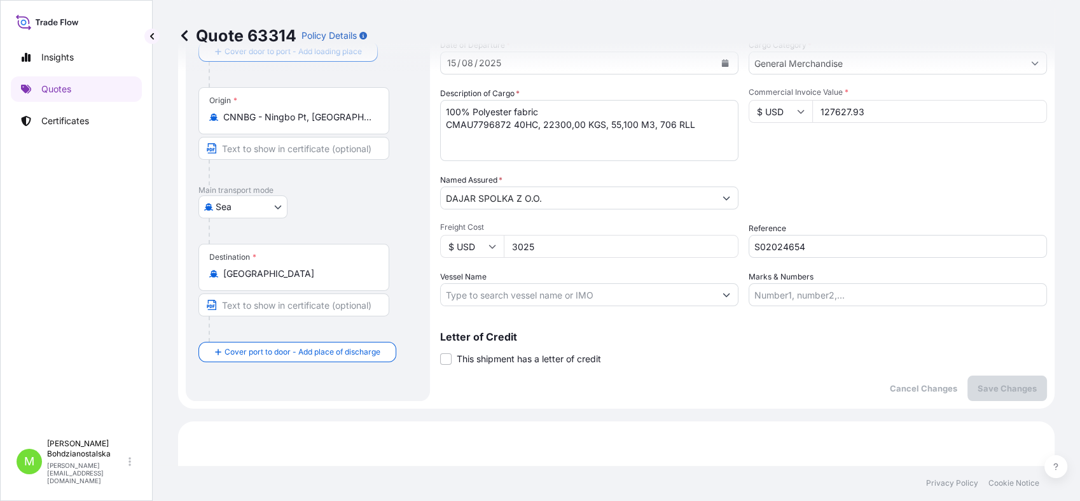
scroll to position [20, 0]
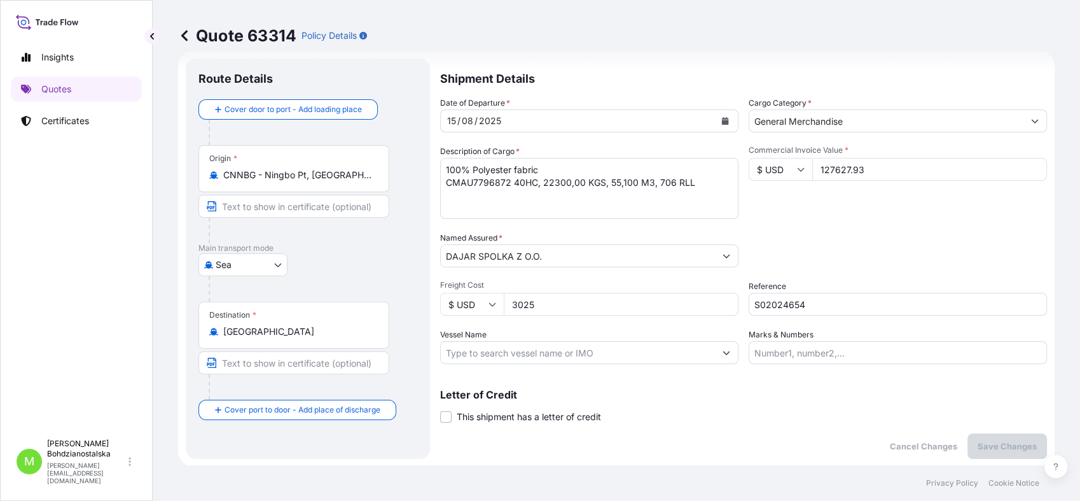
click at [273, 30] on p "Quote 63314" at bounding box center [237, 35] width 118 height 20
copy p "63314"
click at [61, 88] on p "Quotes" at bounding box center [56, 89] width 30 height 13
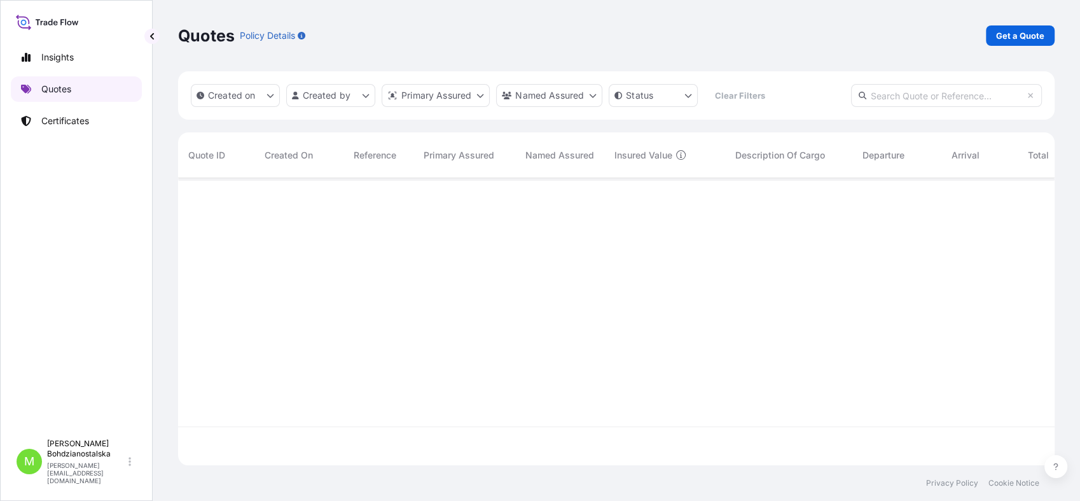
scroll to position [282, 865]
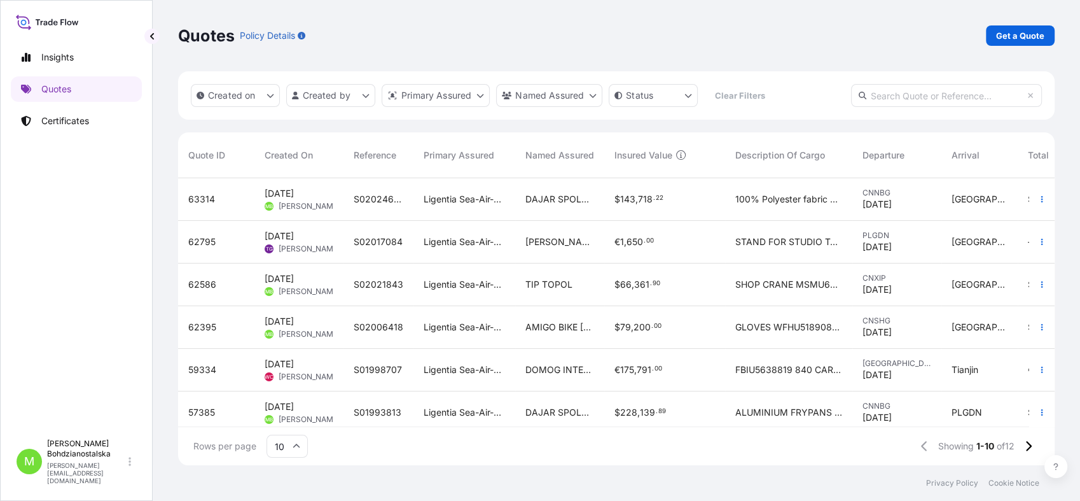
click at [877, 97] on input "text" at bounding box center [946, 95] width 191 height 23
paste input "63314"
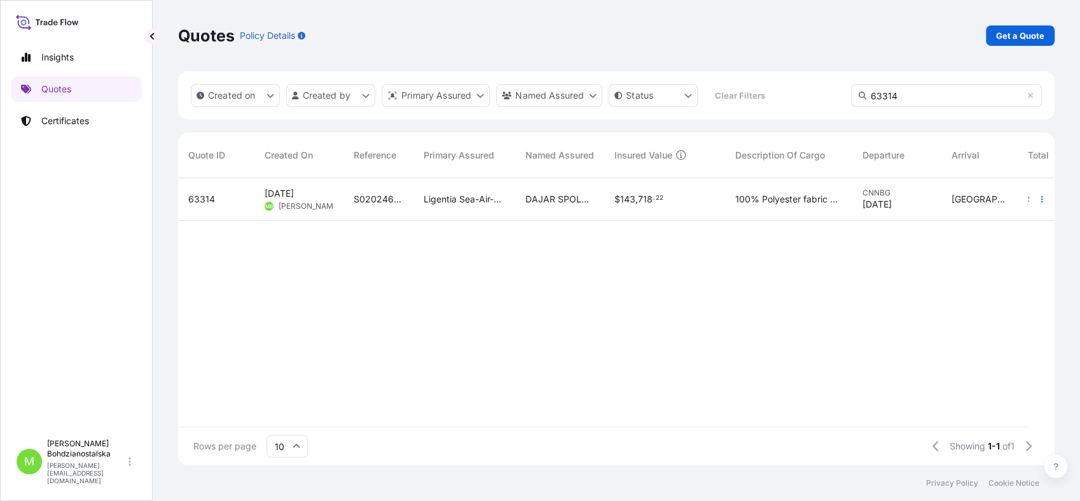
type input "63314"
click at [402, 198] on span "S02024654" at bounding box center [379, 199] width 50 height 13
select select "Sea"
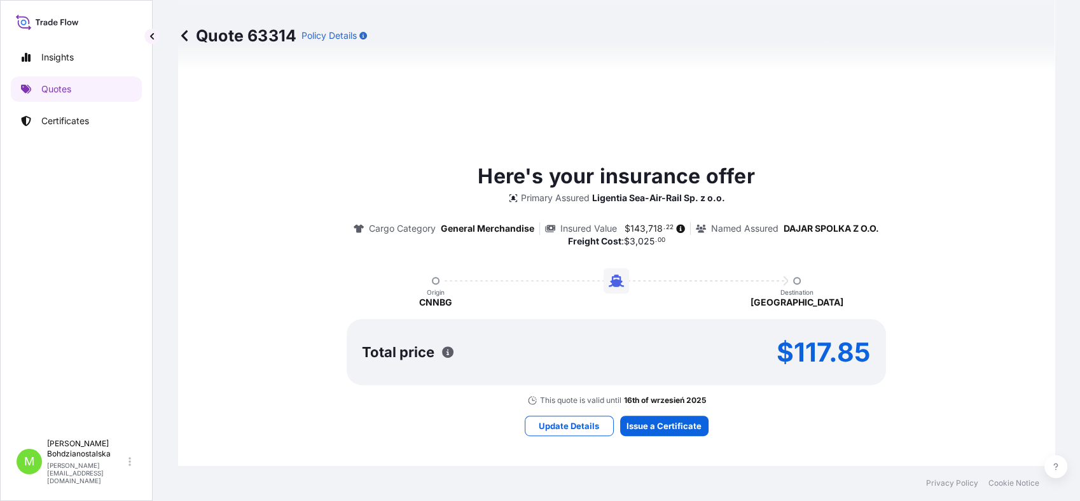
scroll to position [636, 0]
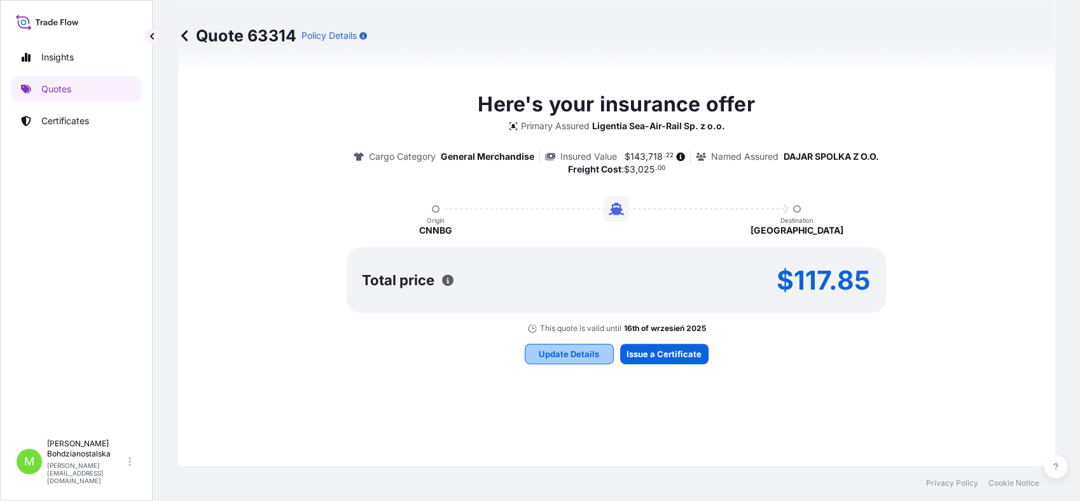
click at [557, 349] on p "Update Details" at bounding box center [569, 353] width 60 height 13
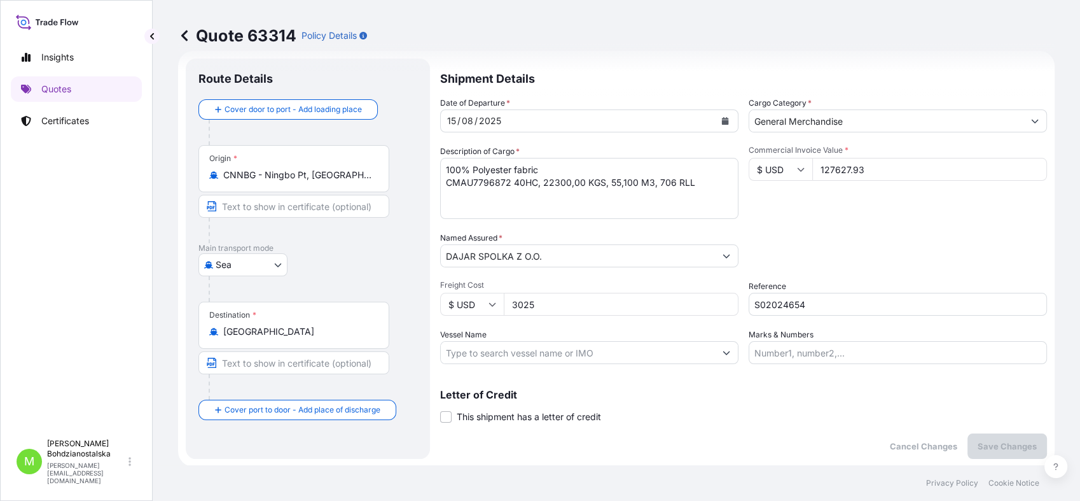
scroll to position [0, 0]
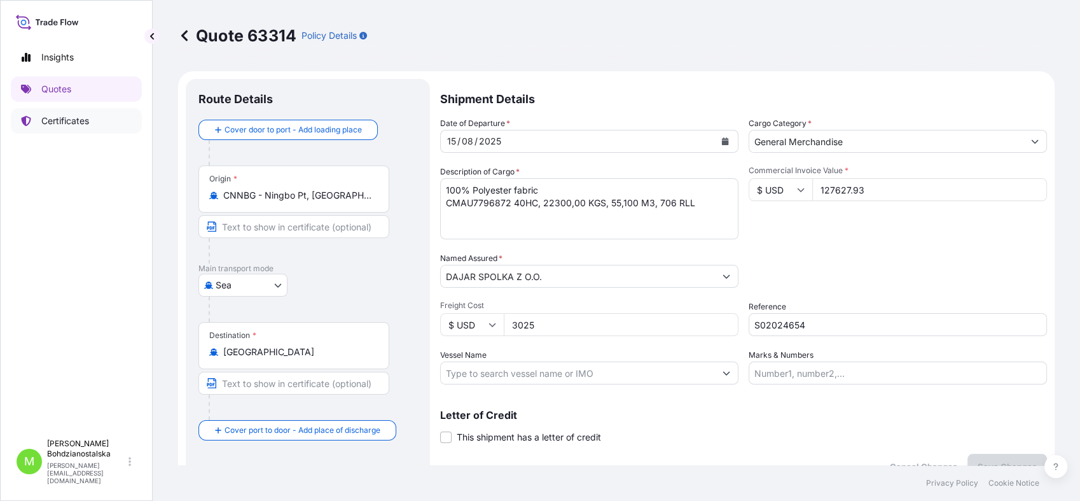
click at [46, 117] on p "Certificates" at bounding box center [65, 120] width 48 height 13
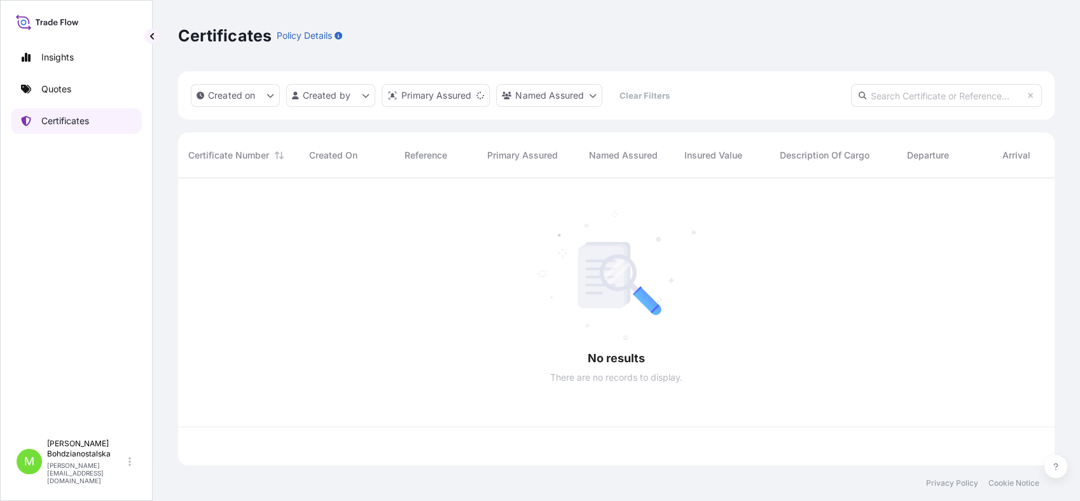
scroll to position [282, 865]
click at [921, 104] on input "text" at bounding box center [946, 95] width 191 height 23
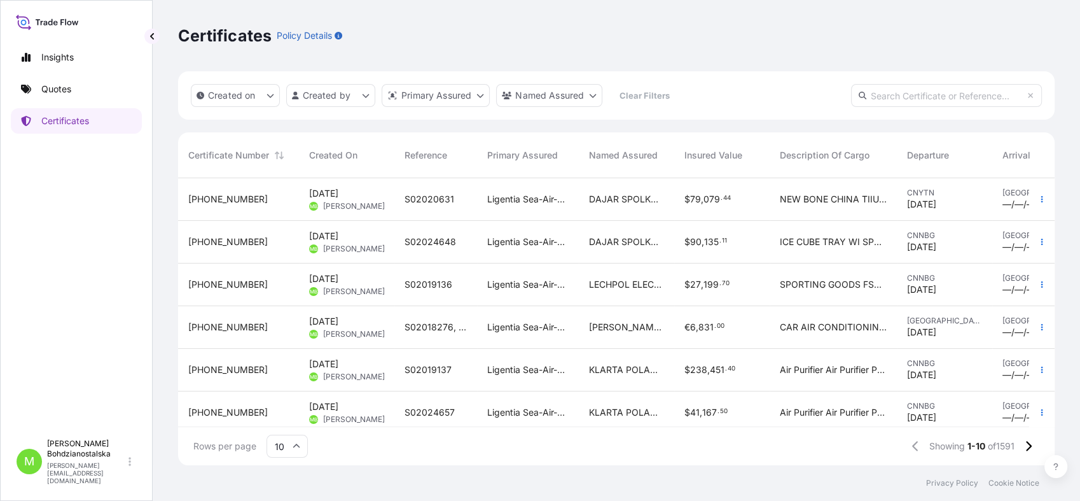
paste input "63314"
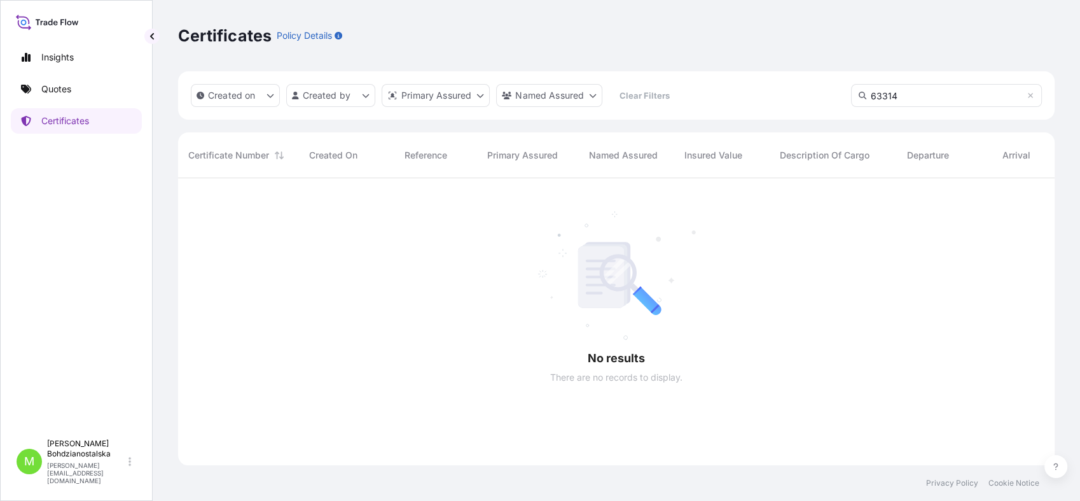
scroll to position [321, 865]
type input "63314"
click at [58, 87] on p "Quotes" at bounding box center [56, 89] width 30 height 13
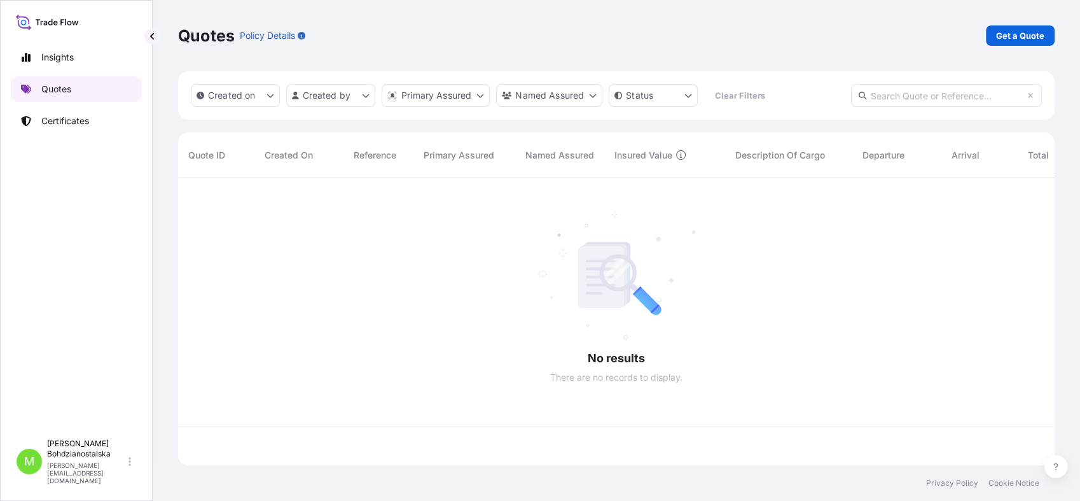
scroll to position [282, 865]
click at [878, 92] on input "text" at bounding box center [946, 95] width 191 height 23
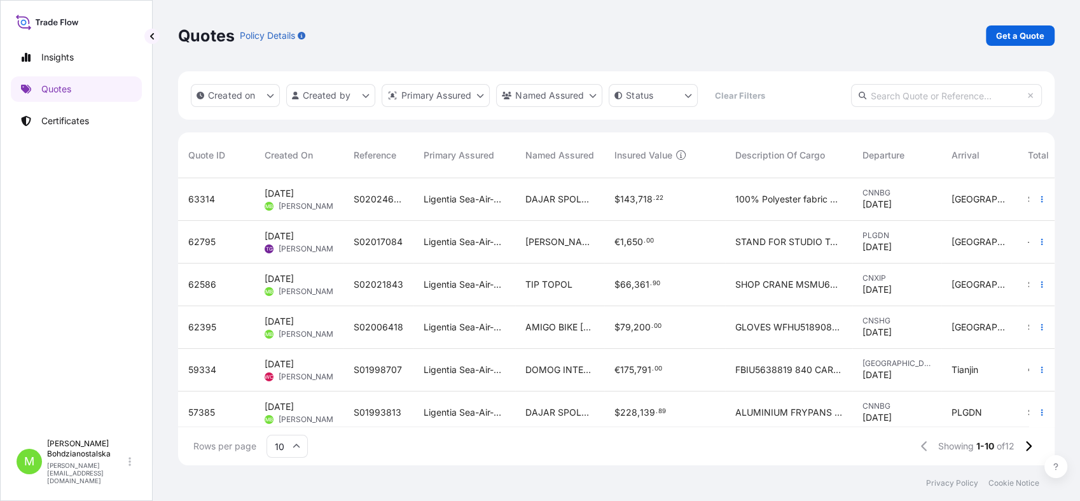
paste input "63314"
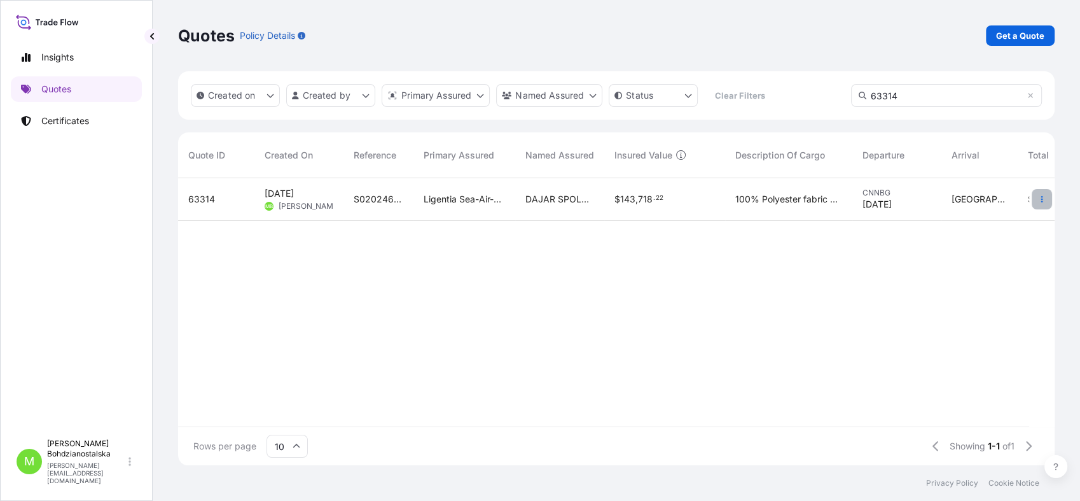
type input "63314"
click at [1040, 202] on icon "button" at bounding box center [1042, 199] width 8 height 8
click at [981, 204] on p "Edit quote" at bounding box center [978, 201] width 43 height 13
select select "Sea"
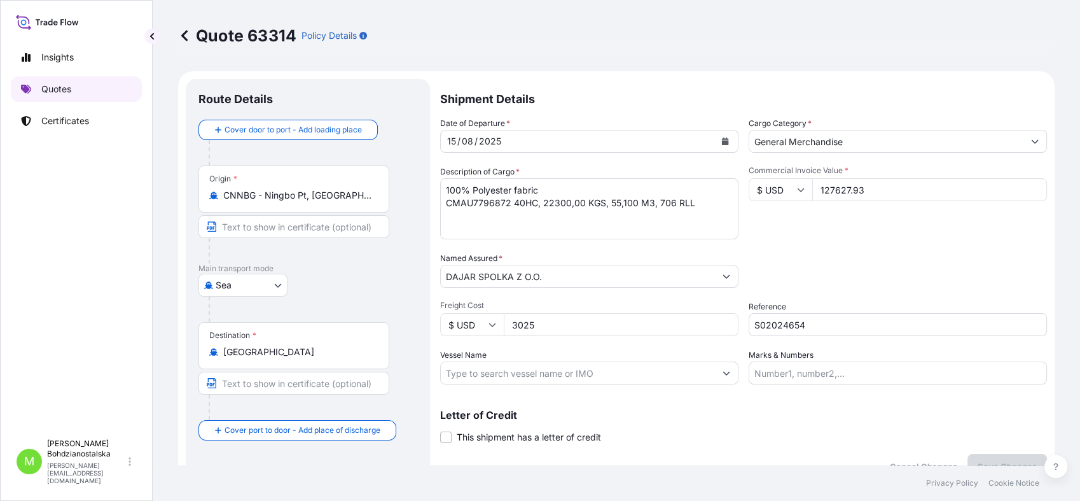
click at [77, 82] on link "Quotes" at bounding box center [76, 88] width 131 height 25
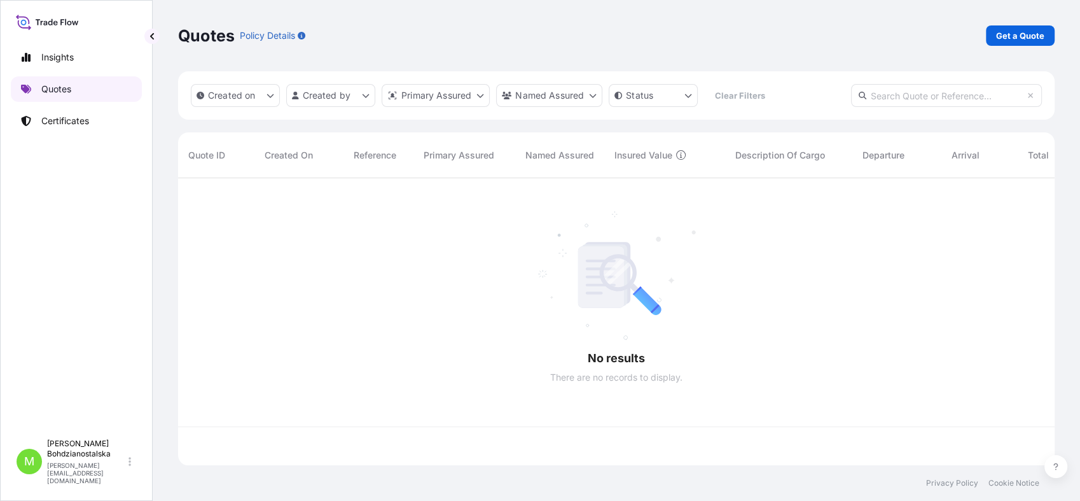
scroll to position [282, 865]
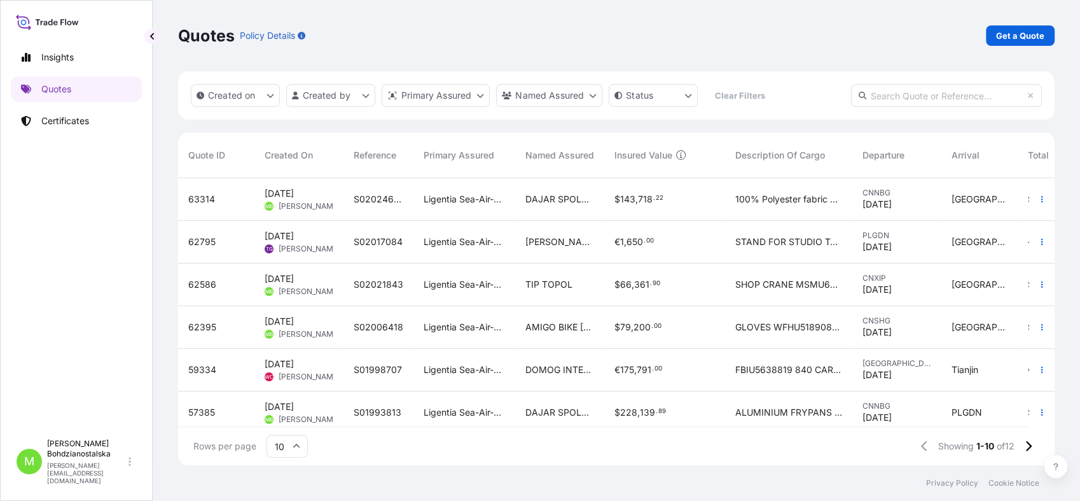
click at [904, 96] on input "text" at bounding box center [946, 95] width 191 height 23
paste input "63314"
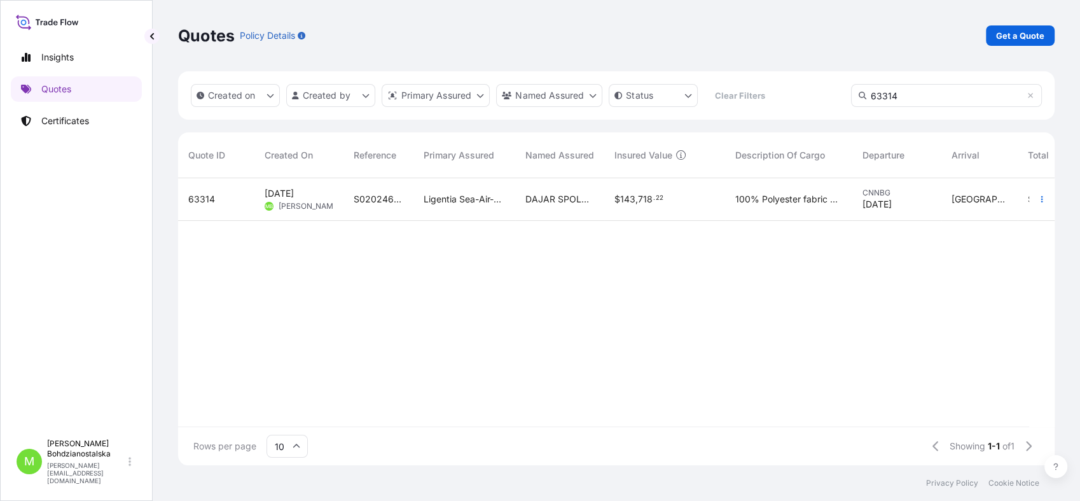
type input "63314"
drag, startPoint x: 370, startPoint y: 197, endPoint x: 733, endPoint y: 305, distance: 378.1
click at [733, 305] on div "63314 [DATE] MB [PERSON_NAME] S02024654 Ligentia Sea-Air-Rail Sp. z o.o. DAJAR …" at bounding box center [693, 302] width 1030 height 248
click at [267, 195] on span "[DATE] MB [PERSON_NAME]" at bounding box center [299, 199] width 69 height 24
select select "Sea"
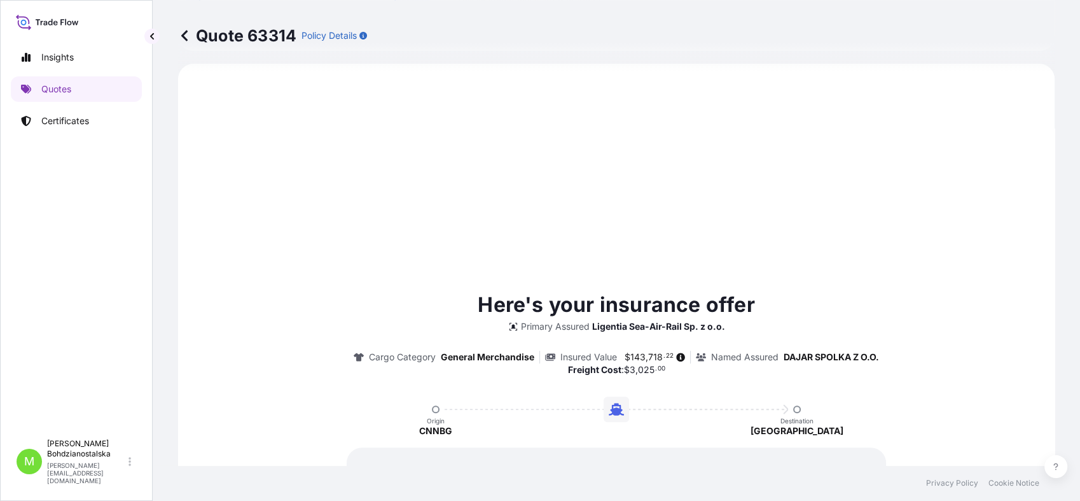
scroll to position [718, 0]
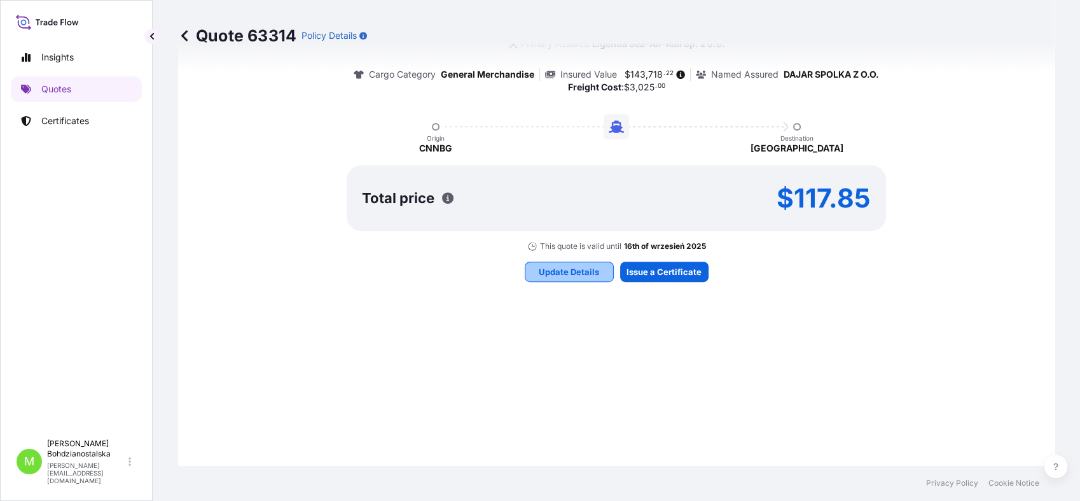
click at [585, 272] on p "Update Details" at bounding box center [569, 271] width 60 height 13
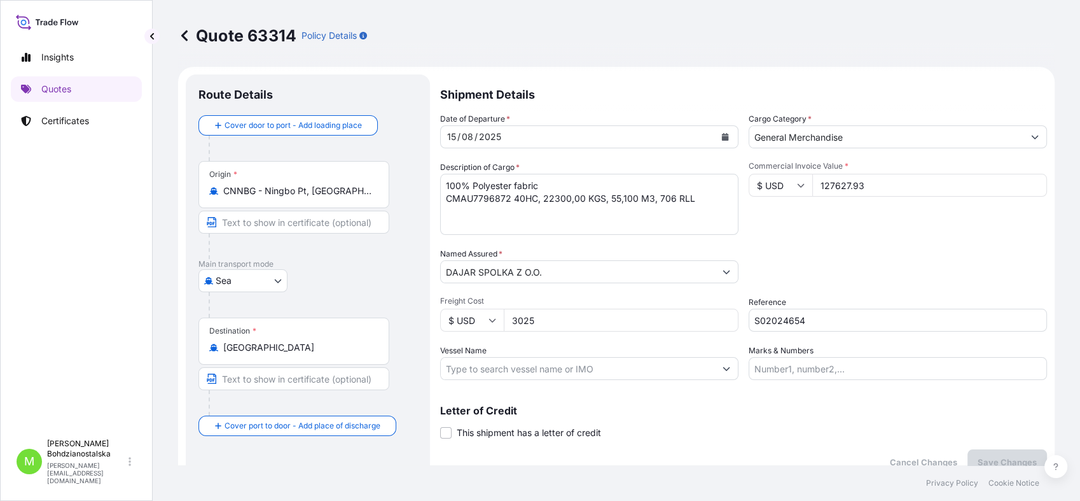
scroll to position [0, 0]
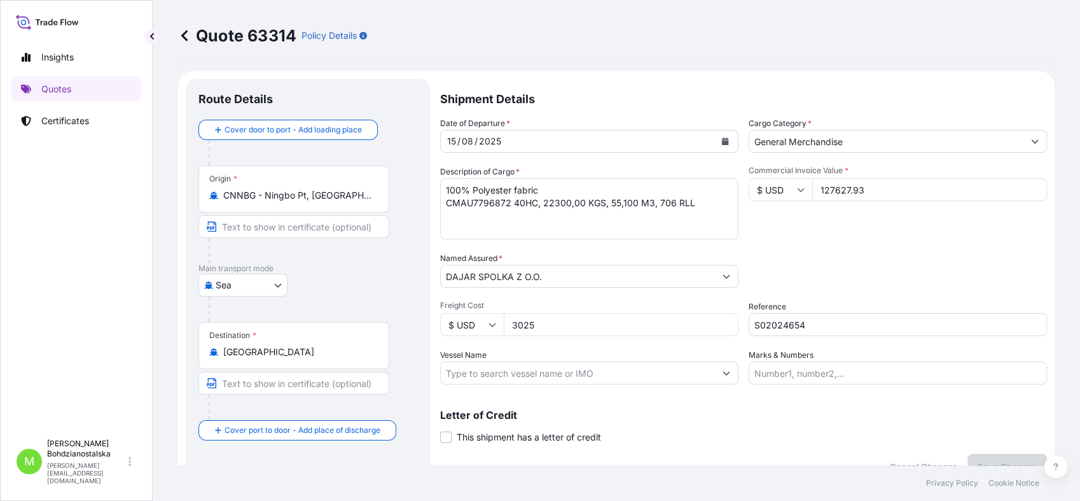
drag, startPoint x: 871, startPoint y: 190, endPoint x: 633, endPoint y: 172, distance: 238.5
click at [633, 172] on div "Date of Departure * [DATE] Cargo Category * General Merchandise Description of …" at bounding box center [743, 250] width 607 height 267
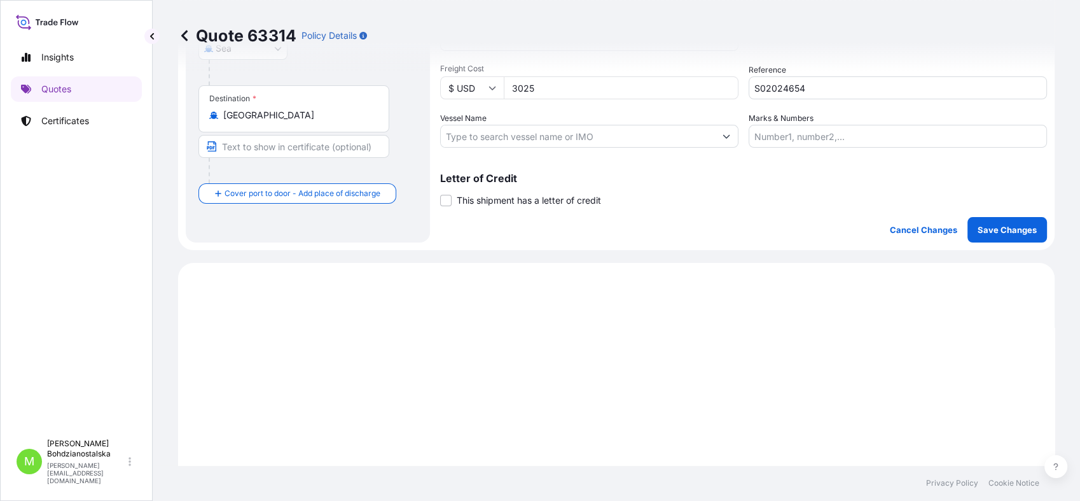
scroll to position [282, 0]
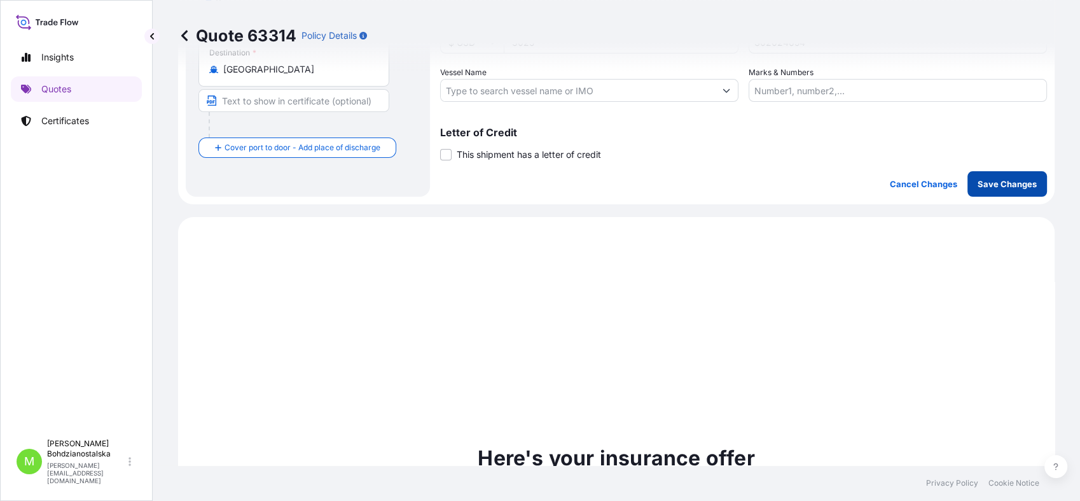
click at [987, 181] on p "Save Changes" at bounding box center [1007, 183] width 59 height 13
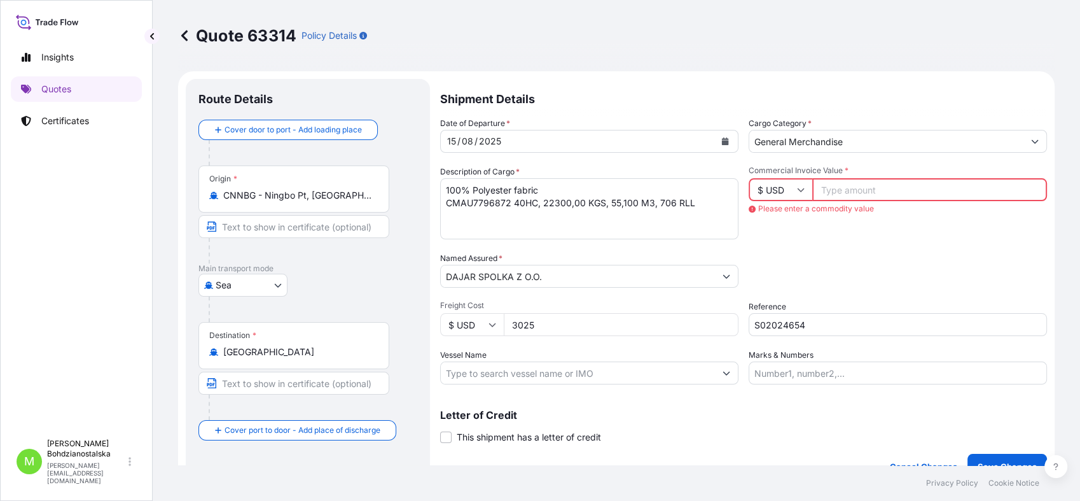
scroll to position [0, 0]
click at [67, 120] on p "Certificates" at bounding box center [65, 120] width 48 height 13
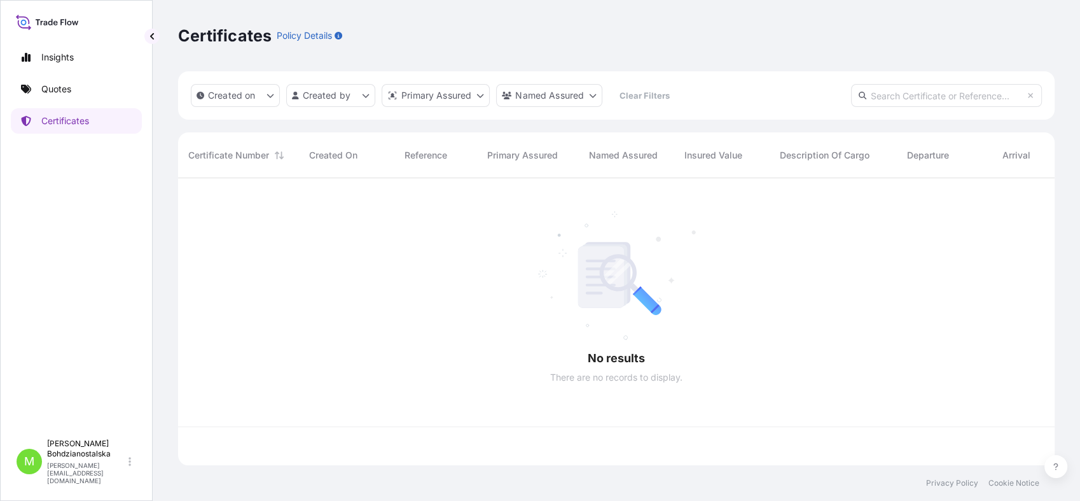
scroll to position [282, 865]
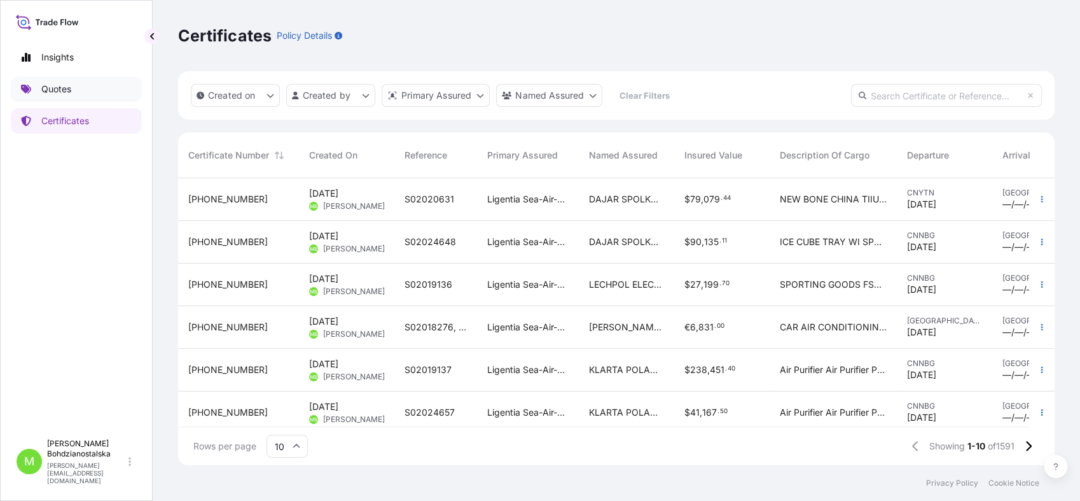
click at [57, 90] on p "Quotes" at bounding box center [56, 89] width 30 height 13
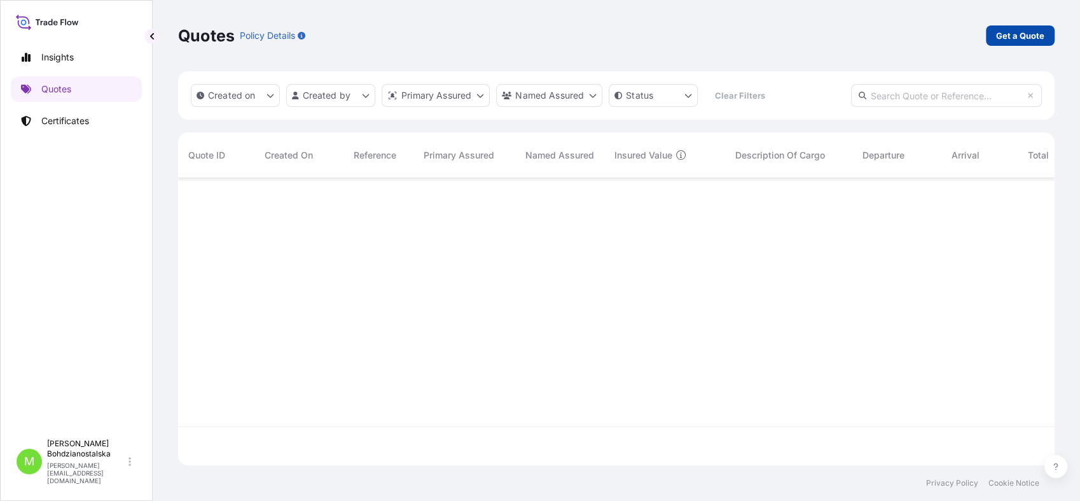
scroll to position [282, 865]
click at [1023, 27] on link "Get a Quote" at bounding box center [1020, 35] width 69 height 20
select select "Sea"
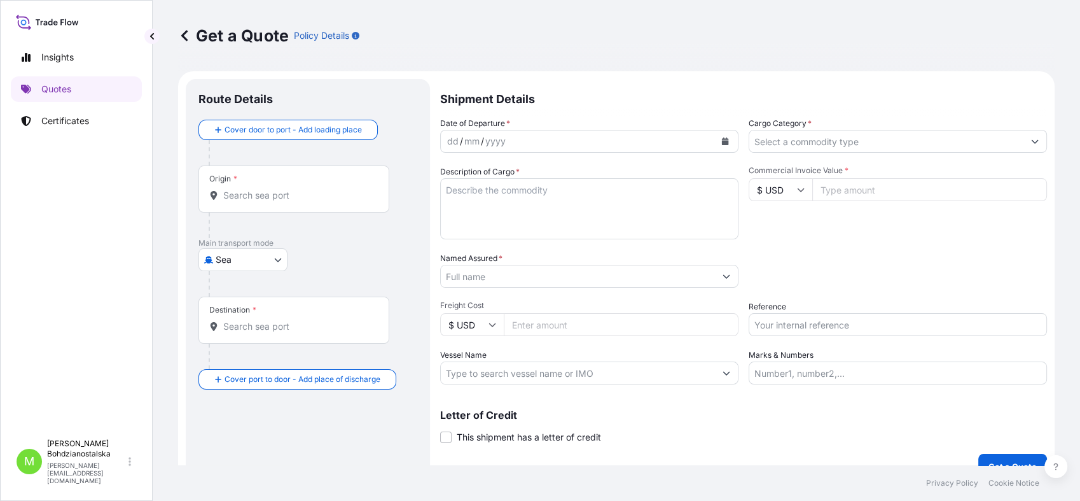
scroll to position [20, 0]
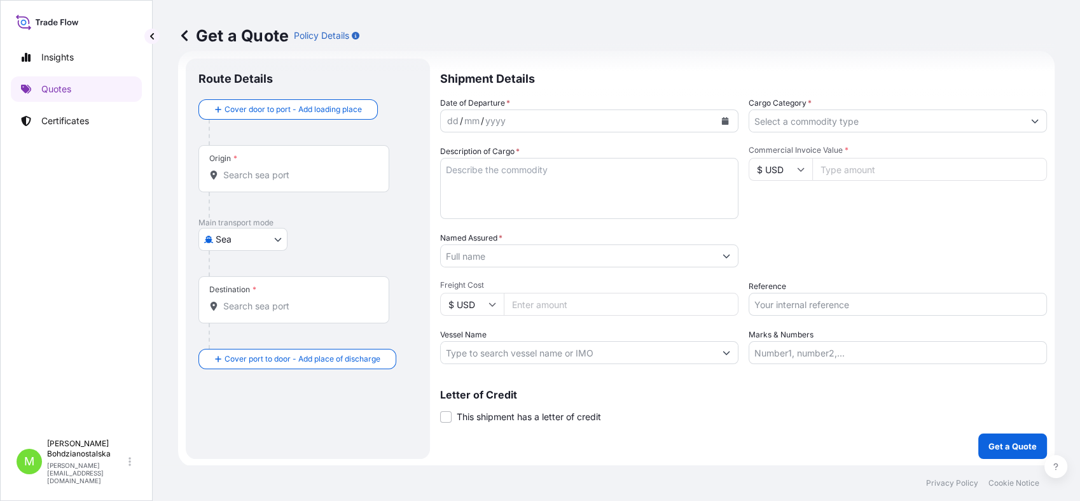
click at [508, 177] on textarea "Description of Cargo *" at bounding box center [589, 188] width 298 height 61
paste textarea "UETU5623047"
type textarea "UETU5623047"
click at [287, 181] on div "Origin *" at bounding box center [293, 168] width 191 height 47
click at [287, 181] on input "Origin *" at bounding box center [298, 175] width 150 height 13
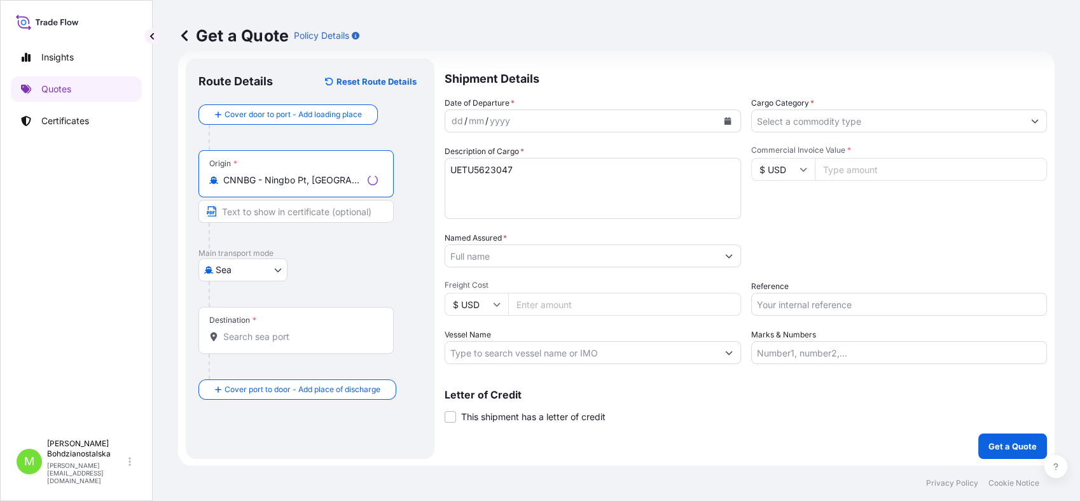
type input "CNNBG - Ningbo Pt, [GEOGRAPHIC_DATA]"
click at [249, 336] on input "Destination *" at bounding box center [300, 336] width 155 height 13
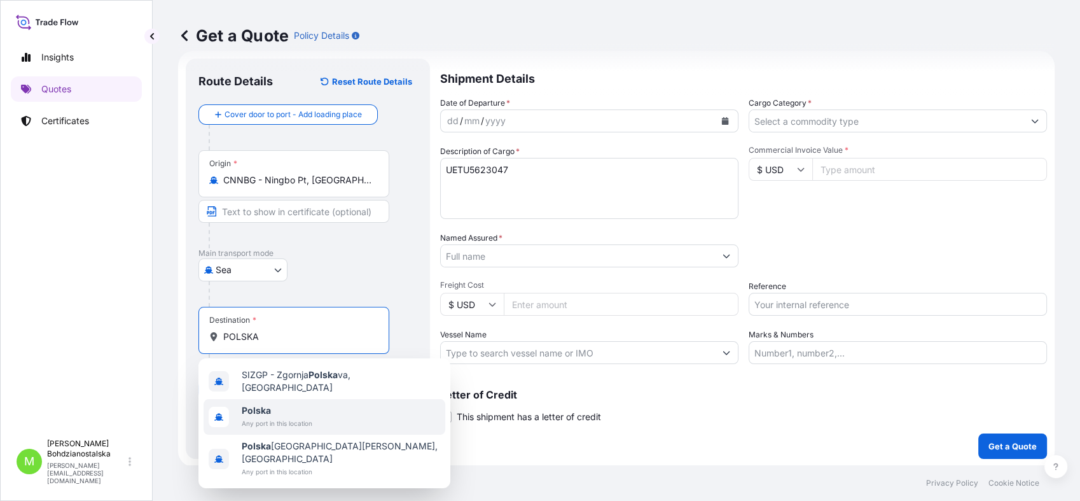
click at [263, 405] on b "Polska" at bounding box center [256, 410] width 29 height 11
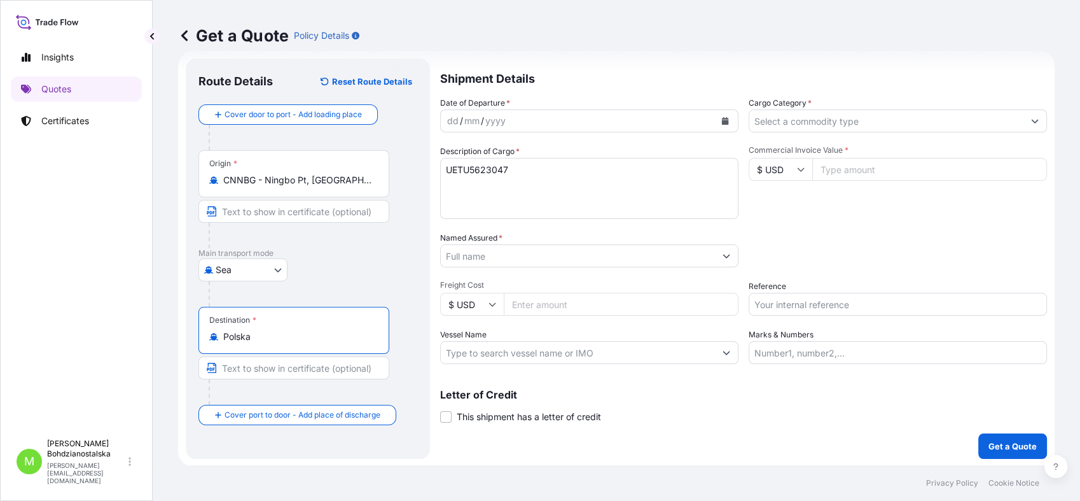
type input "Polska"
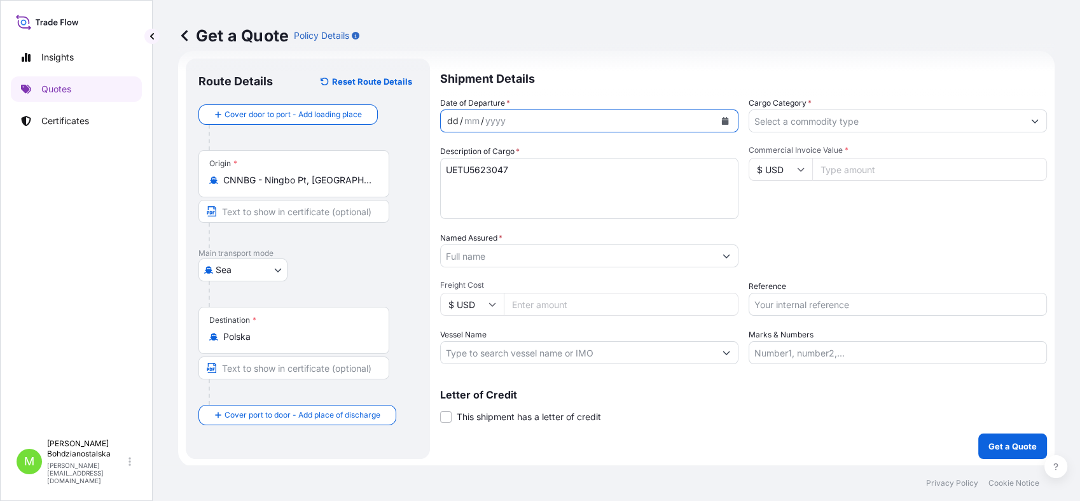
click at [458, 115] on div "dd" at bounding box center [453, 120] width 14 height 15
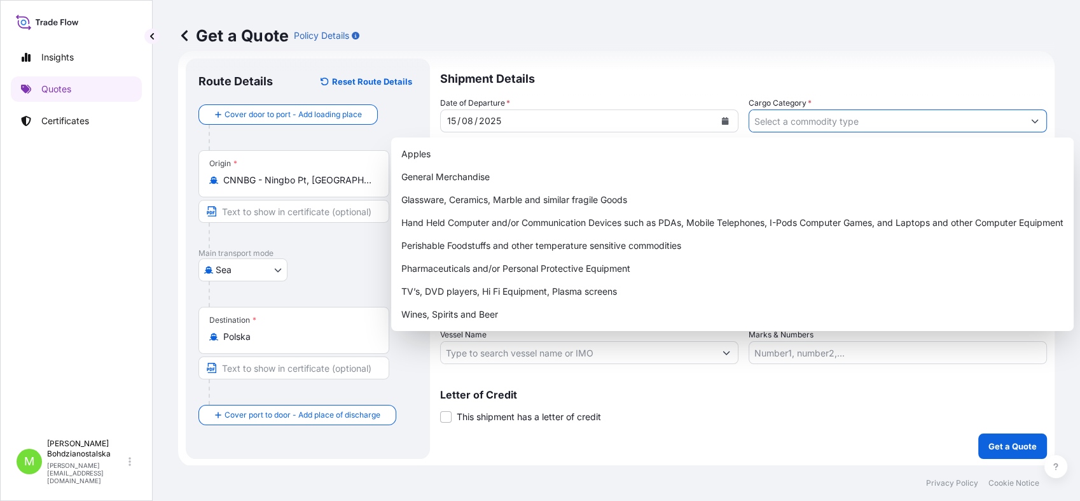
click at [804, 123] on input "Cargo Category *" at bounding box center [886, 120] width 274 height 23
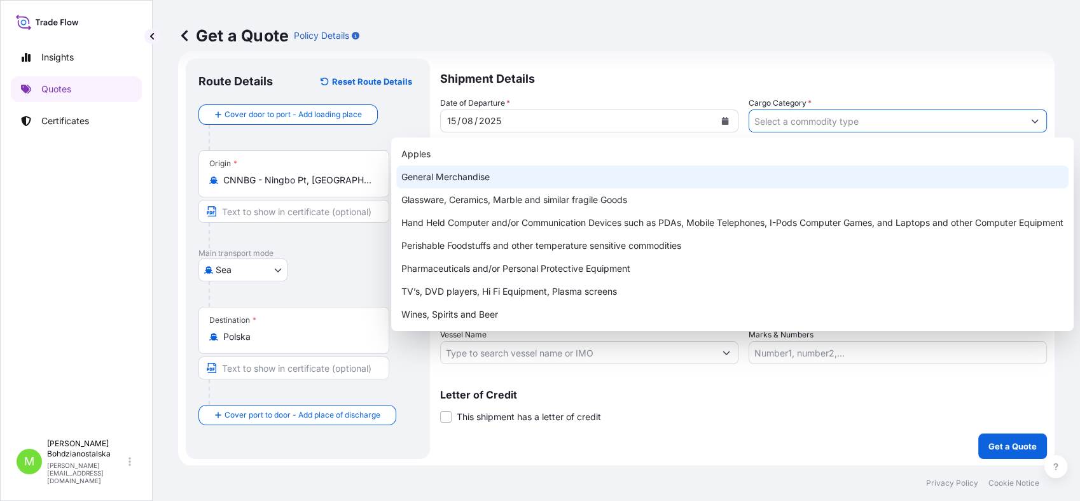
click at [585, 179] on div "General Merchandise" at bounding box center [732, 176] width 672 height 23
type input "General Merchandise"
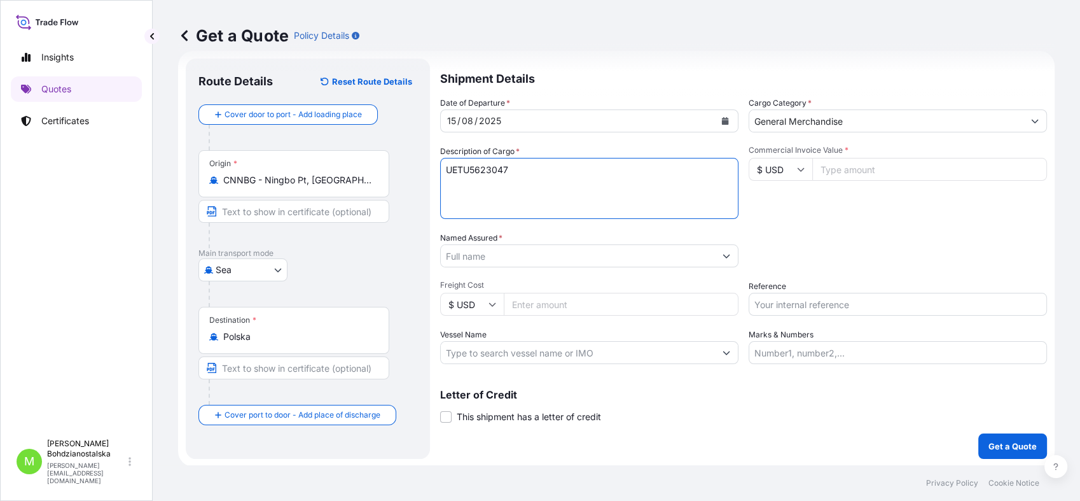
click at [537, 188] on textarea "UETU5623047" at bounding box center [589, 188] width 298 height 61
click at [448, 174] on textarea "UETU5623047" at bounding box center [589, 188] width 298 height 61
paste textarea "ELECTRIC AIR FRYERS"
click at [536, 183] on textarea "ELECTRIC AIR FRYERS UETU5623047" at bounding box center [589, 188] width 298 height 61
click at [616, 182] on textarea "ELECTRIC AIR FRYERS UETU5623047 40HC," at bounding box center [589, 188] width 298 height 61
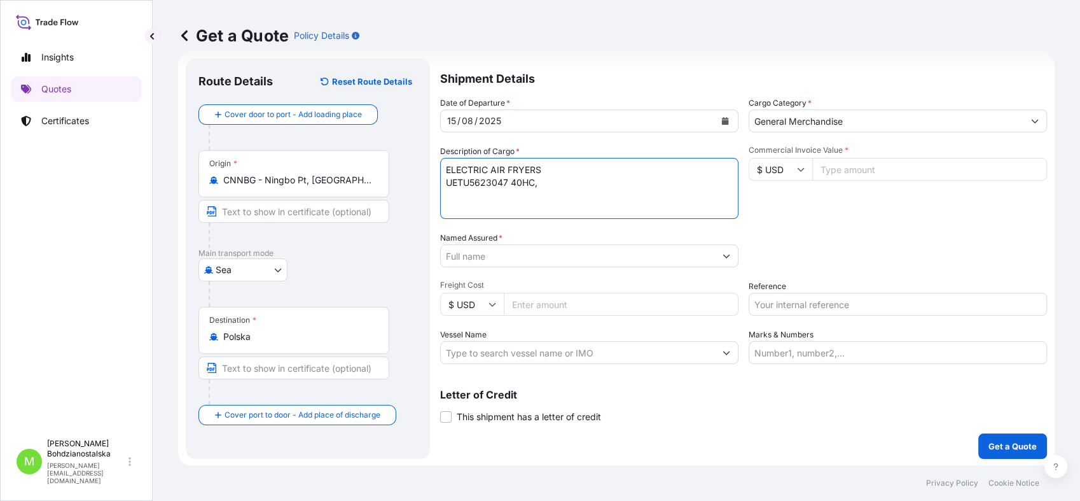
paste textarea "7 694,800"
type textarea "ELECTRIC AIR FRYERS UETU5623047 40HC, 7 694,800 KG, 65,068 M3, 1099 CTN"
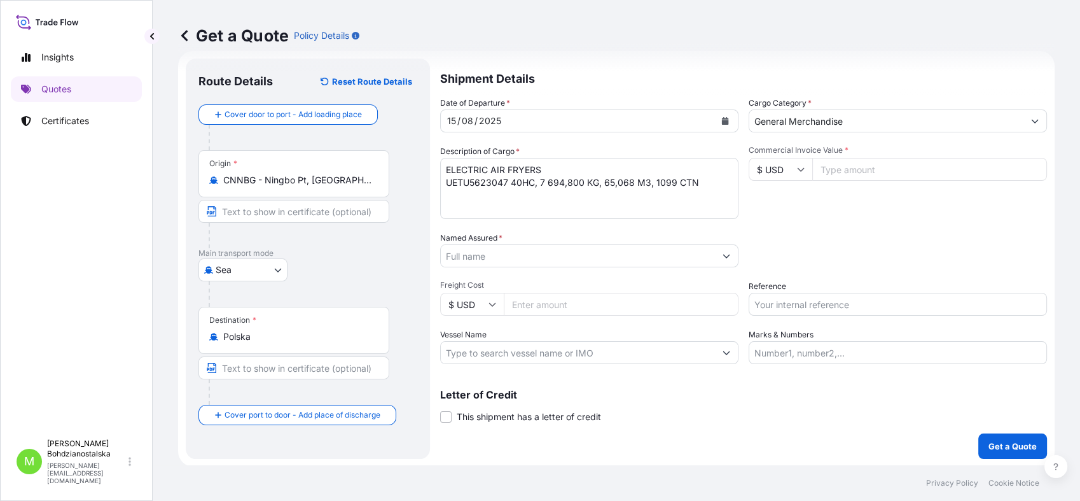
click at [824, 170] on input "Commercial Invoice Value *" at bounding box center [929, 169] width 235 height 23
paste input "33434.10"
type input "33434.10"
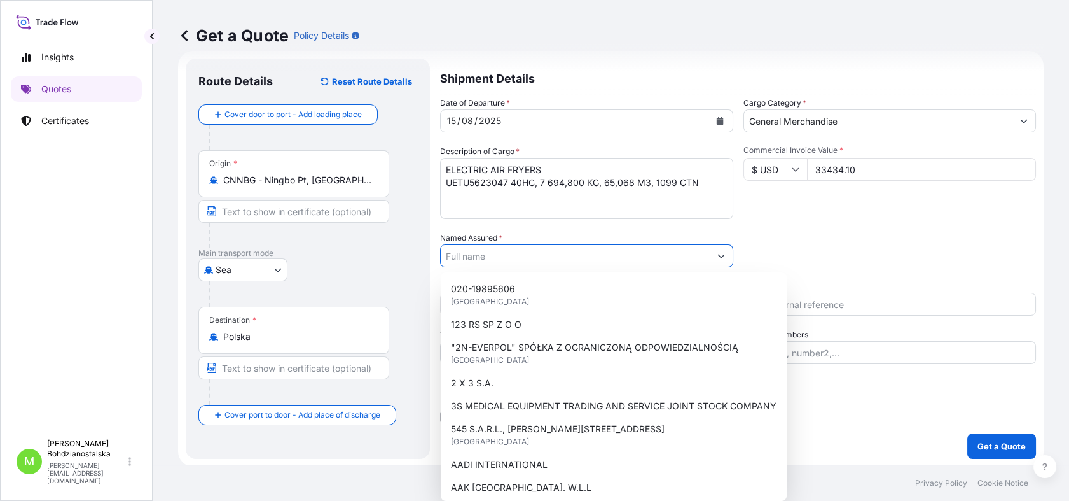
click at [492, 258] on input "Named Assured *" at bounding box center [575, 255] width 269 height 23
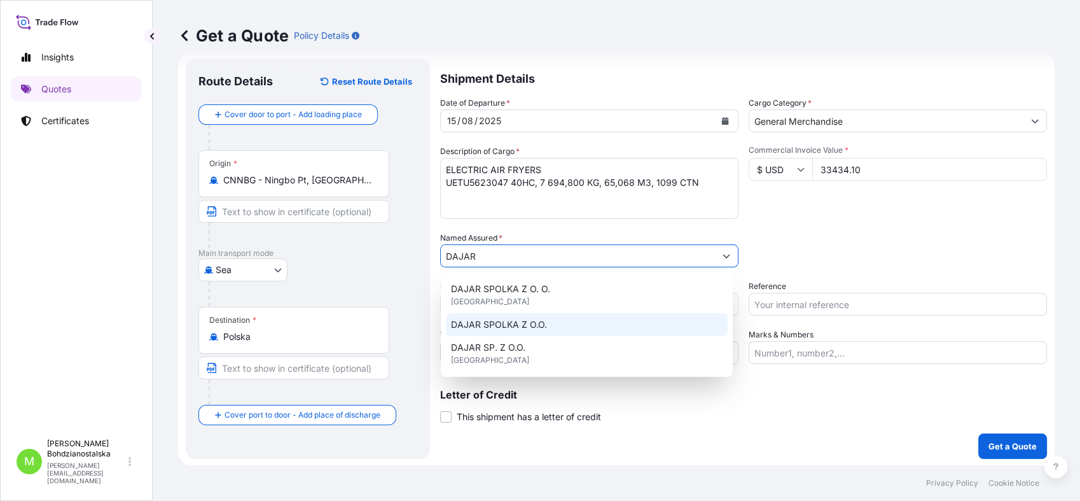
click at [543, 325] on span "DAJAR SPOLKA Z O.O." at bounding box center [499, 324] width 96 height 13
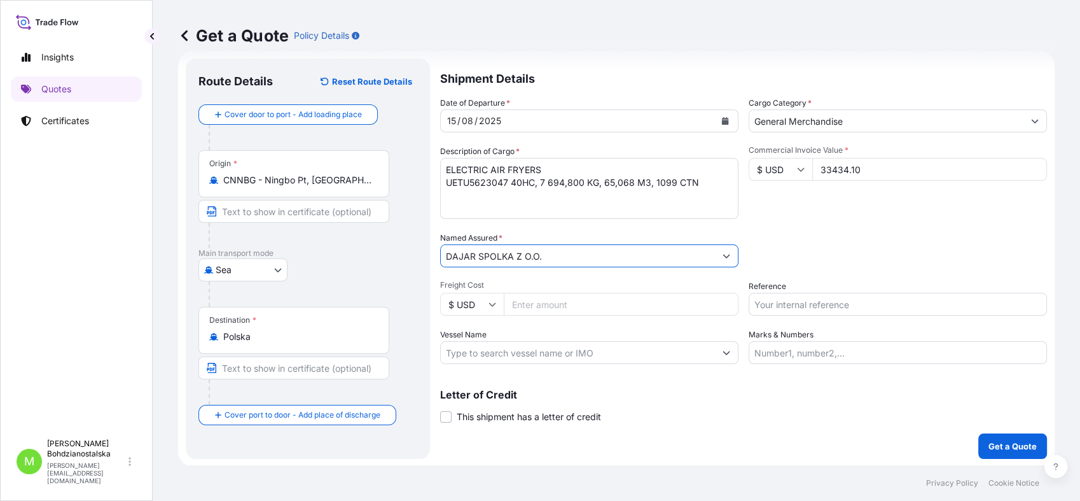
type input "DAJAR SPOLKA Z O.O."
click at [896, 311] on input "Reference" at bounding box center [898, 304] width 298 height 23
click at [527, 307] on input "Freight Cost" at bounding box center [621, 304] width 235 height 23
type input "3025"
drag, startPoint x: 702, startPoint y: 468, endPoint x: 915, endPoint y: 286, distance: 279.7
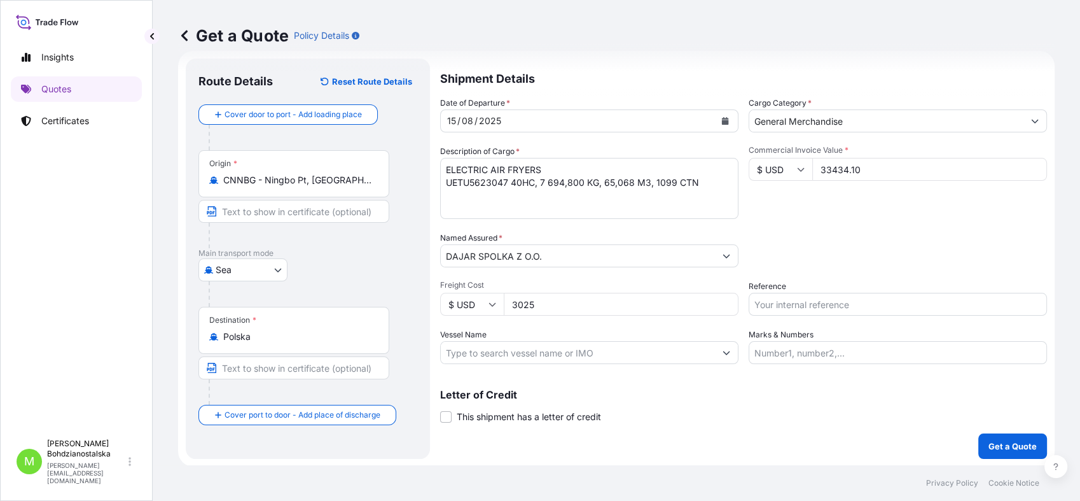
click at [707, 467] on footer "Privacy Policy Cookie Notice" at bounding box center [616, 483] width 927 height 36
click at [784, 308] on input "Reference" at bounding box center [898, 304] width 298 height 23
click at [839, 298] on input "S02020" at bounding box center [898, 304] width 298 height 23
type input "S020204656"
click at [997, 443] on p "Get a Quote" at bounding box center [1012, 446] width 48 height 13
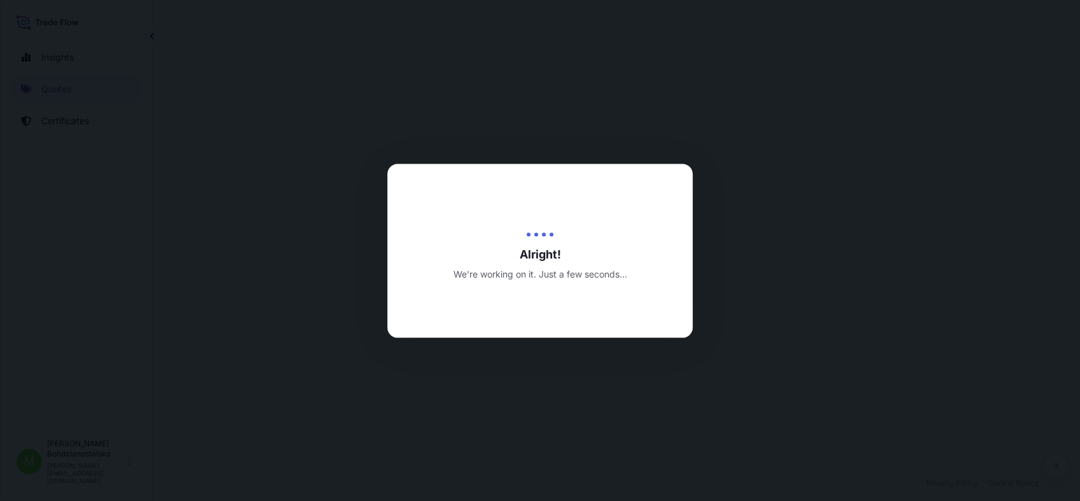
select select "Sea"
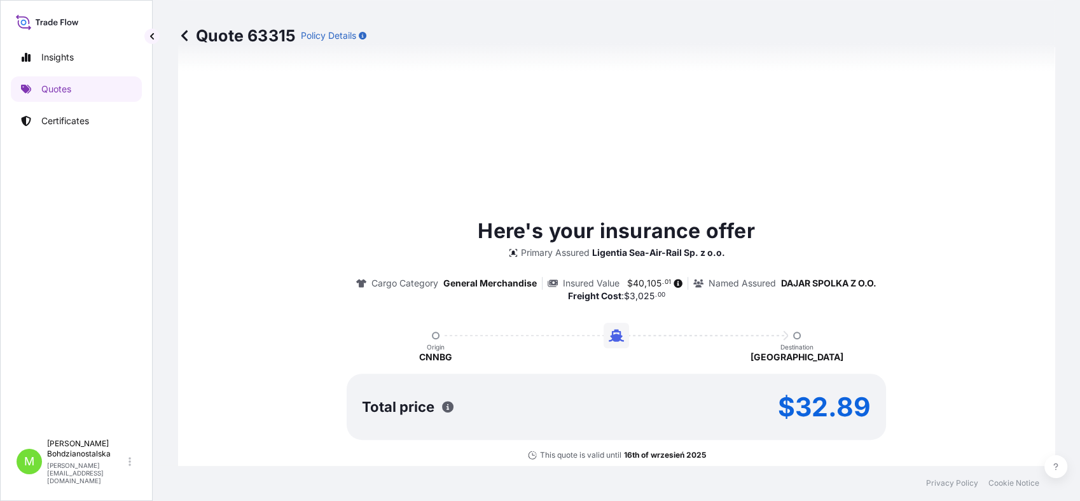
scroll to position [647, 0]
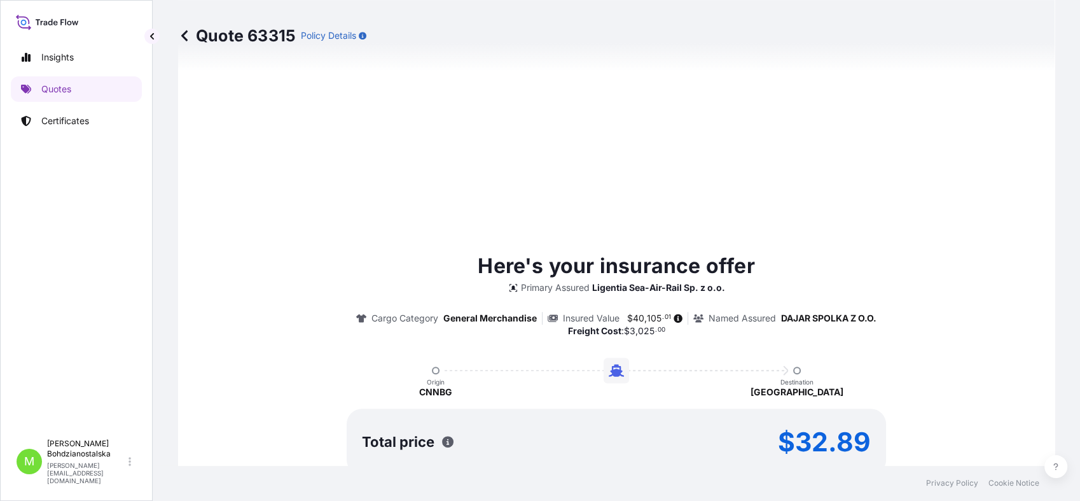
type input "[DATE]"
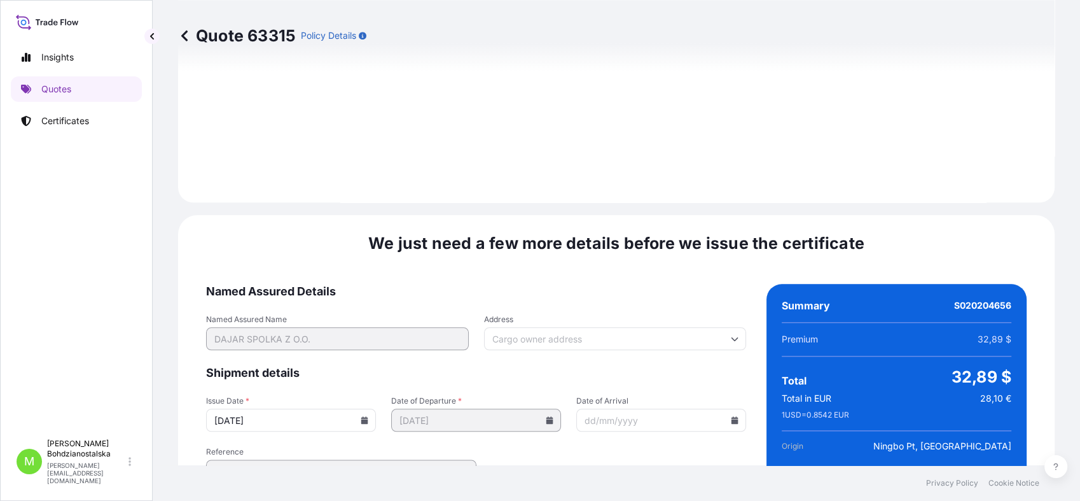
scroll to position [1453, 0]
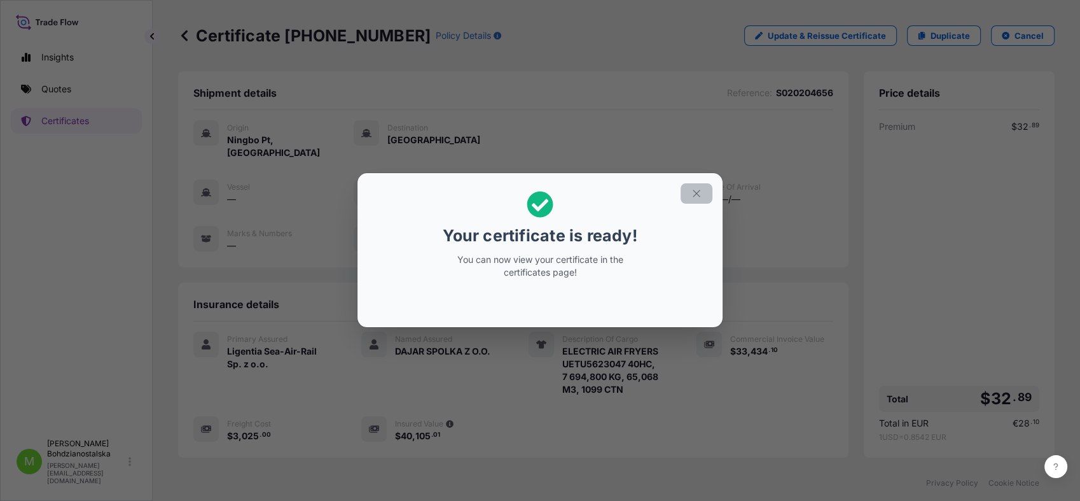
click at [702, 198] on button "button" at bounding box center [697, 193] width 32 height 20
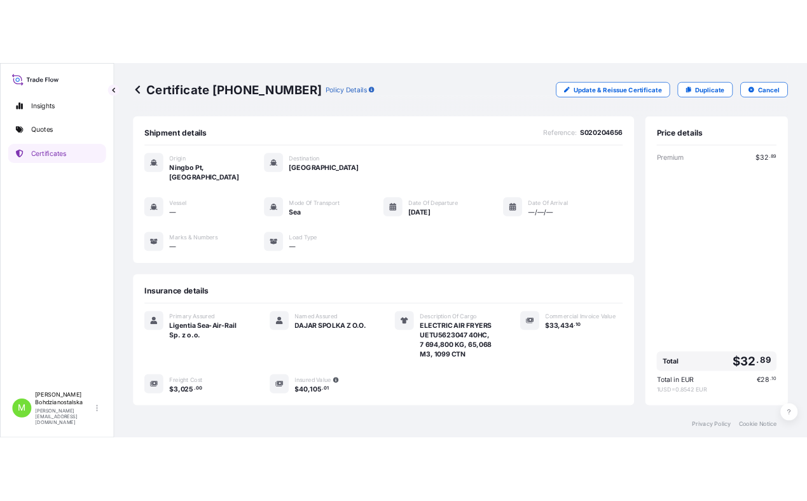
scroll to position [169, 0]
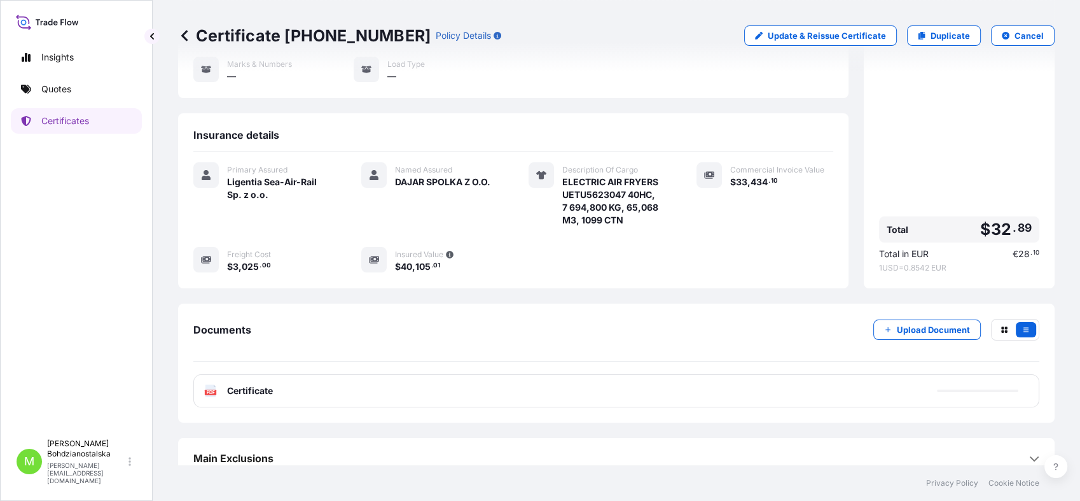
click at [371, 381] on div "PDF Certificate" at bounding box center [616, 390] width 846 height 33
click at [244, 384] on span "Certificate" at bounding box center [250, 390] width 46 height 13
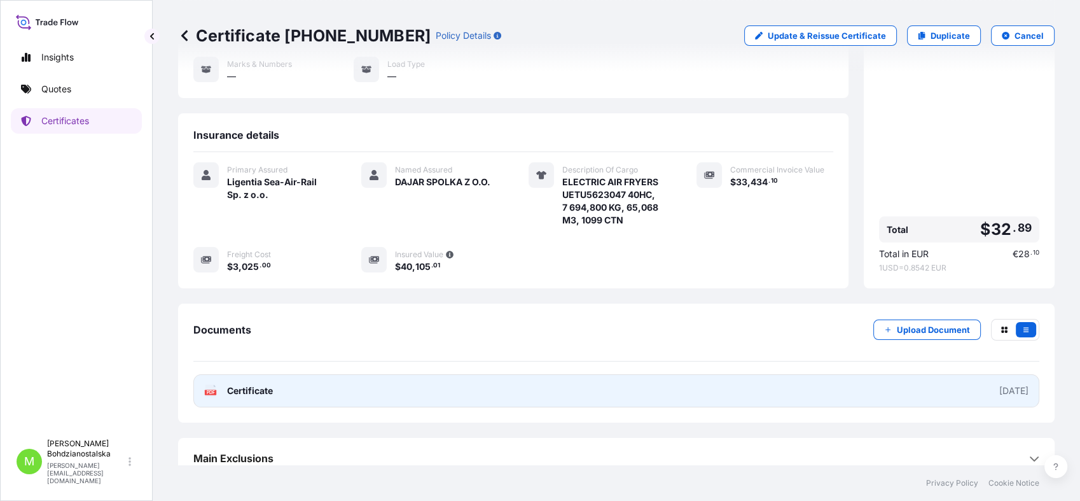
click at [244, 384] on span "Certificate" at bounding box center [250, 390] width 46 height 13
